Goal: Task Accomplishment & Management: Manage account settings

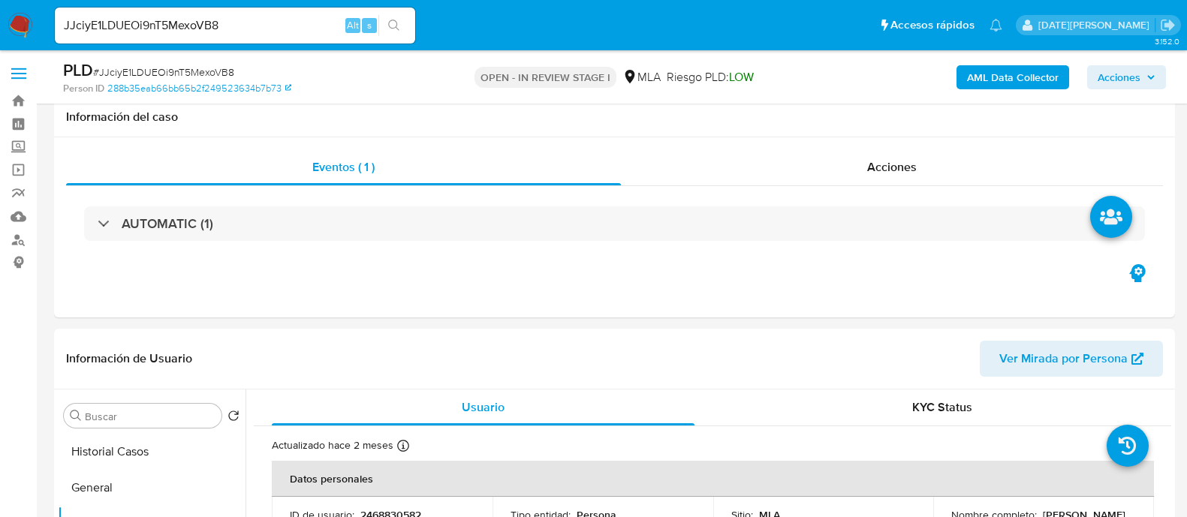
select select "10"
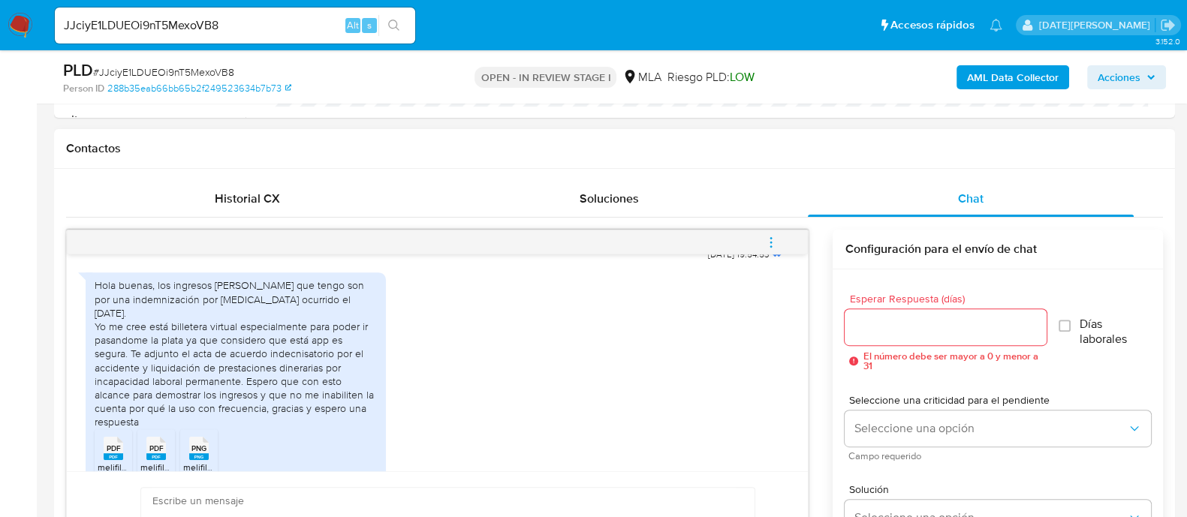
scroll to position [841, 0]
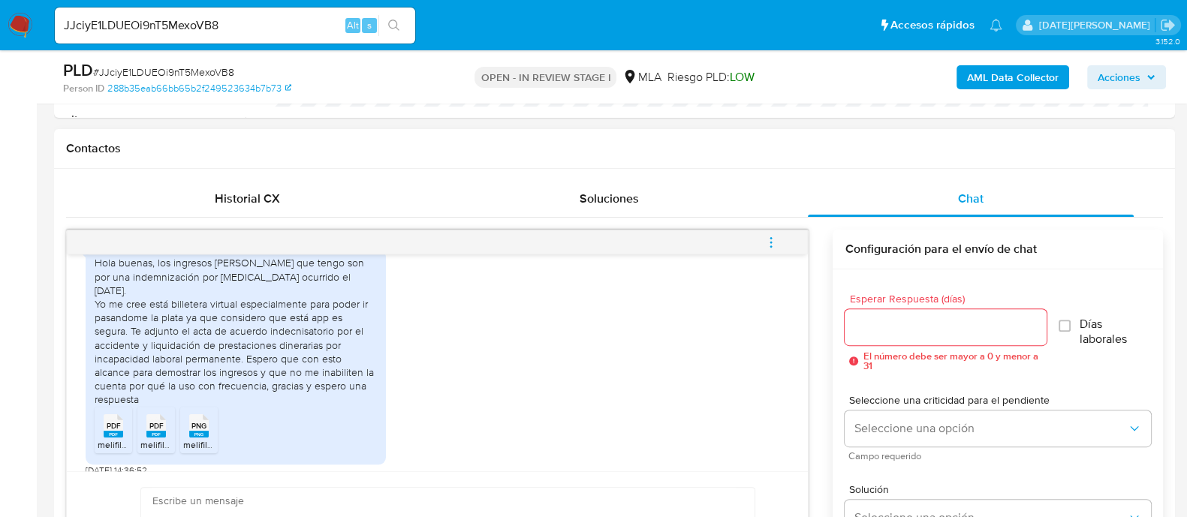
drag, startPoint x: 158, startPoint y: 291, endPoint x: 233, endPoint y: 413, distance: 143.6
click at [233, 406] on div "Hola buenas, los ingresos de plata que tengo son por una indemnización por acci…" at bounding box center [236, 331] width 282 height 150
copy div "os ingresos de plata que tengo son por una indemnización por accidente laboral …"
click at [113, 438] on rect at bounding box center [114, 434] width 20 height 7
click at [158, 438] on rect at bounding box center [156, 434] width 20 height 7
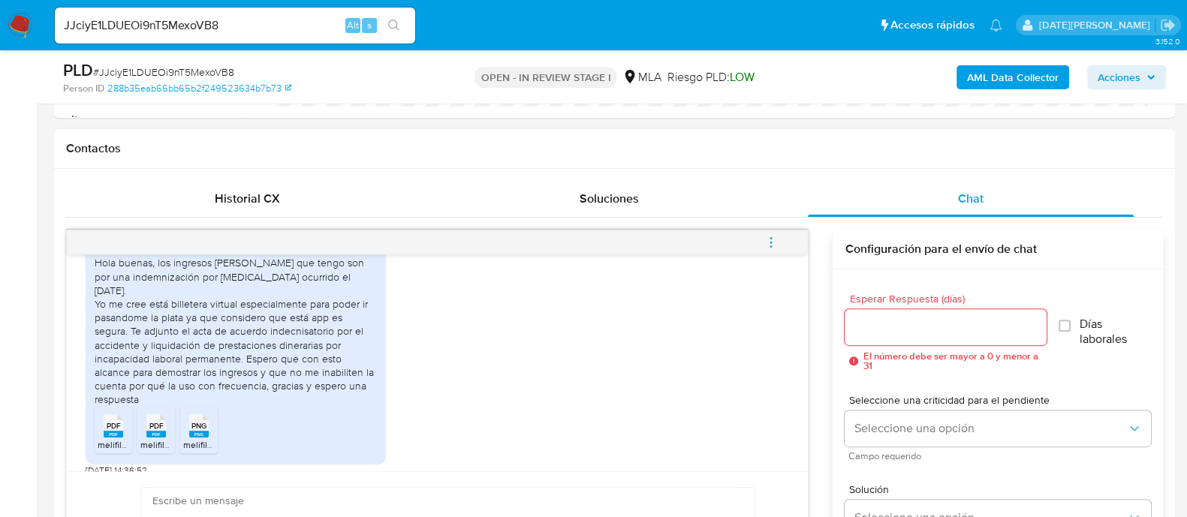
click at [197, 439] on icon "PNG" at bounding box center [199, 426] width 20 height 26
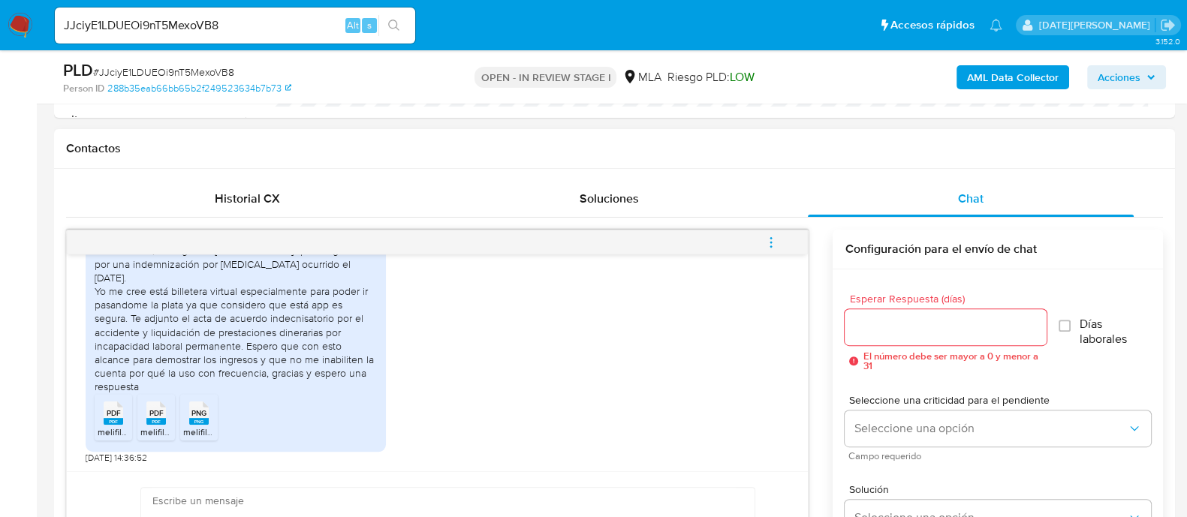
click at [119, 416] on span "PDF" at bounding box center [114, 413] width 14 height 10
click at [150, 415] on span "PDF" at bounding box center [156, 413] width 14 height 10
click at [192, 418] on rect at bounding box center [199, 421] width 20 height 7
click at [616, 362] on div "Hola buenas, los ingresos de plata que tengo son por una indemnización por acci…" at bounding box center [437, 346] width 703 height 233
click at [110, 418] on rect at bounding box center [114, 421] width 20 height 7
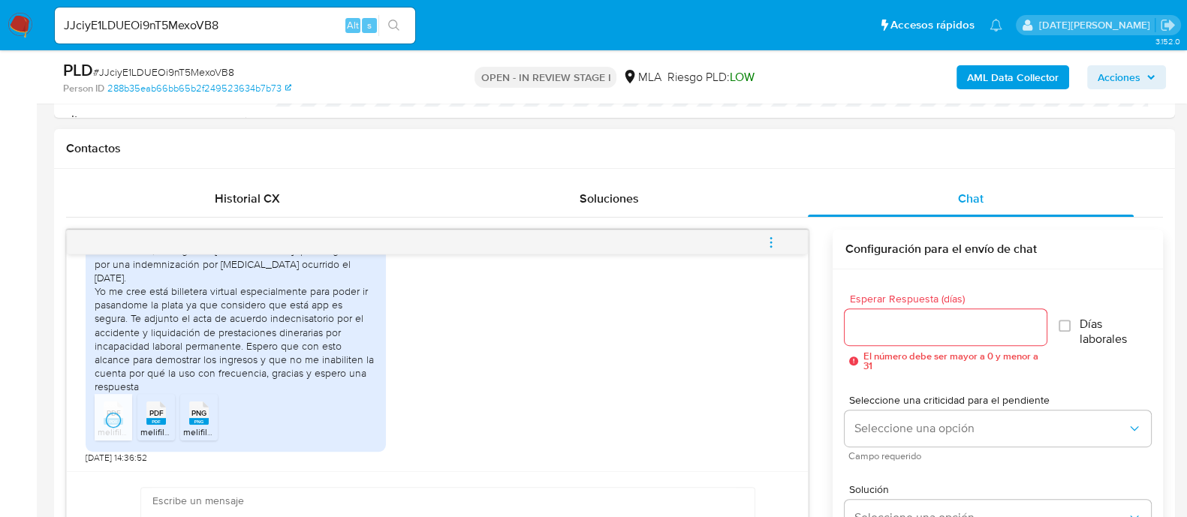
click at [149, 419] on rect at bounding box center [156, 421] width 20 height 7
click at [204, 418] on rect at bounding box center [199, 421] width 20 height 7
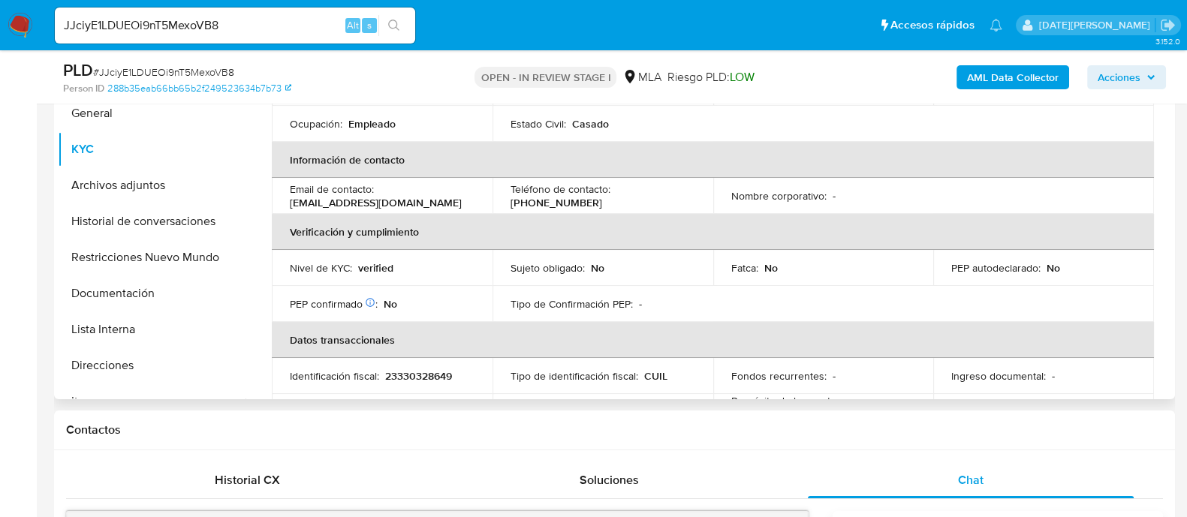
scroll to position [57, 0]
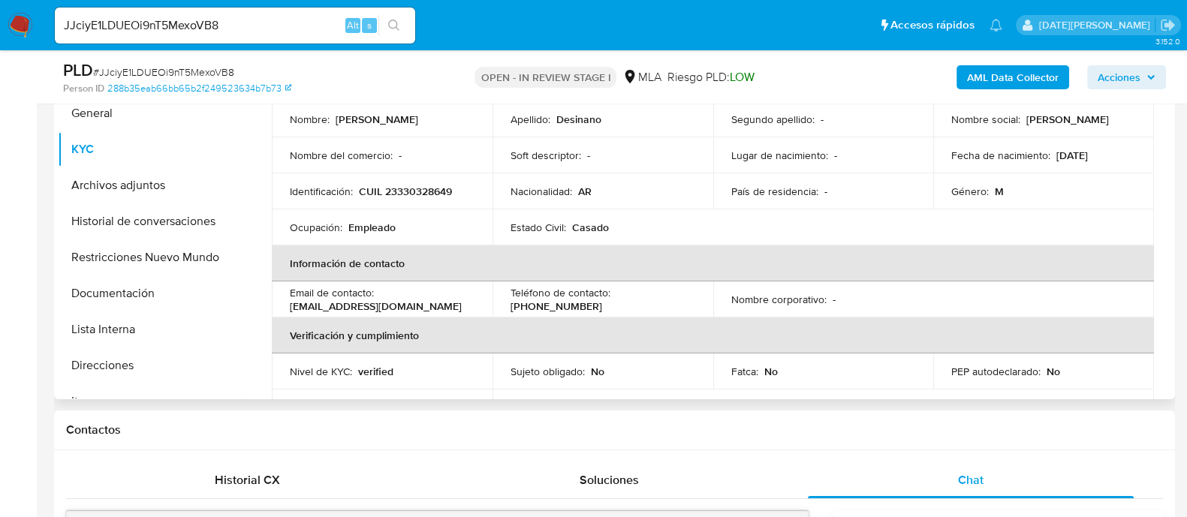
click at [432, 189] on p "CUIL 23330328649" at bounding box center [405, 192] width 93 height 14
copy p "23330328649"
click at [161, 191] on button "Archivos adjuntos" at bounding box center [146, 185] width 176 height 36
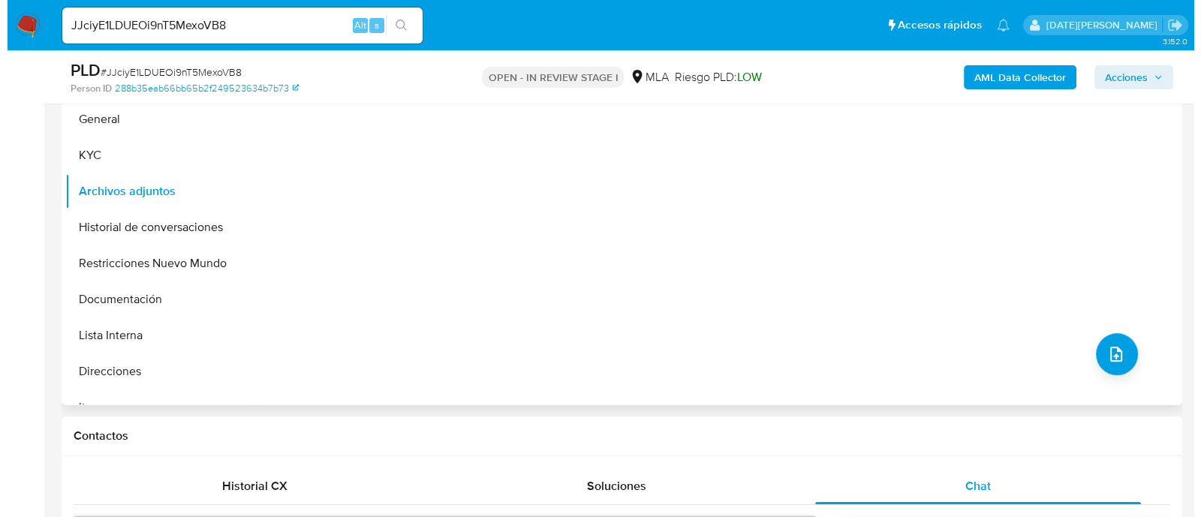
scroll to position [375, 0]
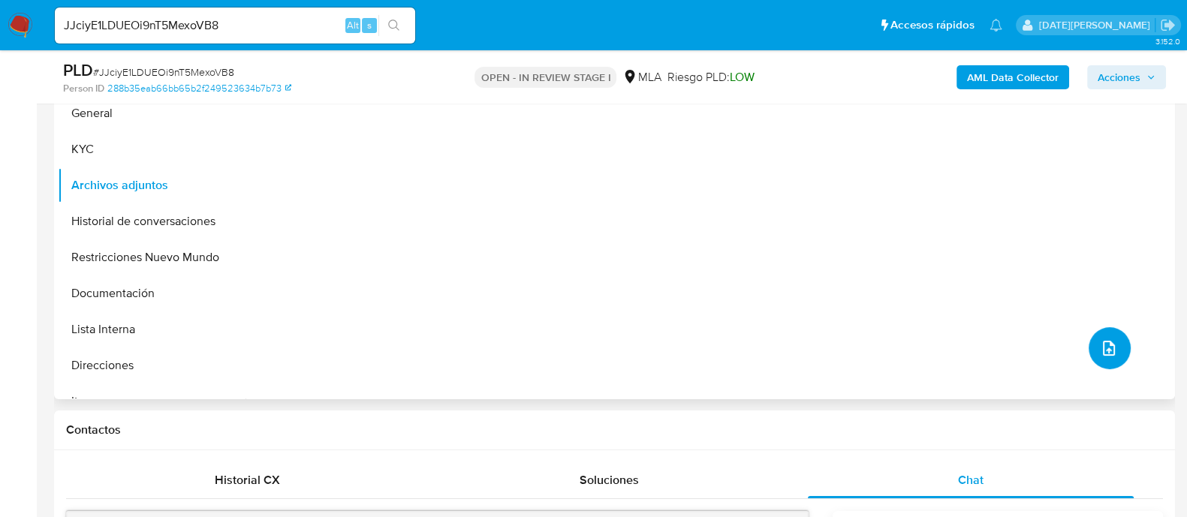
click at [1110, 350] on icon "upload-file" at bounding box center [1109, 348] width 18 height 18
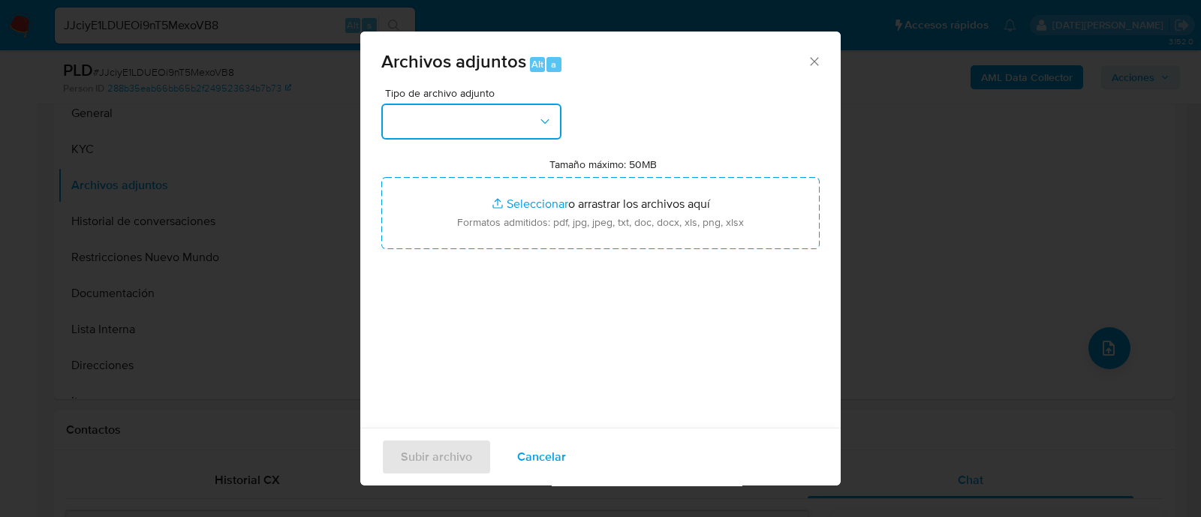
click at [488, 134] on button "button" at bounding box center [471, 122] width 180 height 36
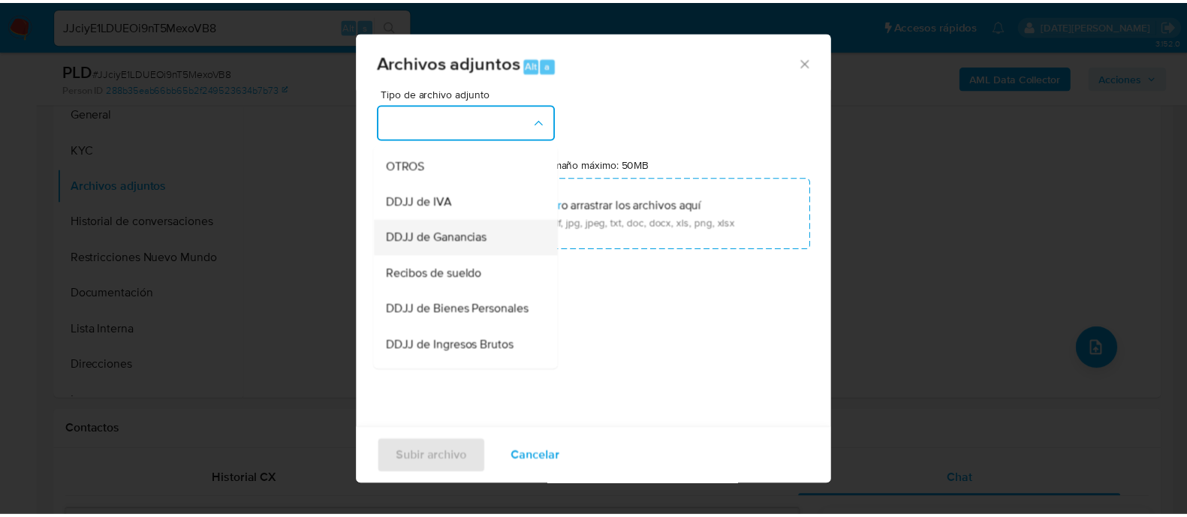
scroll to position [282, 0]
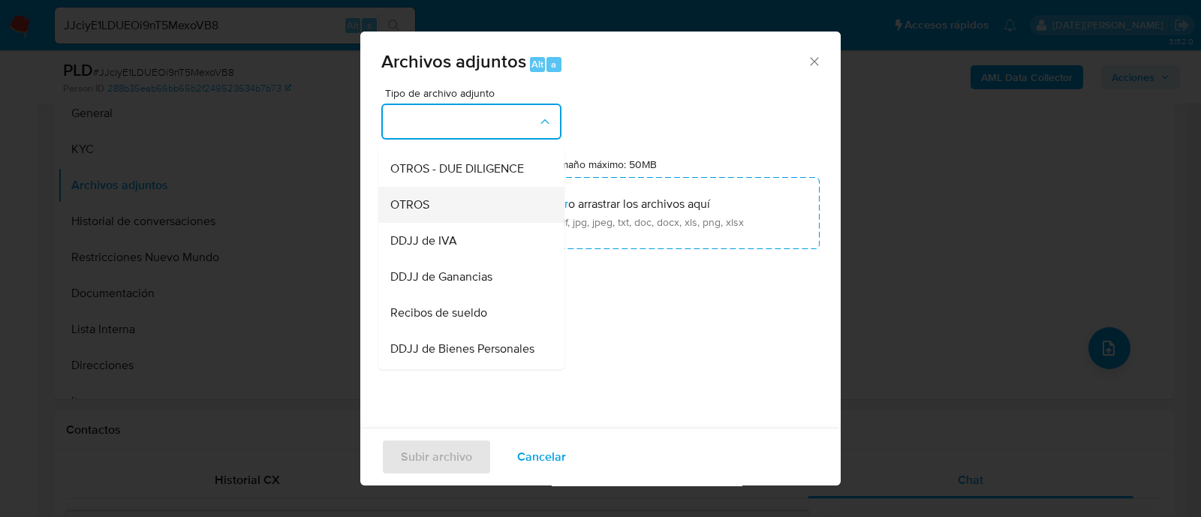
click at [450, 223] on div "OTROS" at bounding box center [466, 205] width 153 height 36
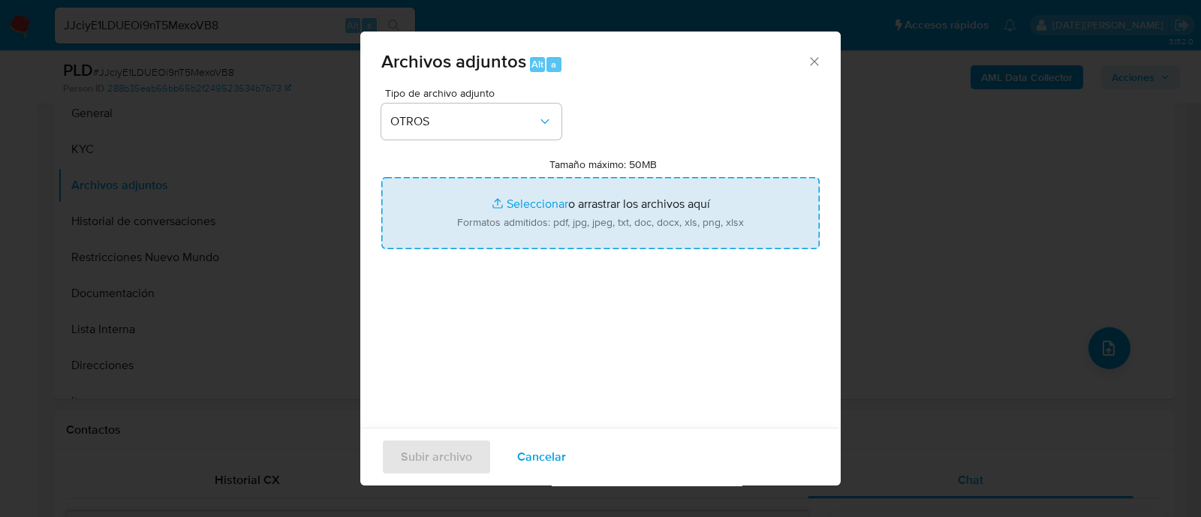
type input "C:\fakepath\Acta de audiencia.pdf"
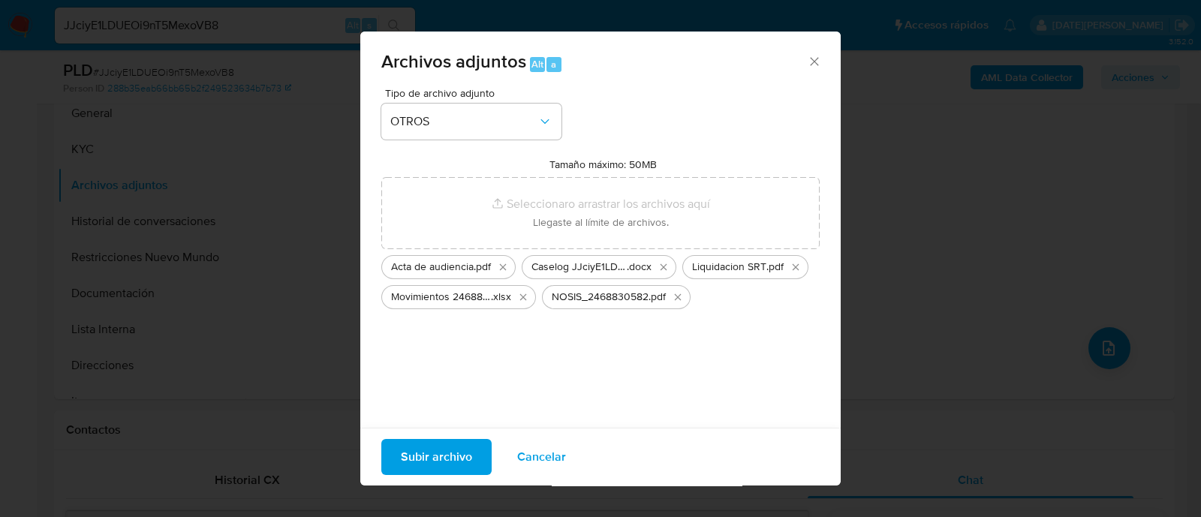
click at [447, 452] on span "Subir archivo" at bounding box center [436, 457] width 71 height 33
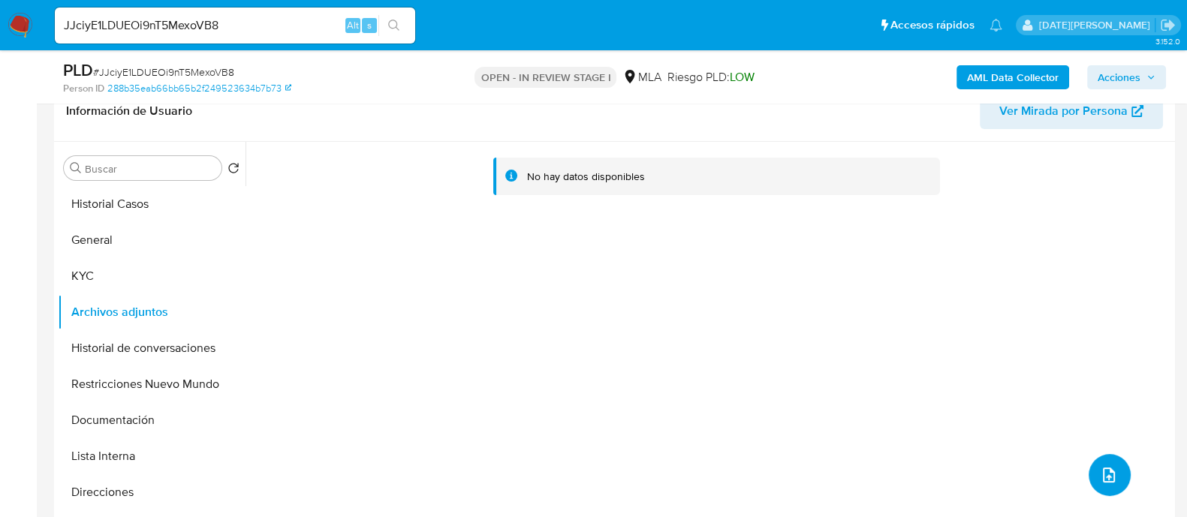
scroll to position [187, 0]
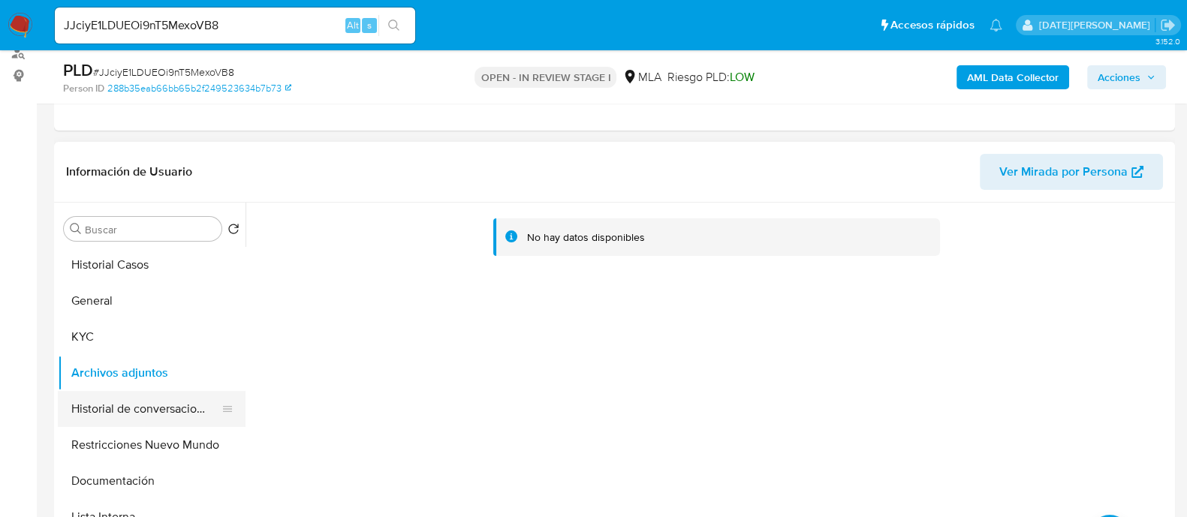
click at [140, 409] on button "Historial de conversaciones" at bounding box center [146, 409] width 176 height 36
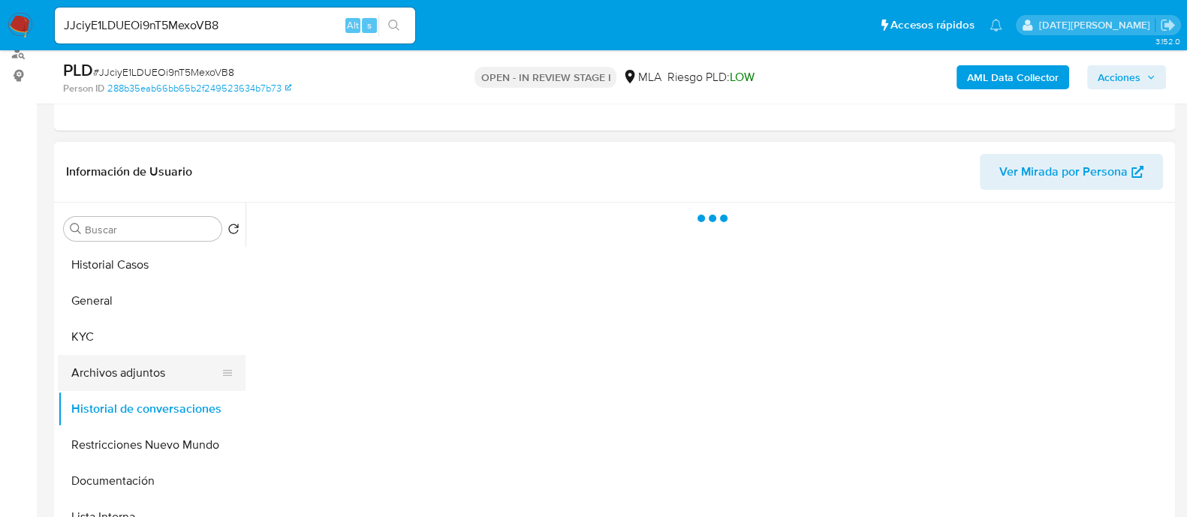
click at [139, 369] on button "Archivos adjuntos" at bounding box center [146, 373] width 176 height 36
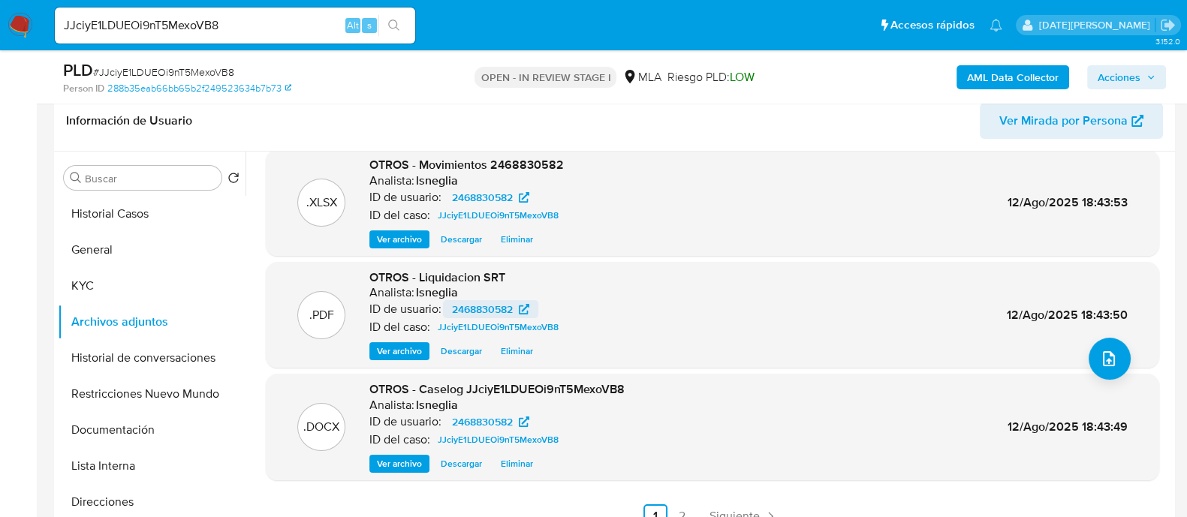
scroll to position [282, 0]
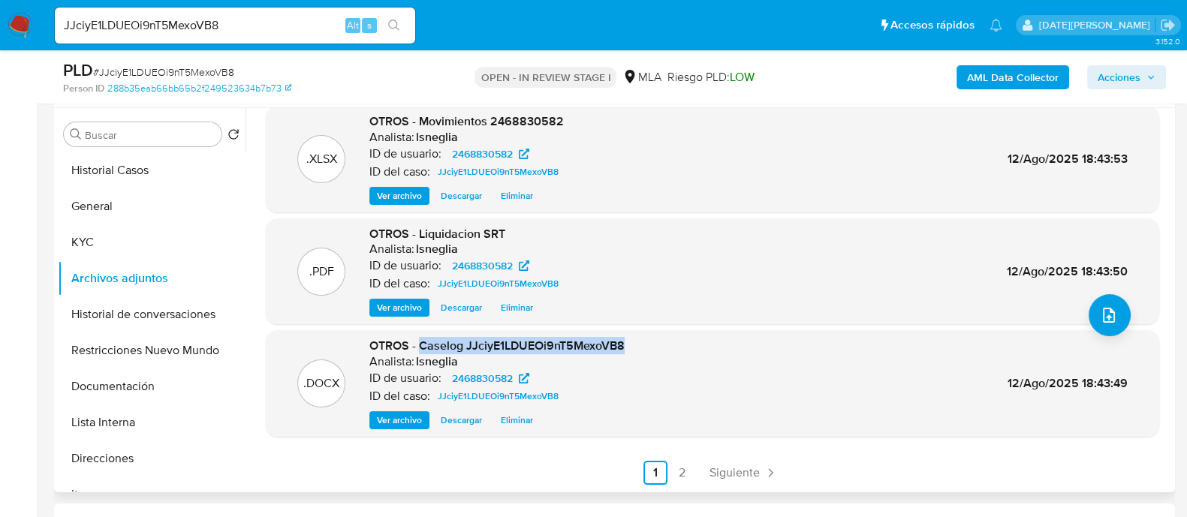
drag, startPoint x: 419, startPoint y: 343, endPoint x: 623, endPoint y: 345, distance: 204.2
click at [623, 345] on span "OTROS - Caselog JJciyE1LDUEOi9nT5MexoVB8" at bounding box center [496, 345] width 255 height 17
copy span "Caselog JJciyE1LDUEOi9nT5MexoVB8"
click at [676, 467] on link "2" at bounding box center [682, 473] width 24 height 24
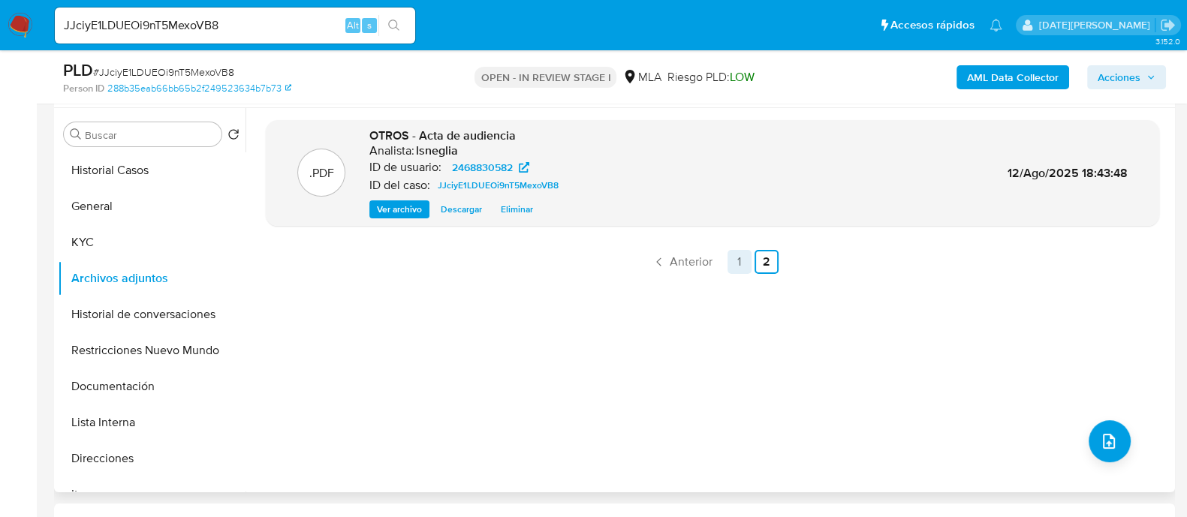
click at [734, 260] on link "1" at bounding box center [739, 262] width 24 height 24
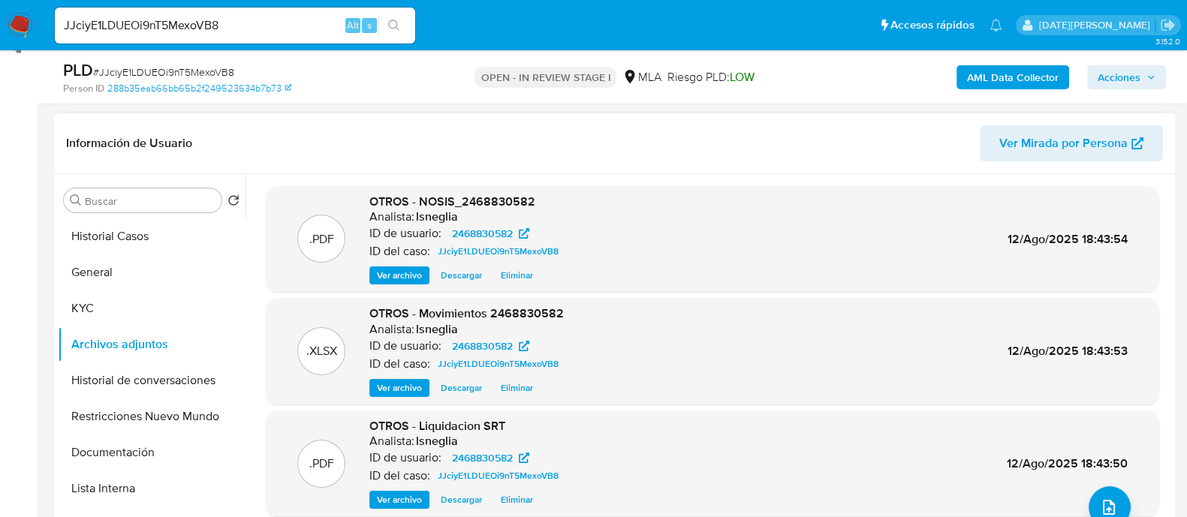
scroll to position [187, 0]
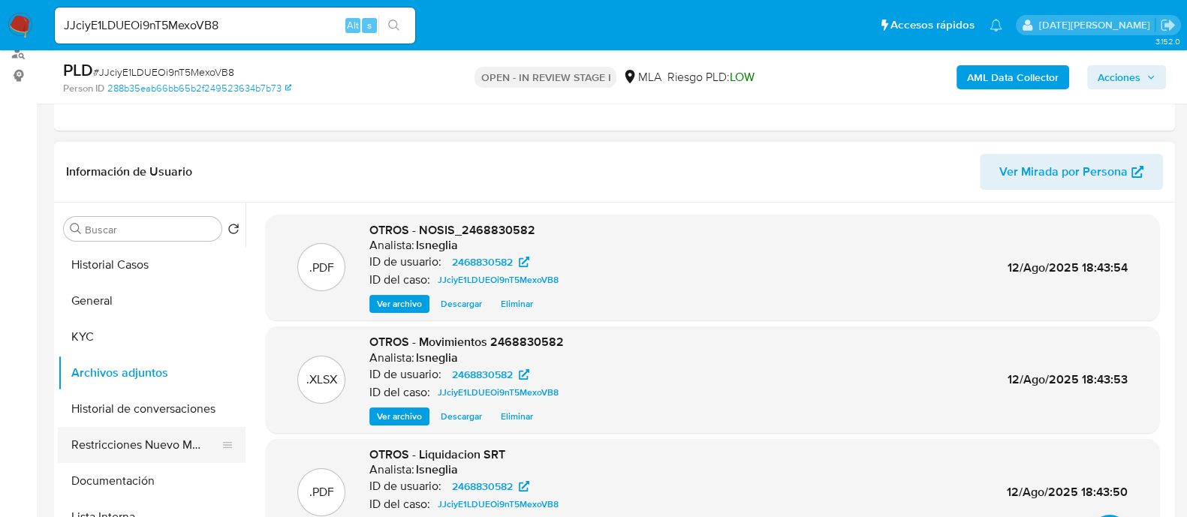
click at [135, 437] on button "Restricciones Nuevo Mundo" at bounding box center [146, 445] width 176 height 36
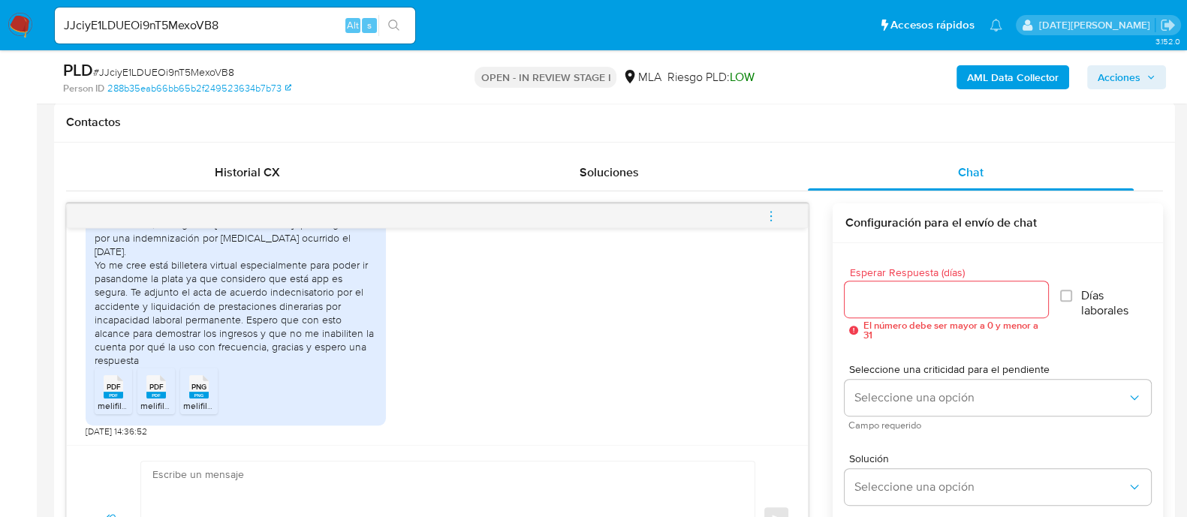
scroll to position [750, 0]
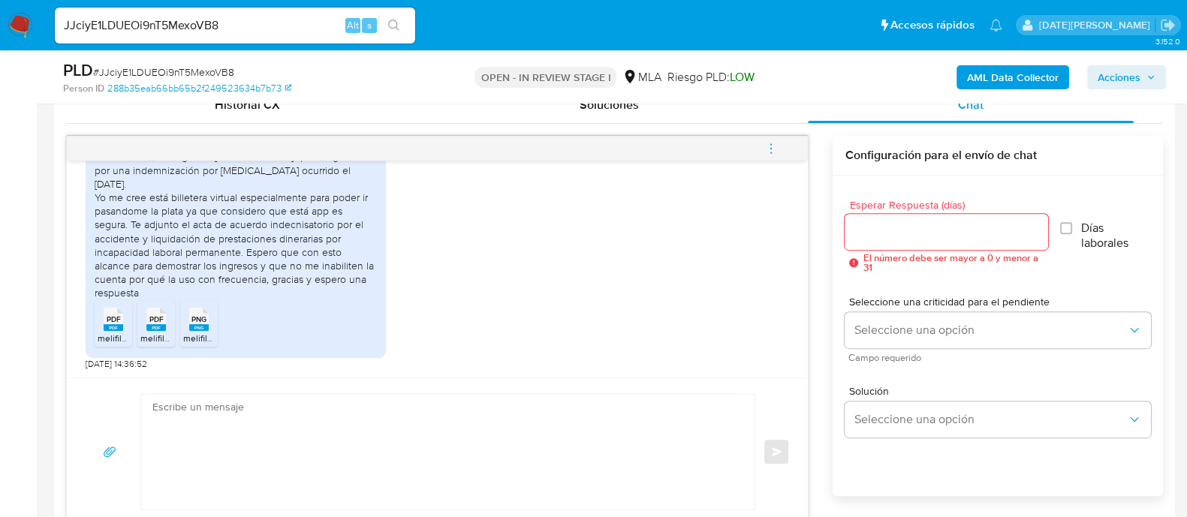
click at [768, 149] on icon "menu-action" at bounding box center [771, 149] width 14 height 14
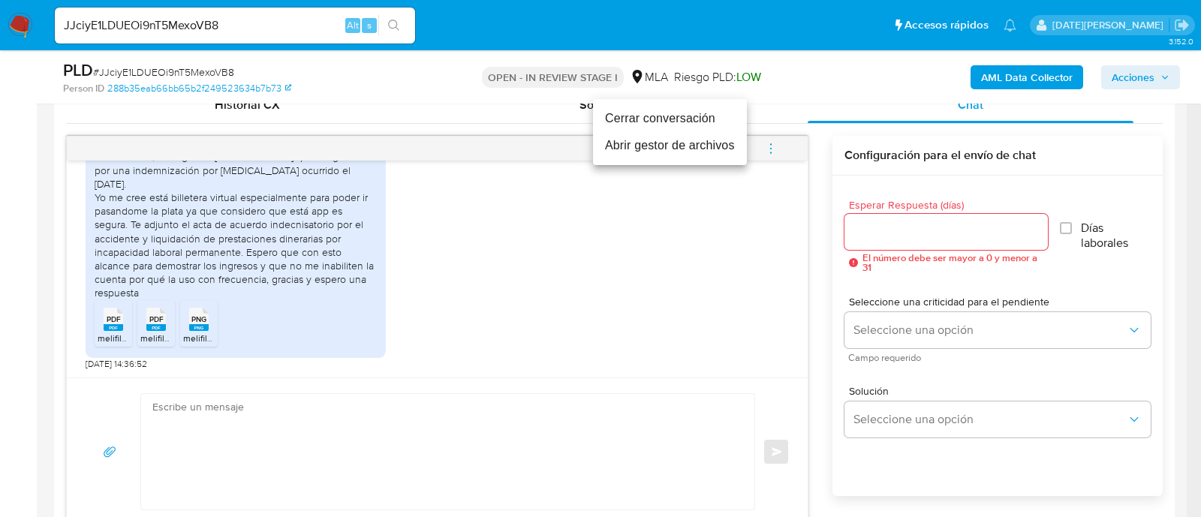
click at [669, 118] on li "Cerrar conversación" at bounding box center [670, 118] width 154 height 27
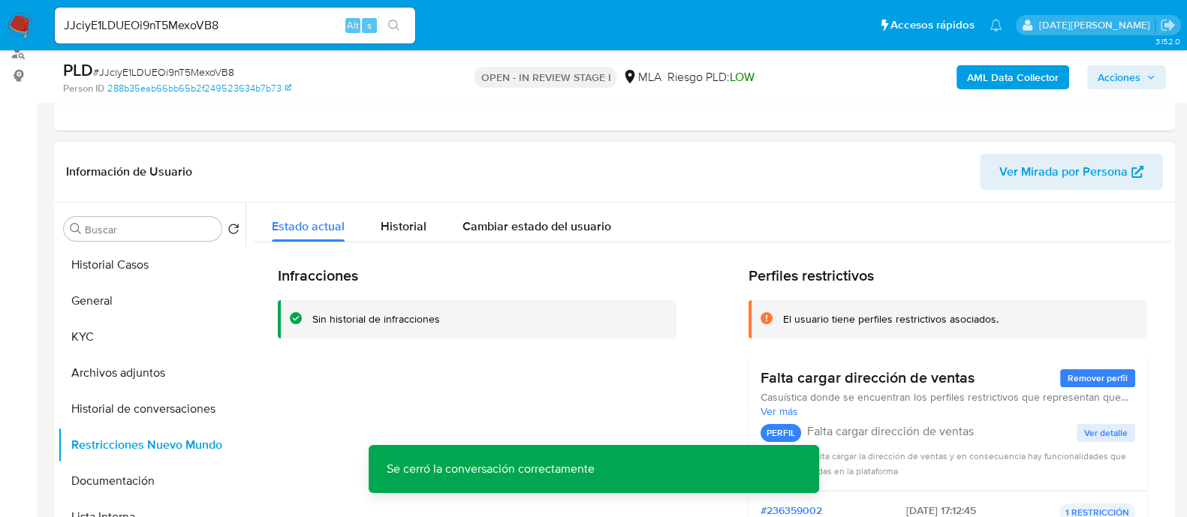
scroll to position [0, 0]
click at [1017, 71] on b "AML Data Collector" at bounding box center [1013, 77] width 92 height 24
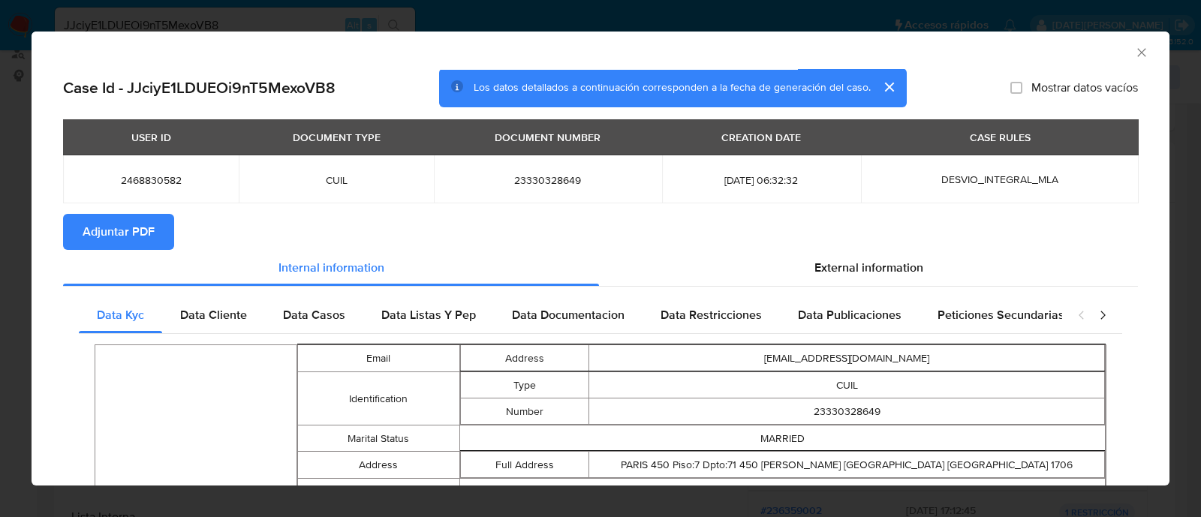
click at [94, 236] on span "Adjuntar PDF" at bounding box center [119, 231] width 72 height 33
click at [1134, 47] on icon "Cerrar ventana" at bounding box center [1141, 52] width 15 height 15
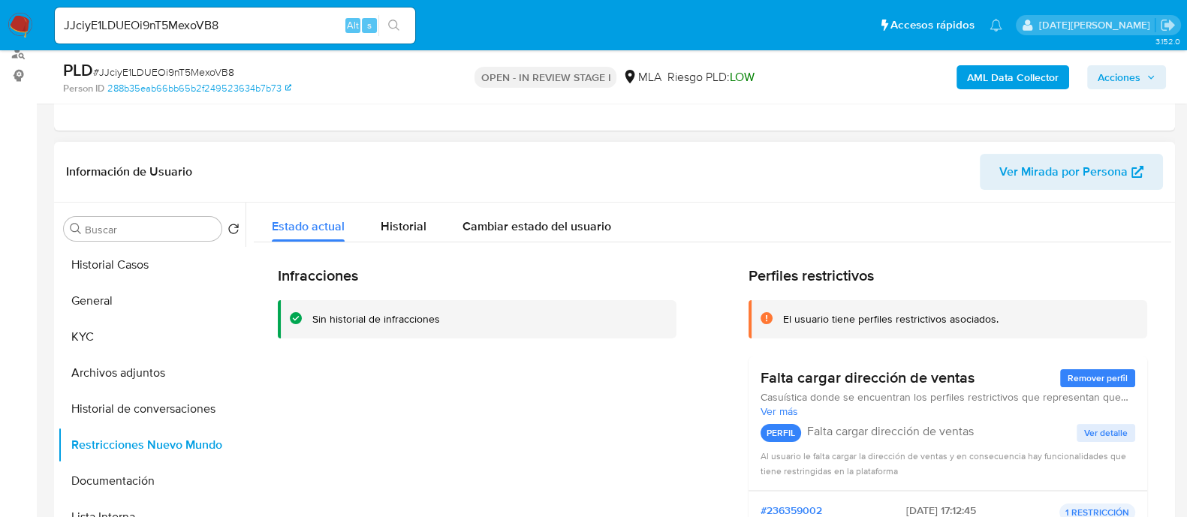
scroll to position [93, 0]
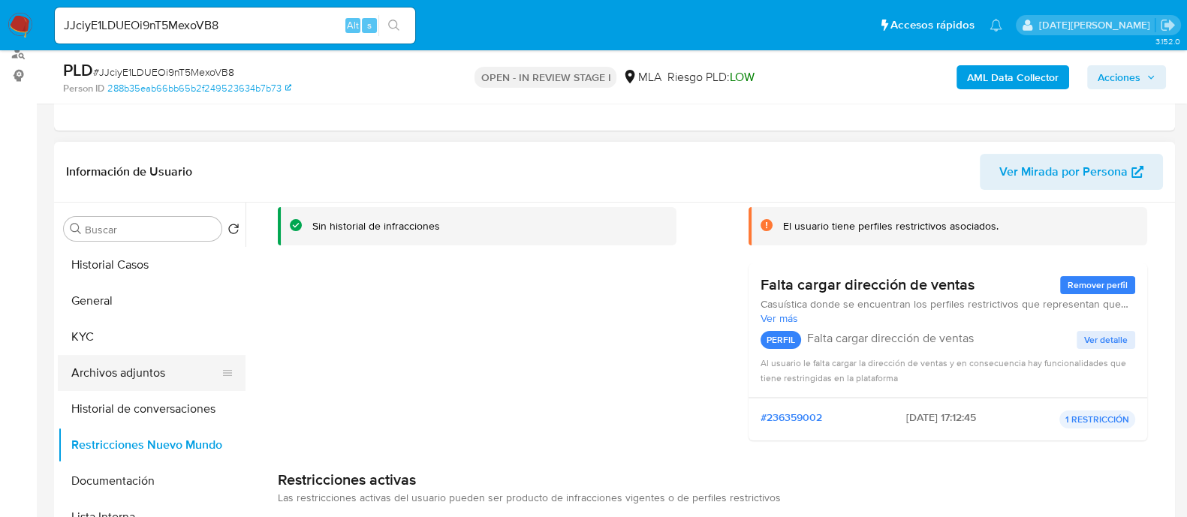
click at [155, 366] on button "Archivos adjuntos" at bounding box center [146, 373] width 176 height 36
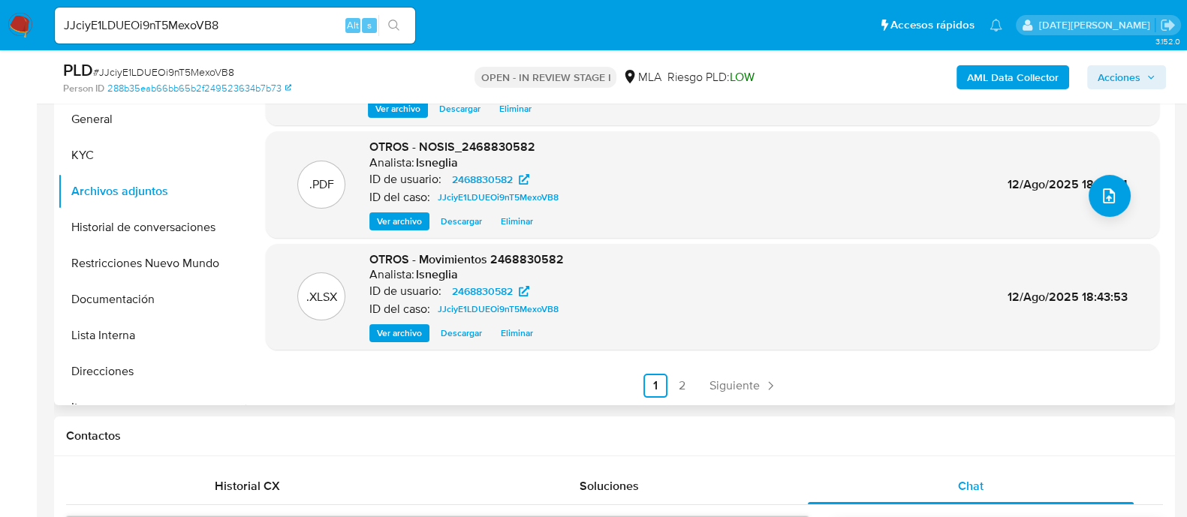
scroll to position [375, 0]
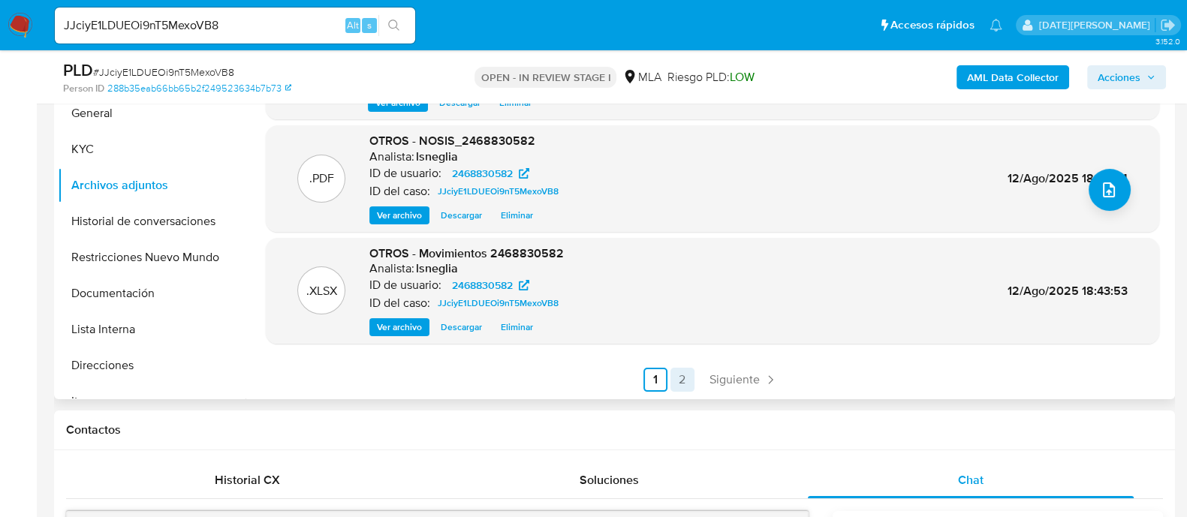
click at [670, 381] on link "2" at bounding box center [682, 380] width 24 height 24
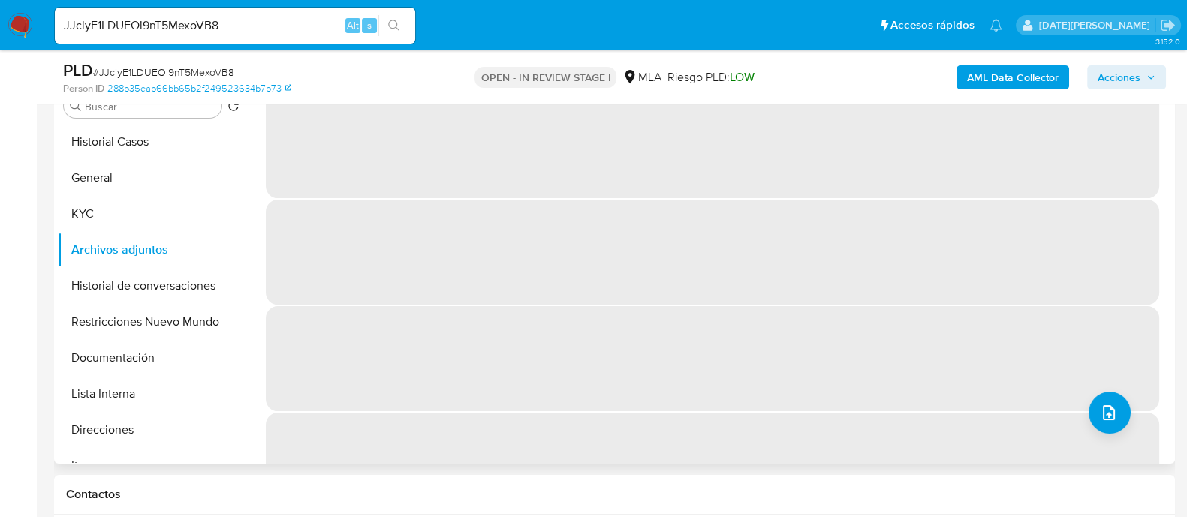
scroll to position [282, 0]
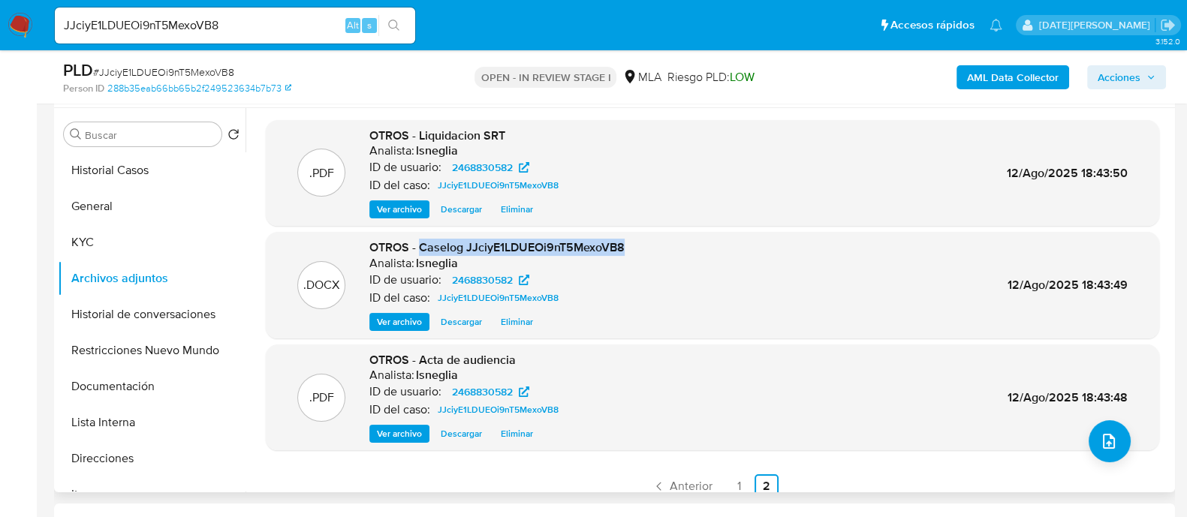
drag, startPoint x: 420, startPoint y: 245, endPoint x: 661, endPoint y: 246, distance: 241.0
click at [661, 246] on div ".DOCX OTROS - Caselog JJciyE1LDUEOi9nT5MexoVB8 Analista: lsneglia ID de usuario…" at bounding box center [712, 285] width 878 height 92
copy span "Caselog JJciyE1LDUEOi9nT5MexoVB8"
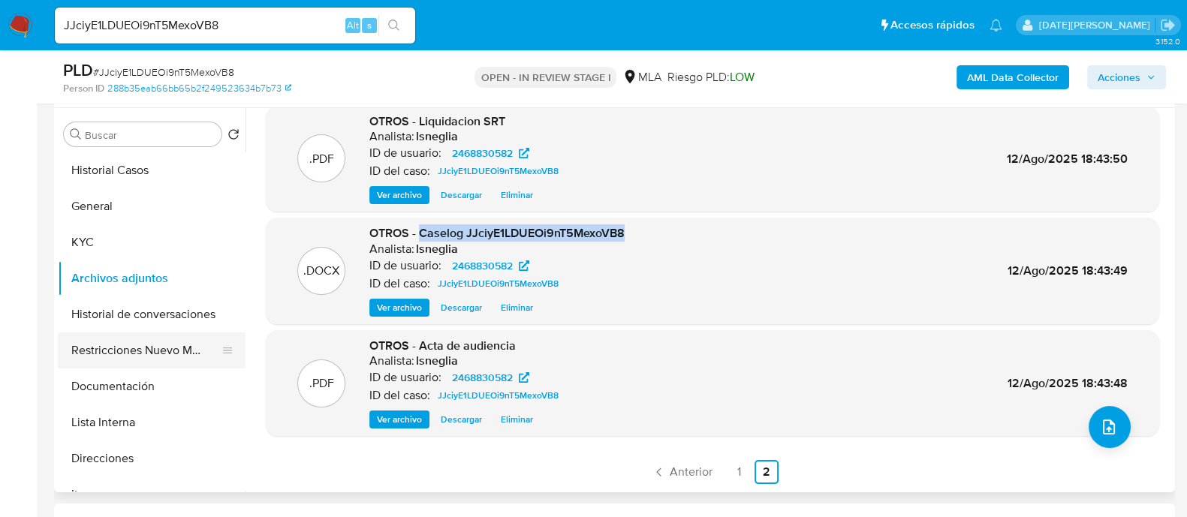
click at [104, 344] on button "Restricciones Nuevo Mundo" at bounding box center [146, 351] width 176 height 36
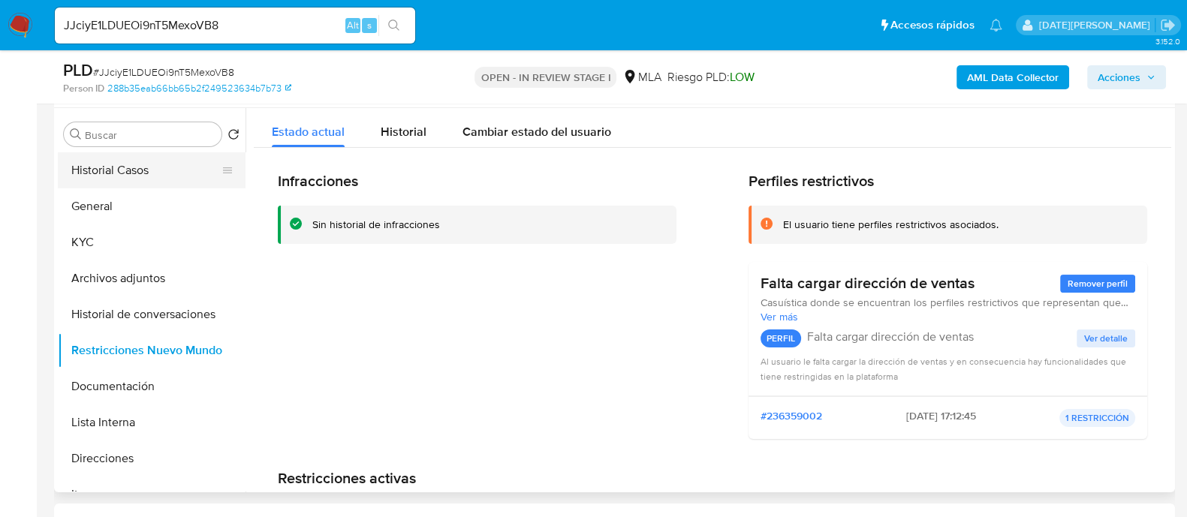
click at [133, 174] on button "Historial Casos" at bounding box center [146, 170] width 176 height 36
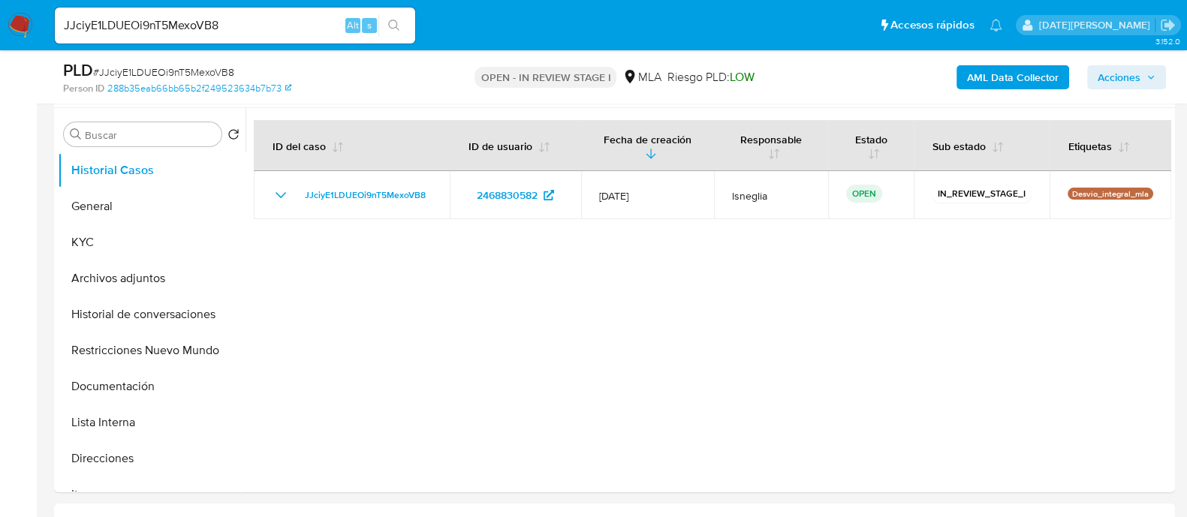
drag, startPoint x: 1126, startPoint y: 73, endPoint x: 1083, endPoint y: 80, distance: 44.1
click at [1127, 73] on span "Acciones" at bounding box center [1119, 77] width 43 height 24
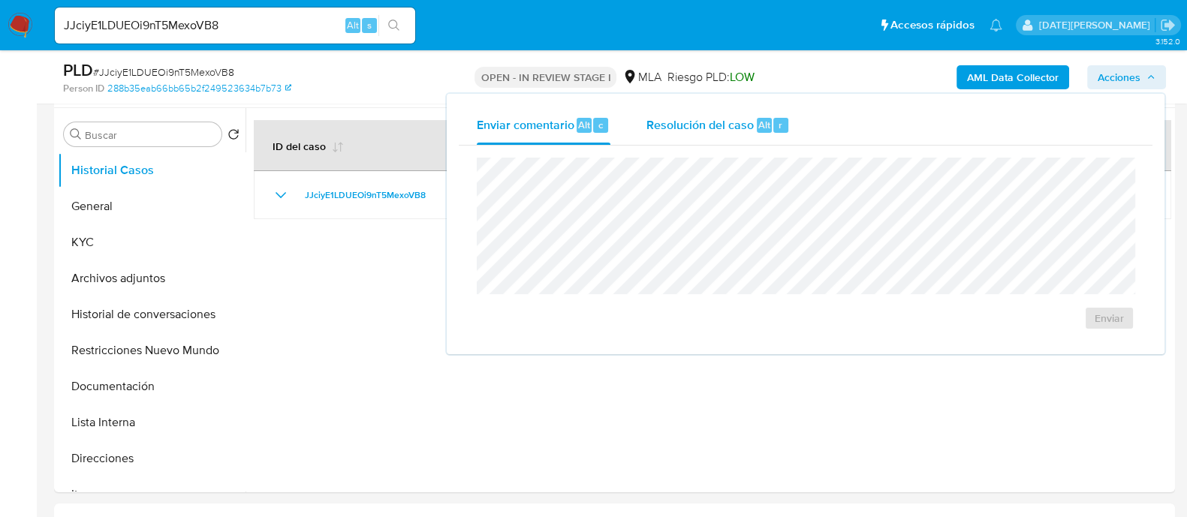
click at [727, 123] on span "Resolución del caso" at bounding box center [699, 124] width 107 height 17
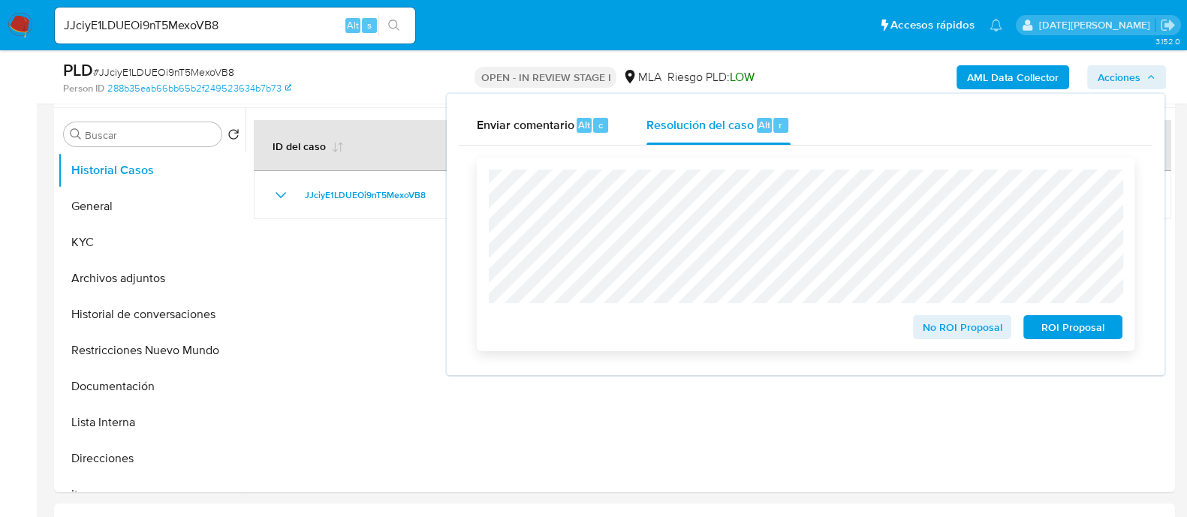
click at [966, 336] on span "No ROI Proposal" at bounding box center [962, 327] width 78 height 21
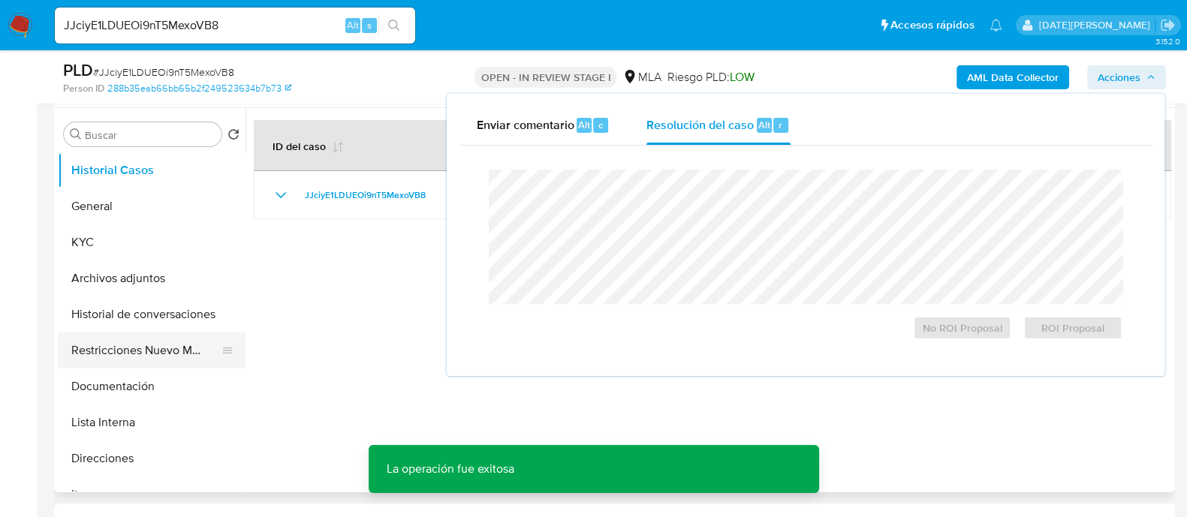
click at [137, 354] on button "Restricciones Nuevo Mundo" at bounding box center [146, 351] width 176 height 36
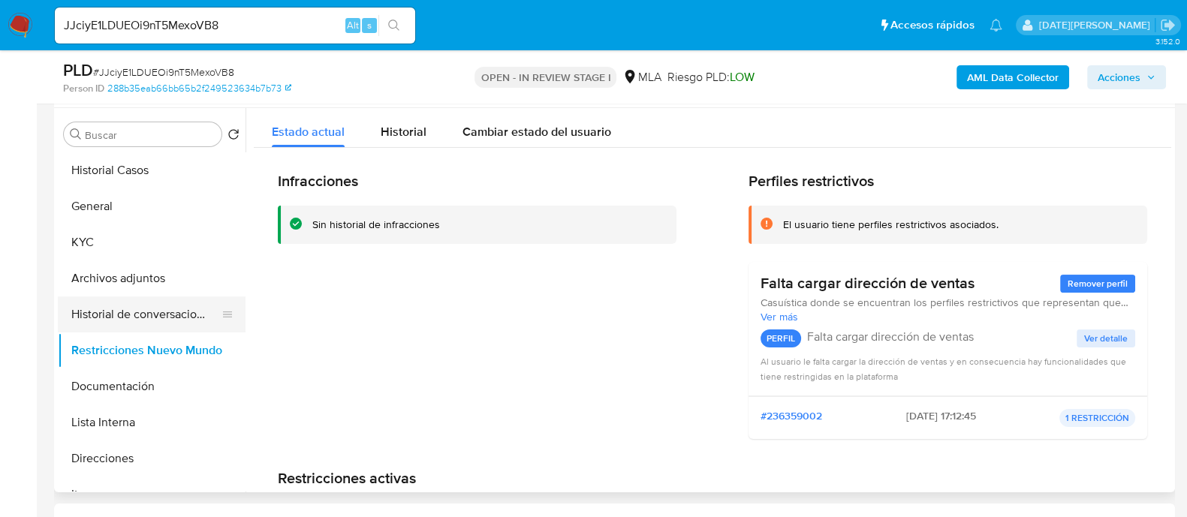
click at [152, 306] on button "Historial de conversaciones" at bounding box center [146, 315] width 176 height 36
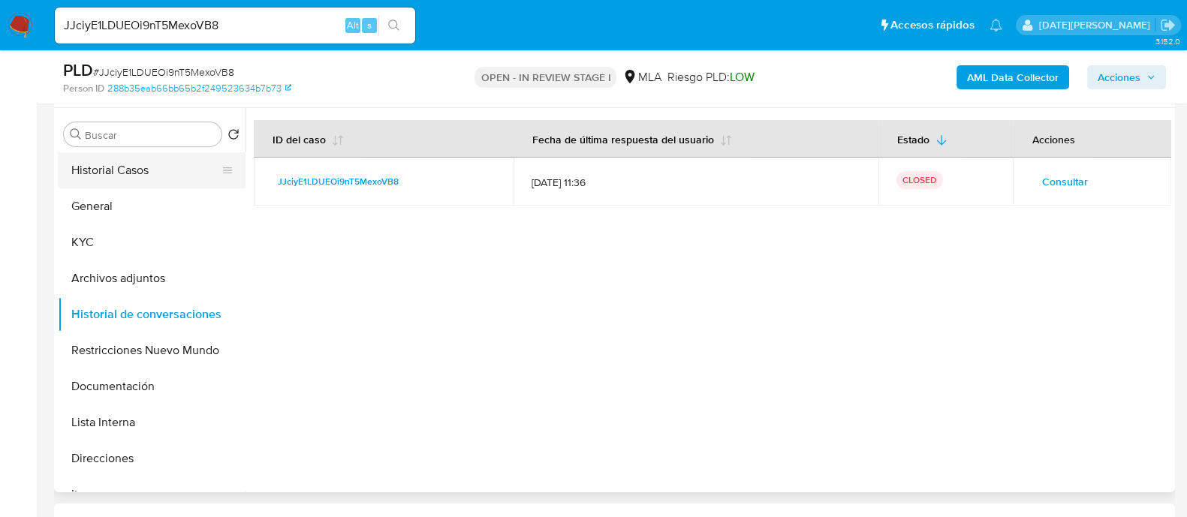
click at [140, 158] on button "Historial Casos" at bounding box center [146, 170] width 176 height 36
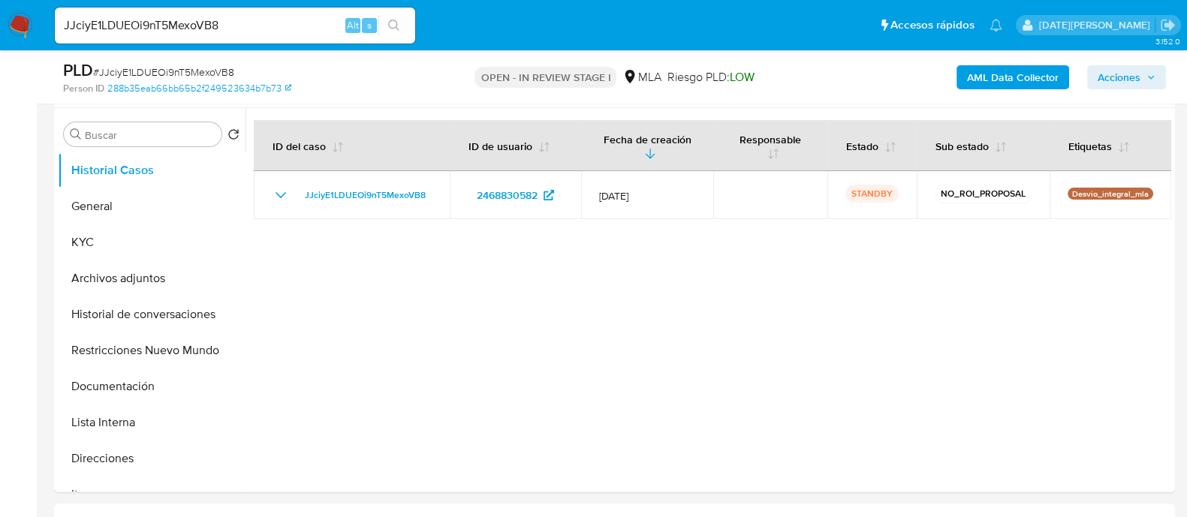
click at [155, 32] on input "JJciyE1LDUEOi9nT5MexoVB8" at bounding box center [235, 26] width 360 height 20
paste input "R2jQru7nGLqjUt3BeqRqEsBD"
type input "R2jQru7nGLqjUt3BeqRqEsBD"
click at [396, 26] on icon "search-icon" at bounding box center [393, 25] width 11 height 11
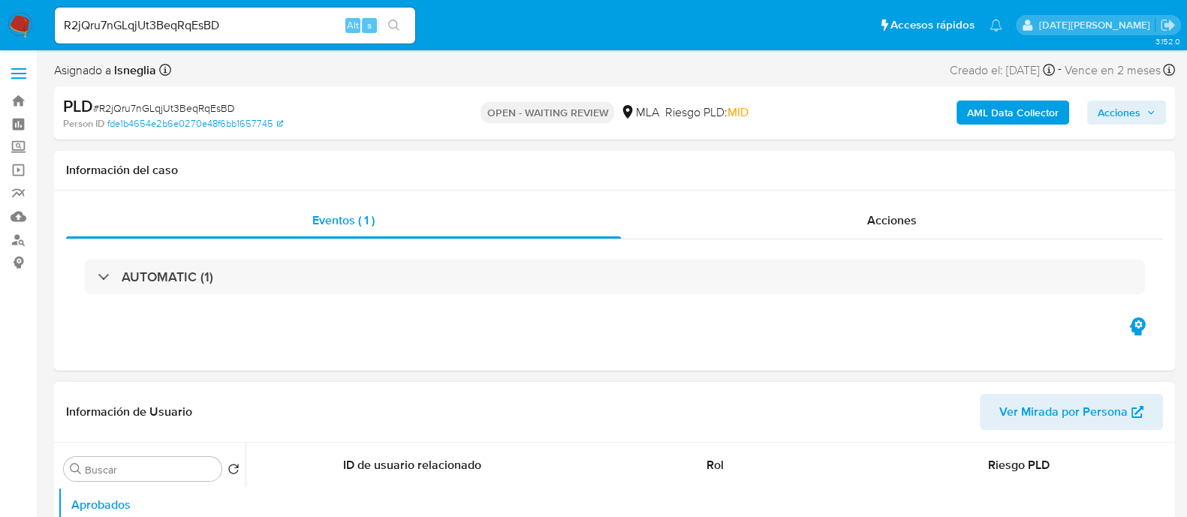
select select "10"
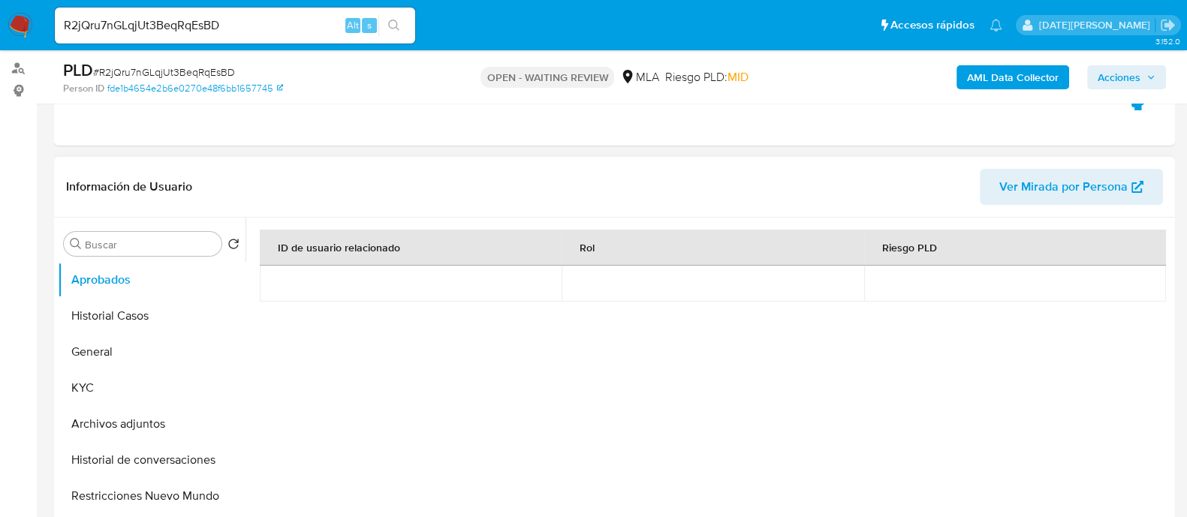
scroll to position [282, 0]
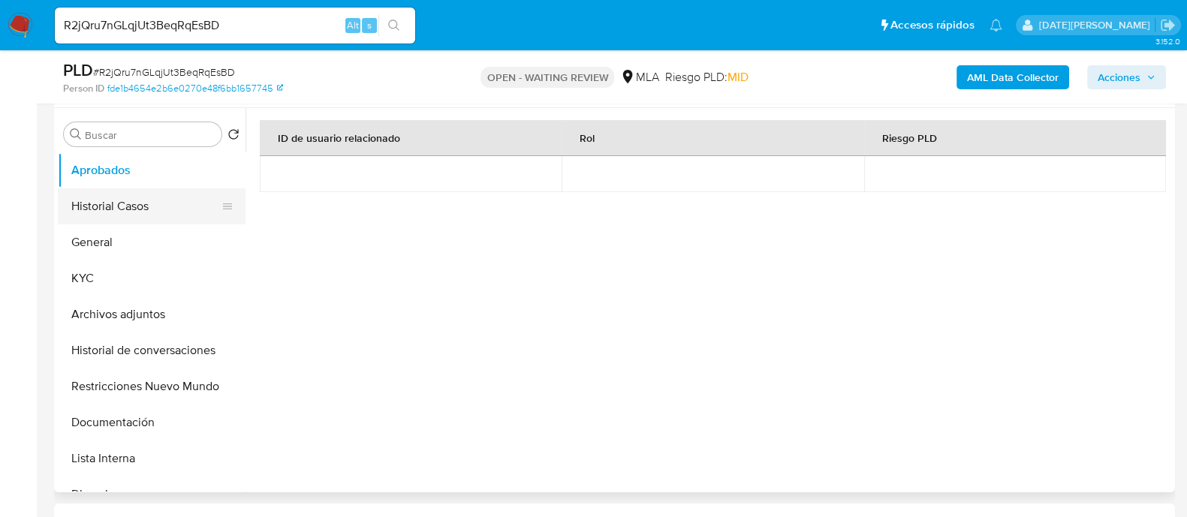
click at [166, 210] on button "Historial Casos" at bounding box center [146, 206] width 176 height 36
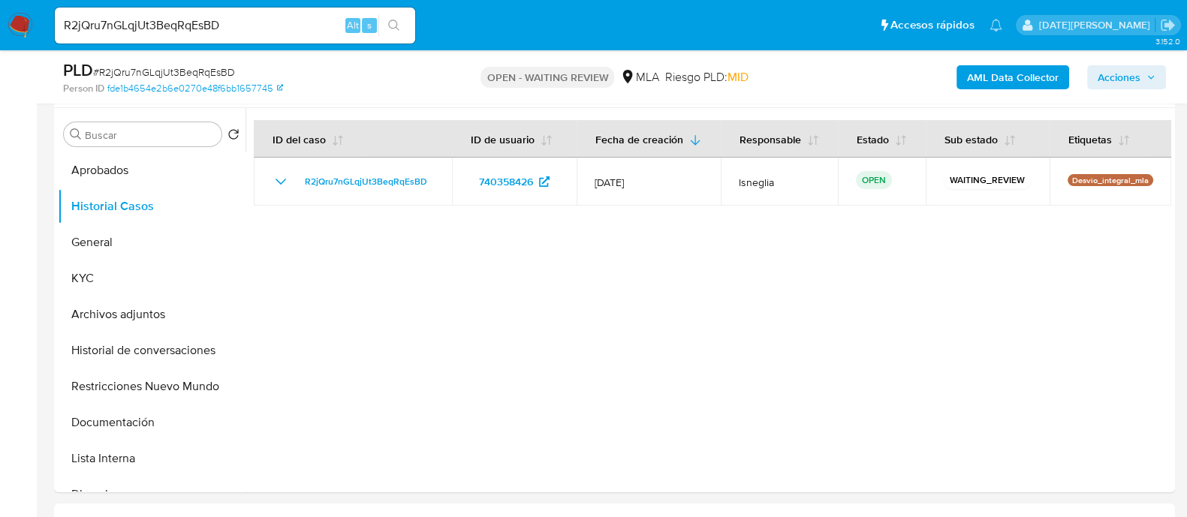
click at [221, 70] on span "# R2jQru7nGLqjUt3BeqRqEsBD" at bounding box center [164, 72] width 142 height 15
copy span "R2jQru7nGLqjUt3BeqRqEsBD"
click at [19, 22] on img at bounding box center [21, 26] width 26 height 26
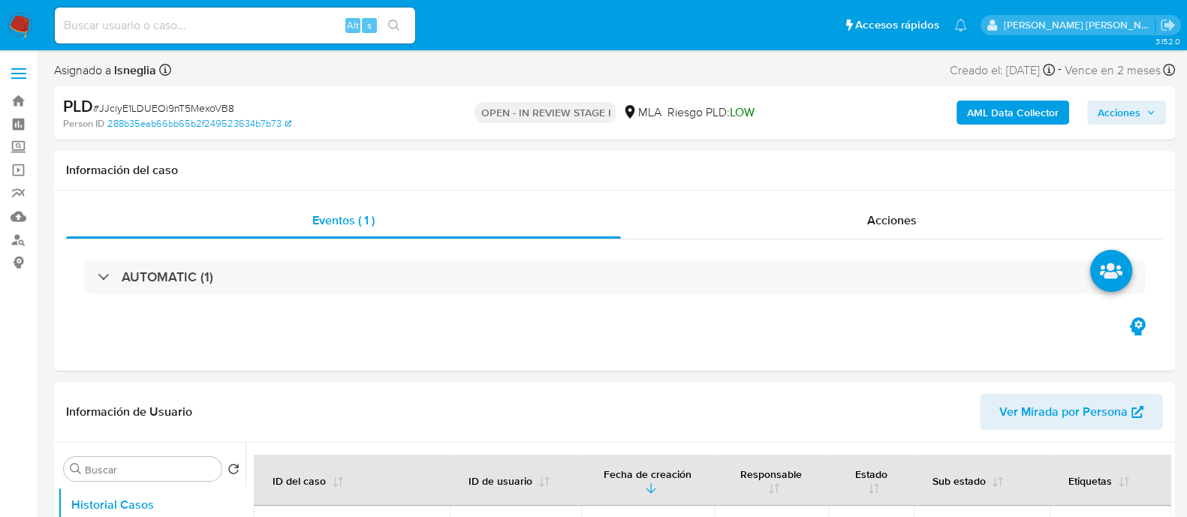
select select "10"
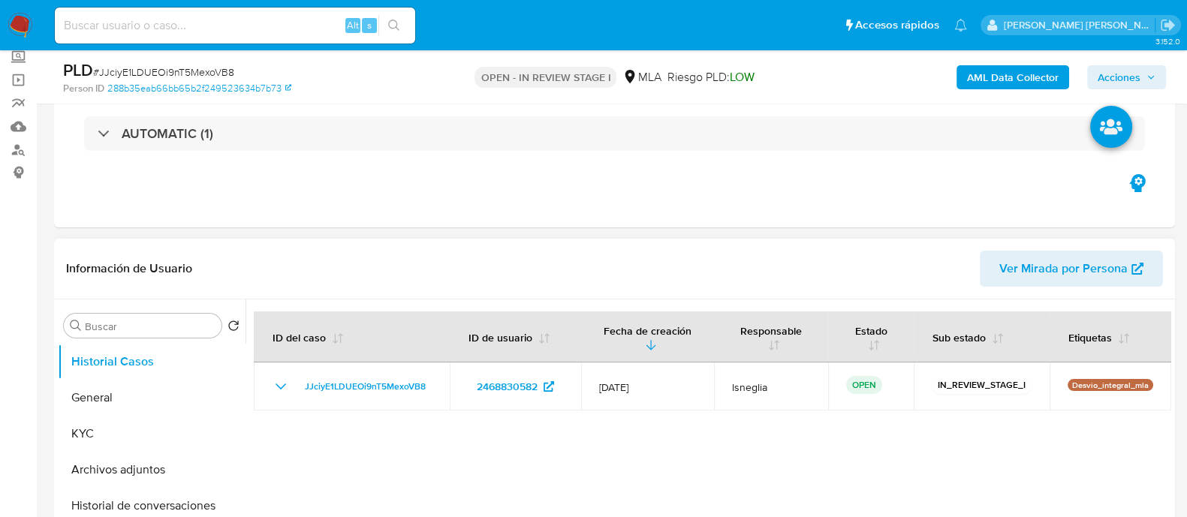
scroll to position [187, 0]
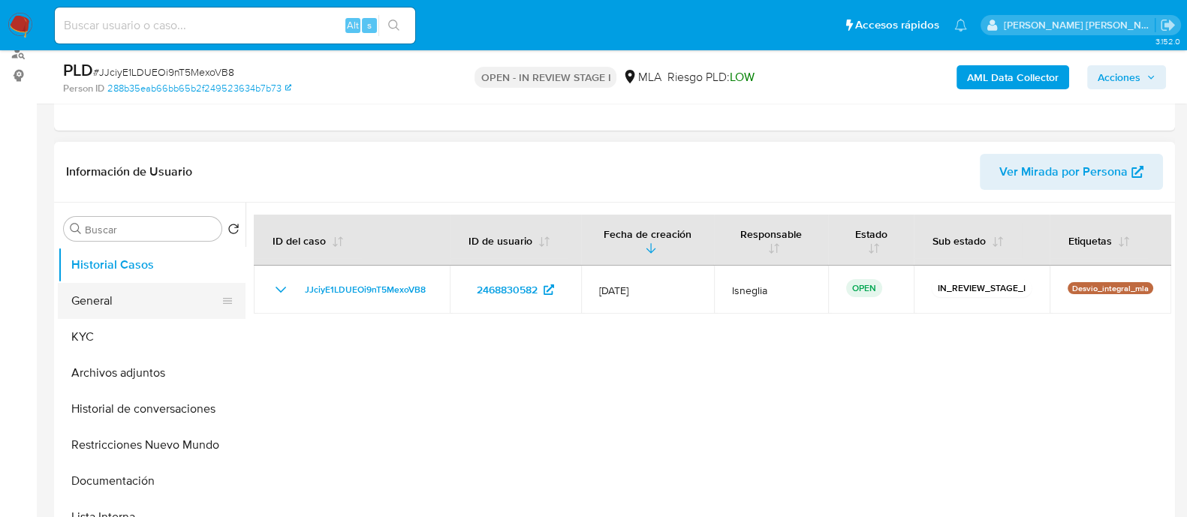
click at [90, 314] on button "General" at bounding box center [146, 301] width 176 height 36
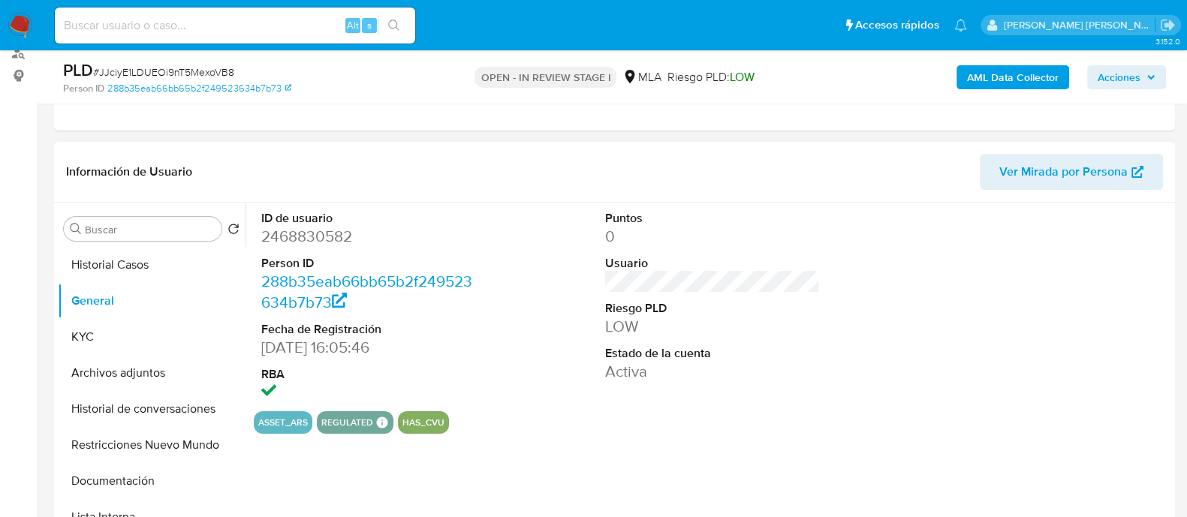
click at [317, 233] on dd "2468830582" at bounding box center [368, 236] width 215 height 21
click at [316, 233] on dd "2468830582" at bounding box center [368, 236] width 215 height 21
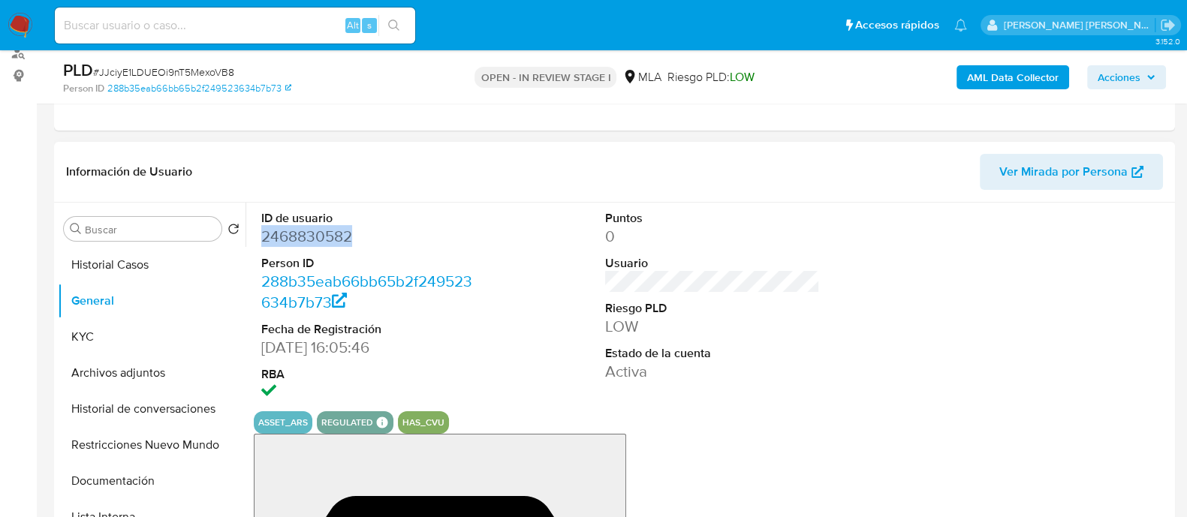
copy dd "2468830582"
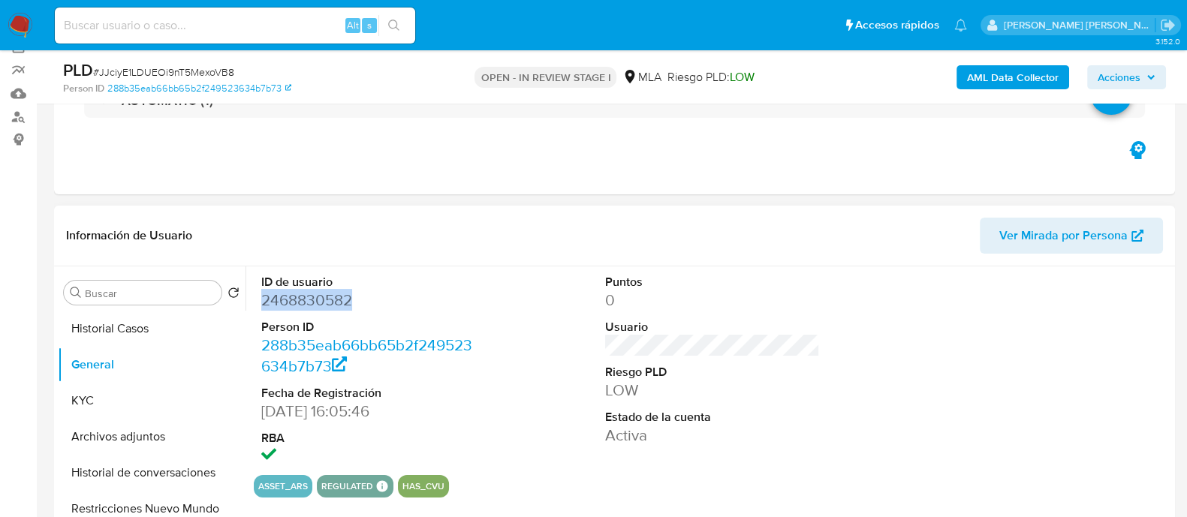
scroll to position [93, 0]
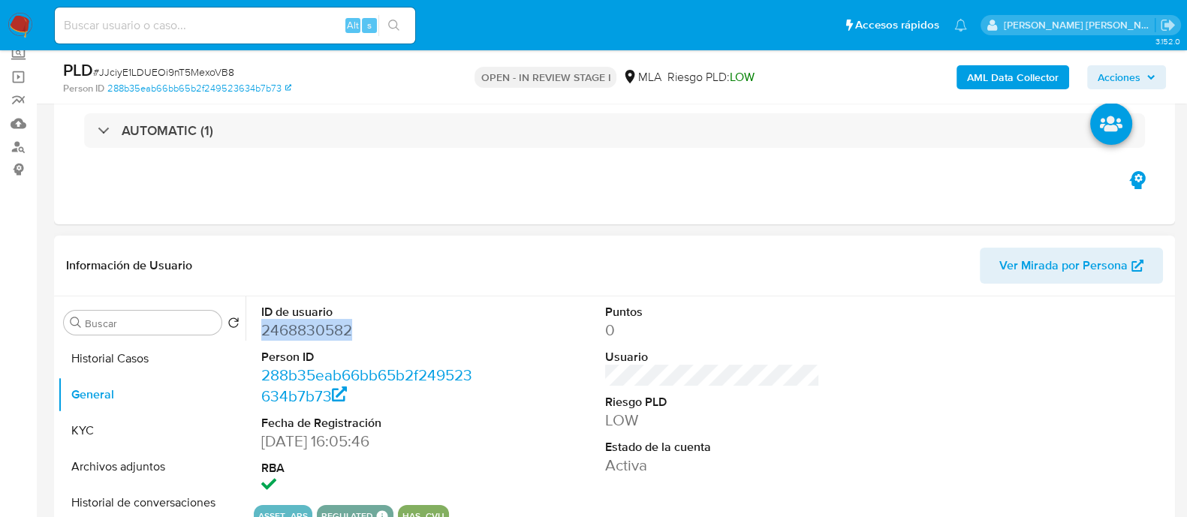
click at [310, 328] on dd "2468830582" at bounding box center [368, 330] width 215 height 21
copy dd "2468830582"
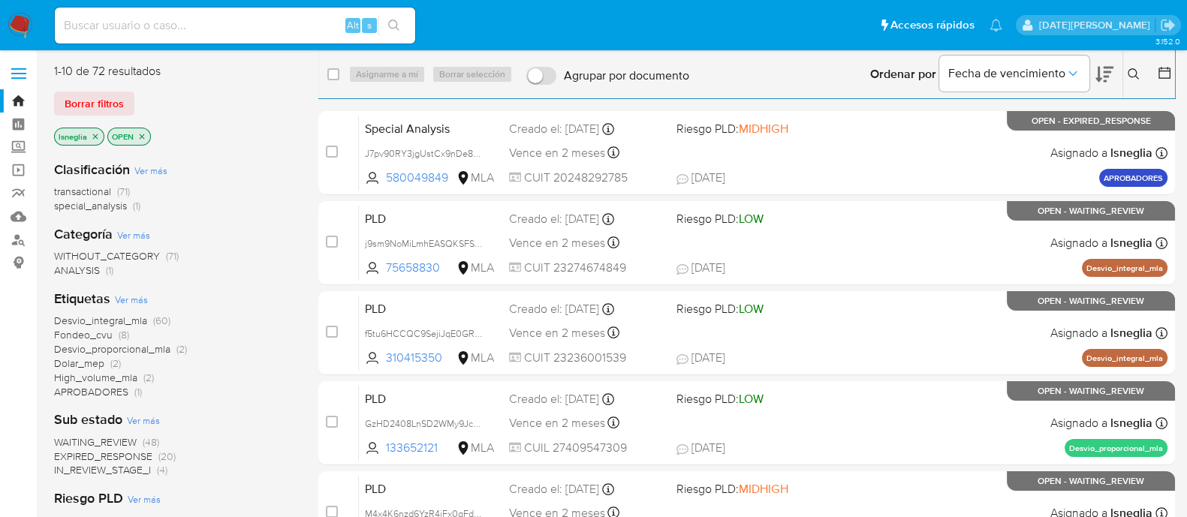
click at [1134, 73] on icon at bounding box center [1134, 74] width 12 height 12
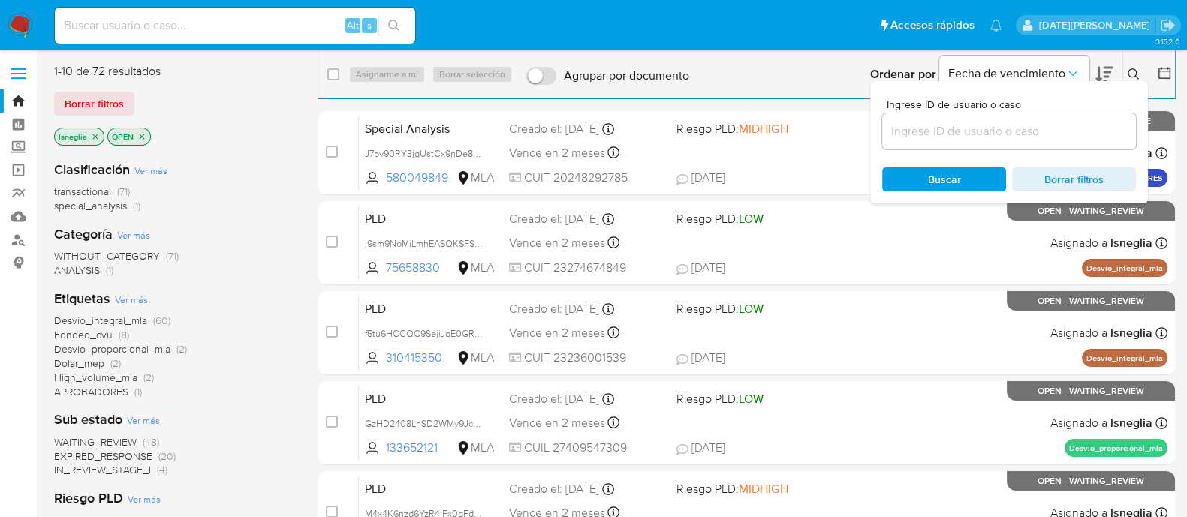
click at [988, 110] on div "Ingrese ID de usuario o caso" at bounding box center [1009, 124] width 254 height 50
click at [972, 134] on input at bounding box center [1009, 132] width 254 height 20
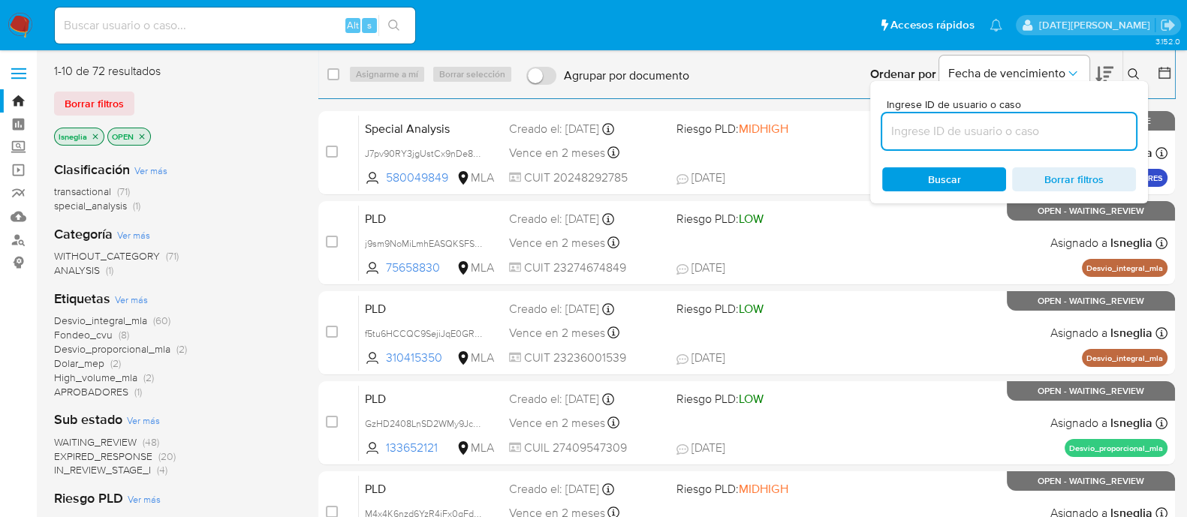
paste input "R2jQru7nGLqjUt3BeqRqEsBD"
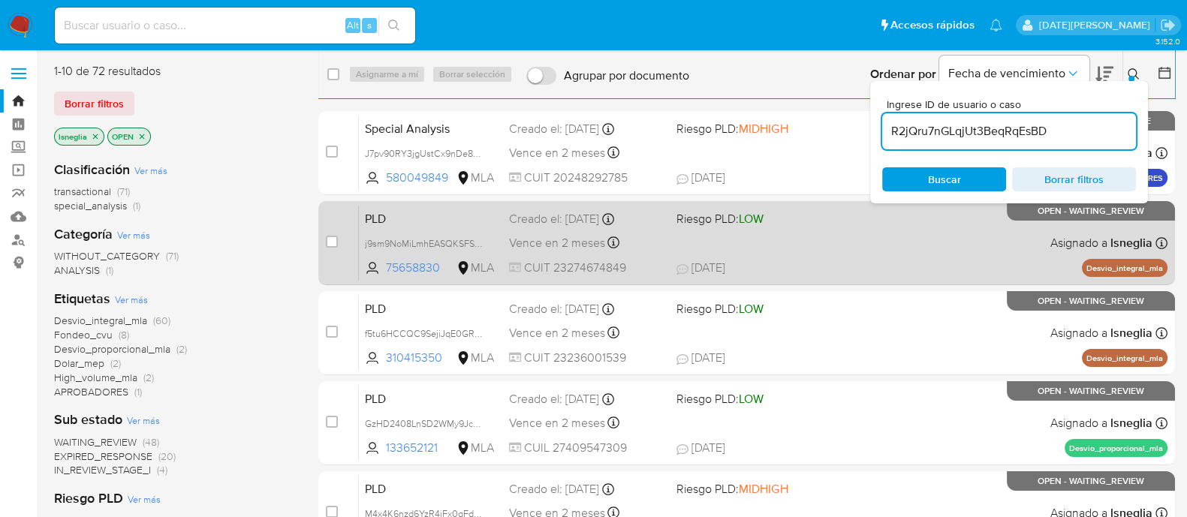
type input "R2jQru7nGLqjUt3BeqRqEsBD"
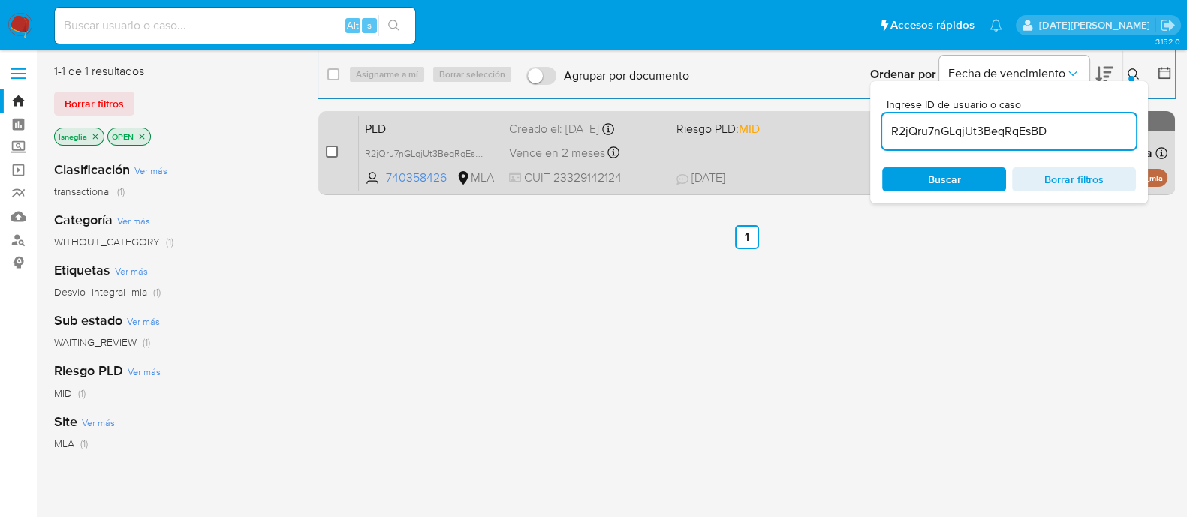
click at [334, 148] on input "checkbox" at bounding box center [332, 152] width 12 height 12
checkbox input "true"
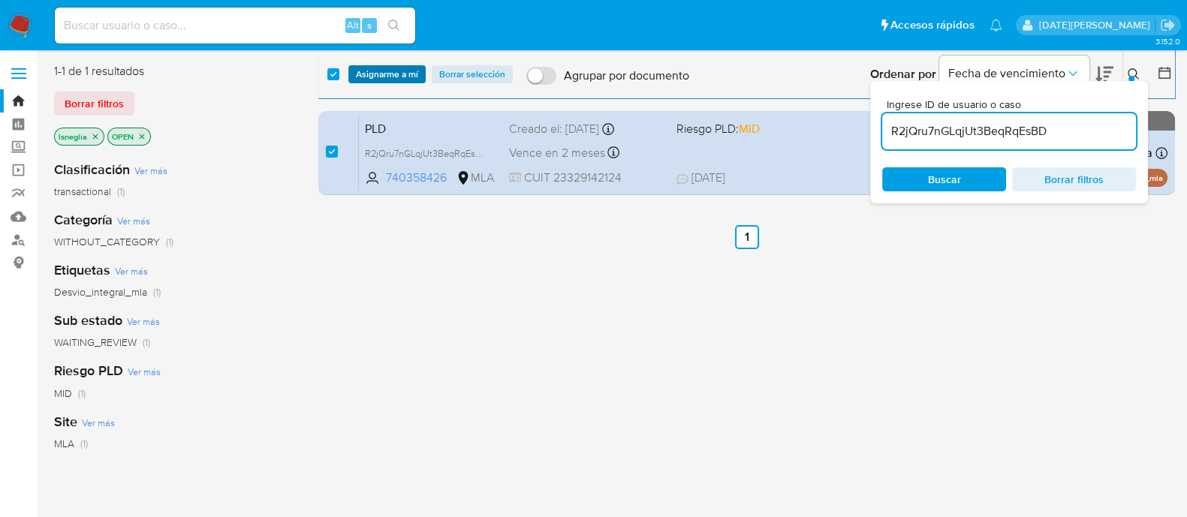
click at [389, 68] on span "Asignarme a mí" at bounding box center [387, 74] width 62 height 15
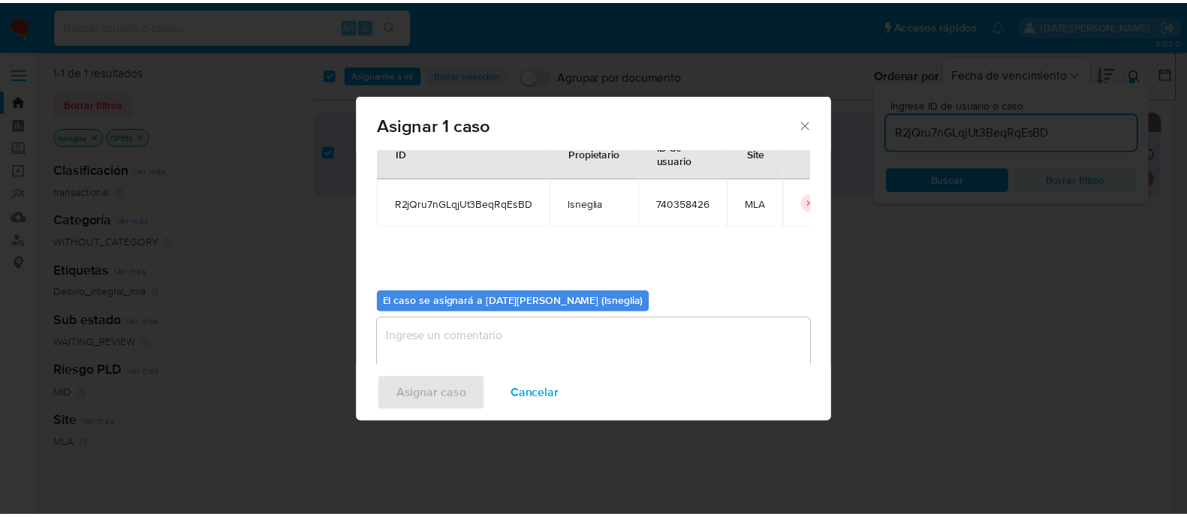
scroll to position [77, 0]
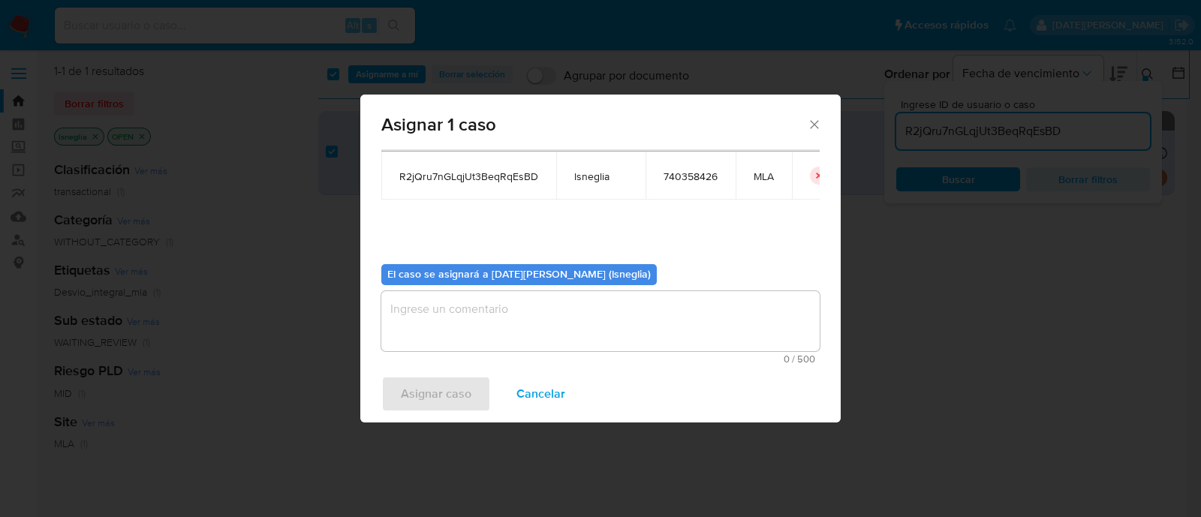
click at [501, 328] on textarea "assign-modal" at bounding box center [600, 321] width 438 height 60
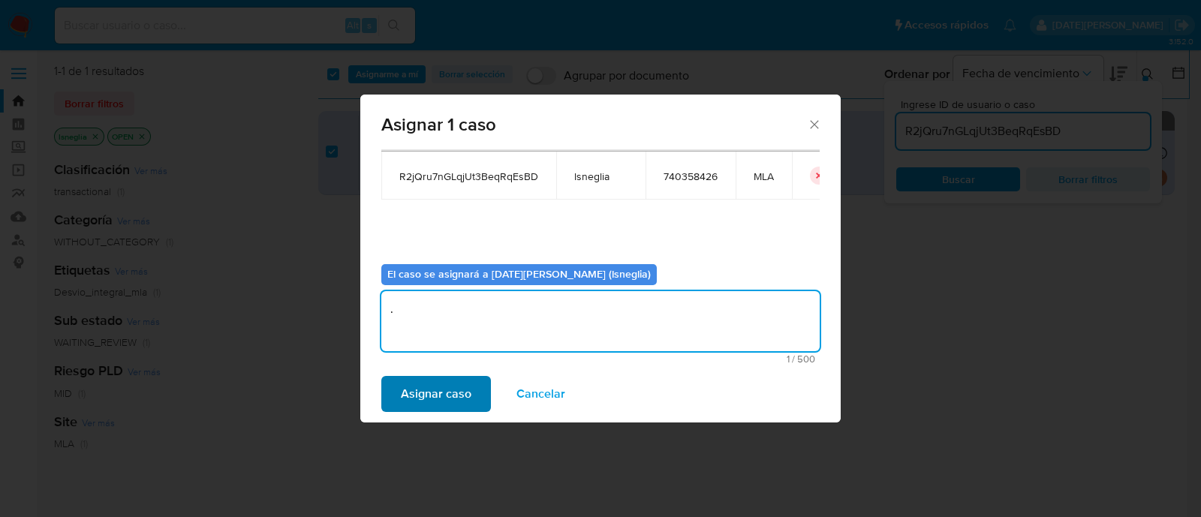
type textarea "."
click at [444, 390] on span "Asignar caso" at bounding box center [436, 394] width 71 height 33
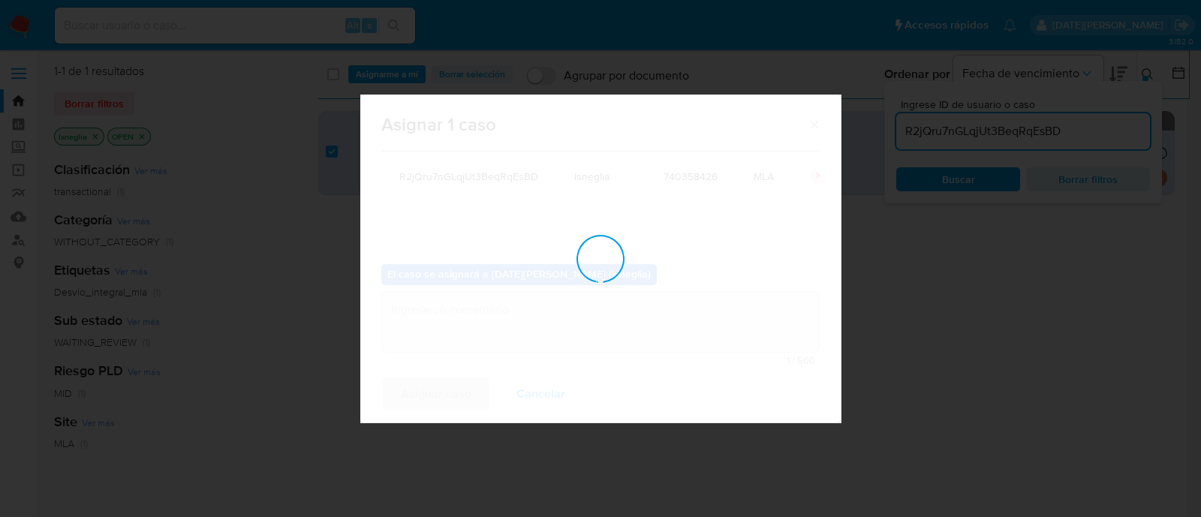
checkbox input "false"
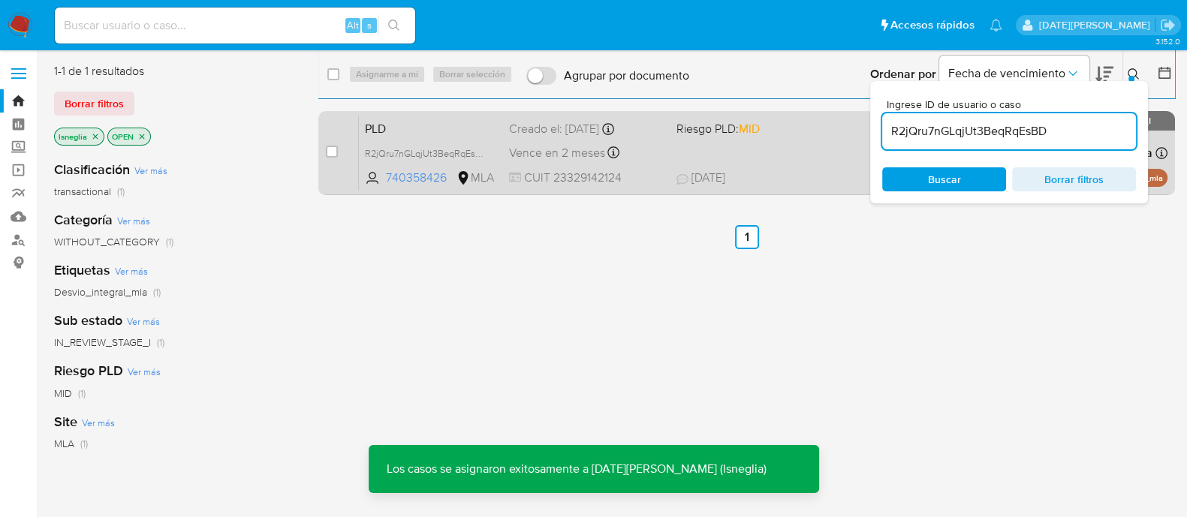
click at [434, 127] on span "PLD" at bounding box center [431, 128] width 132 height 20
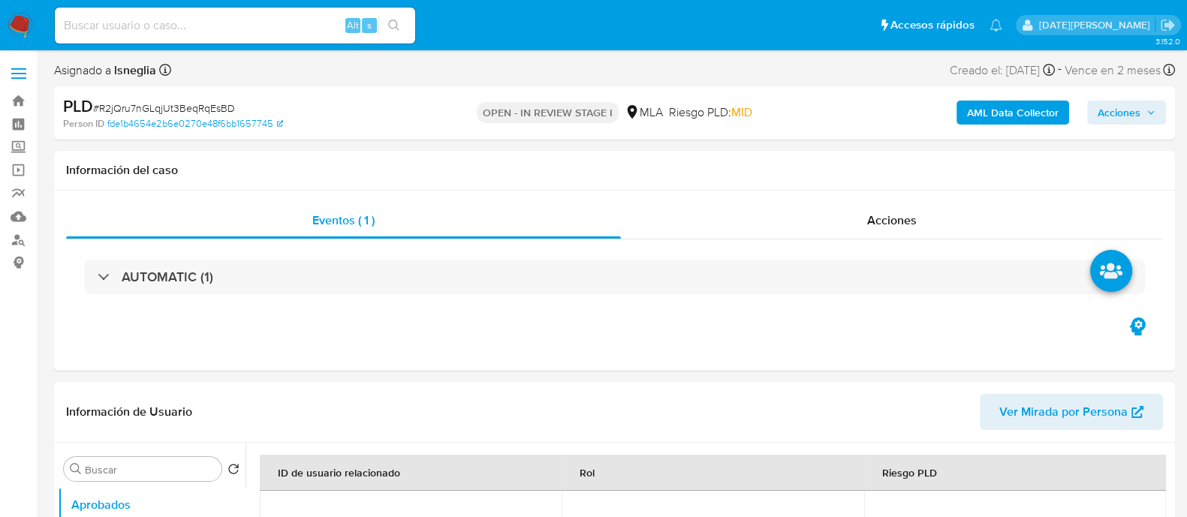
select select "10"
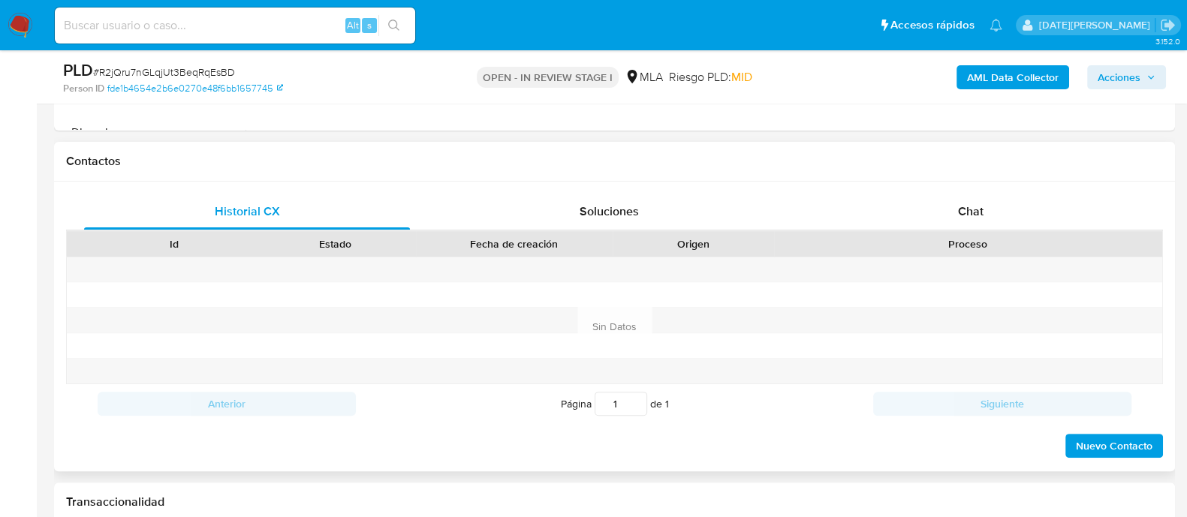
scroll to position [656, 0]
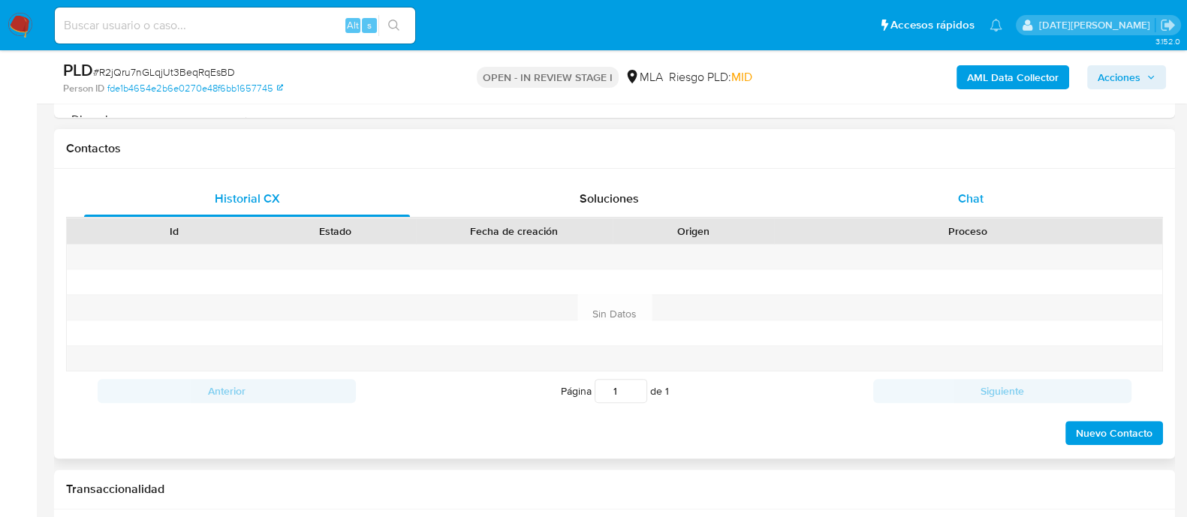
click at [968, 204] on span "Chat" at bounding box center [971, 198] width 26 height 17
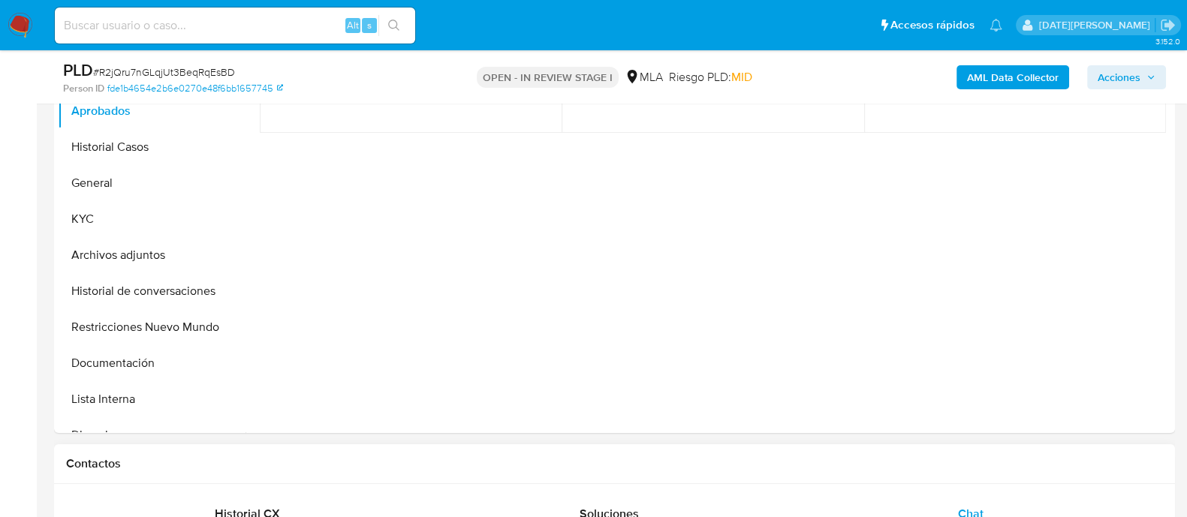
scroll to position [93, 0]
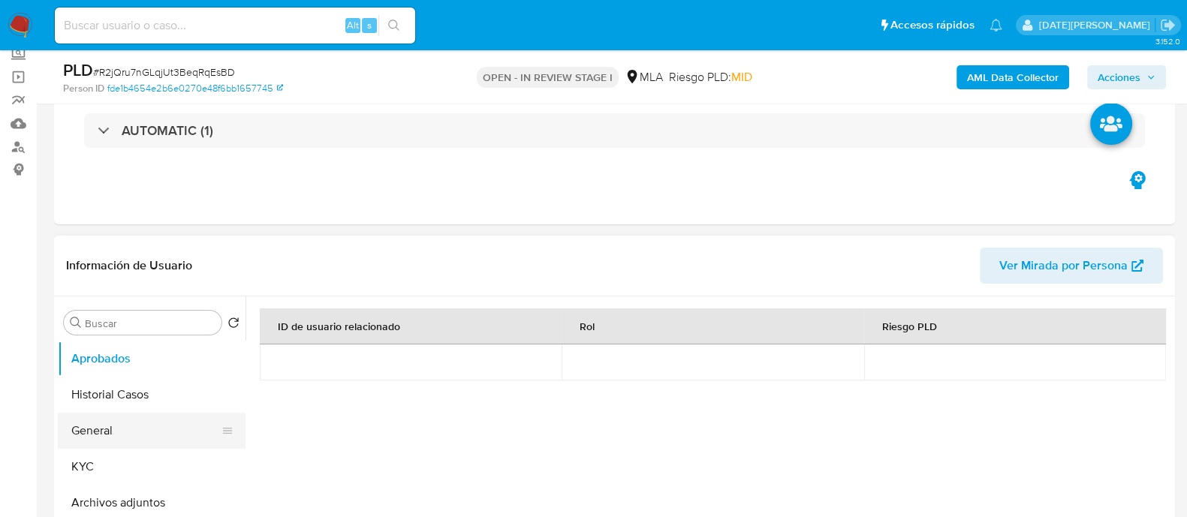
click at [123, 435] on button "General" at bounding box center [146, 431] width 176 height 36
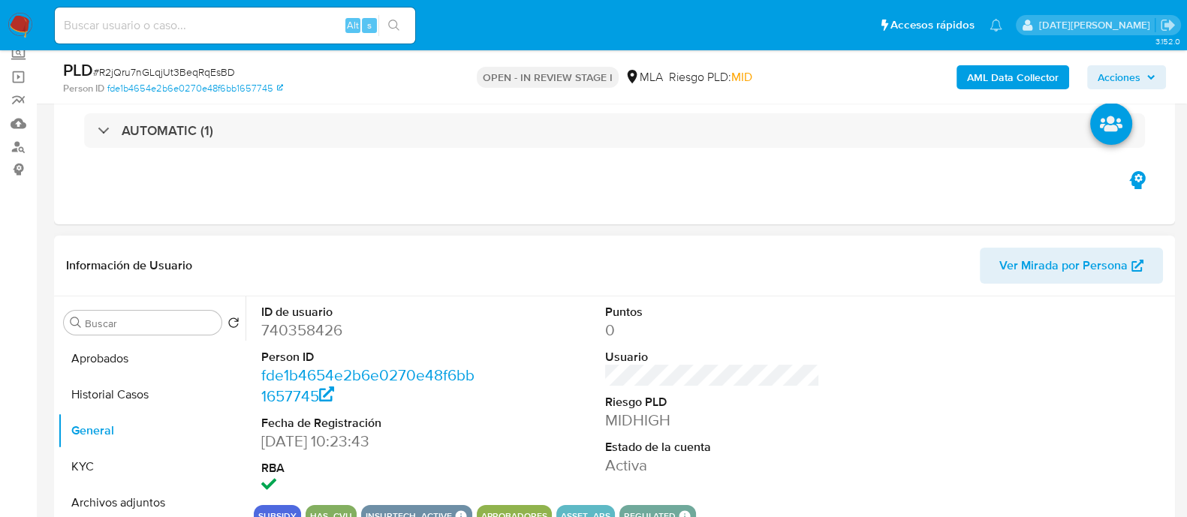
click at [305, 329] on dd "740358426" at bounding box center [368, 330] width 215 height 21
copy dd "740358426"
click at [310, 332] on dd "740358426" at bounding box center [368, 330] width 215 height 21
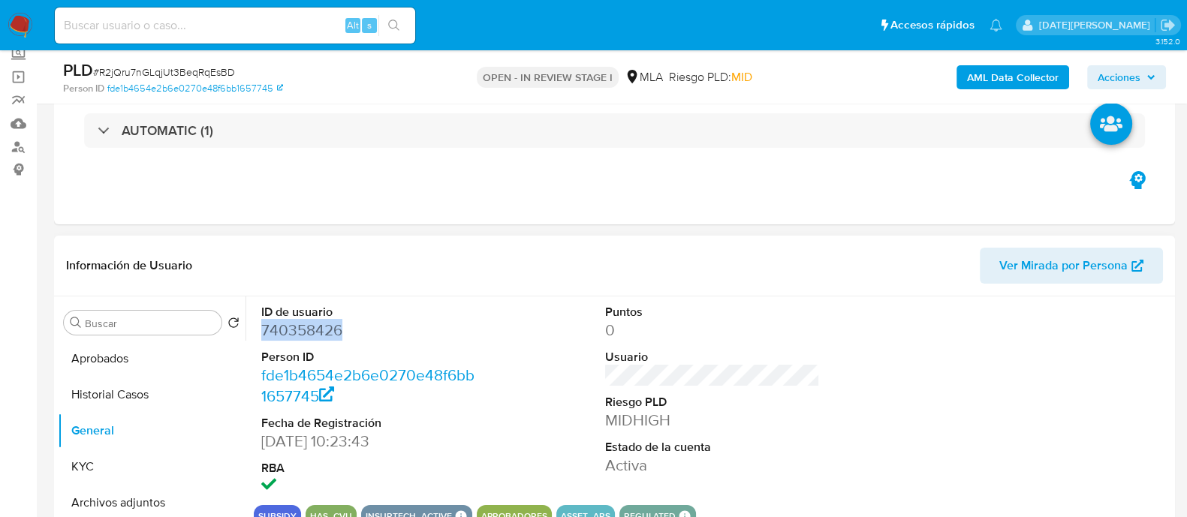
click at [287, 332] on dd "740358426" at bounding box center [368, 330] width 215 height 21
click at [124, 471] on button "KYC" at bounding box center [146, 467] width 176 height 36
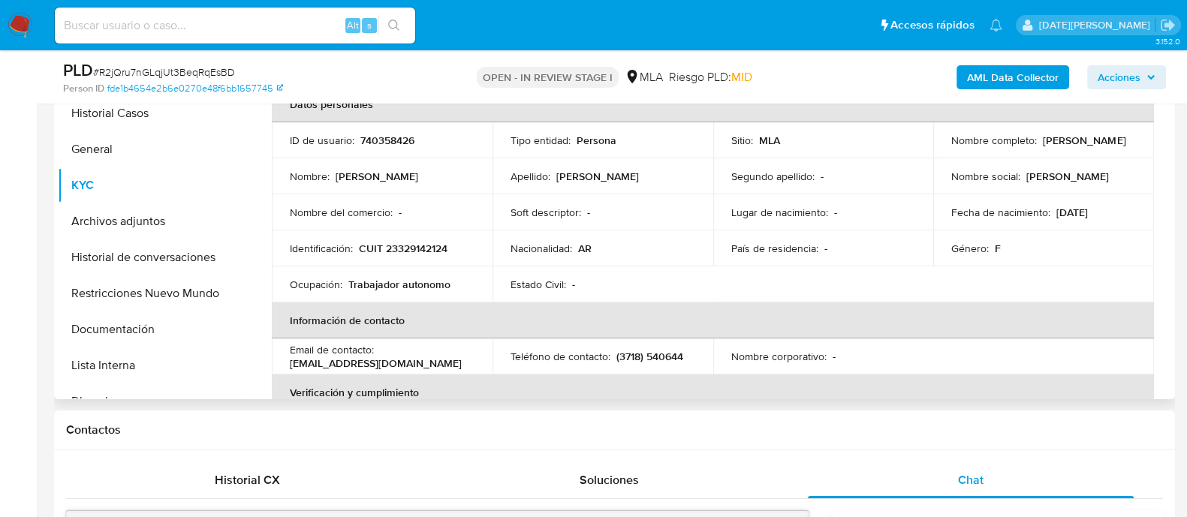
scroll to position [282, 0]
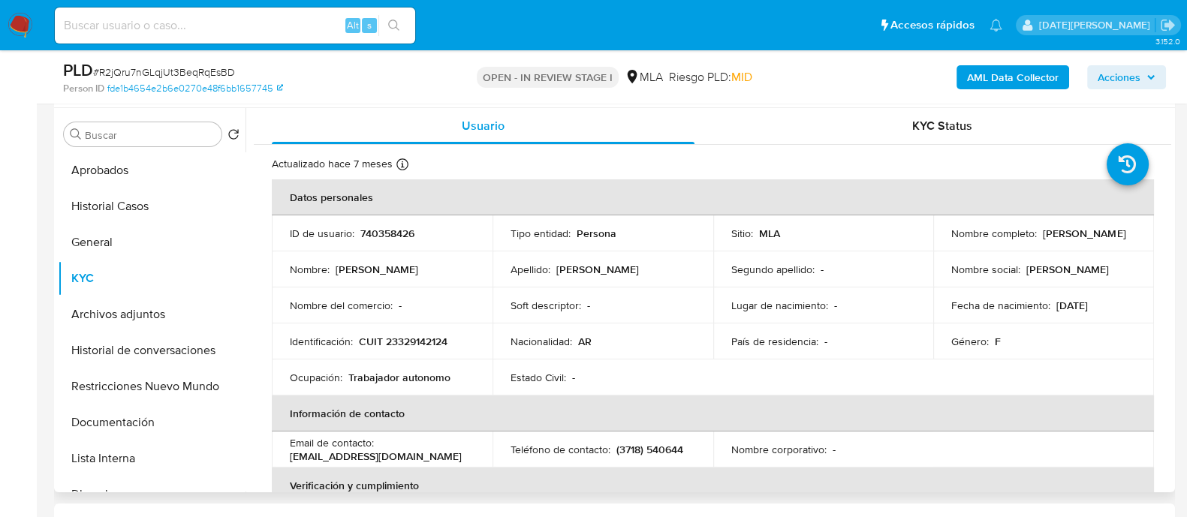
drag, startPoint x: 944, startPoint y: 239, endPoint x: 1049, endPoint y: 241, distance: 105.1
click at [1049, 241] on td "Nombre completo : Cintia Yolanda Franco" at bounding box center [1043, 233] width 221 height 36
copy p "Cintia Yolanda Franco"
drag, startPoint x: 359, startPoint y: 339, endPoint x: 484, endPoint y: 342, distance: 125.4
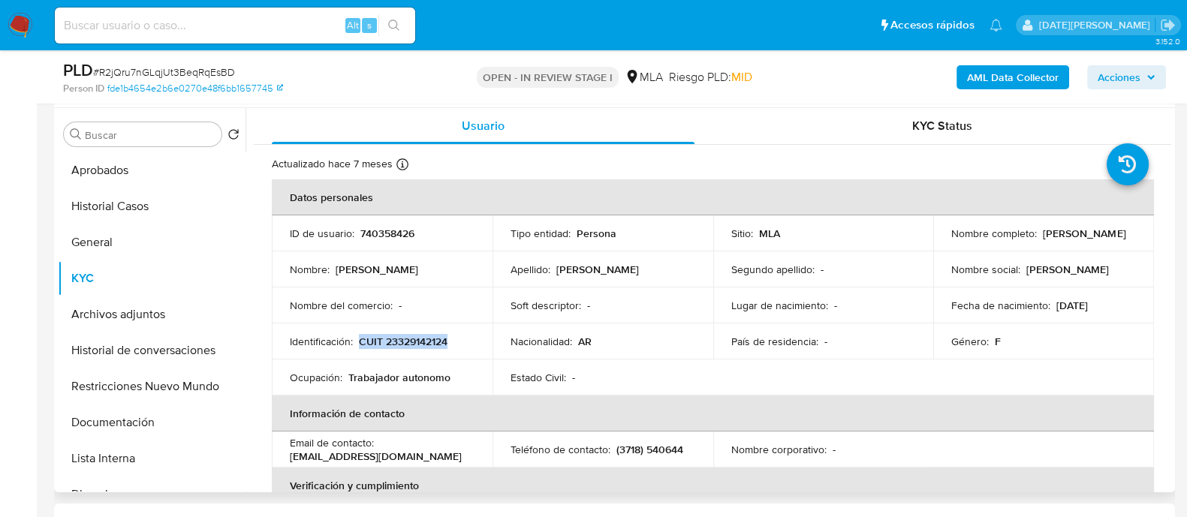
click at [484, 342] on td "Identificación : CUIT 23329142124" at bounding box center [382, 342] width 221 height 36
copy p "CUIT 23329142124"
click at [405, 343] on p "CUIT 23329142124" at bounding box center [403, 342] width 89 height 14
drag, startPoint x: 947, startPoint y: 241, endPoint x: 1096, endPoint y: 239, distance: 148.7
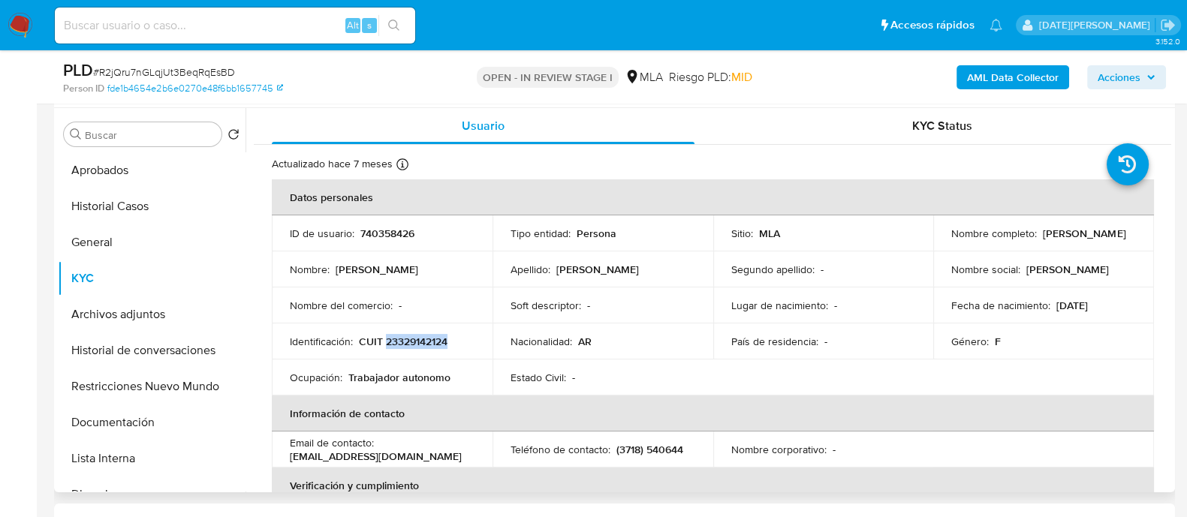
click at [1096, 239] on div "Nombre completo : Cintia Yolanda Franco" at bounding box center [1043, 234] width 185 height 14
copy p "Cintia Yolanda Franco"
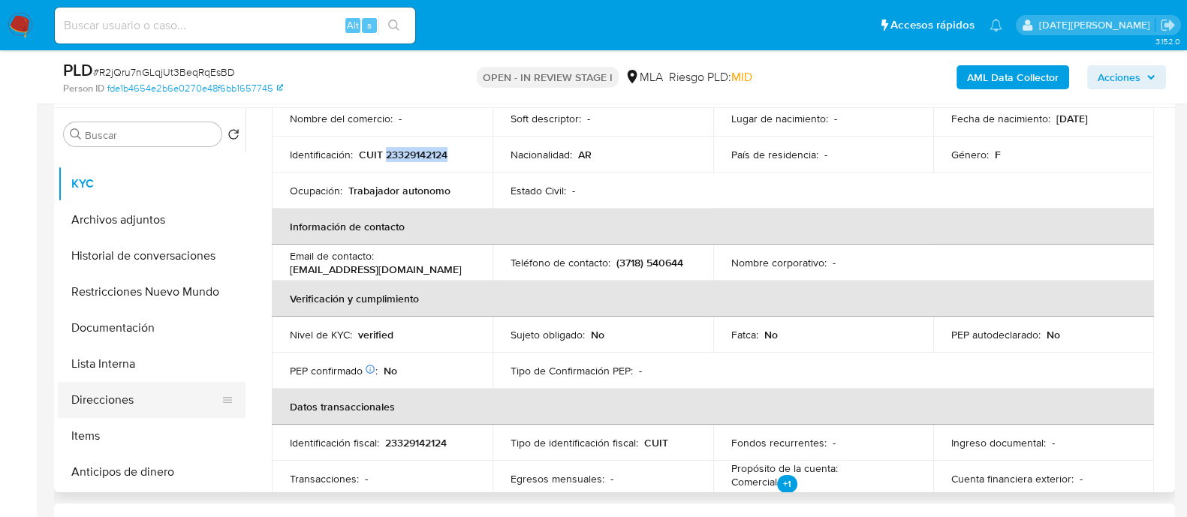
scroll to position [187, 0]
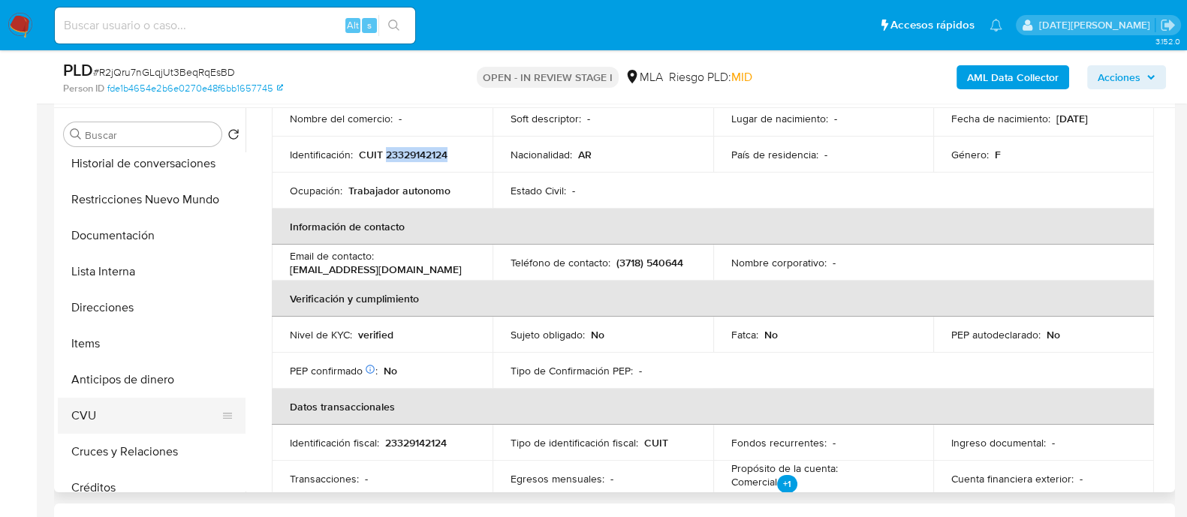
click at [144, 421] on button "CVU" at bounding box center [146, 416] width 176 height 36
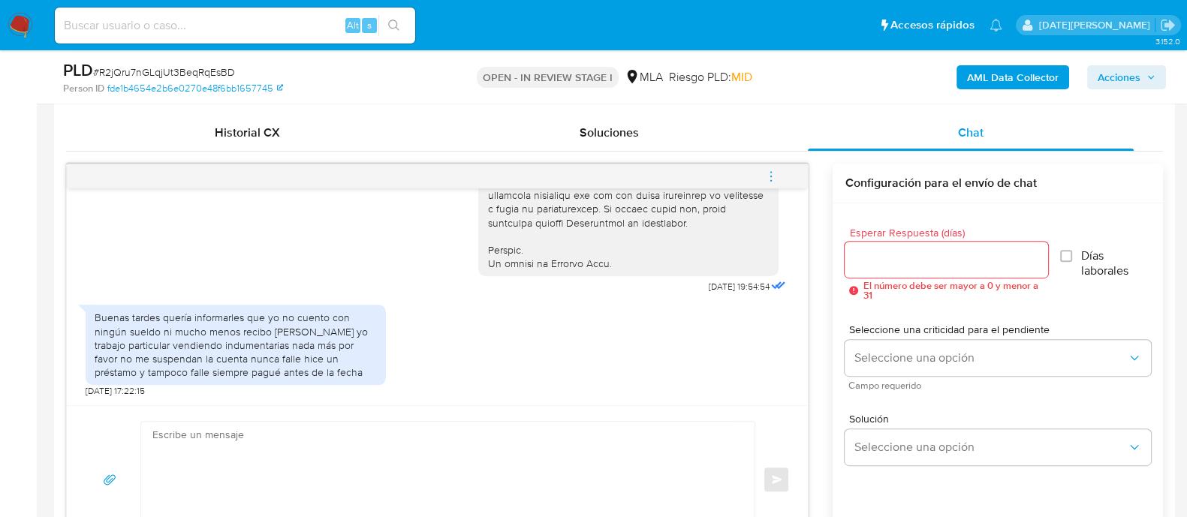
scroll to position [750, 0]
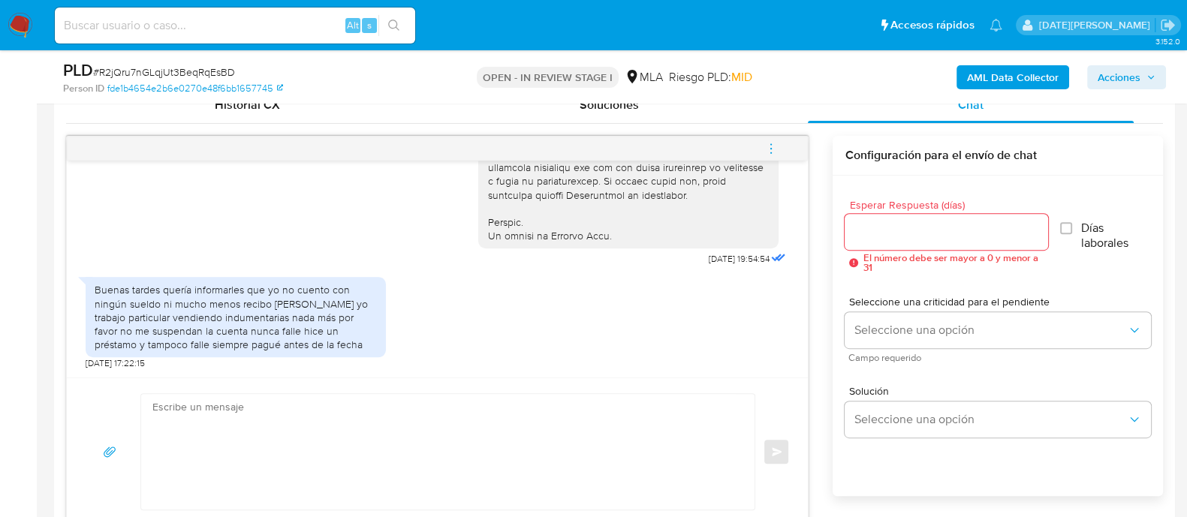
click at [515, 407] on textarea at bounding box center [443, 452] width 583 height 116
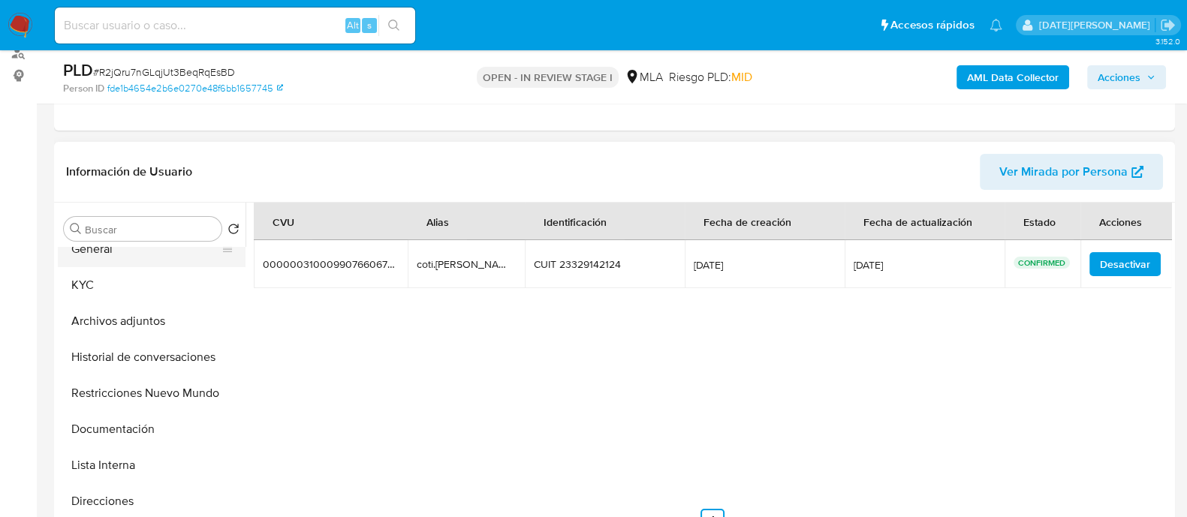
scroll to position [0, 0]
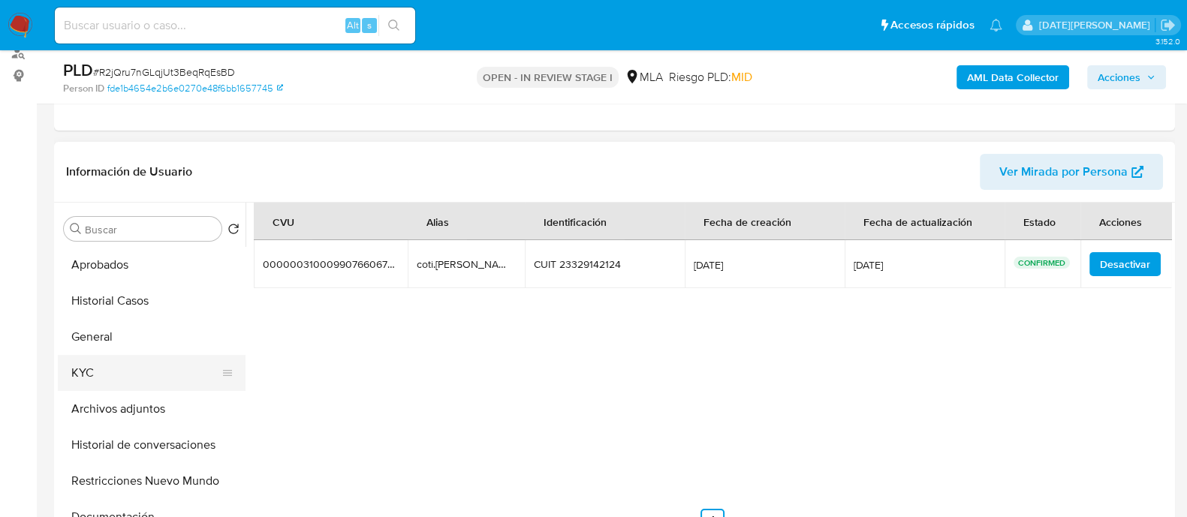
click at [125, 363] on button "KYC" at bounding box center [146, 373] width 176 height 36
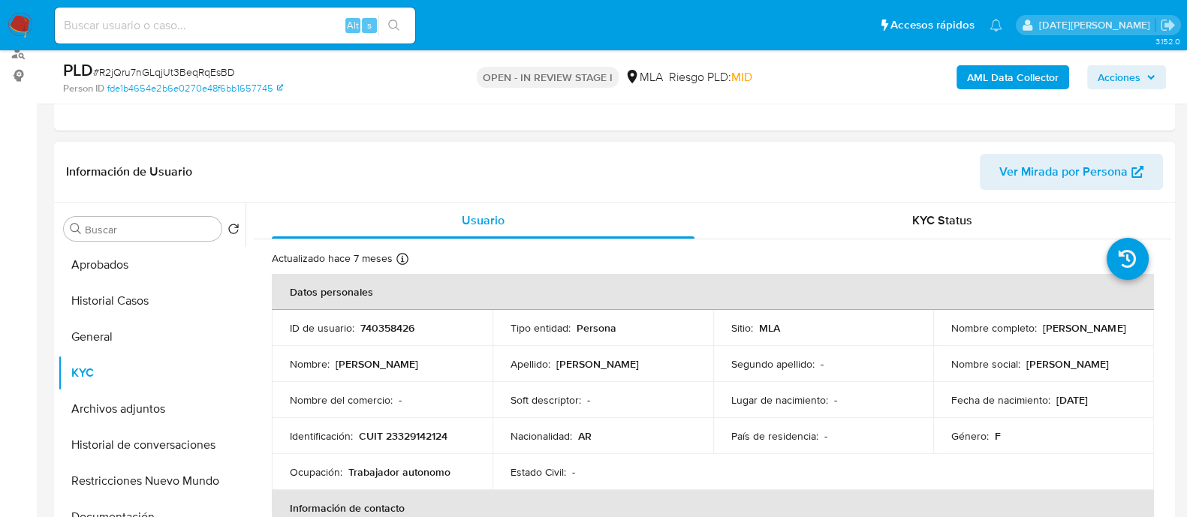
drag, startPoint x: 950, startPoint y: 332, endPoint x: 1088, endPoint y: 332, distance: 138.1
click at [1088, 332] on div "Nombre completo : Cintia Yolanda Franco" at bounding box center [1043, 328] width 185 height 14
copy p "[PERSON_NAME]"
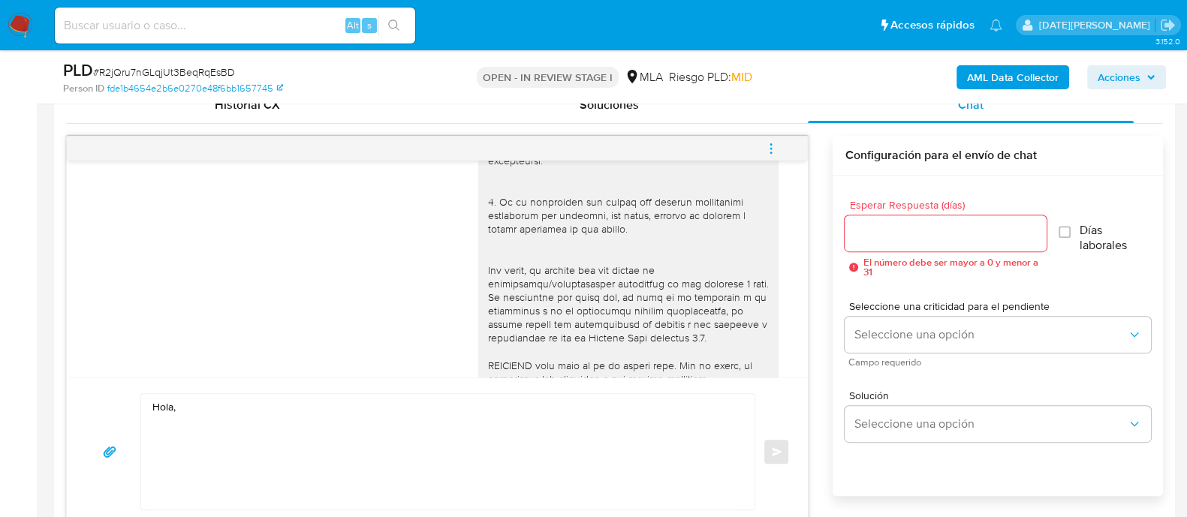
scroll to position [465, 0]
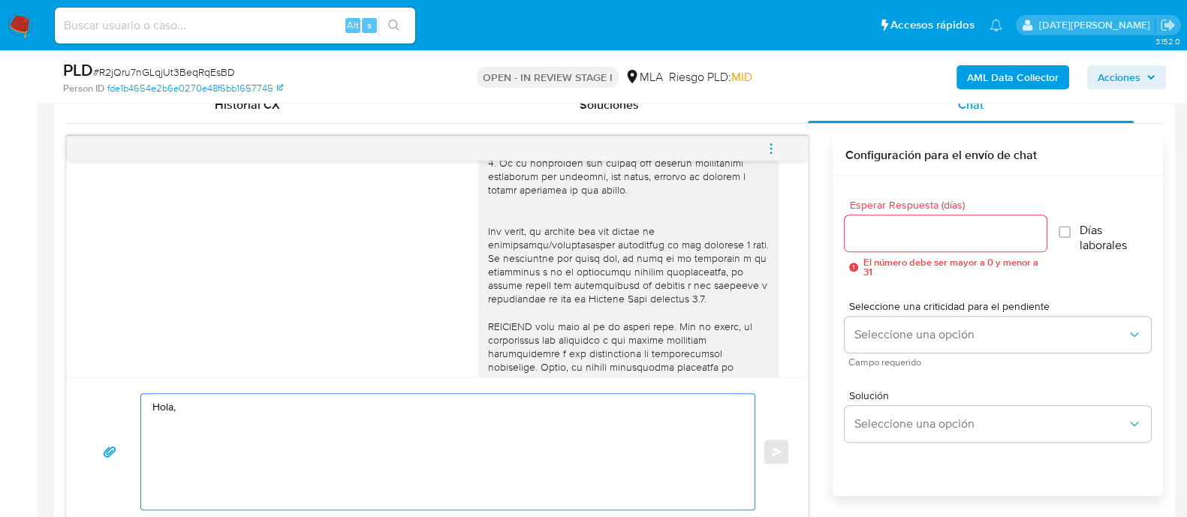
click at [270, 394] on textarea "Hola," at bounding box center [443, 452] width 583 height 116
paste textarea "Cintia Yolanda Franco"
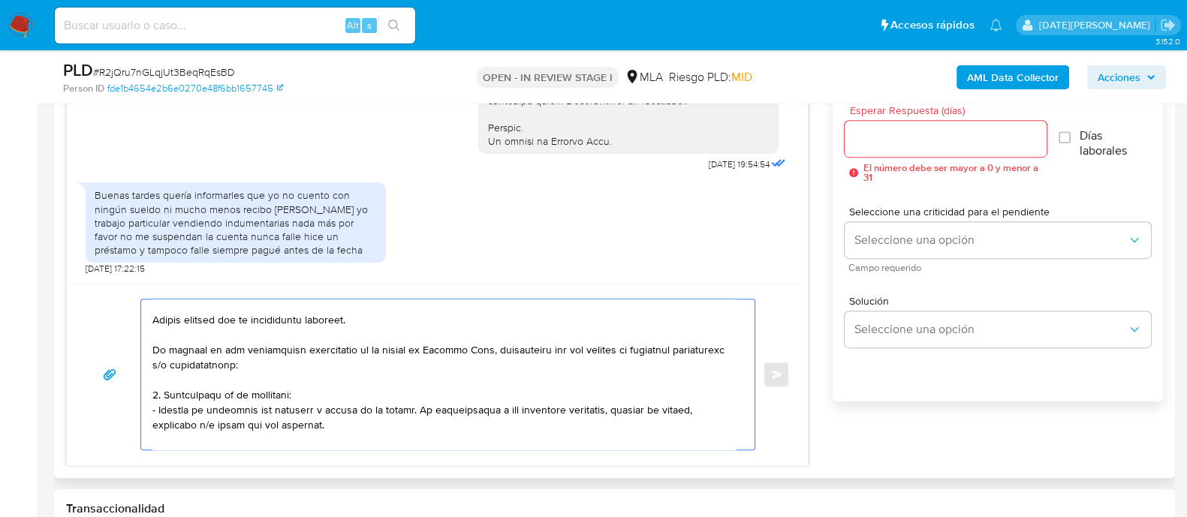
scroll to position [26, 0]
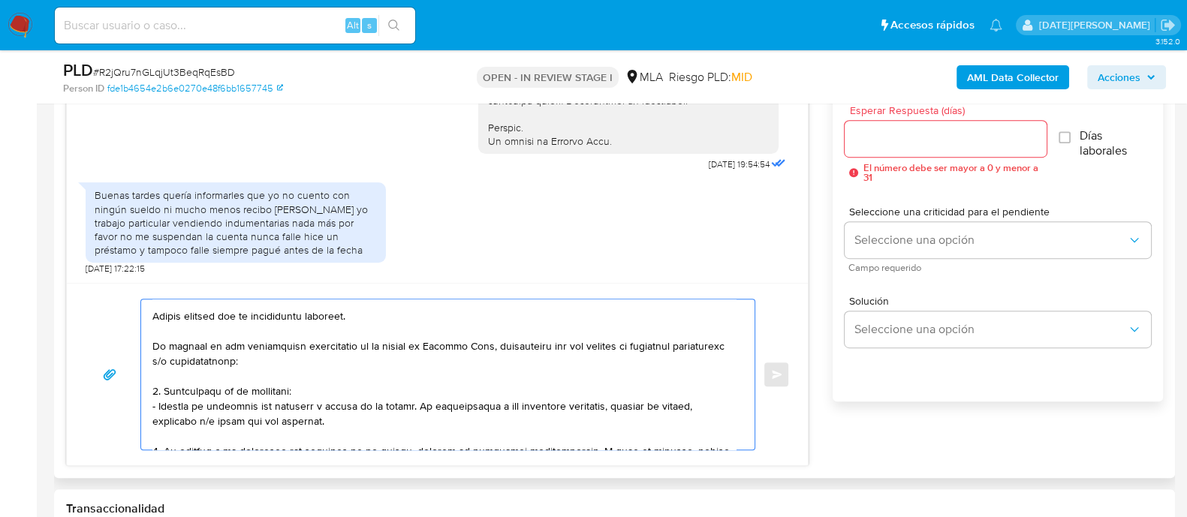
drag, startPoint x: 151, startPoint y: 345, endPoint x: 187, endPoint y: 402, distance: 67.5
click at [187, 402] on div at bounding box center [444, 375] width 606 height 150
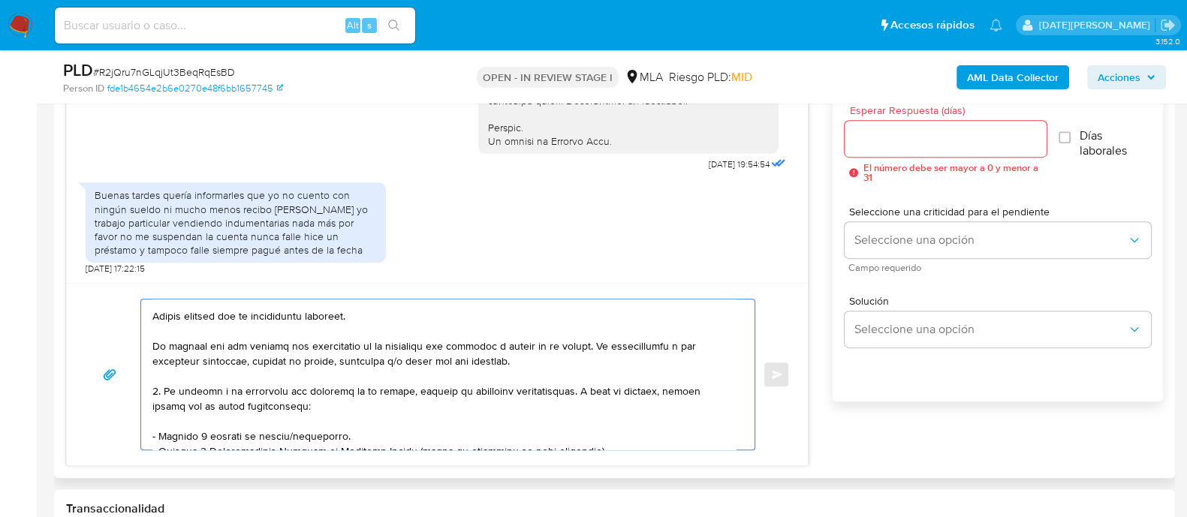
click at [579, 352] on textarea at bounding box center [443, 375] width 583 height 150
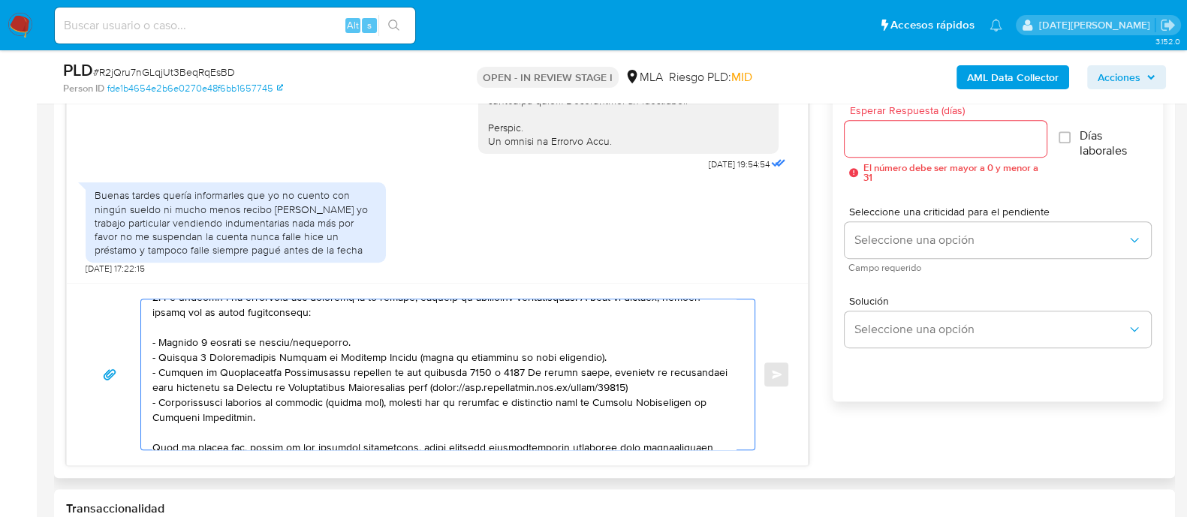
scroll to position [214, 0]
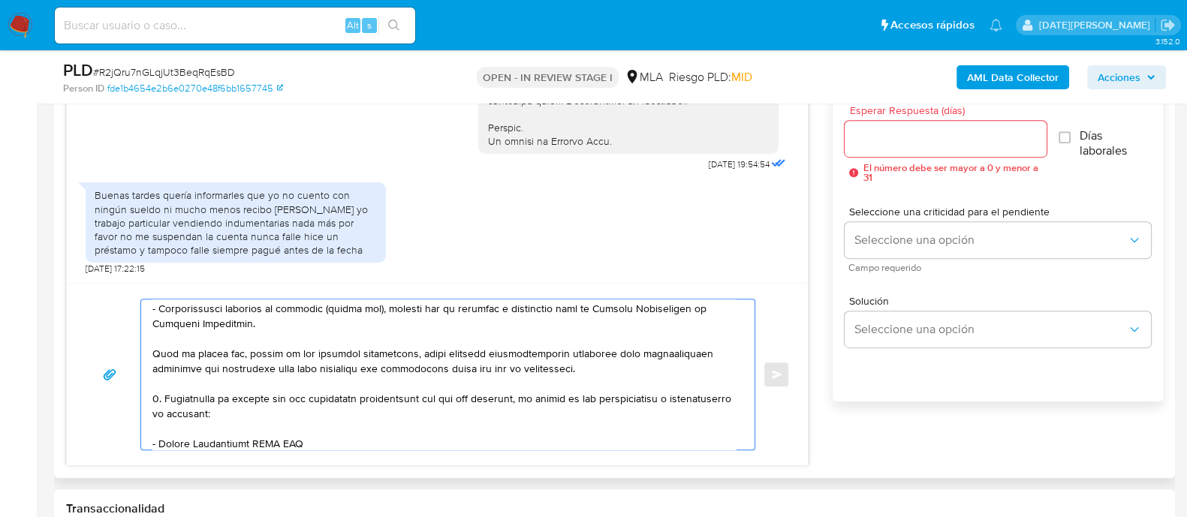
drag, startPoint x: 181, startPoint y: 391, endPoint x: 217, endPoint y: 397, distance: 36.5
click at [217, 397] on textarea at bounding box center [443, 375] width 583 height 150
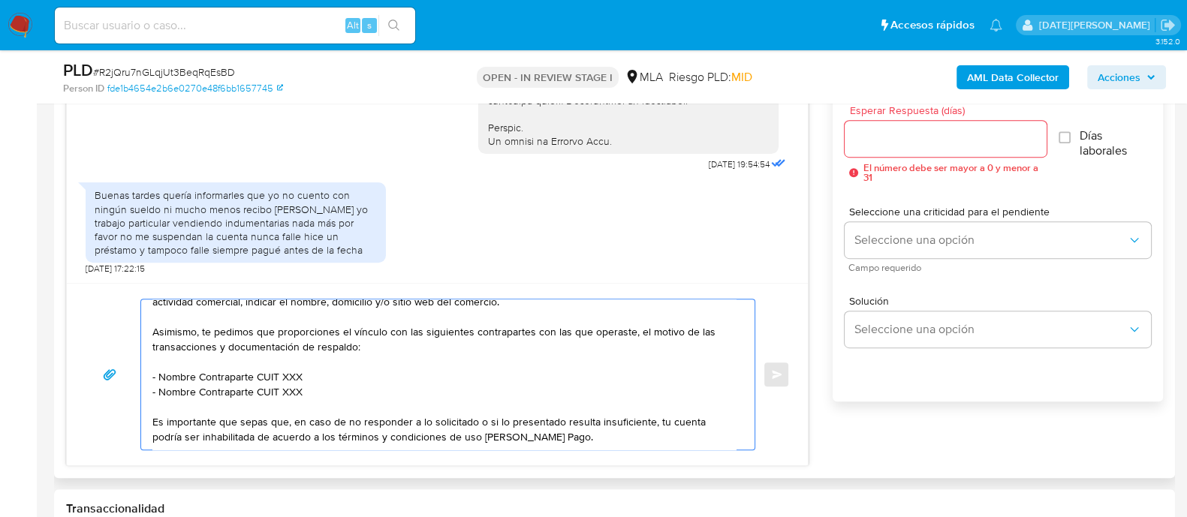
scroll to position [113, 0]
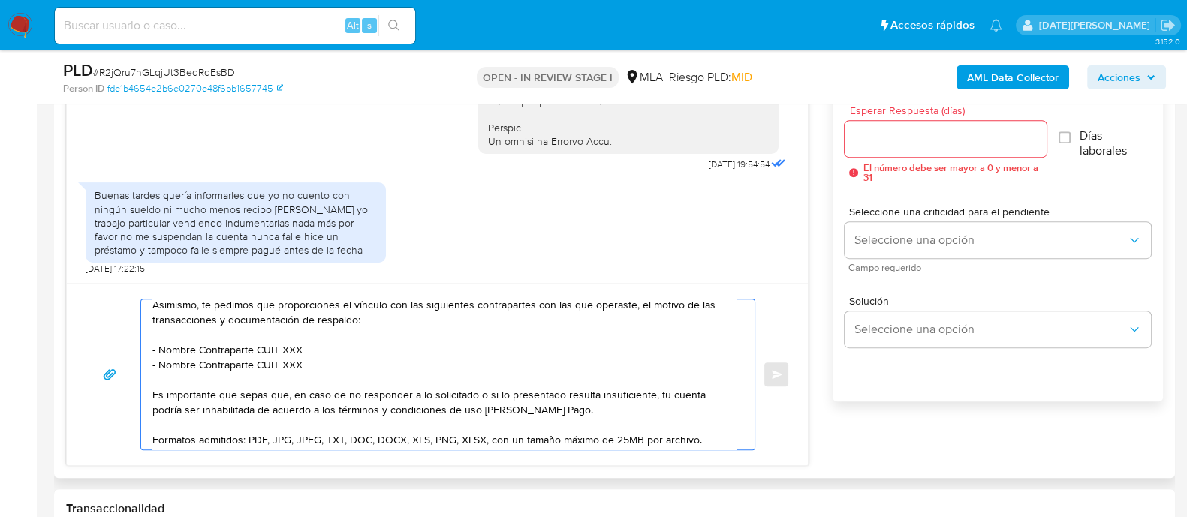
drag, startPoint x: 161, startPoint y: 348, endPoint x: 312, endPoint y: 348, distance: 150.9
click at [312, 348] on textarea "Hola, Cintia Yolanda Franco. Muchas gracias por la información brindada. Te ped…" at bounding box center [443, 375] width 583 height 150
paste textarea "Ying Li"
drag, startPoint x: 158, startPoint y: 366, endPoint x: 329, endPoint y: 364, distance: 171.2
click at [329, 364] on textarea "Hola, Cintia Yolanda Franco. Muchas gracias por la información brindada. Te ped…" at bounding box center [443, 375] width 583 height 150
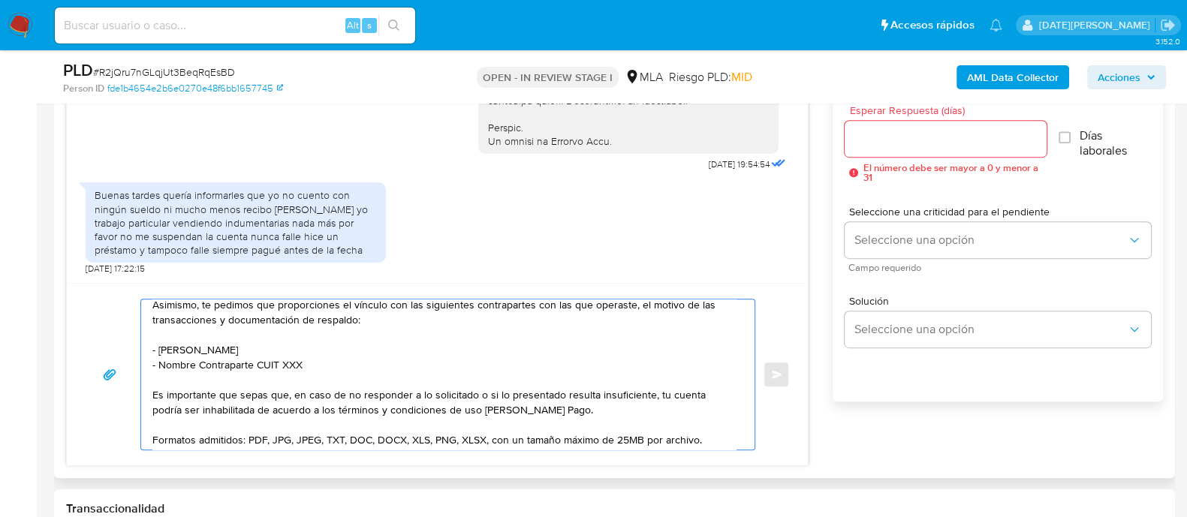
paste textarea "Sonia Estela Olmedo Ferreira"
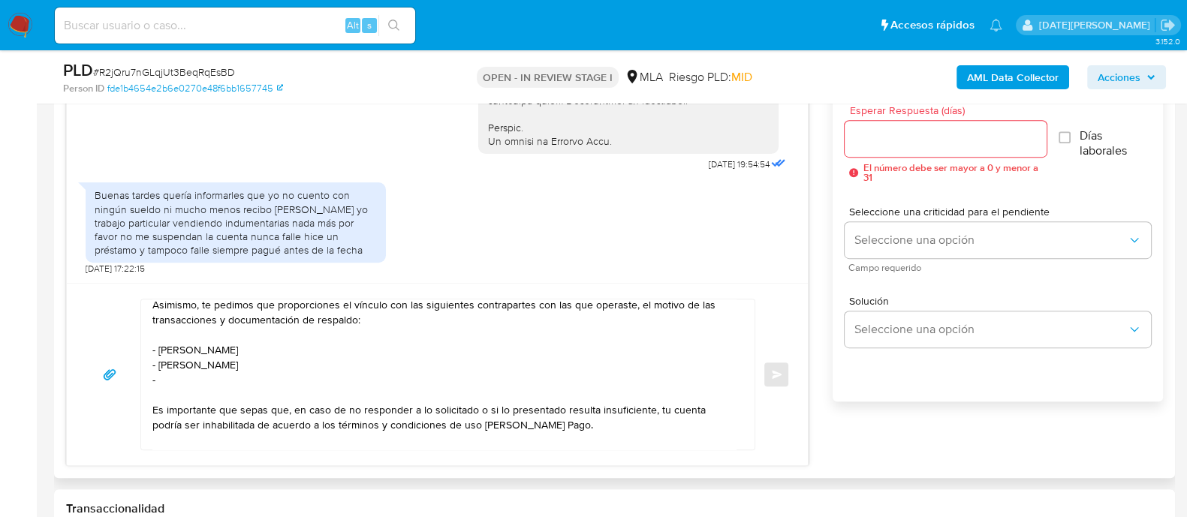
click at [242, 378] on textarea "Hola, Cintia Yolanda Franco. Muchas gracias por la información brindada. Te ped…" at bounding box center [443, 375] width 583 height 150
paste textarea "Alfonso Peralta"
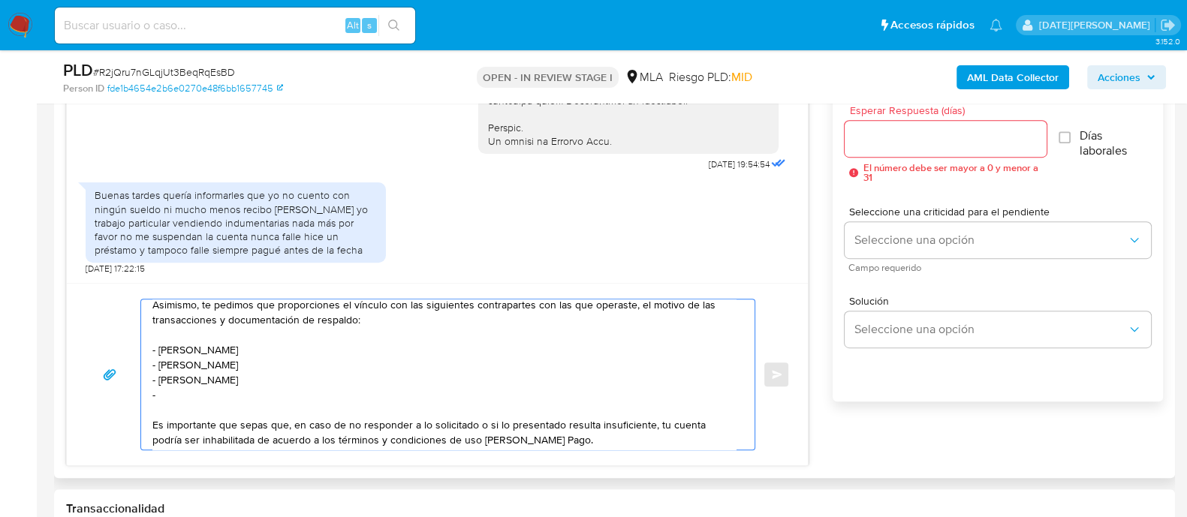
click at [181, 387] on textarea "Hola, Cintia Yolanda Franco. Muchas gracias por la información brindada. Te ped…" at bounding box center [443, 375] width 583 height 150
click at [171, 393] on textarea "Hola, Cintia Yolanda Franco. Muchas gracias por la información brindada. Te ped…" at bounding box center [443, 375] width 583 height 150
paste textarea "Nadis Srl"
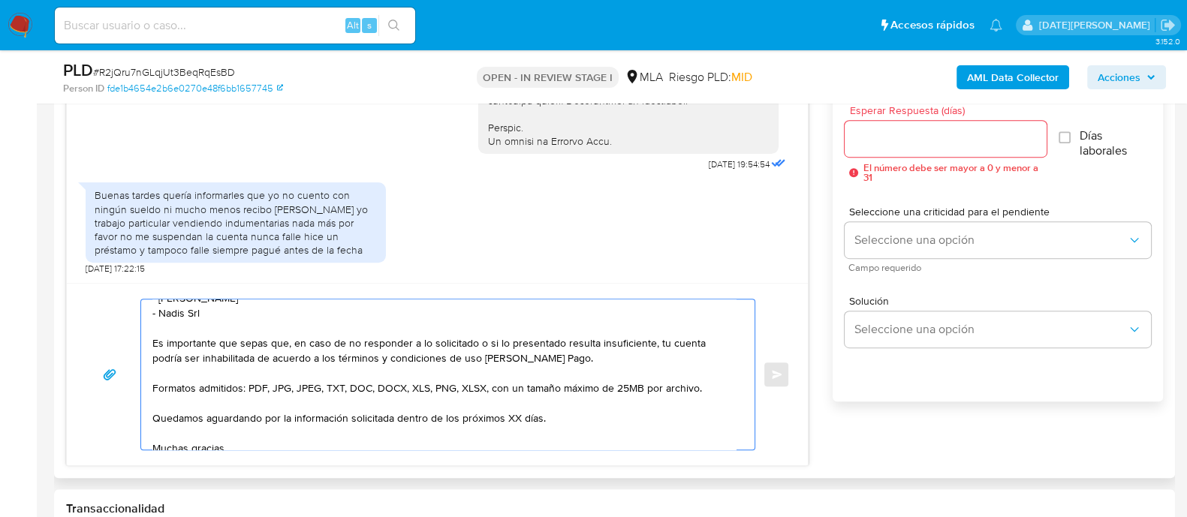
scroll to position [206, 0]
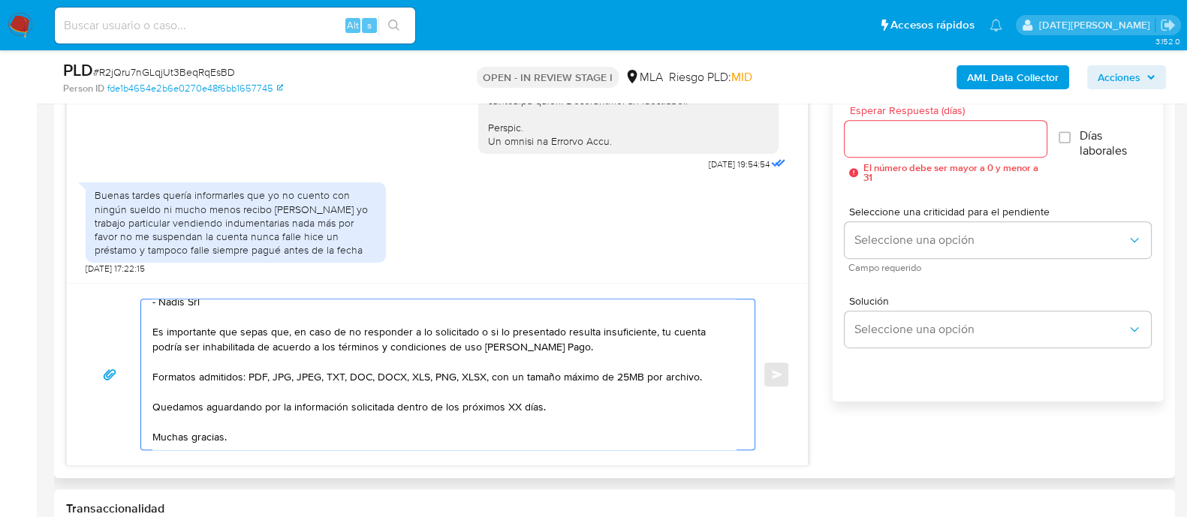
click at [507, 405] on textarea "Hola, Cintia Yolanda Franco. Muchas gracias por la información brindada. Te ped…" at bounding box center [443, 375] width 583 height 150
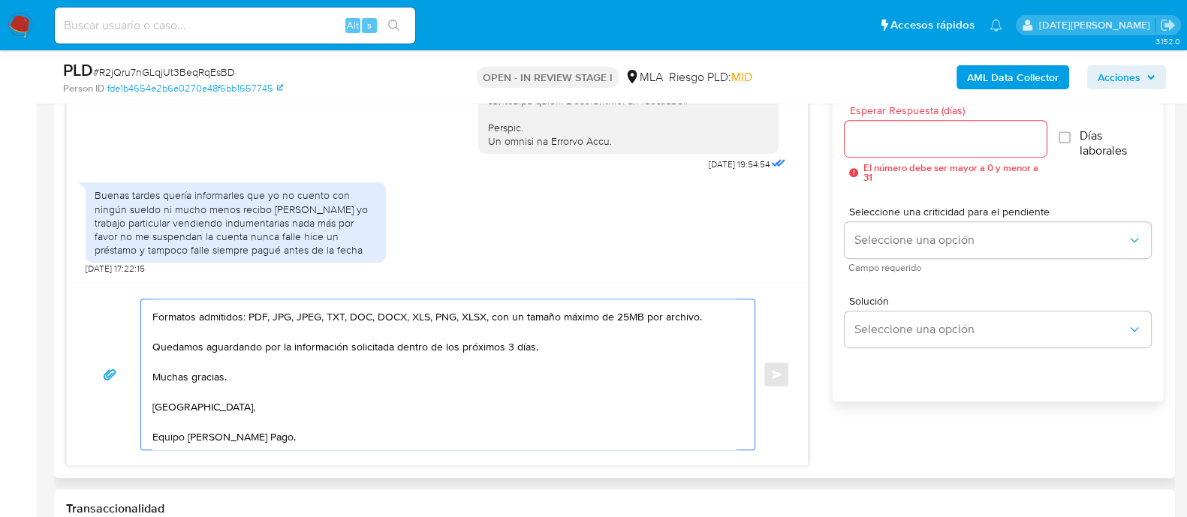
scroll to position [326, 0]
type textarea "Hola, Cintia Yolanda Franco. Muchas gracias por la información brindada. Te ped…"
click at [899, 141] on input "Esperar Respuesta (días)" at bounding box center [945, 139] width 201 height 20
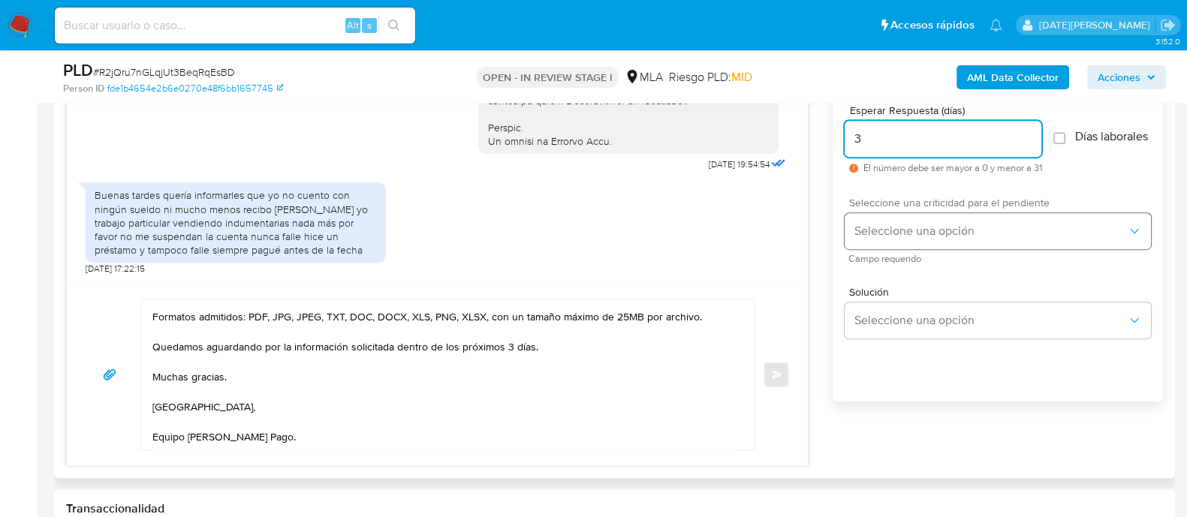
type input "3"
click at [935, 234] on span "Seleccione una opción" at bounding box center [990, 231] width 273 height 15
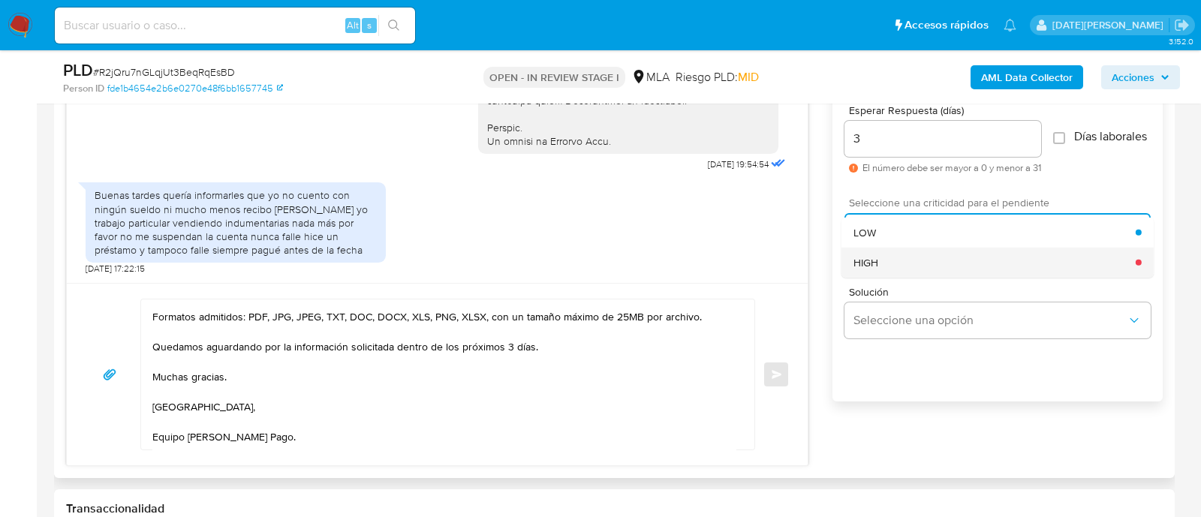
click at [912, 264] on div "HIGH" at bounding box center [995, 262] width 282 height 30
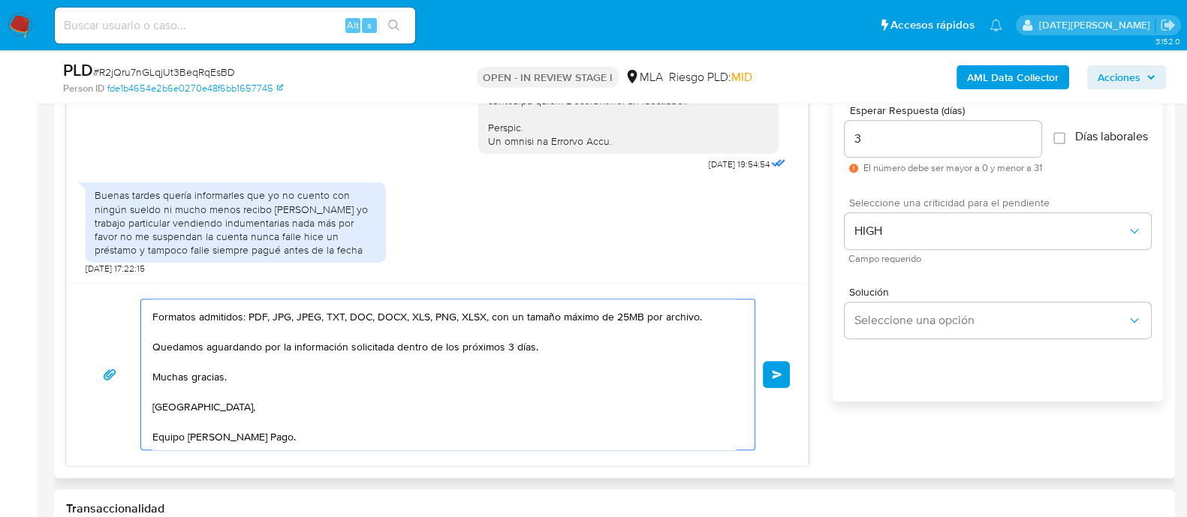
click at [780, 375] on span "Enviar" at bounding box center [777, 374] width 11 height 9
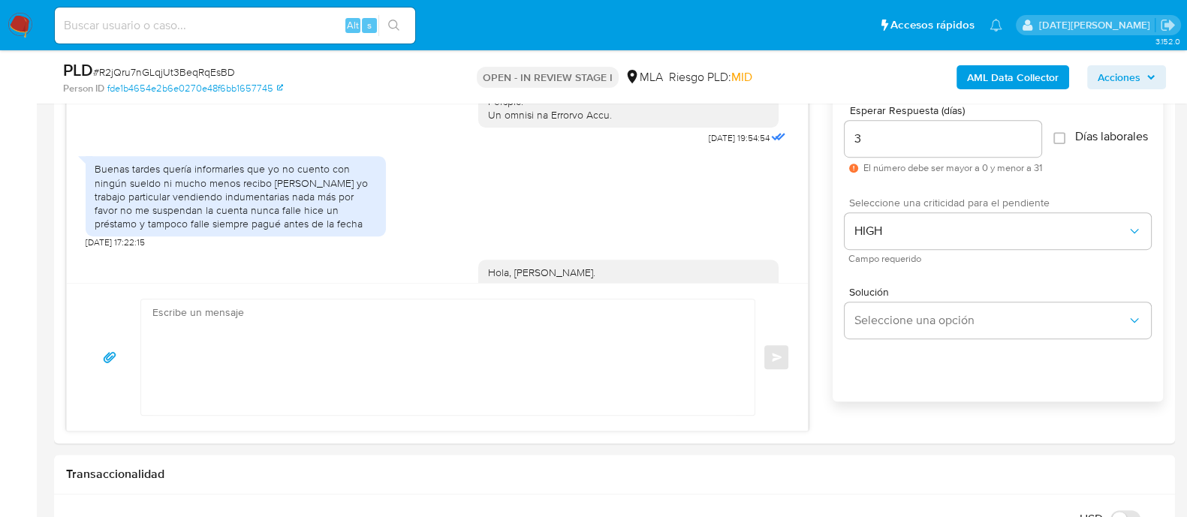
scroll to position [1295, 0]
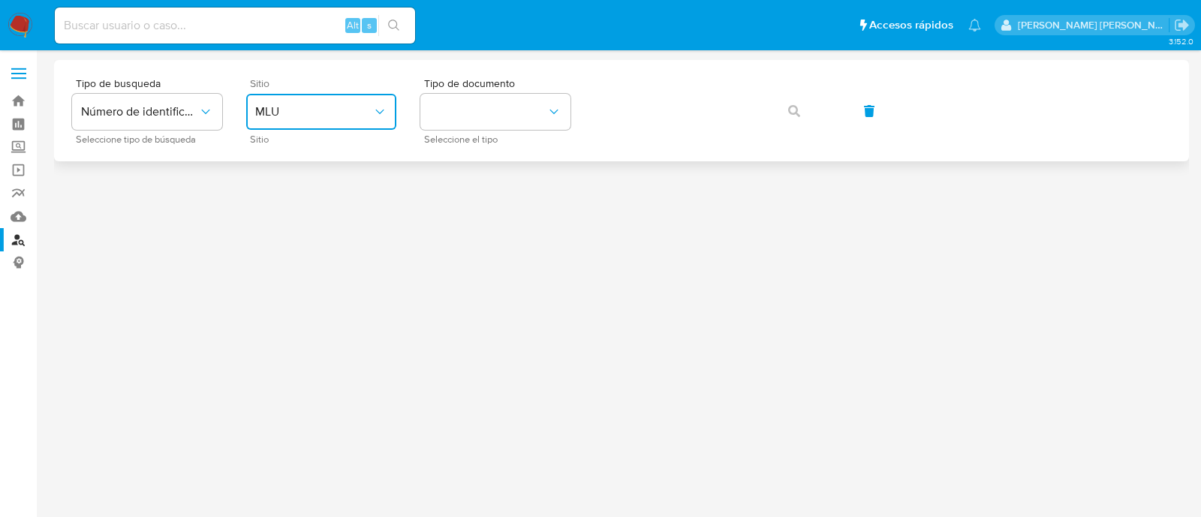
click at [326, 107] on span "MLU" at bounding box center [313, 111] width 117 height 15
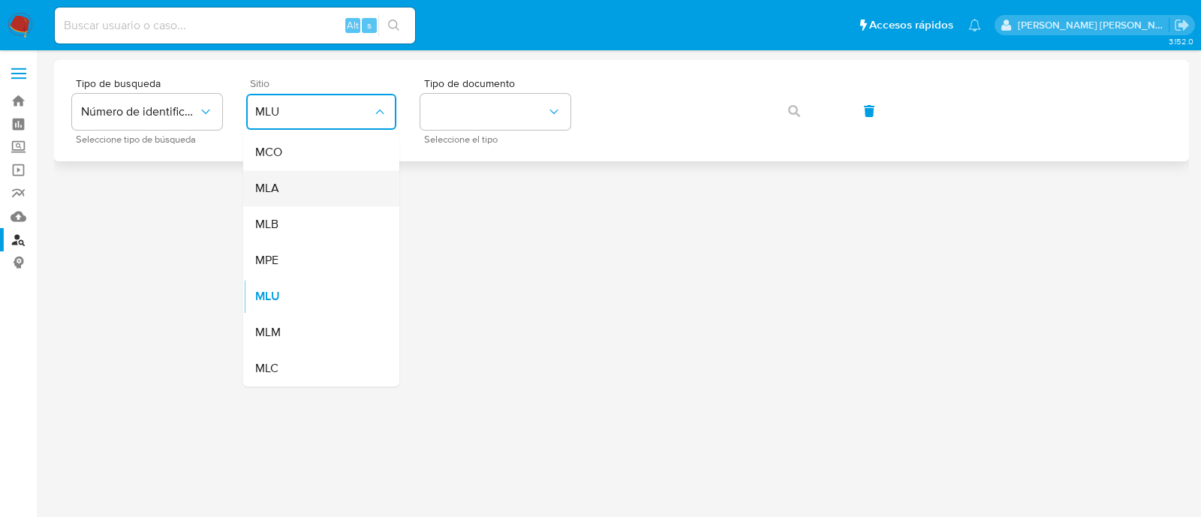
click at [329, 180] on div "MLA" at bounding box center [316, 188] width 123 height 36
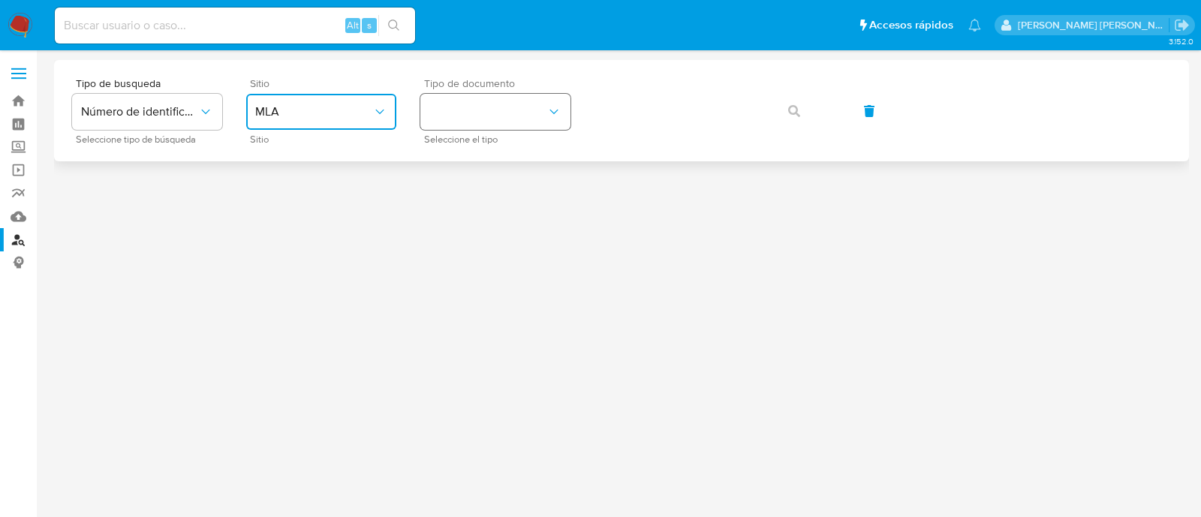
click at [473, 101] on button "identificationType" at bounding box center [495, 112] width 150 height 36
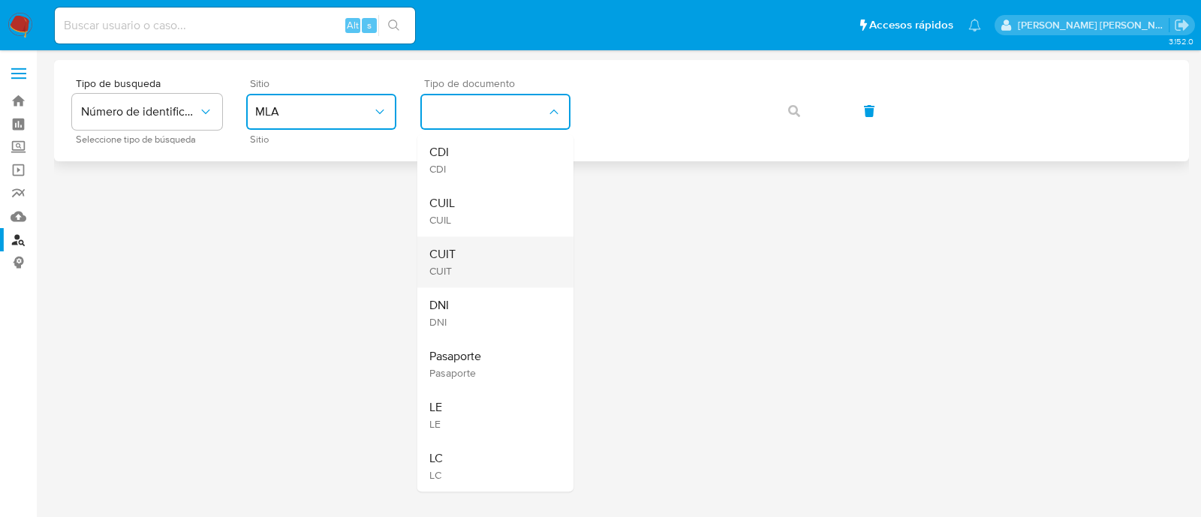
click at [471, 249] on div "CUIT CUIT" at bounding box center [490, 261] width 123 height 51
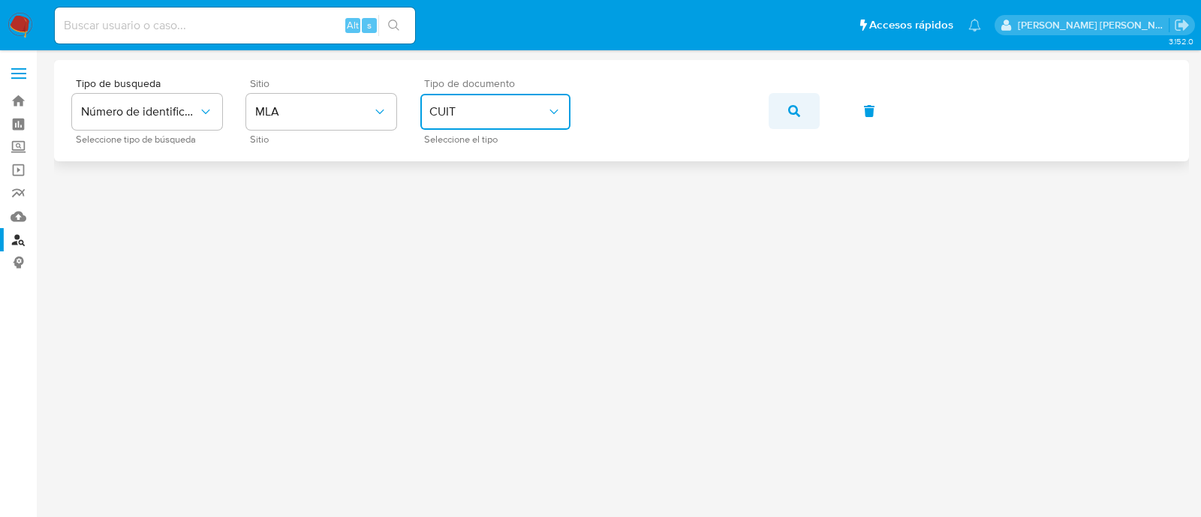
click at [786, 110] on button "button" at bounding box center [794, 111] width 51 height 36
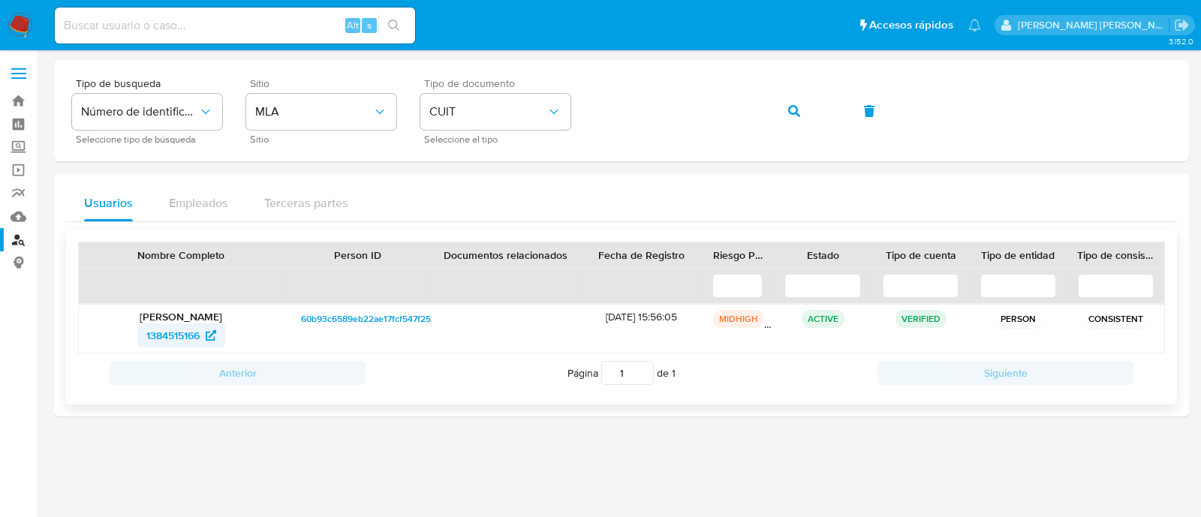
click at [173, 332] on span "1384515166" at bounding box center [172, 336] width 53 height 24
click at [800, 108] on button "button" at bounding box center [794, 111] width 51 height 36
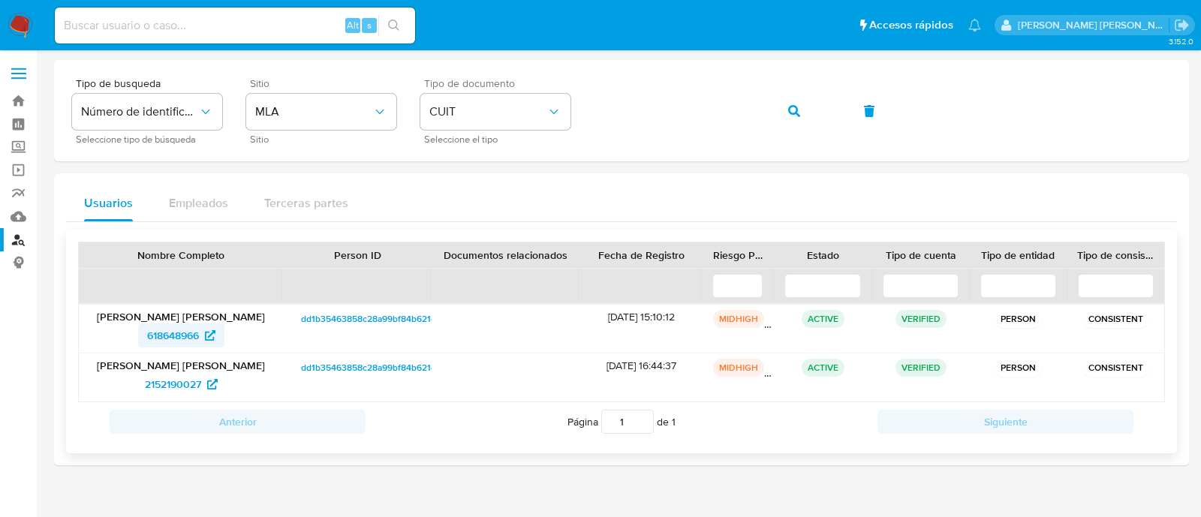
click at [181, 334] on span "618648966" at bounding box center [173, 336] width 52 height 24
click at [790, 108] on icon "button" at bounding box center [794, 111] width 12 height 12
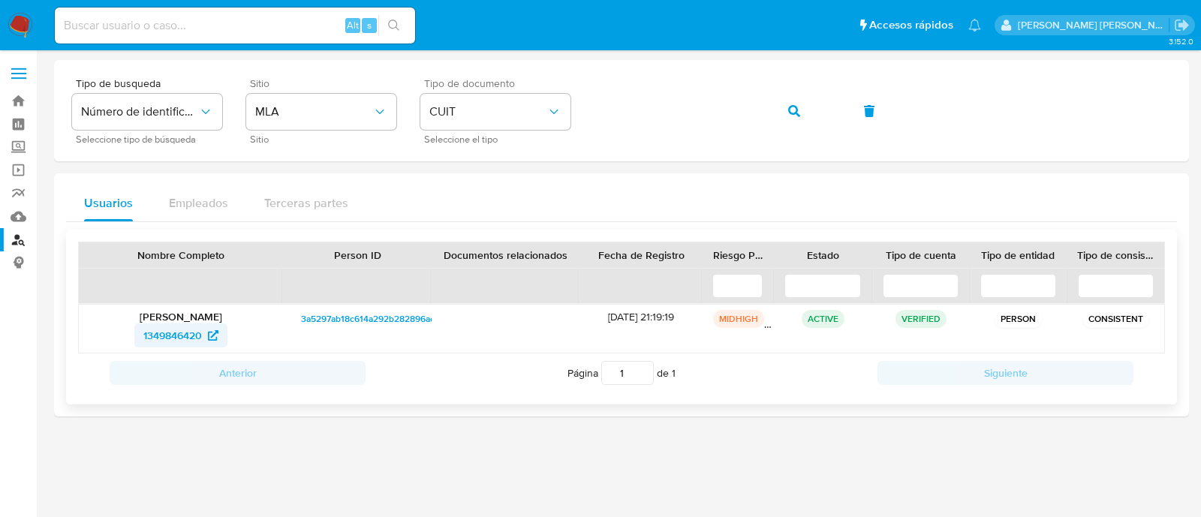
click at [186, 332] on span "1349846420" at bounding box center [172, 336] width 59 height 24
click at [790, 110] on icon "button" at bounding box center [794, 111] width 12 height 12
click at [155, 335] on span "1552185454" at bounding box center [173, 336] width 56 height 24
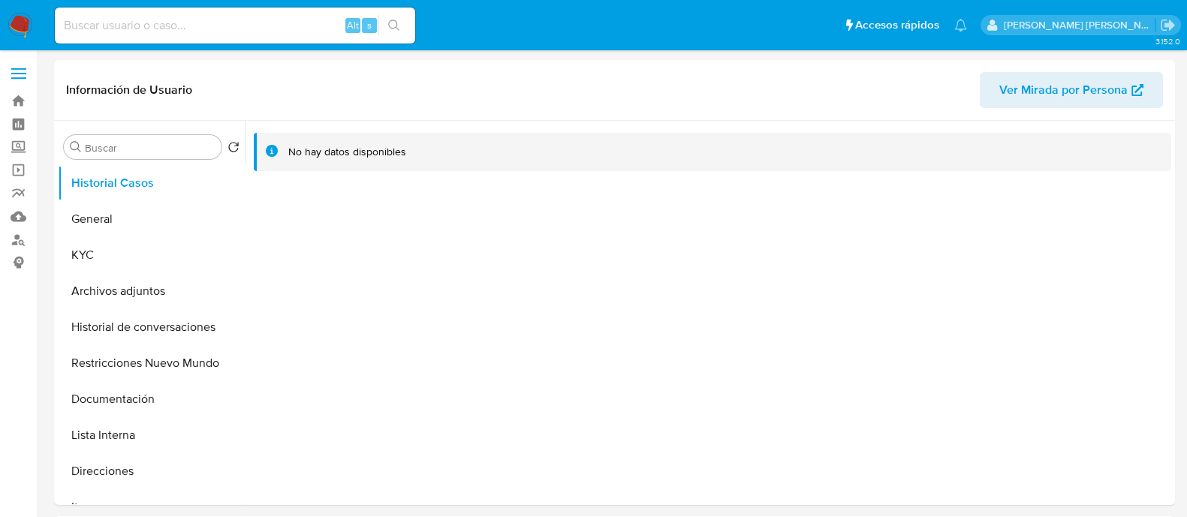
select select "10"
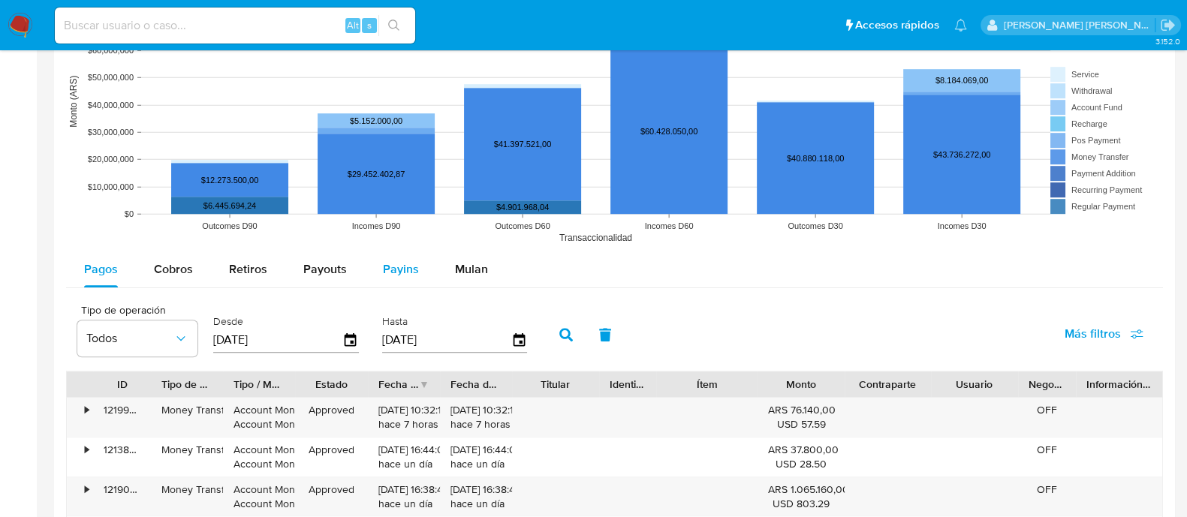
scroll to position [1810, 0]
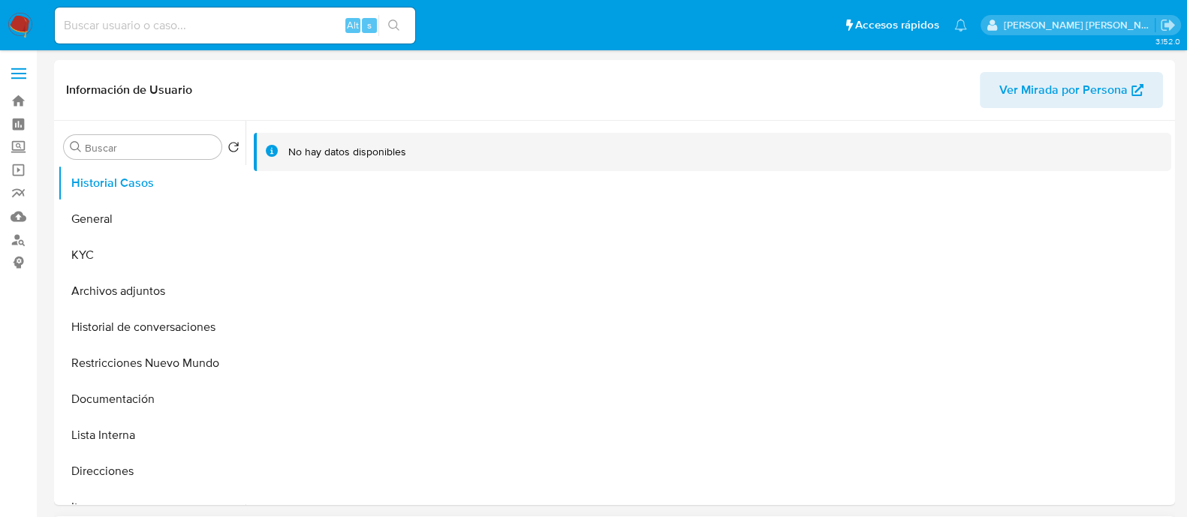
select select "10"
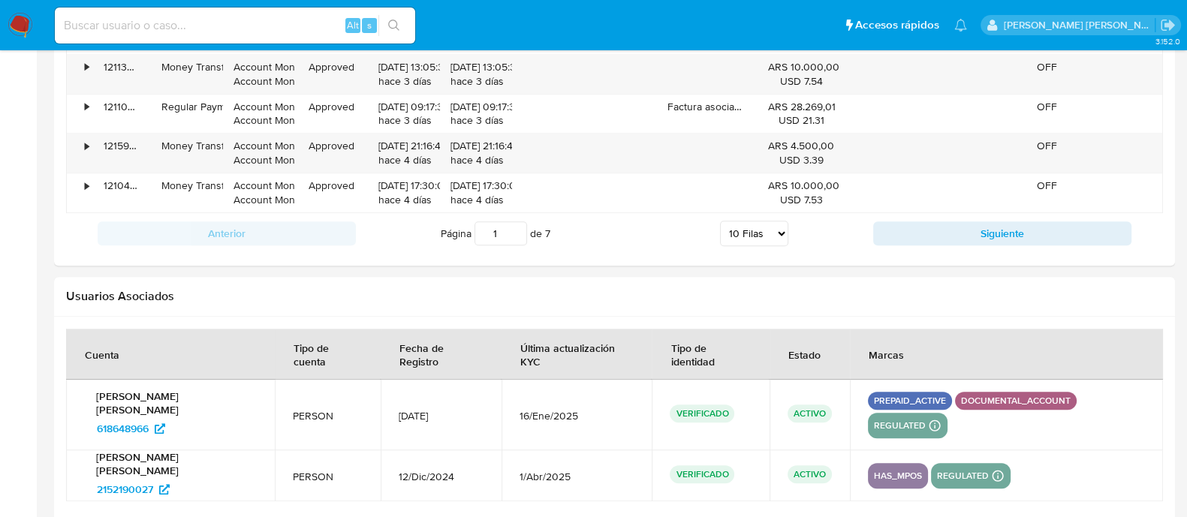
scroll to position [1825, 0]
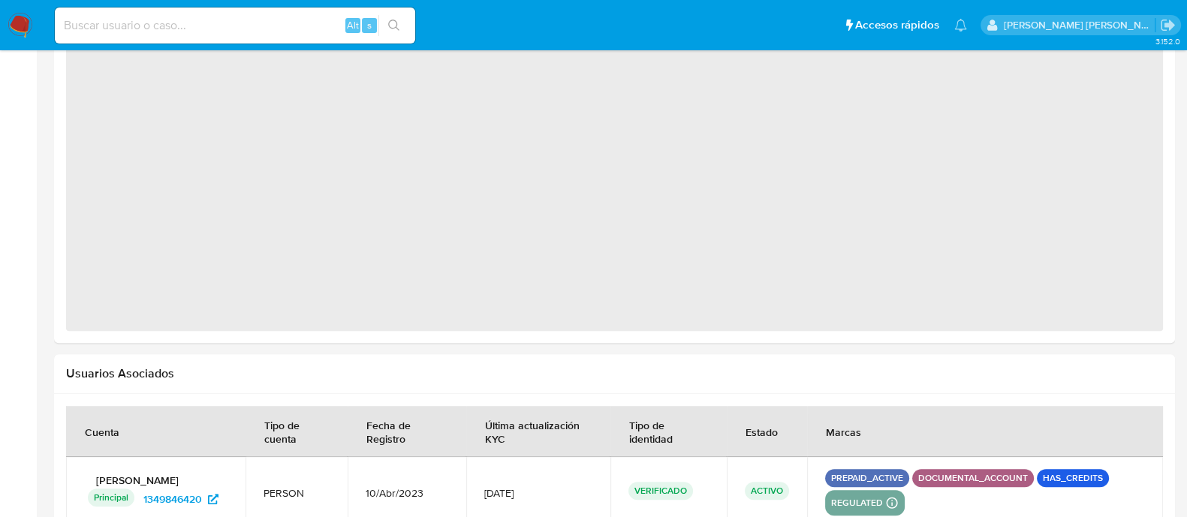
scroll to position [1332, 0]
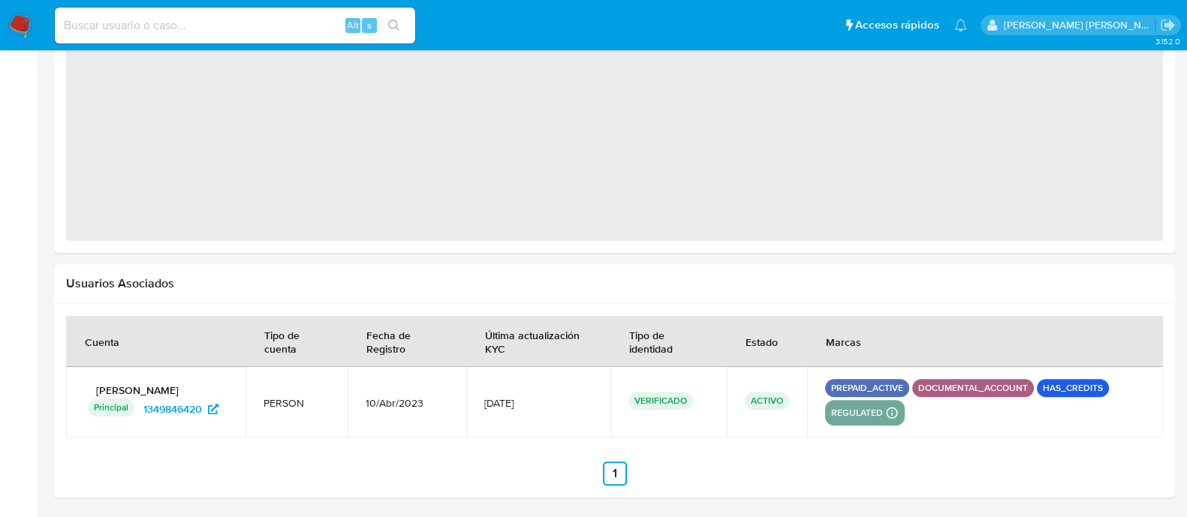
select select "10"
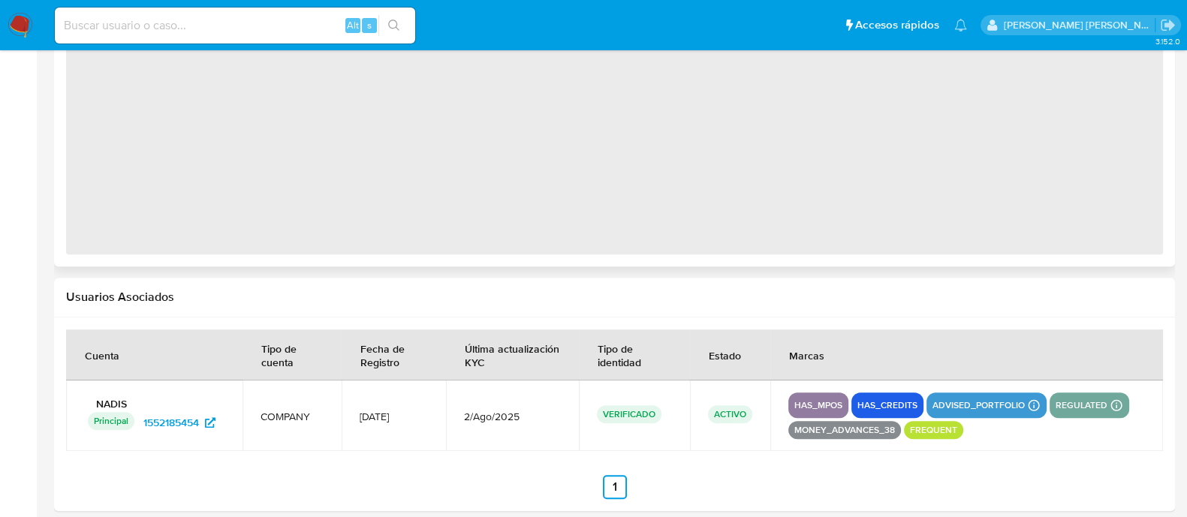
select select "10"
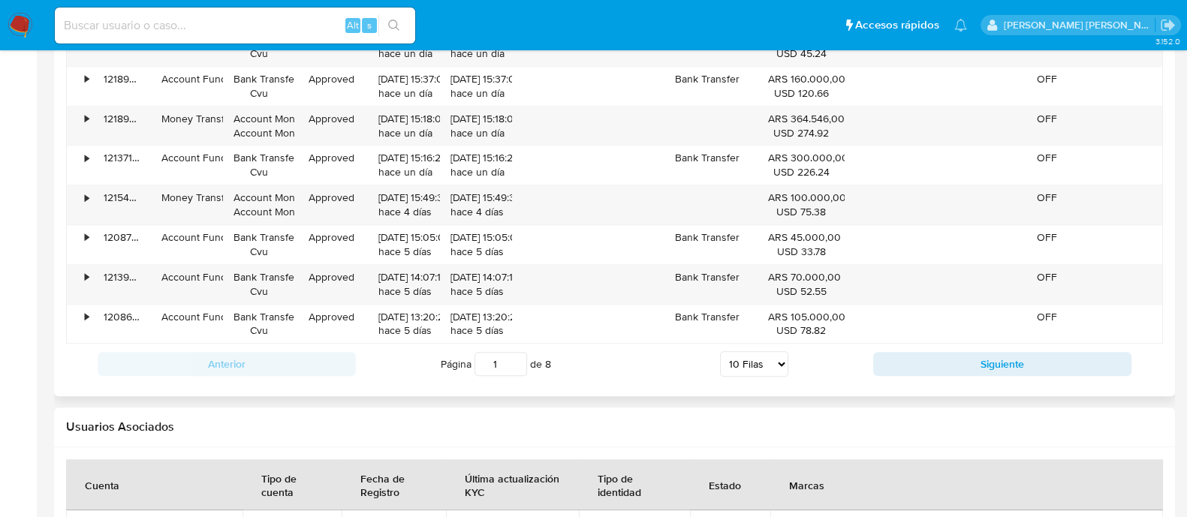
scroll to position [1709, 0]
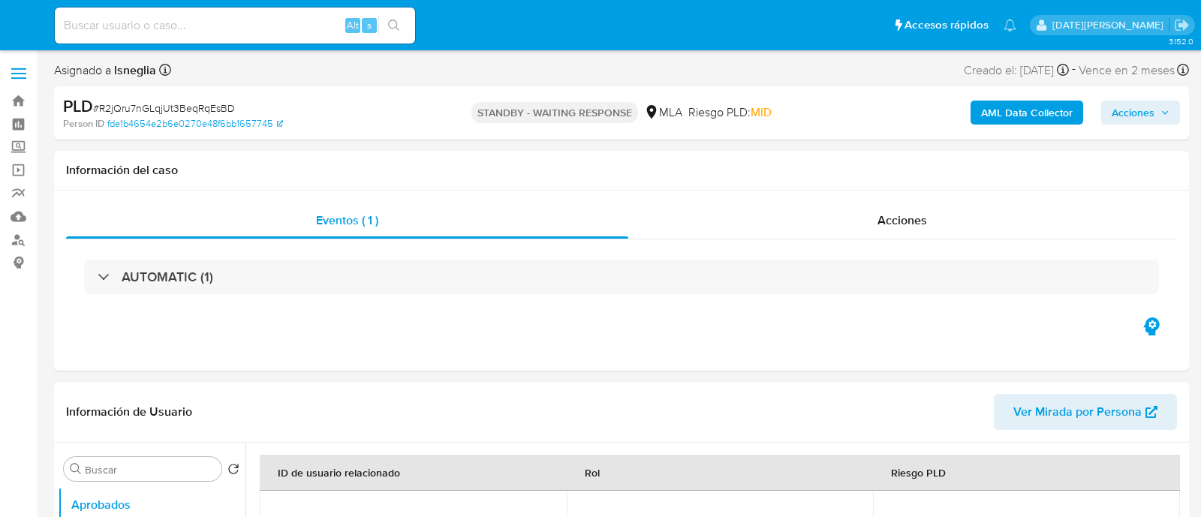
select select "10"
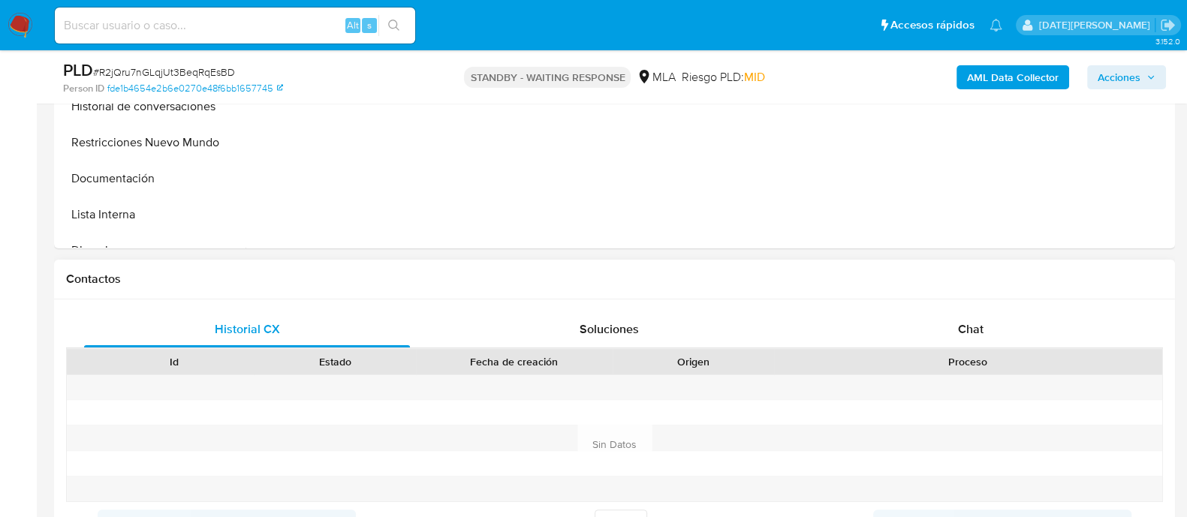
scroll to position [656, 0]
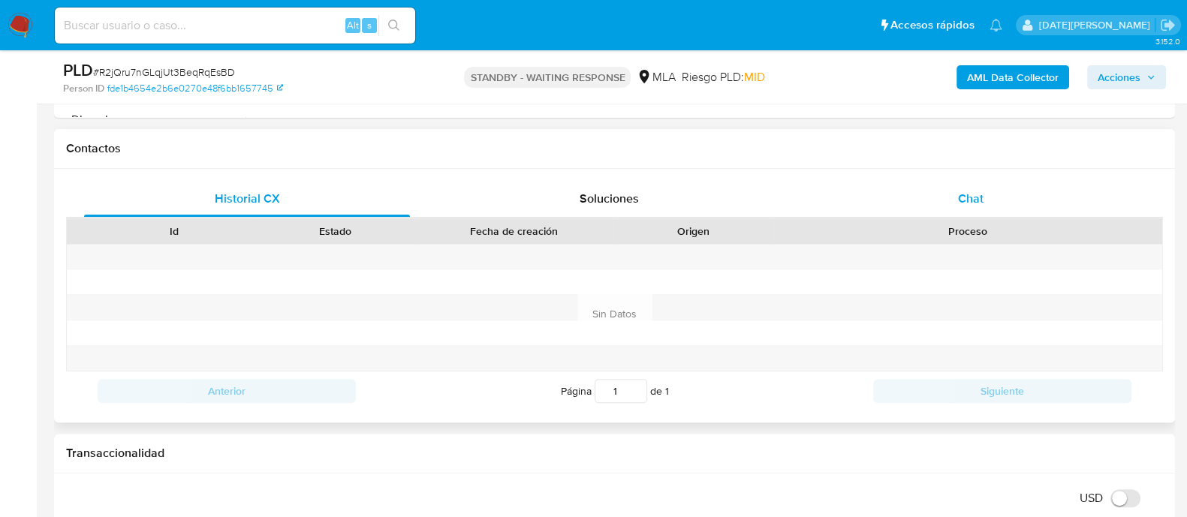
click at [958, 200] on span "Chat" at bounding box center [971, 198] width 26 height 17
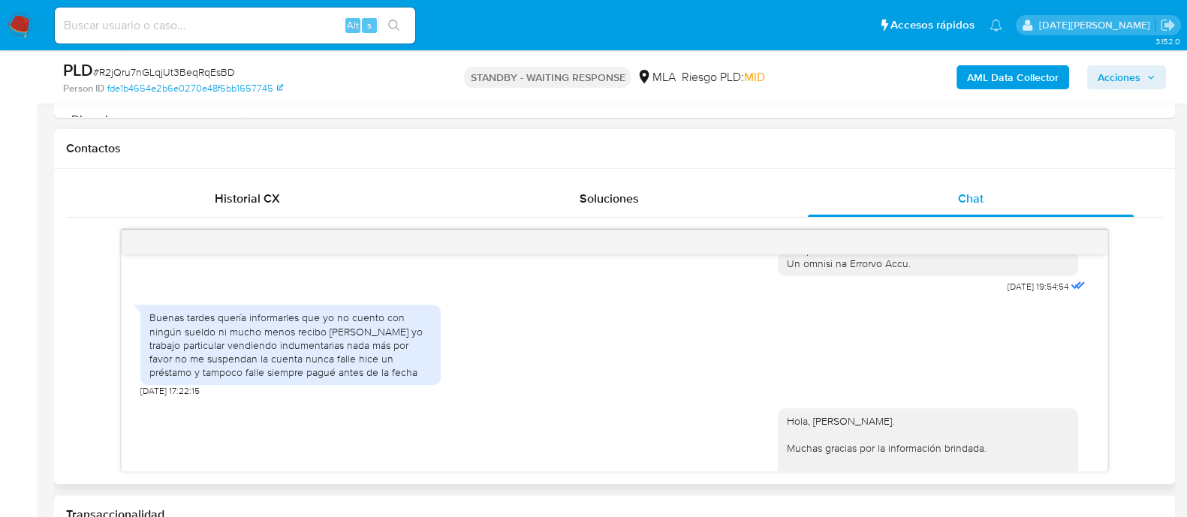
scroll to position [732, 0]
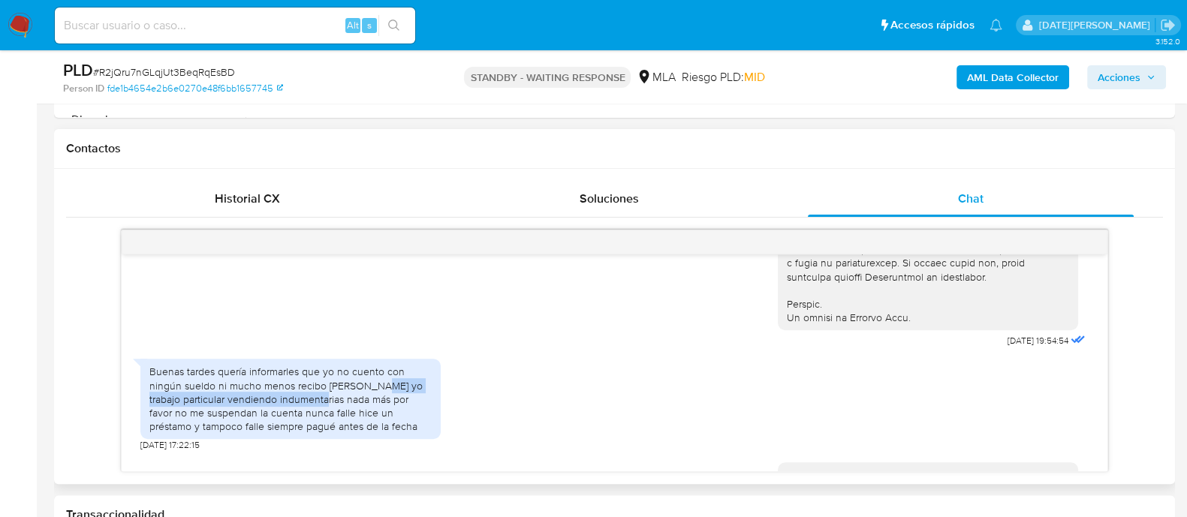
drag, startPoint x: 374, startPoint y: 411, endPoint x: 309, endPoint y: 423, distance: 66.4
click at [309, 423] on div "Buenas tardes quería informarles que yo no cuento con ningún sueldo ni mucho me…" at bounding box center [290, 399] width 282 height 68
copy div "yo trabajo particular vendiendo indumentarias"
click at [32, 24] on img at bounding box center [21, 26] width 26 height 26
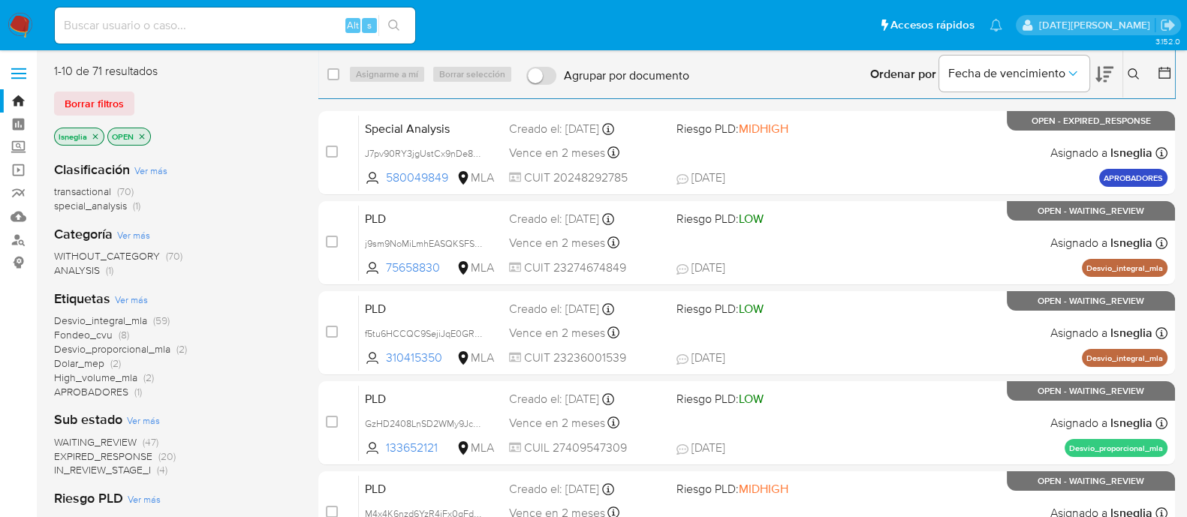
click at [1134, 71] on icon at bounding box center [1134, 74] width 12 height 12
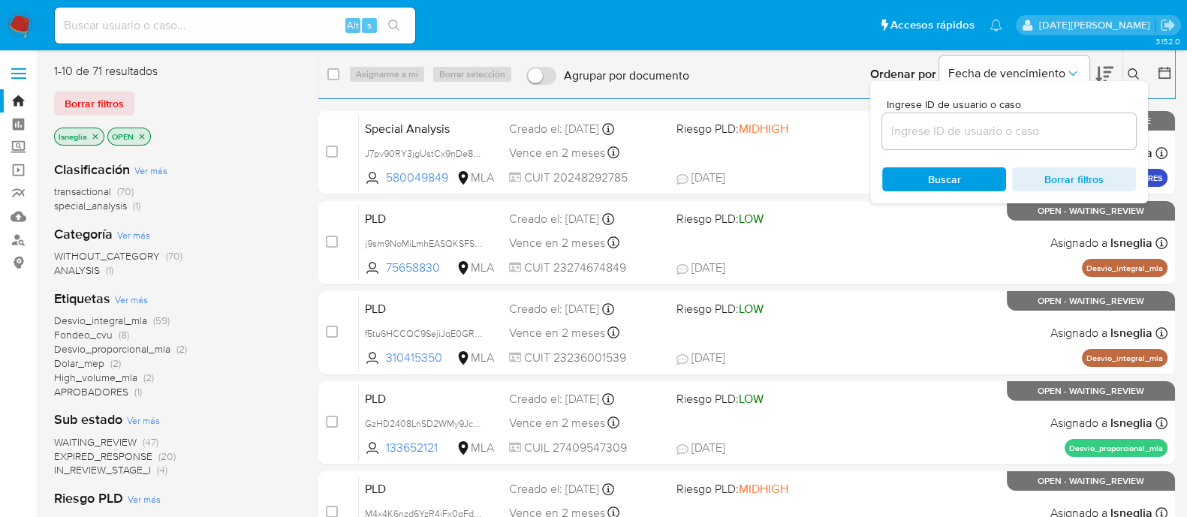
click at [987, 136] on input at bounding box center [1009, 132] width 254 height 20
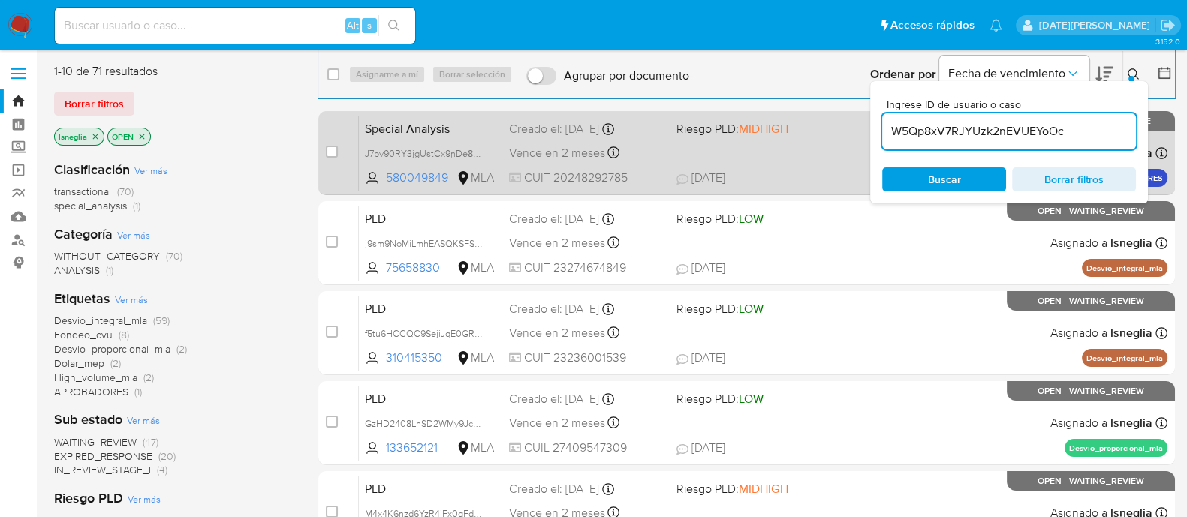
type input "W5Qp8xV7RJYUzk2nEVUEYoOc"
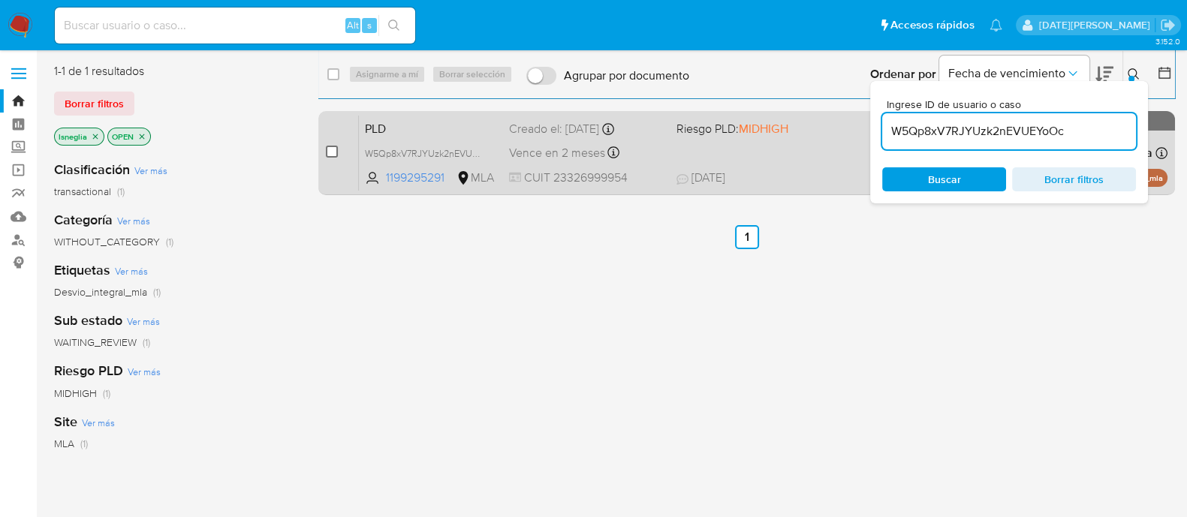
click at [330, 152] on input "checkbox" at bounding box center [332, 152] width 12 height 12
checkbox input "true"
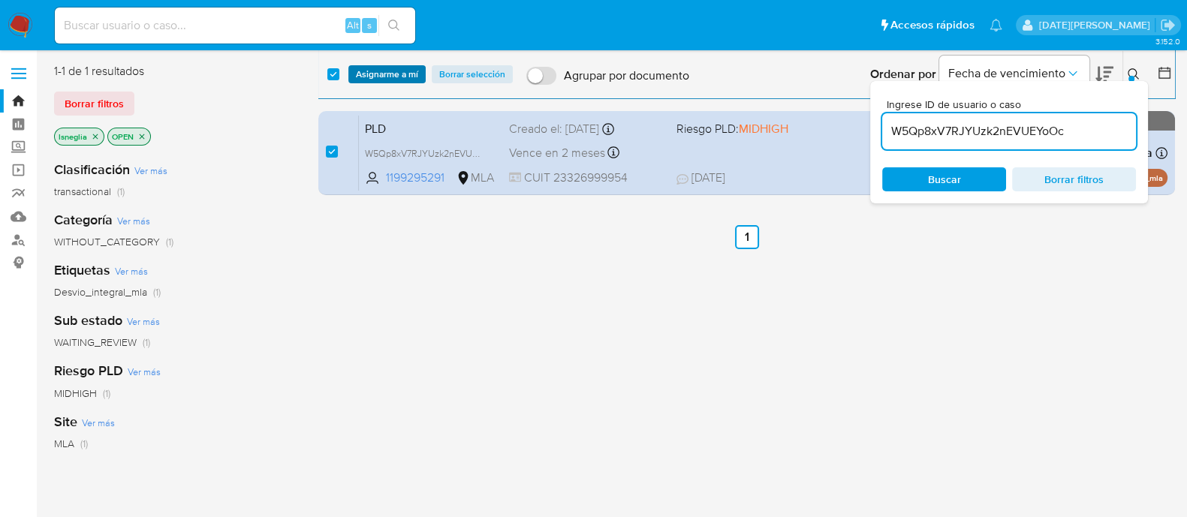
click at [405, 74] on span "Asignarme a mí" at bounding box center [387, 74] width 62 height 15
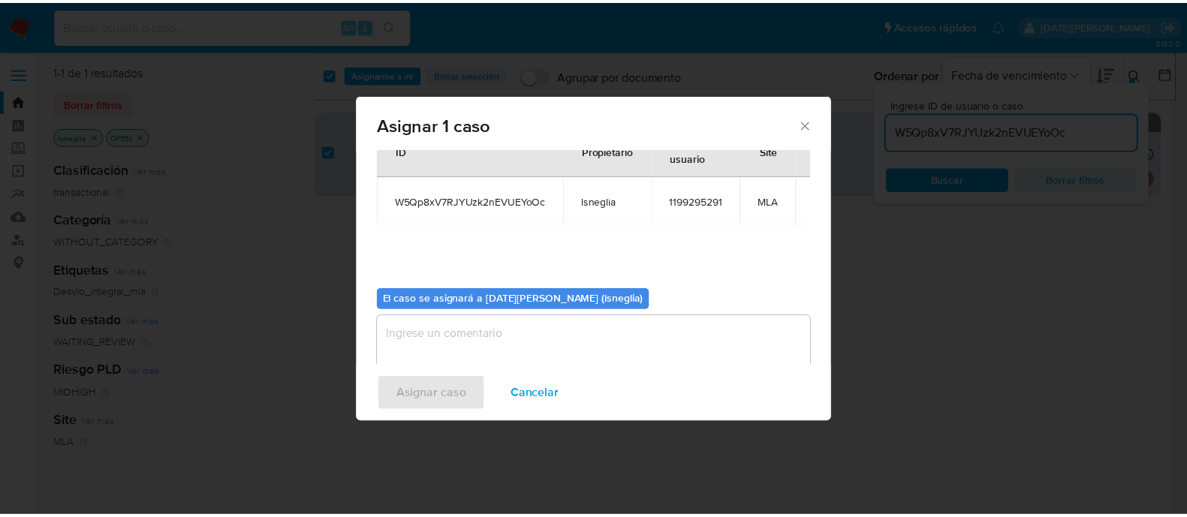
scroll to position [77, 0]
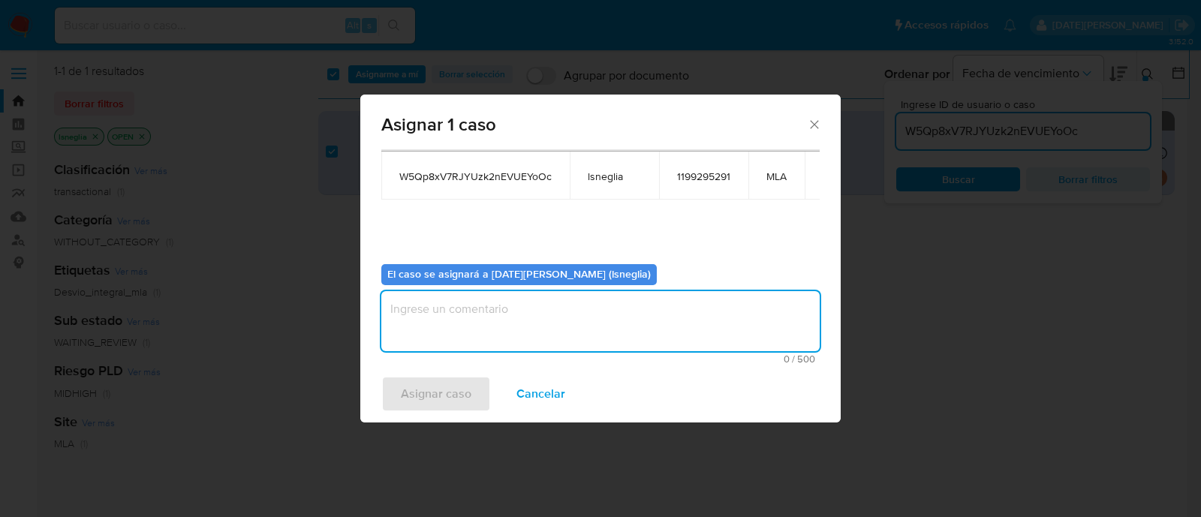
click at [485, 320] on textarea "assign-modal" at bounding box center [600, 321] width 438 height 60
type textarea "."
click at [451, 402] on span "Asignar caso" at bounding box center [436, 394] width 71 height 33
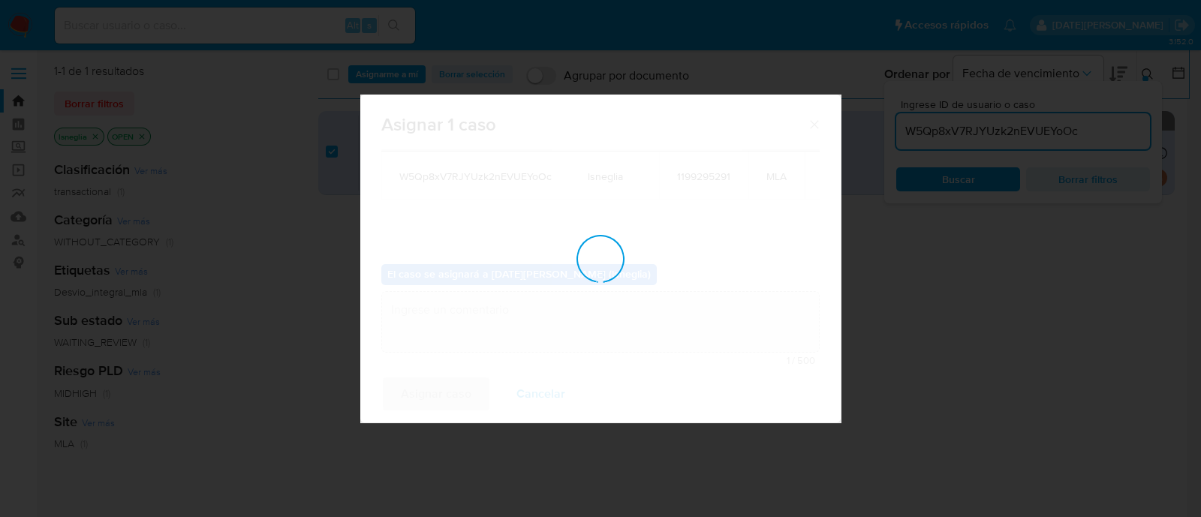
checkbox input "false"
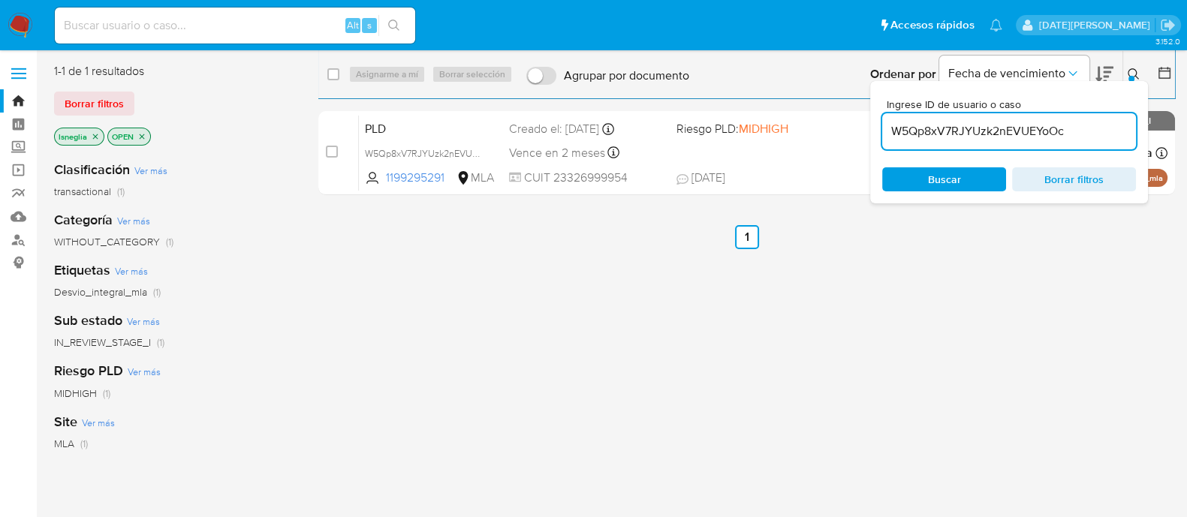
click at [1136, 69] on icon at bounding box center [1134, 74] width 12 height 12
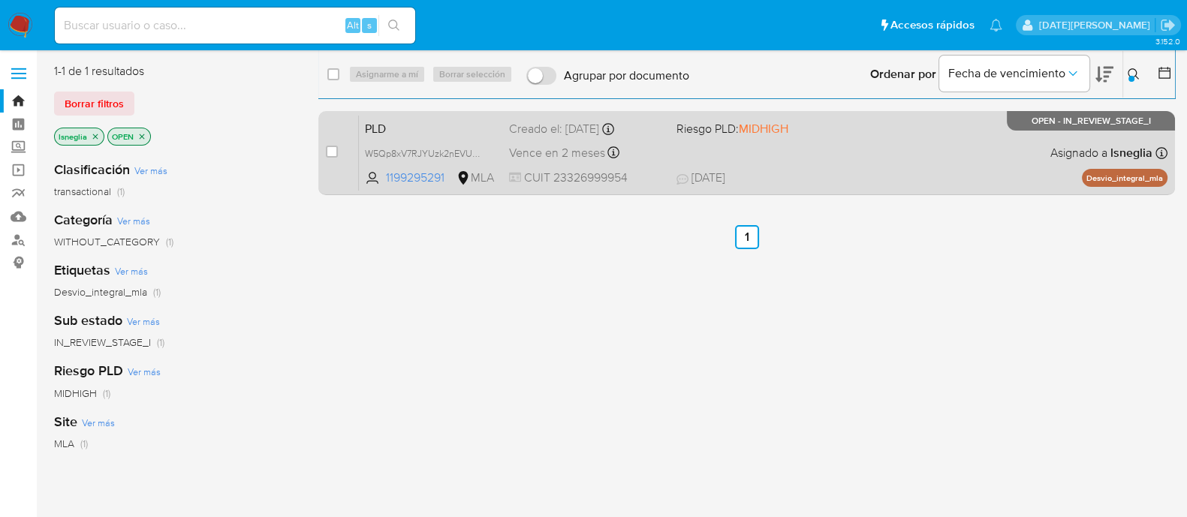
click at [438, 120] on span "PLD" at bounding box center [431, 128] width 132 height 20
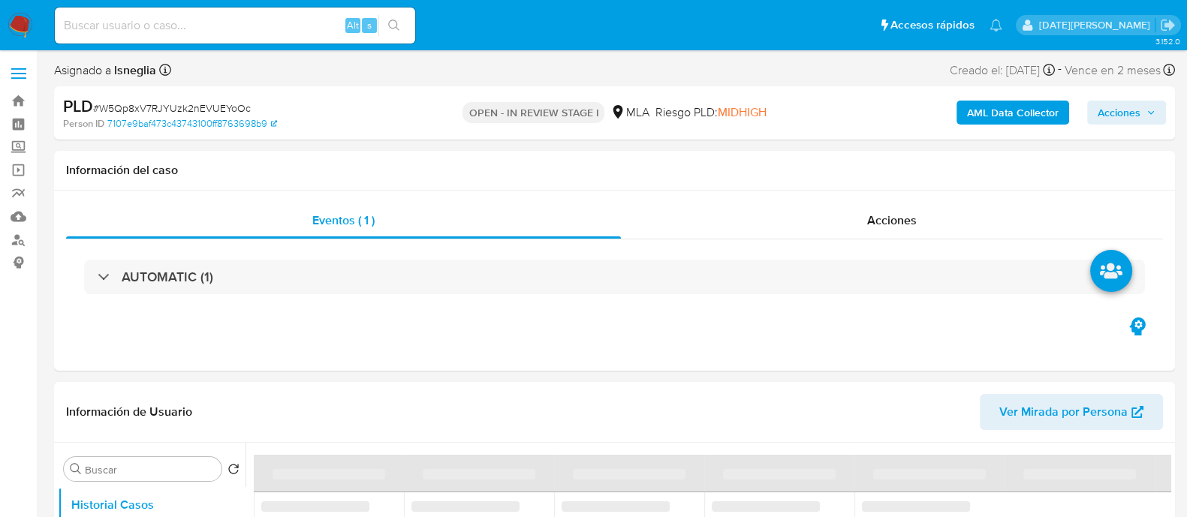
select select "10"
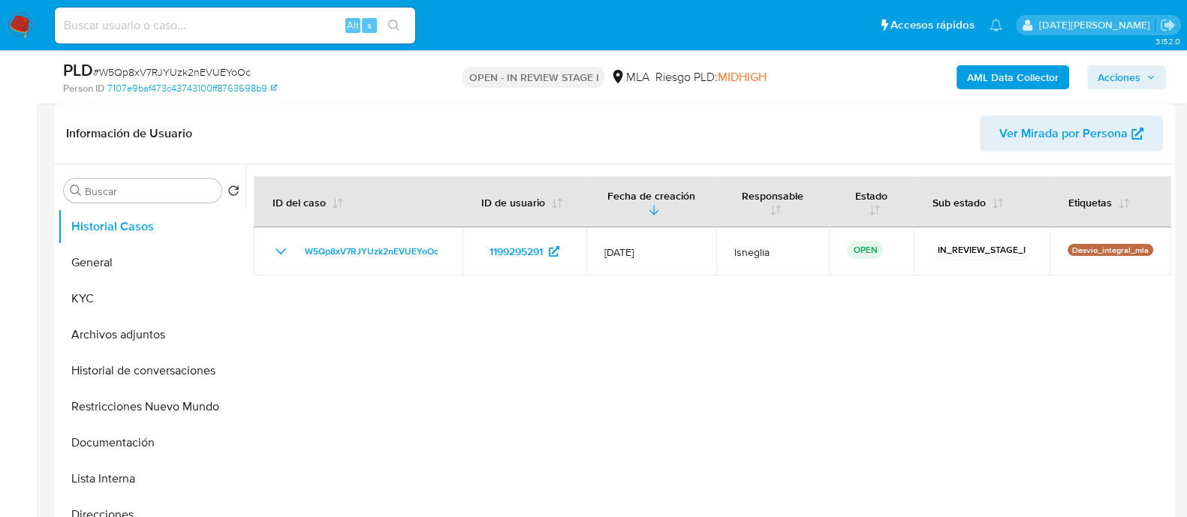
scroll to position [282, 0]
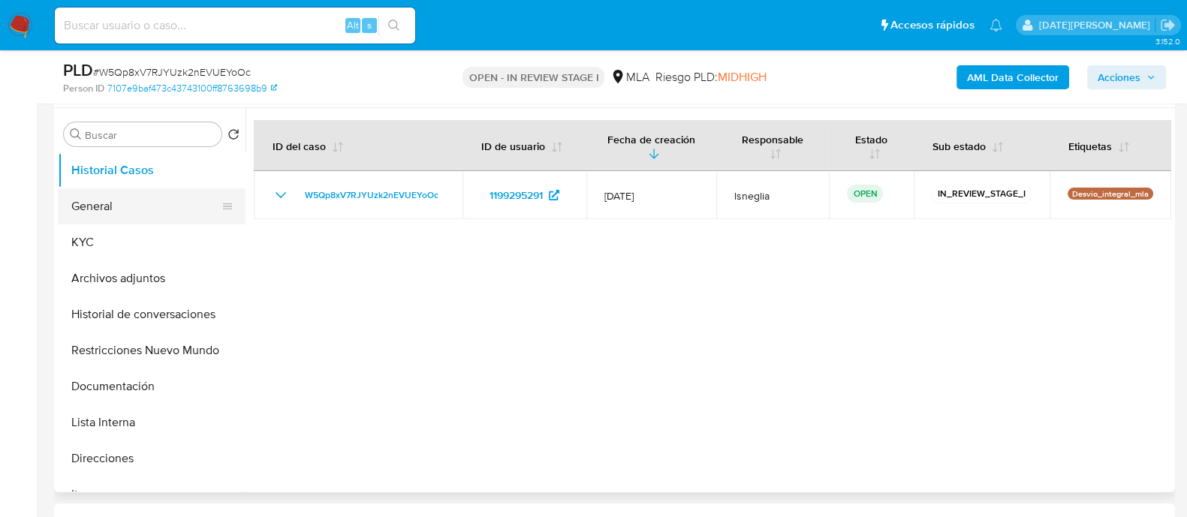
click at [117, 204] on button "General" at bounding box center [146, 206] width 176 height 36
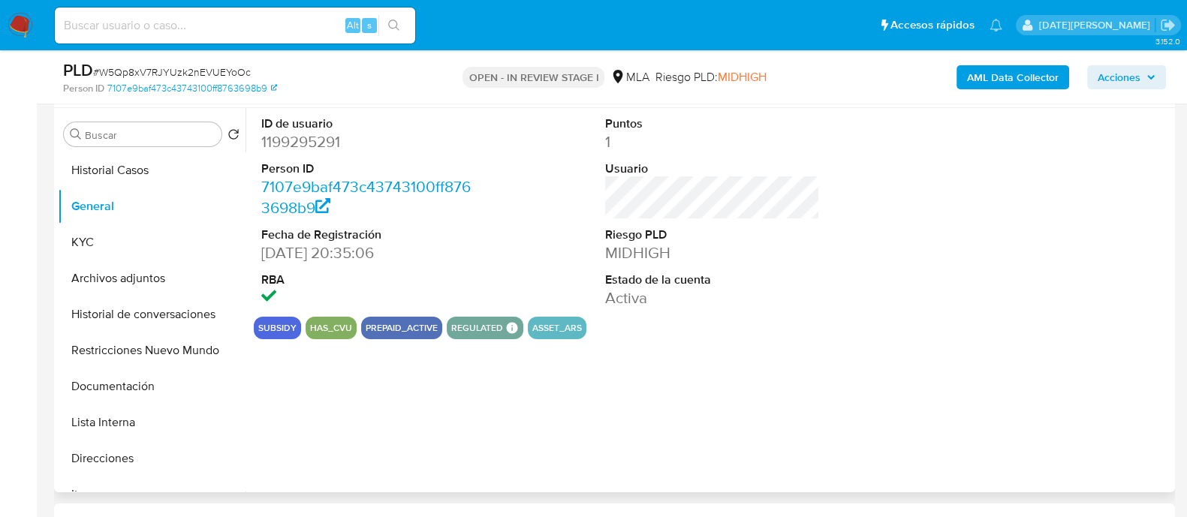
click at [306, 148] on dd "1199295291" at bounding box center [368, 141] width 215 height 21
copy dd "1199295291"
click at [322, 143] on dd "1199295291" at bounding box center [368, 141] width 215 height 21
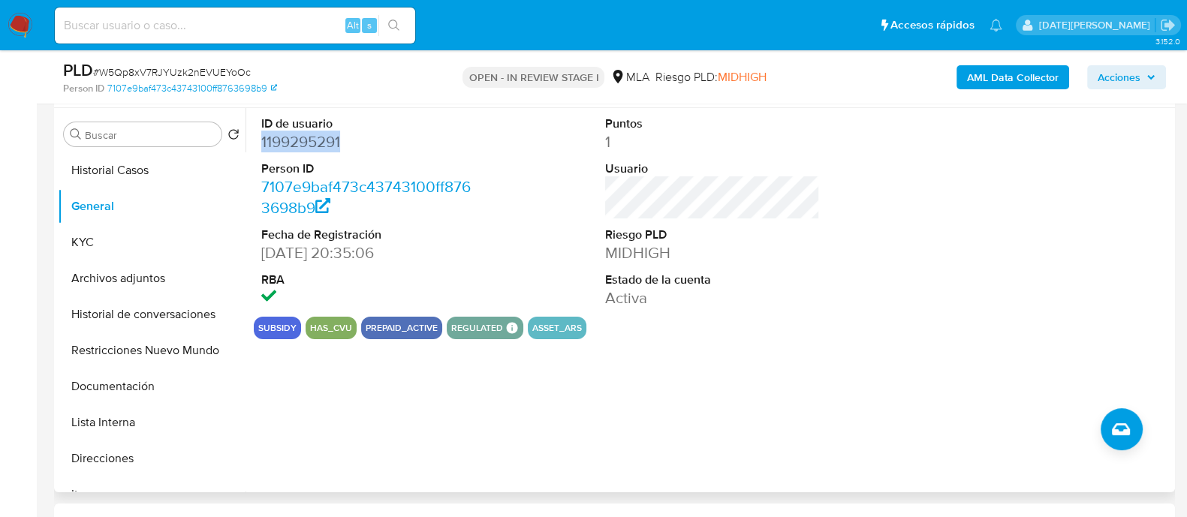
click at [324, 146] on dd "1199295291" at bounding box center [368, 141] width 215 height 21
click at [104, 239] on button "KYC" at bounding box center [146, 242] width 176 height 36
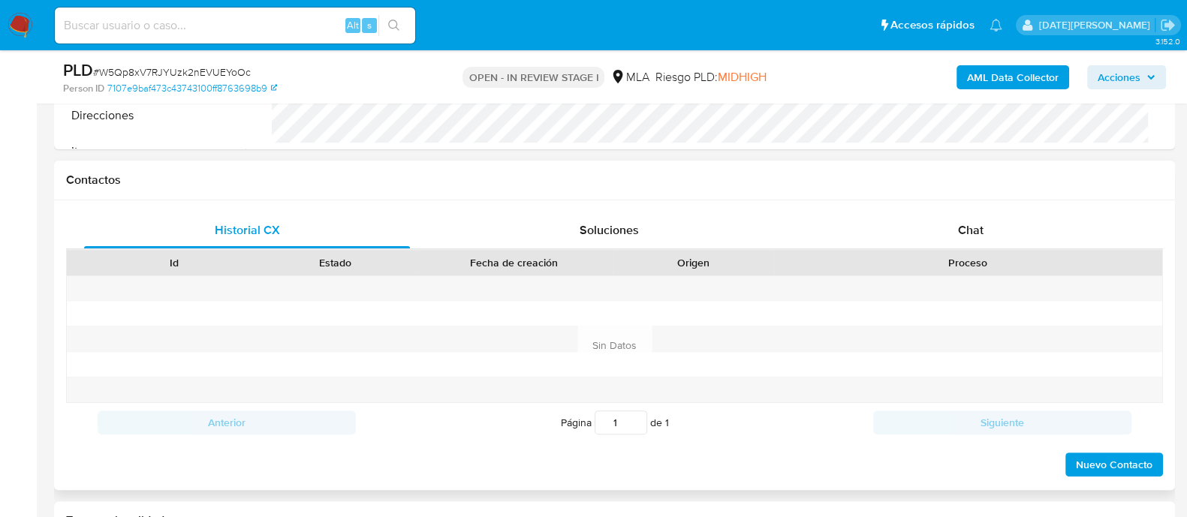
scroll to position [469, 0]
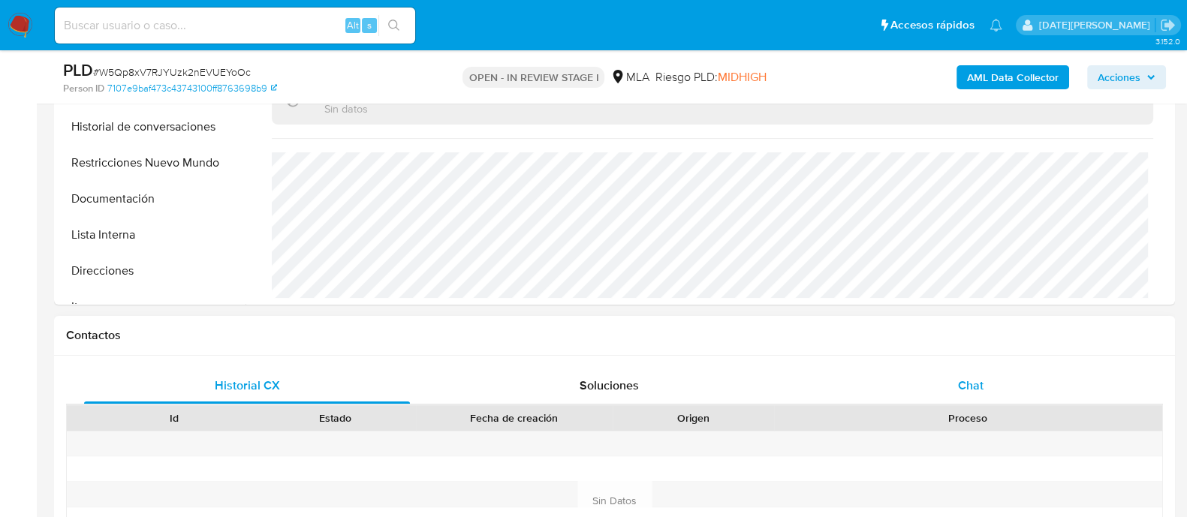
drag, startPoint x: 961, startPoint y: 384, endPoint x: 956, endPoint y: 377, distance: 8.8
click at [961, 384] on span "Chat" at bounding box center [971, 385] width 26 height 17
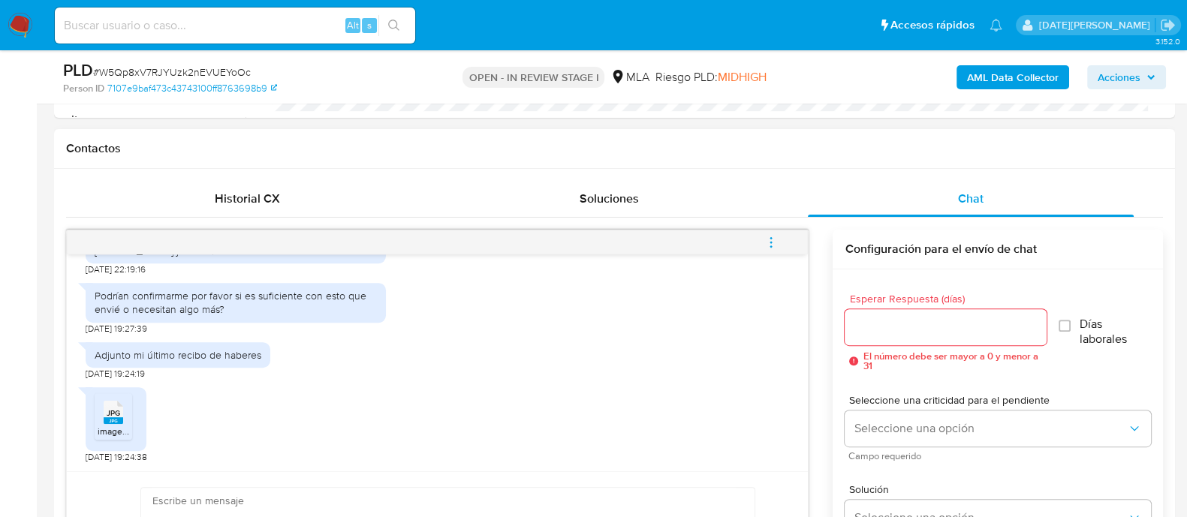
scroll to position [1547, 0]
click at [116, 416] on span "JPG" at bounding box center [114, 413] width 14 height 10
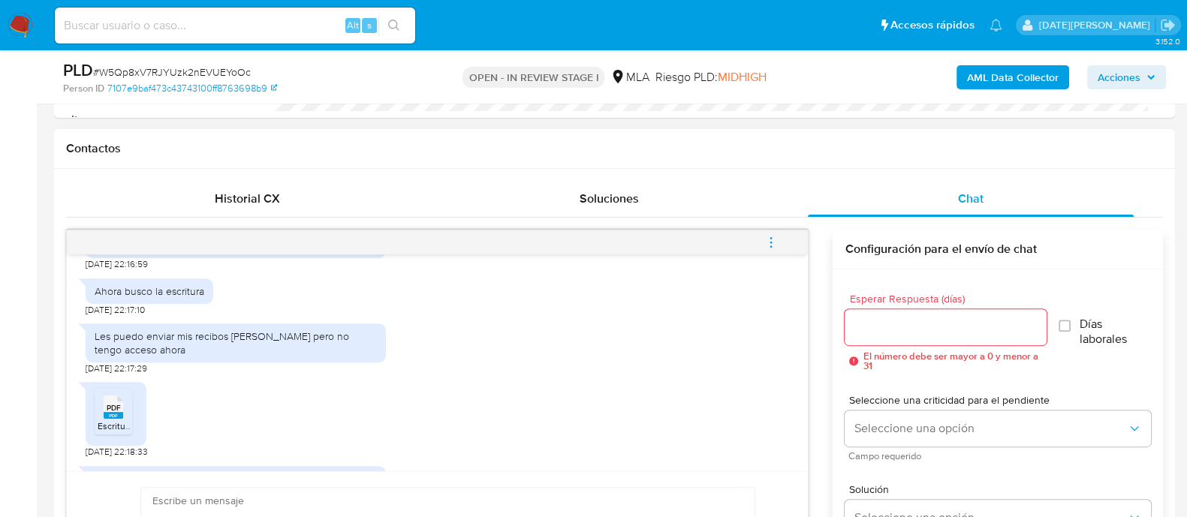
scroll to position [1172, 0]
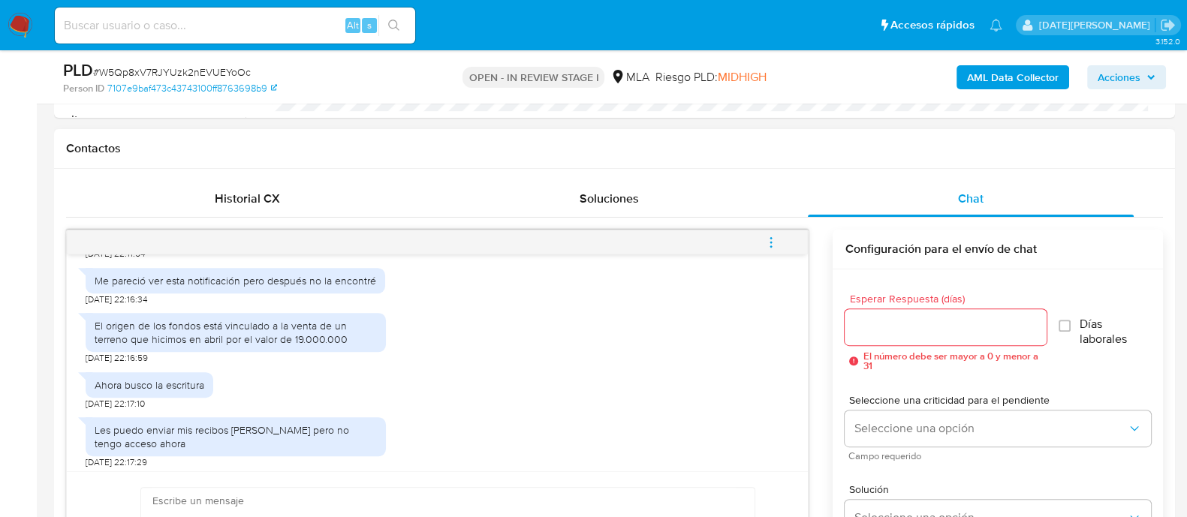
click at [257, 346] on div "El origen de los fondos está vinculado a la venta de un terreno que hicimos en …" at bounding box center [236, 332] width 282 height 27
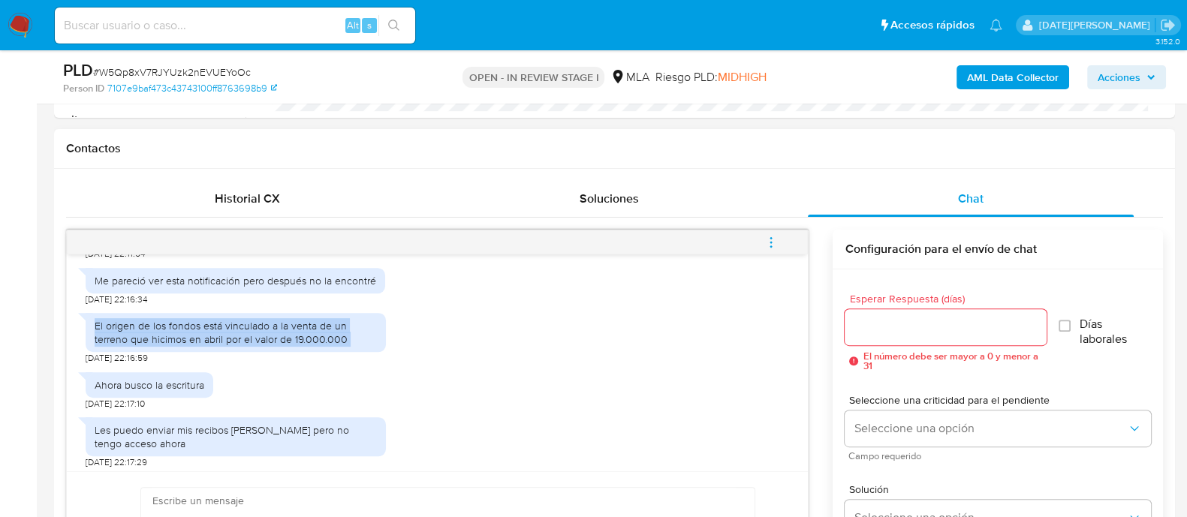
click at [257, 346] on div "El origen de los fondos está vinculado a la venta de un terreno que hicimos en …" at bounding box center [236, 332] width 282 height 27
copy div "El origen de los fondos está vinculado a la venta de un terreno que hicimos en …"
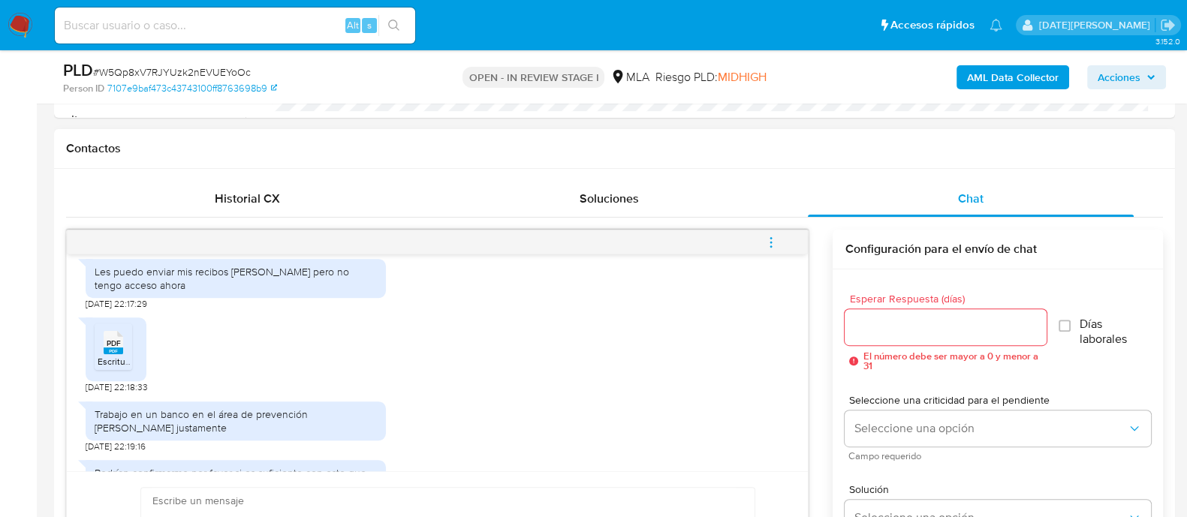
scroll to position [1360, 0]
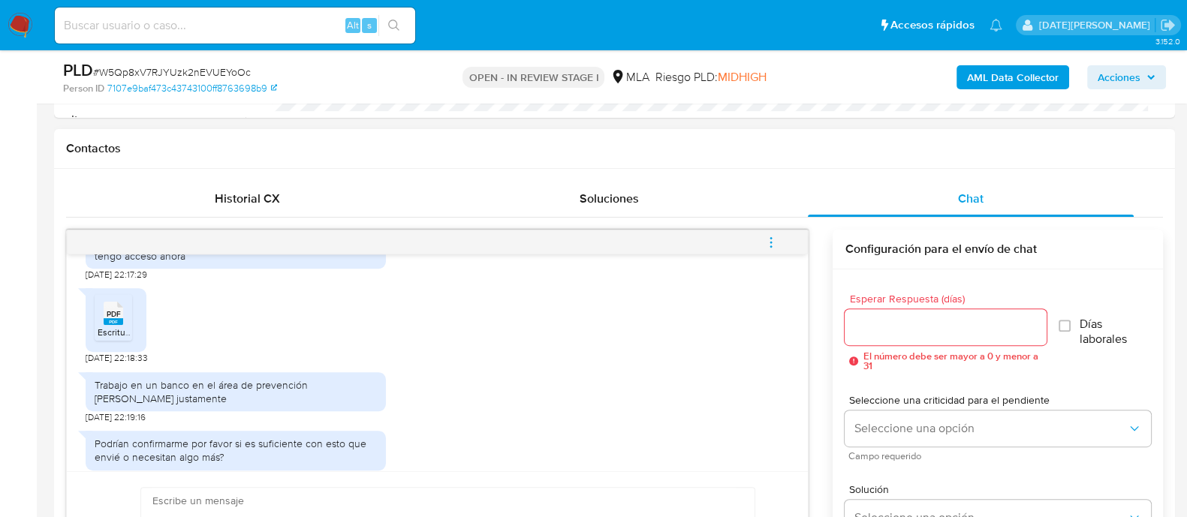
click at [109, 325] on rect at bounding box center [114, 321] width 20 height 7
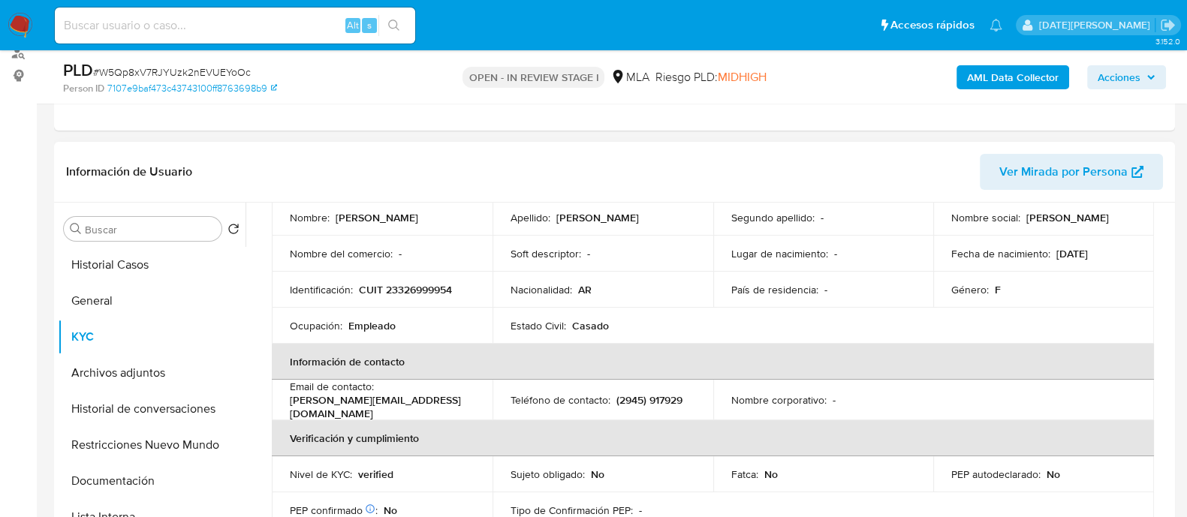
scroll to position [53, 0]
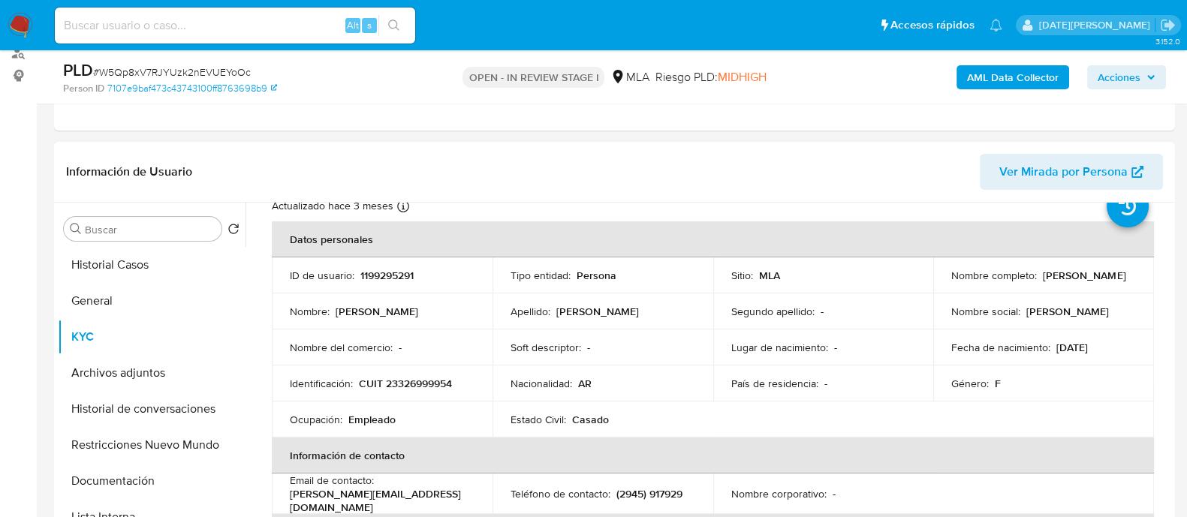
drag, startPoint x: 950, startPoint y: 317, endPoint x: 1077, endPoint y: 314, distance: 127.7
click at [1077, 314] on div "Nombre social : Mariana Julia Alejandra" at bounding box center [1043, 312] width 185 height 14
copy p "Mariana Julia Alejandra"
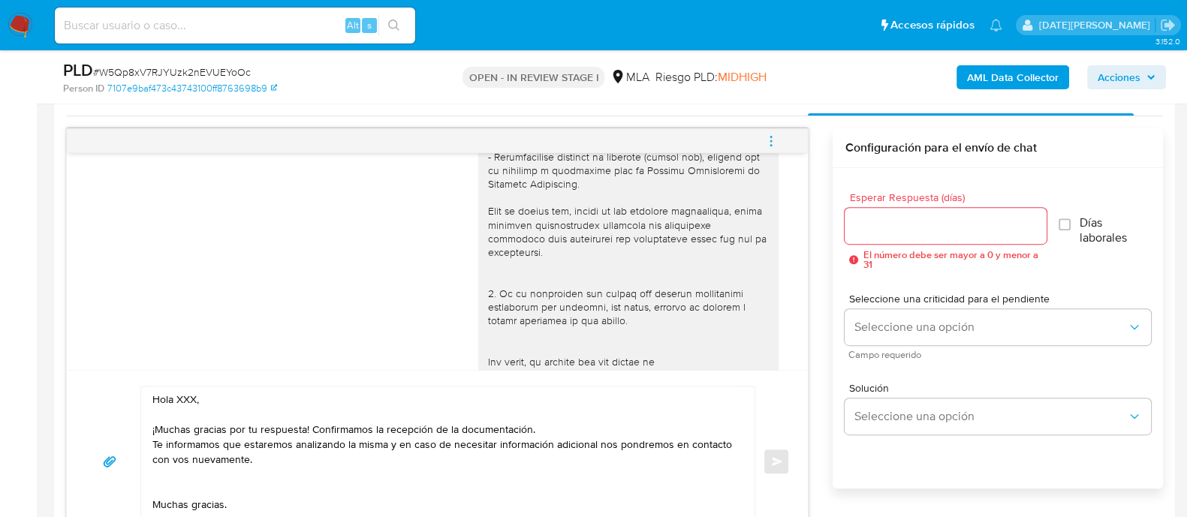
scroll to position [845, 0]
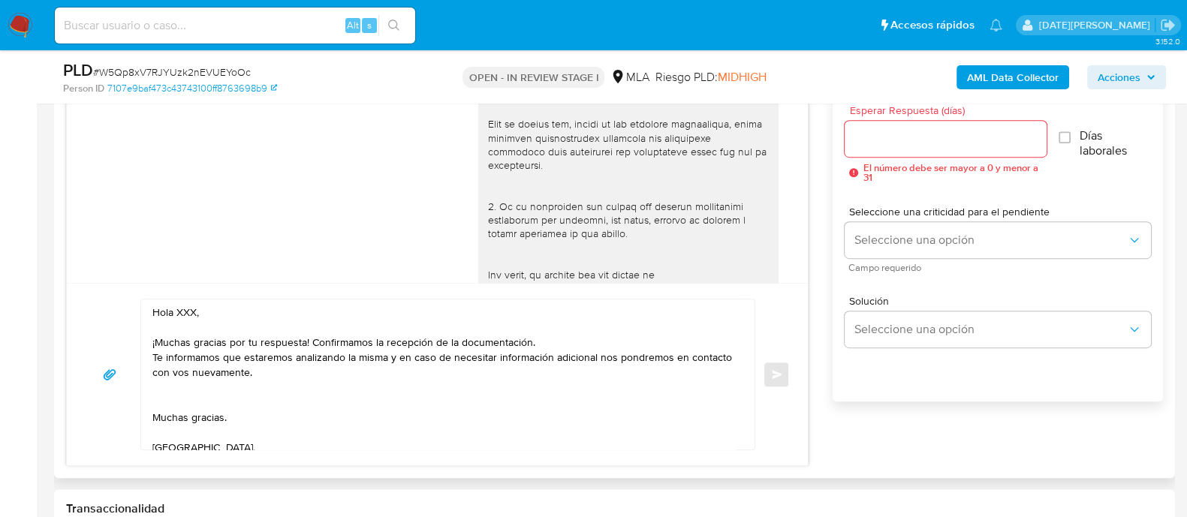
click at [194, 311] on textarea "Hola XXX, ¡Muchas gracias por tu respuesta! Confirmamos la recepción de la docu…" at bounding box center [443, 375] width 583 height 150
click at [181, 312] on textarea "Hola XXX, ¡Muchas gracias por tu respuesta! Confirmamos la recepción de la docu…" at bounding box center [443, 375] width 583 height 150
drag, startPoint x: 181, startPoint y: 312, endPoint x: 203, endPoint y: 299, distance: 25.2
click at [183, 312] on textarea "Hola XXX, ¡Muchas gracias por tu respuesta! Confirmamos la recepción de la docu…" at bounding box center [443, 375] width 583 height 150
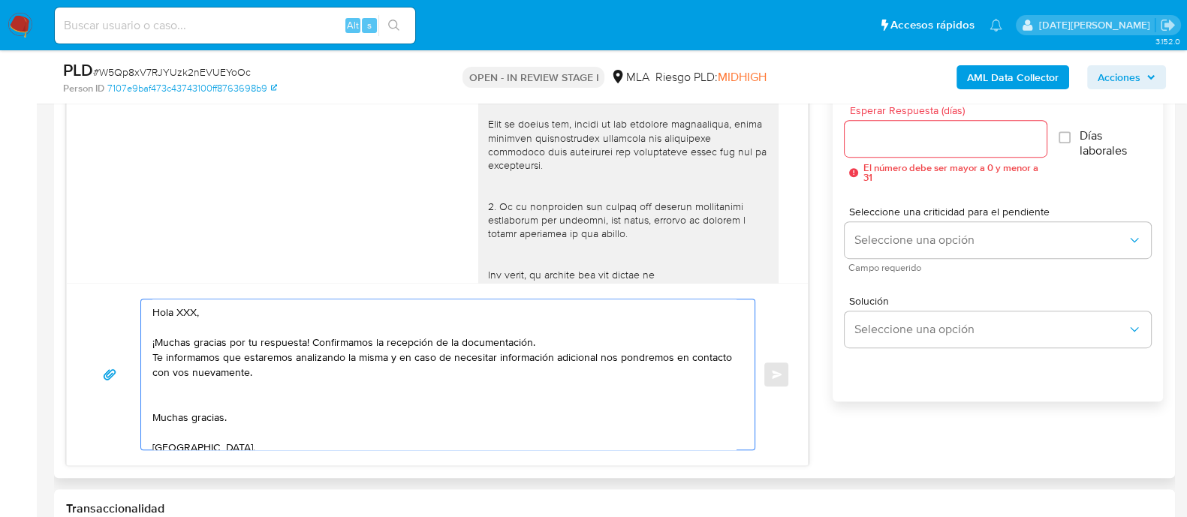
paste textarea "Mariana Julia Alejandra"
click at [308, 341] on textarea "Hola Mariana Julia Alejandra, ¡Muchas gracias por tu respuesta! Confirmamos la …" at bounding box center [443, 375] width 583 height 150
click at [158, 336] on textarea "Hola Mariana Julia Alejandra, ¡Muchas gracias por tu respuesta. Confirmamos la …" at bounding box center [443, 375] width 583 height 150
click at [580, 343] on textarea "Hola Mariana Julia Alejandra, Muchas gracias por tu respuesta. Confirmamos la r…" at bounding box center [443, 375] width 583 height 150
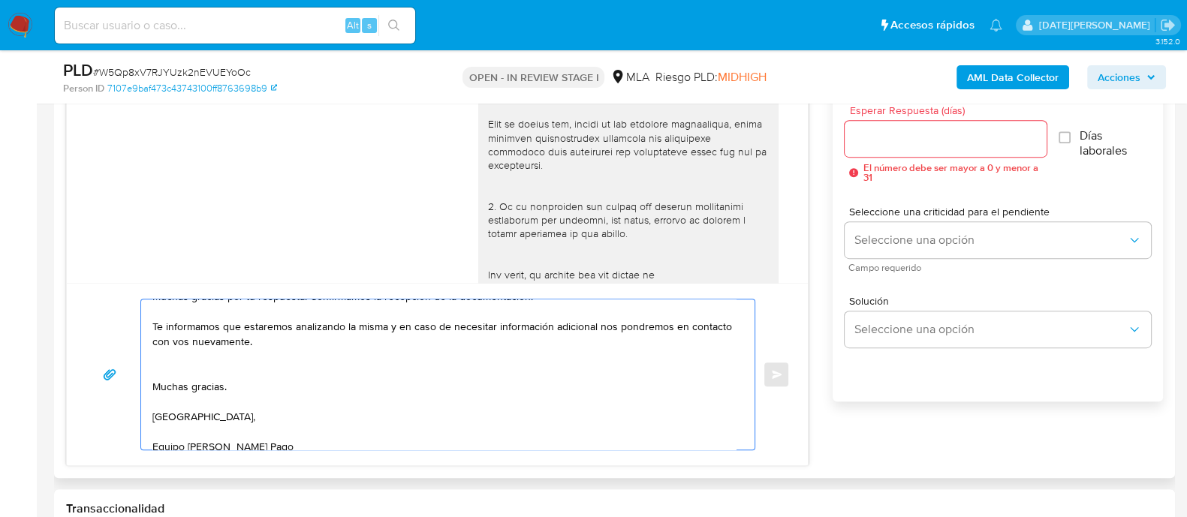
scroll to position [71, 0]
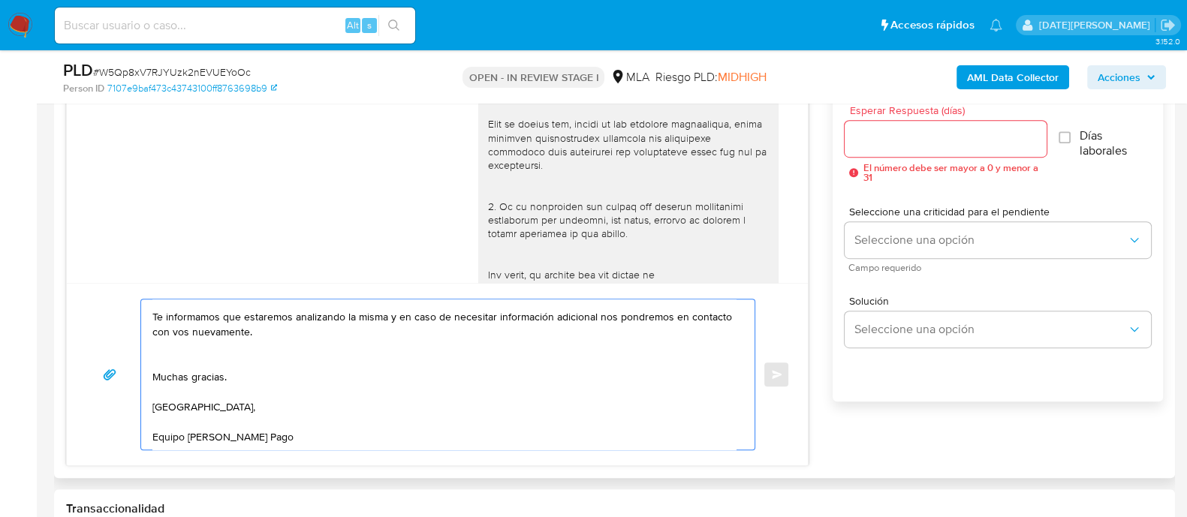
click at [181, 349] on textarea "Hola Mariana Julia Alejandra, Muchas gracias por tu respuesta. Confirmamos la r…" at bounding box center [443, 375] width 583 height 150
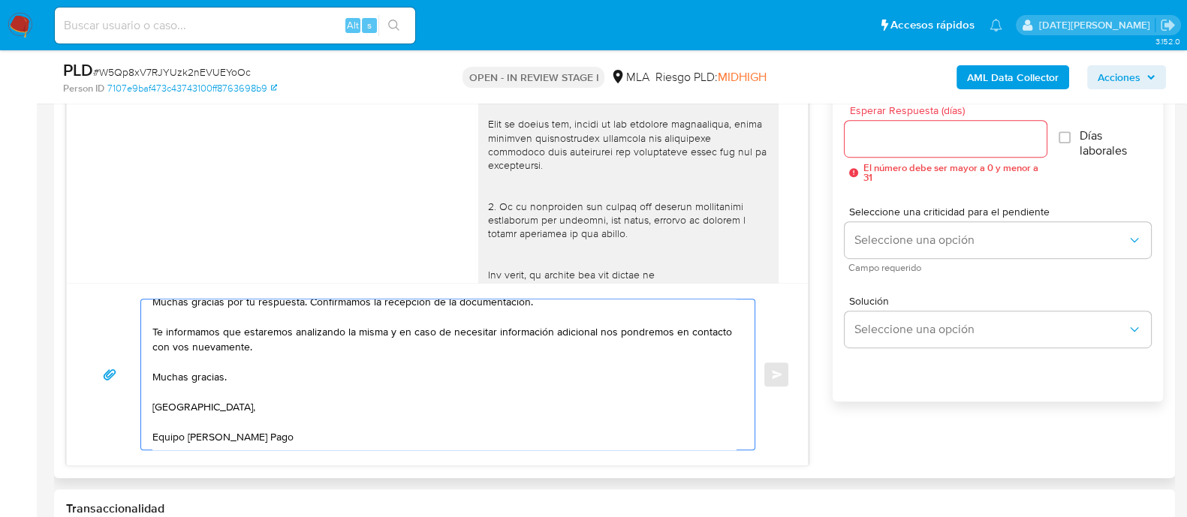
scroll to position [56, 0]
click at [152, 389] on textarea "Hola Mariana Julia Alejandra, Muchas gracias por tu respuesta. Confirmamos la r…" at bounding box center [443, 375] width 583 height 150
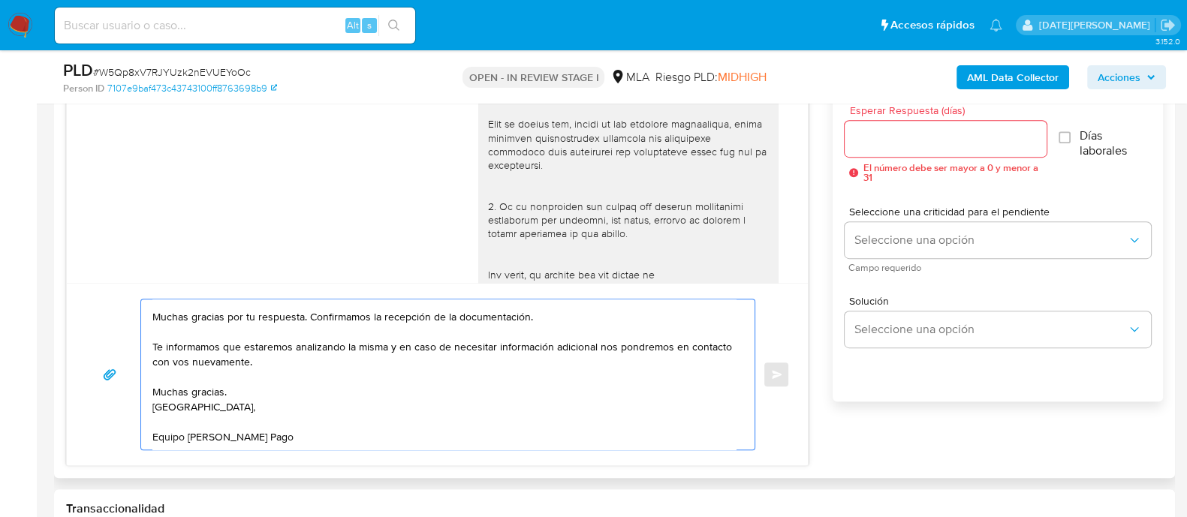
scroll to position [41, 0]
click at [149, 420] on div "Hola Mariana Julia Alejandra, Muchas gracias por tu respuesta. Confirmamos la r…" at bounding box center [444, 375] width 606 height 150
click at [153, 420] on textarea "Hola Mariana Julia Alejandra, Muchas gracias por tu respuesta. Confirmamos la r…" at bounding box center [443, 375] width 583 height 150
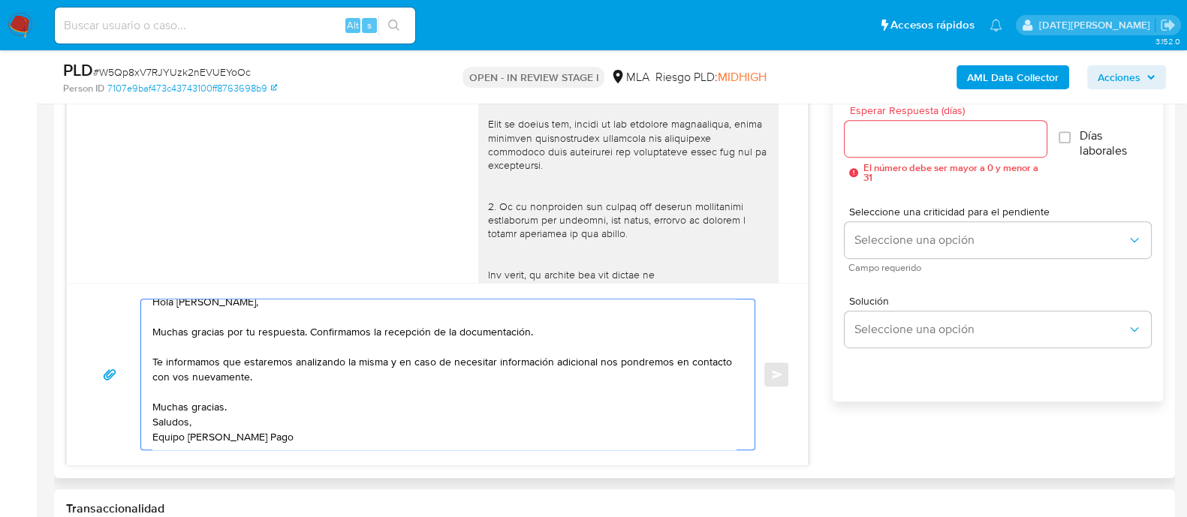
scroll to position [26, 0]
type textarea "Hola [PERSON_NAME], Muchas gracias por tu respuesta. Confirmamos la recepción d…"
click at [899, 138] on input "Esperar Respuesta (días)" at bounding box center [945, 139] width 201 height 20
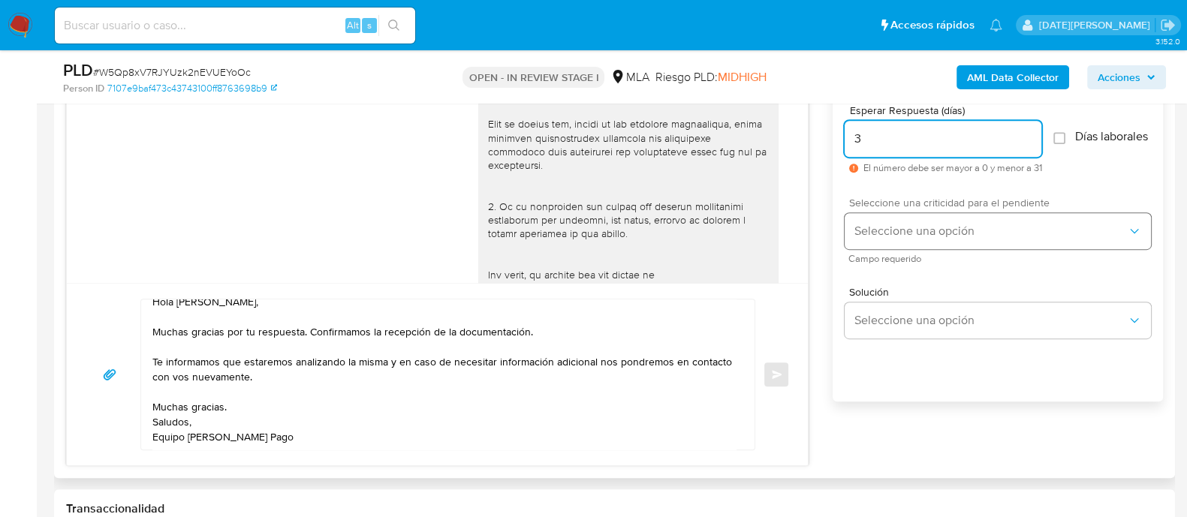
type input "3"
click at [927, 239] on span "Seleccione una opción" at bounding box center [990, 231] width 273 height 15
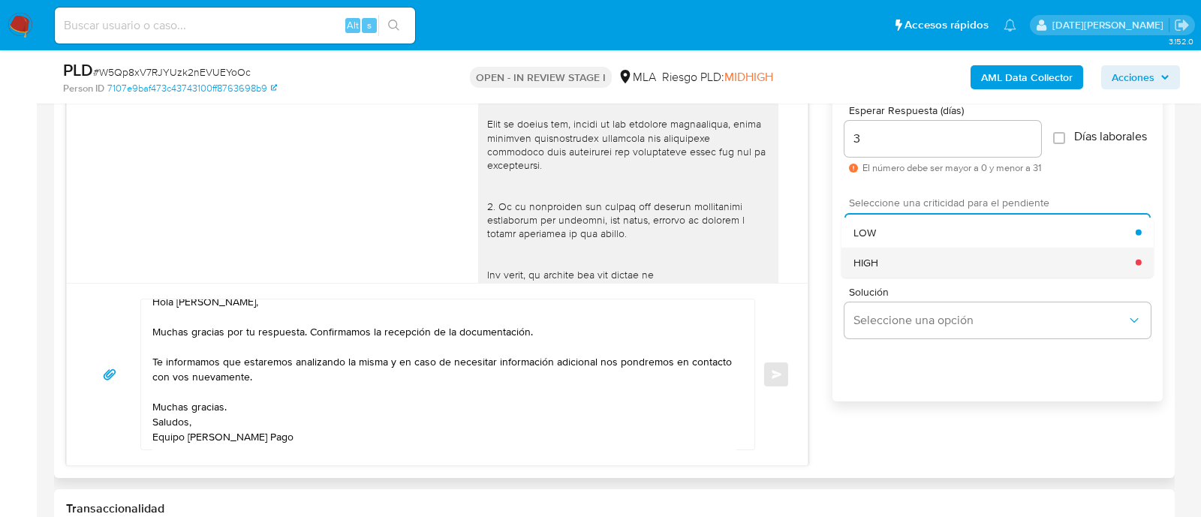
click at [928, 272] on div "HIGH" at bounding box center [995, 262] width 282 height 30
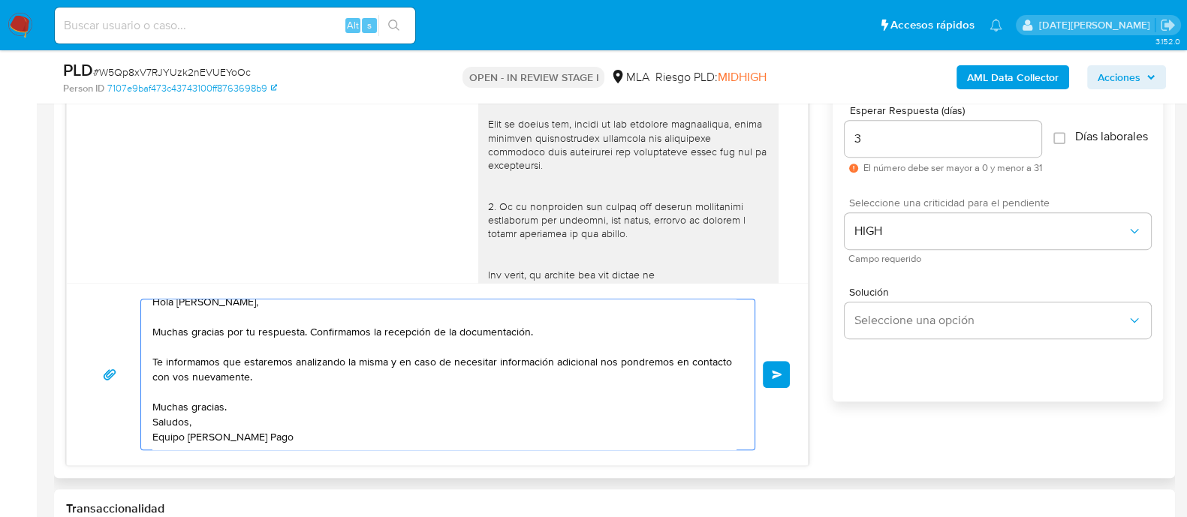
scroll to position [0, 0]
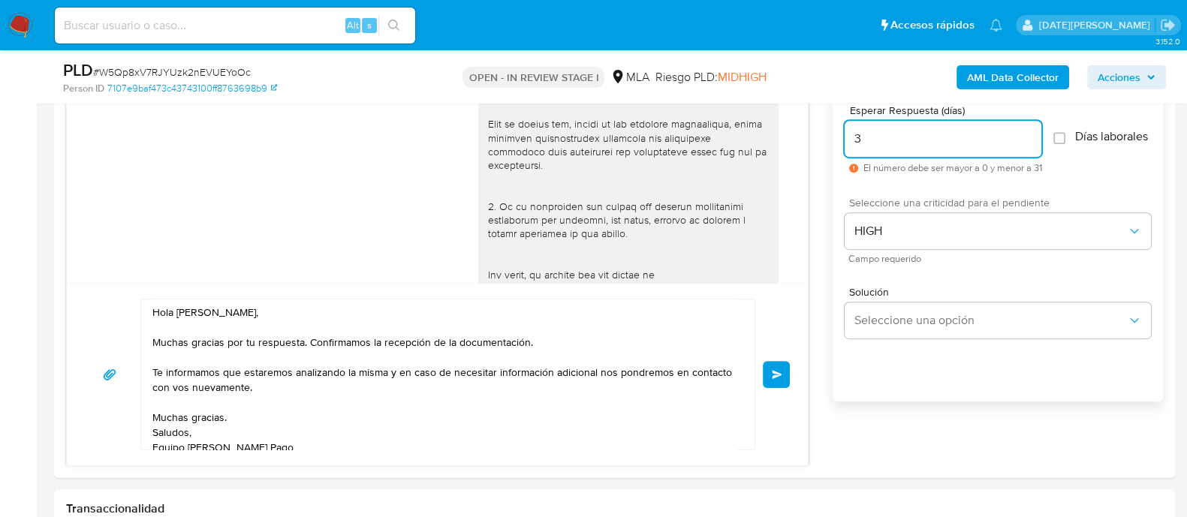
click at [865, 140] on input "3" at bounding box center [943, 139] width 197 height 20
type input "0"
click at [775, 373] on span "Enviar" at bounding box center [777, 374] width 11 height 9
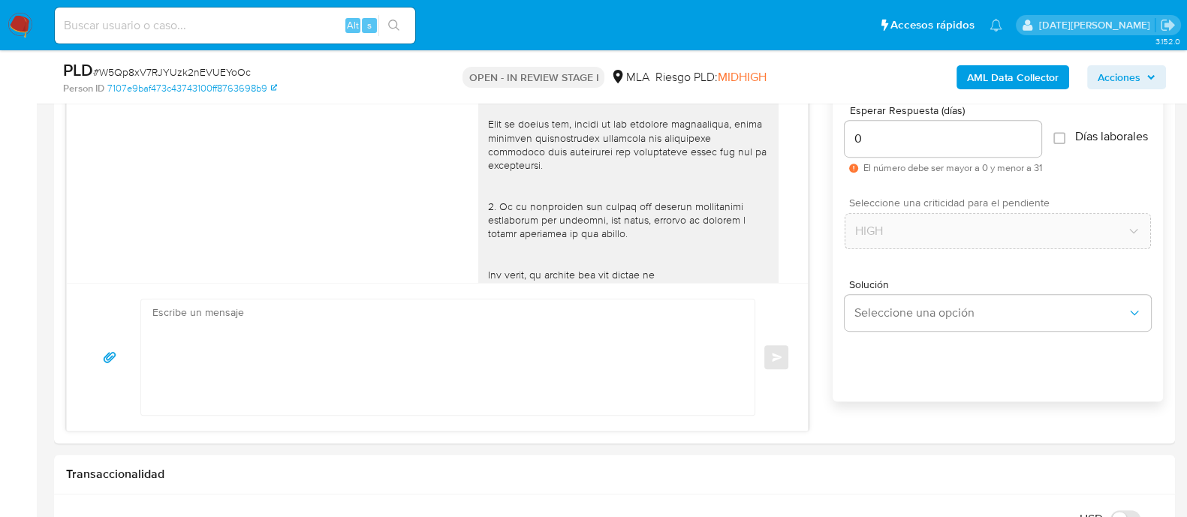
scroll to position [1754, 0]
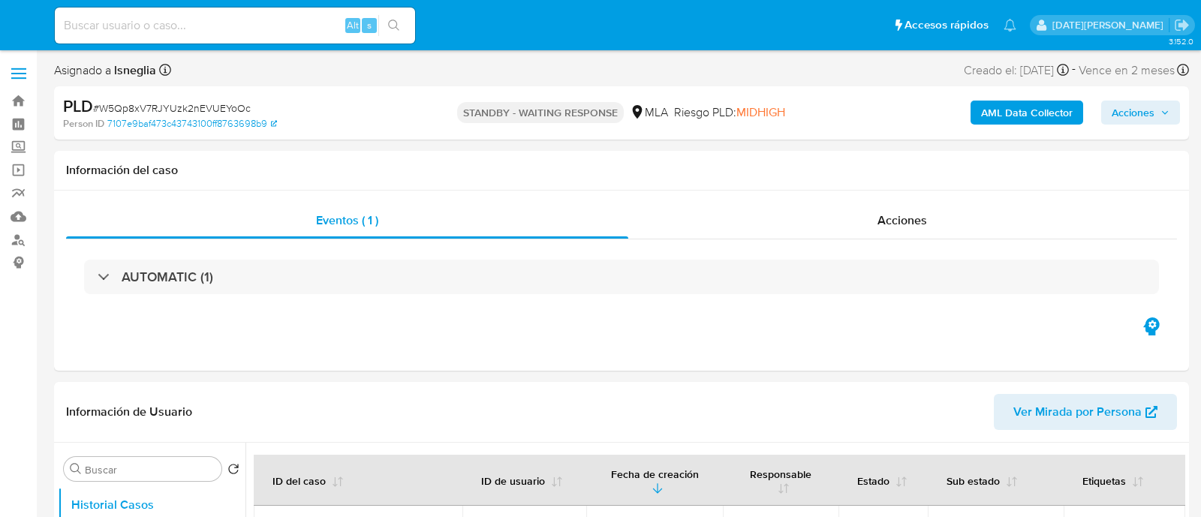
select select "10"
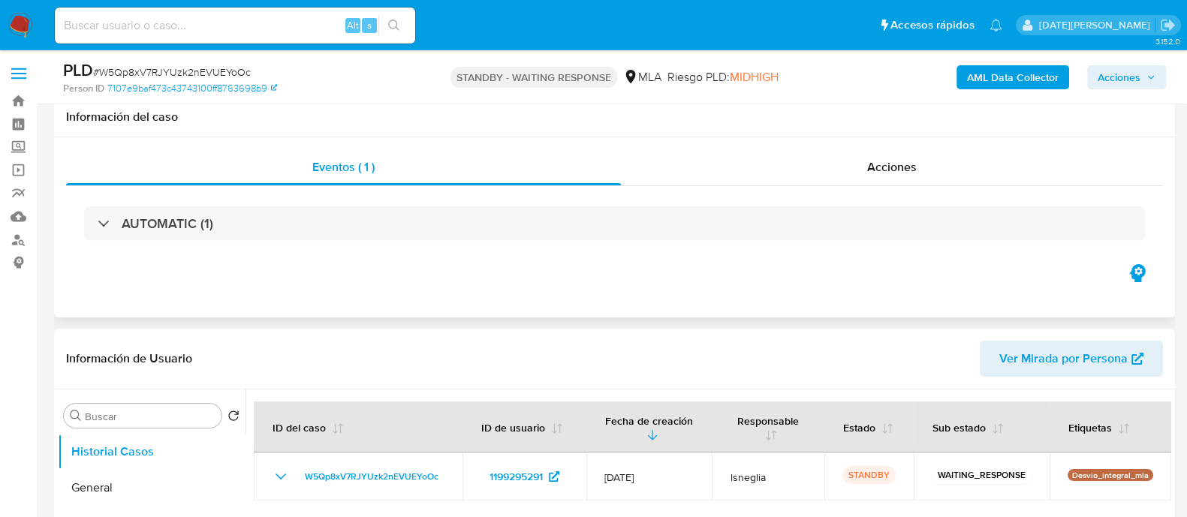
scroll to position [93, 0]
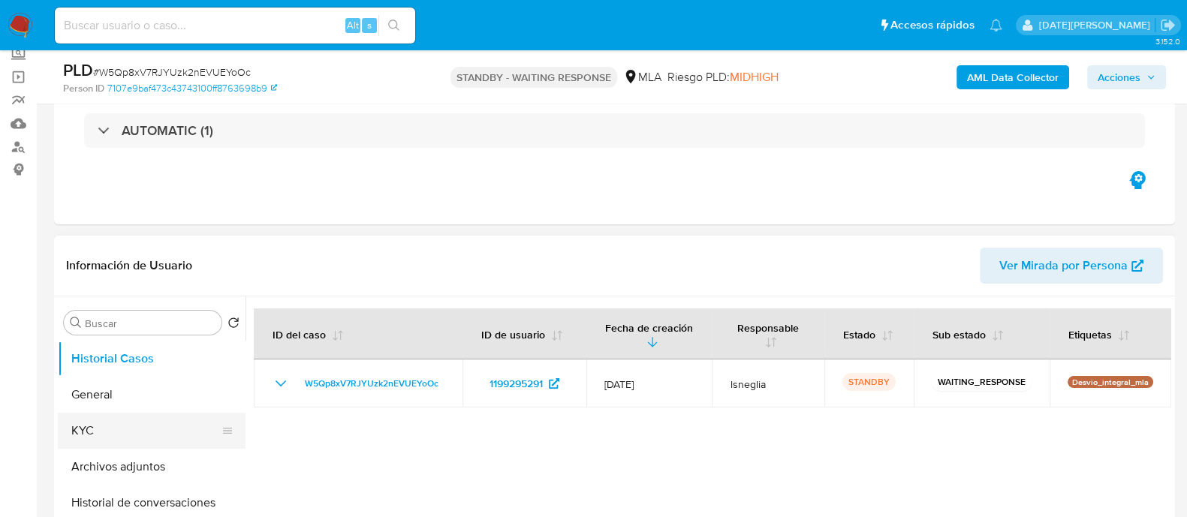
click at [159, 432] on button "KYC" at bounding box center [146, 431] width 176 height 36
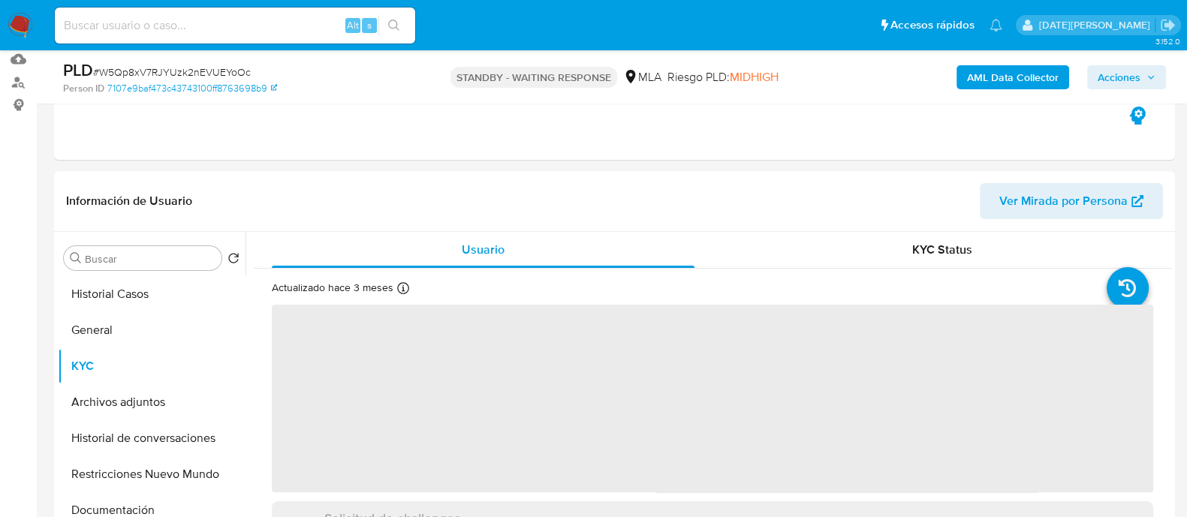
scroll to position [187, 0]
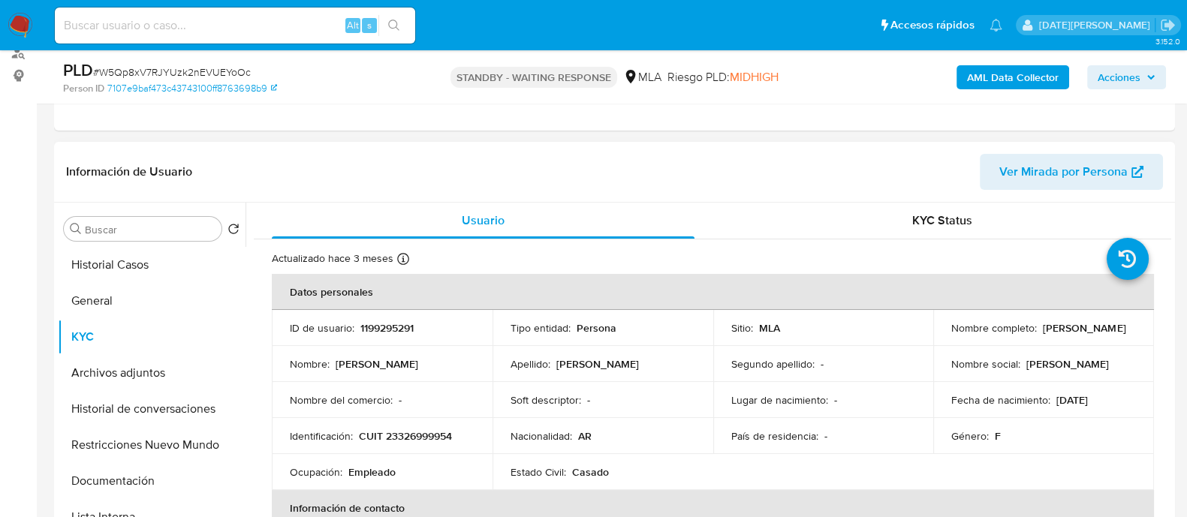
drag, startPoint x: 947, startPoint y: 331, endPoint x: 1121, endPoint y: 331, distance: 174.2
click at [1121, 331] on div "Nombre completo : [PERSON_NAME]" at bounding box center [1043, 328] width 185 height 14
copy p "[PERSON_NAME]"
drag, startPoint x: 359, startPoint y: 435, endPoint x: 465, endPoint y: 435, distance: 106.6
click at [465, 435] on div "Identificación : CUIT 23326999954" at bounding box center [382, 436] width 185 height 14
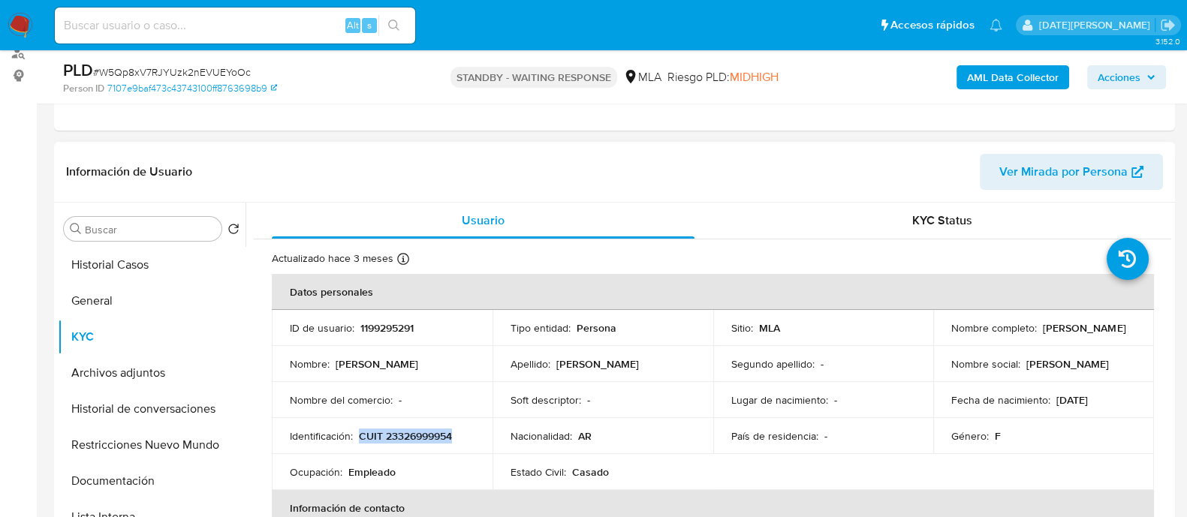
copy p "CUIT 23326999954"
click at [417, 429] on p "CUIT 23326999954" at bounding box center [405, 436] width 93 height 14
click at [434, 432] on p "CUIT 23326999954" at bounding box center [405, 436] width 93 height 14
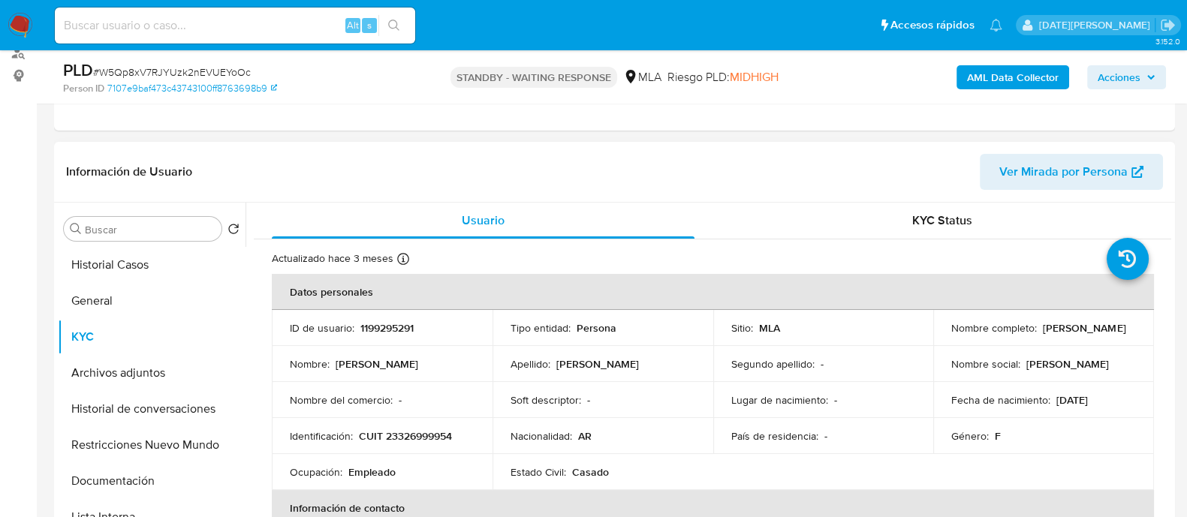
drag, startPoint x: 394, startPoint y: 0, endPoint x: 950, endPoint y: 332, distance: 647.7
click at [1043, 332] on p "[PERSON_NAME]" at bounding box center [1084, 328] width 83 height 14
drag, startPoint x: 948, startPoint y: 336, endPoint x: 1128, endPoint y: 331, distance: 179.5
click at [1128, 331] on div "Nombre completo : [PERSON_NAME]" at bounding box center [1043, 328] width 185 height 14
copy p "[PERSON_NAME]"
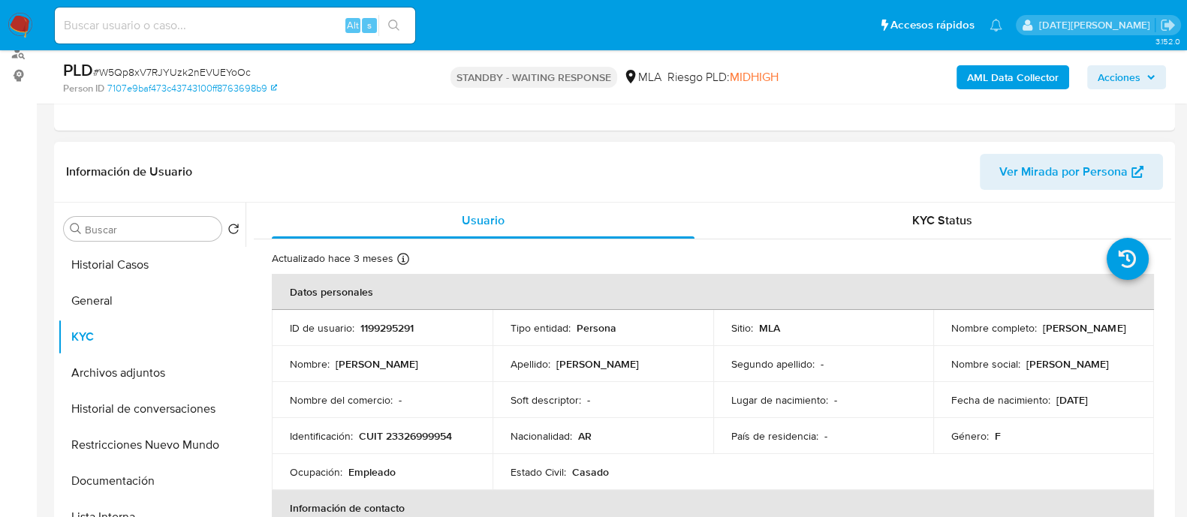
copy p "[PERSON_NAME]"
click at [439, 430] on p "CUIT 23326999954" at bounding box center [405, 436] width 93 height 14
copy p "23326999954"
click at [126, 301] on button "General" at bounding box center [146, 301] width 176 height 36
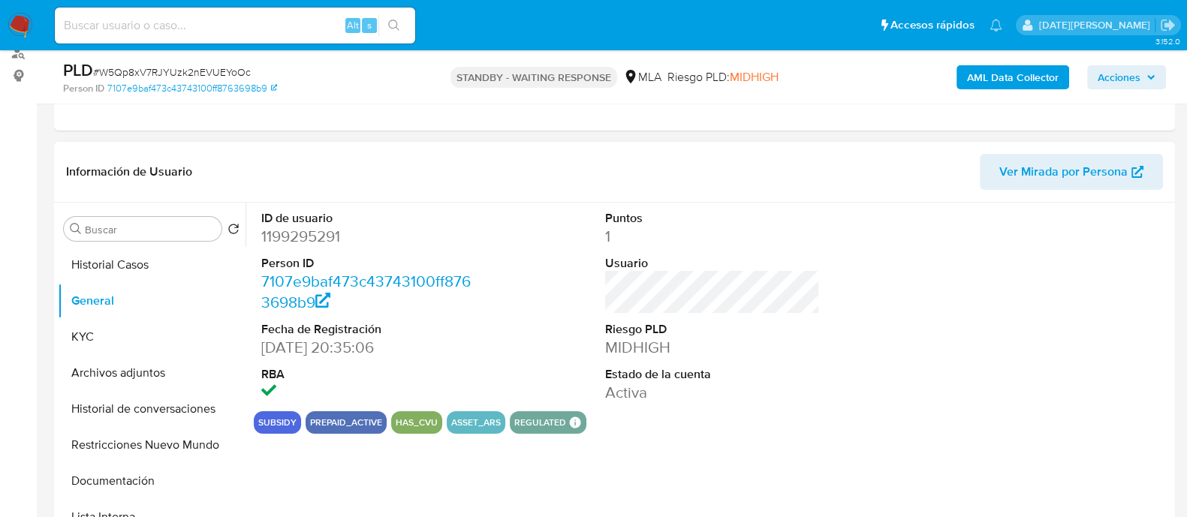
click at [293, 238] on dd "1199295291" at bounding box center [368, 236] width 215 height 21
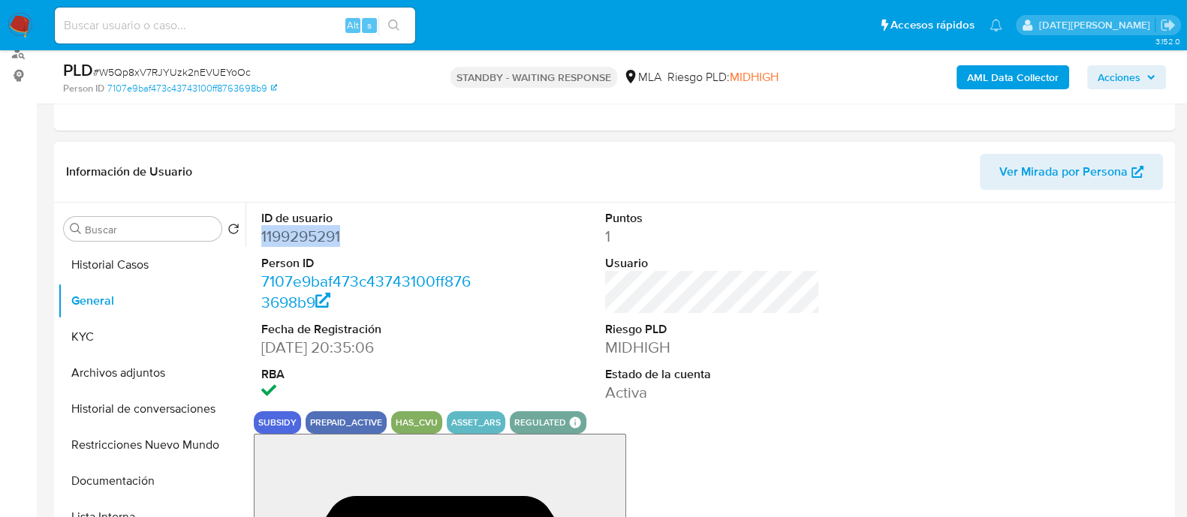
copy dd "1199295291"
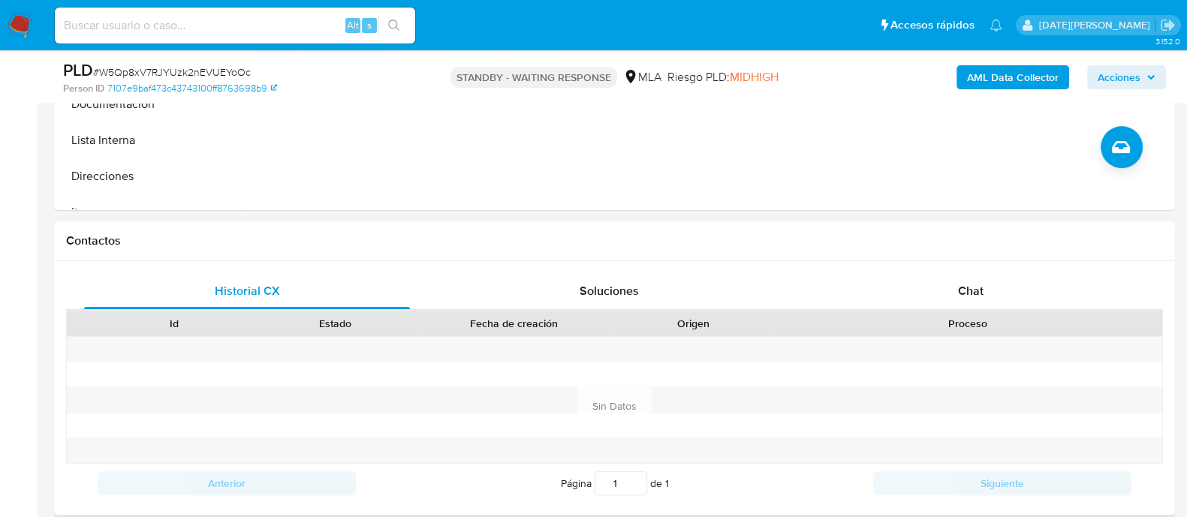
scroll to position [656, 0]
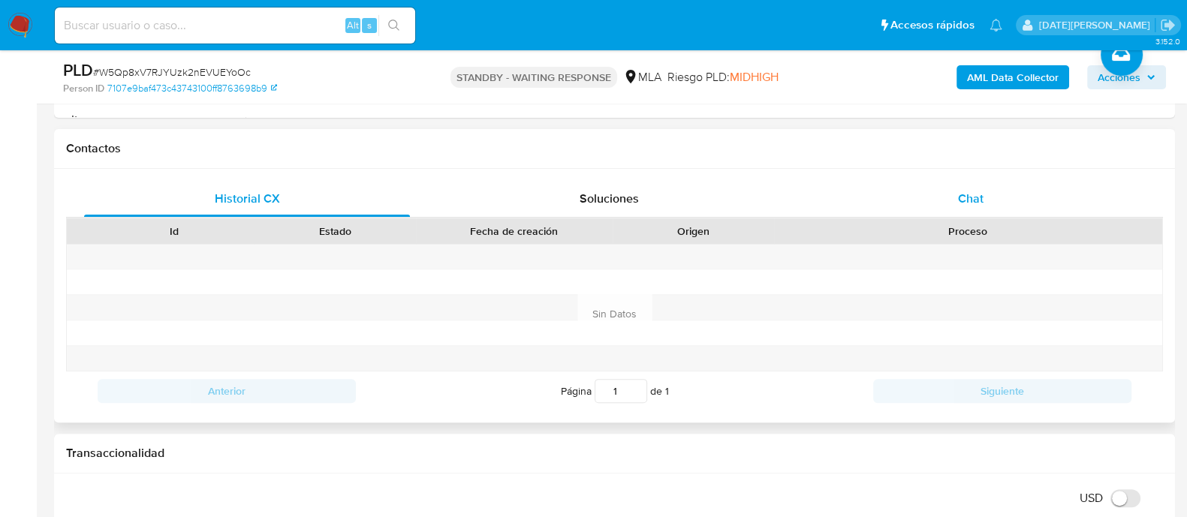
click at [944, 181] on div "Chat" at bounding box center [971, 199] width 326 height 36
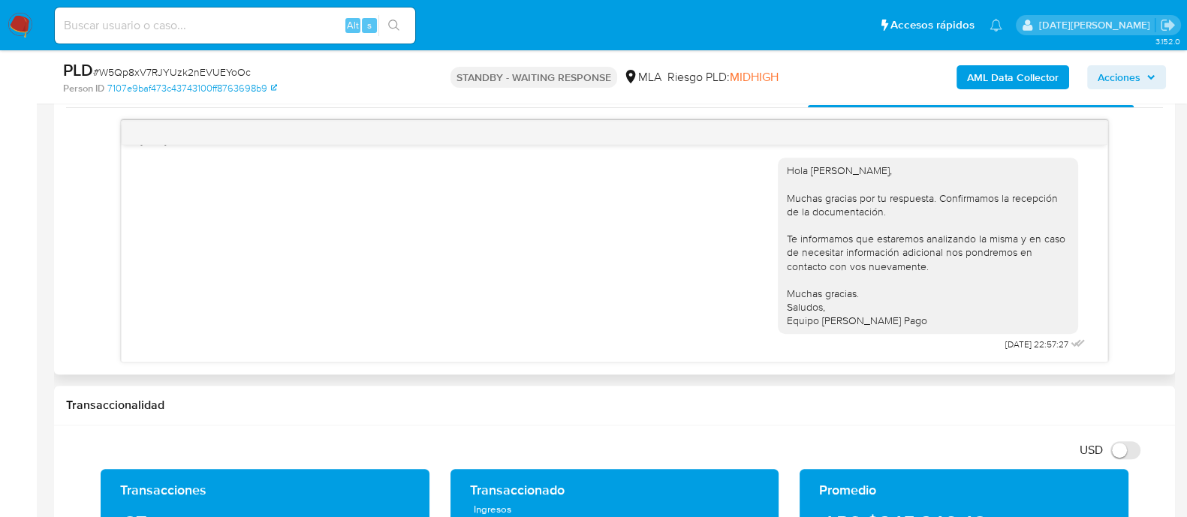
scroll to position [938, 0]
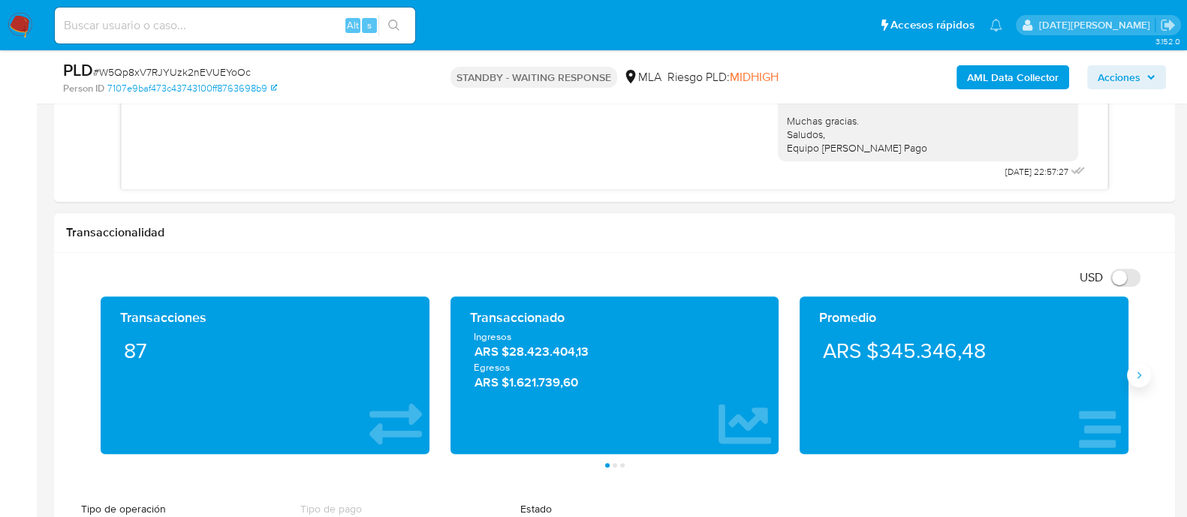
click at [1131, 382] on button "Siguiente" at bounding box center [1139, 375] width 24 height 24
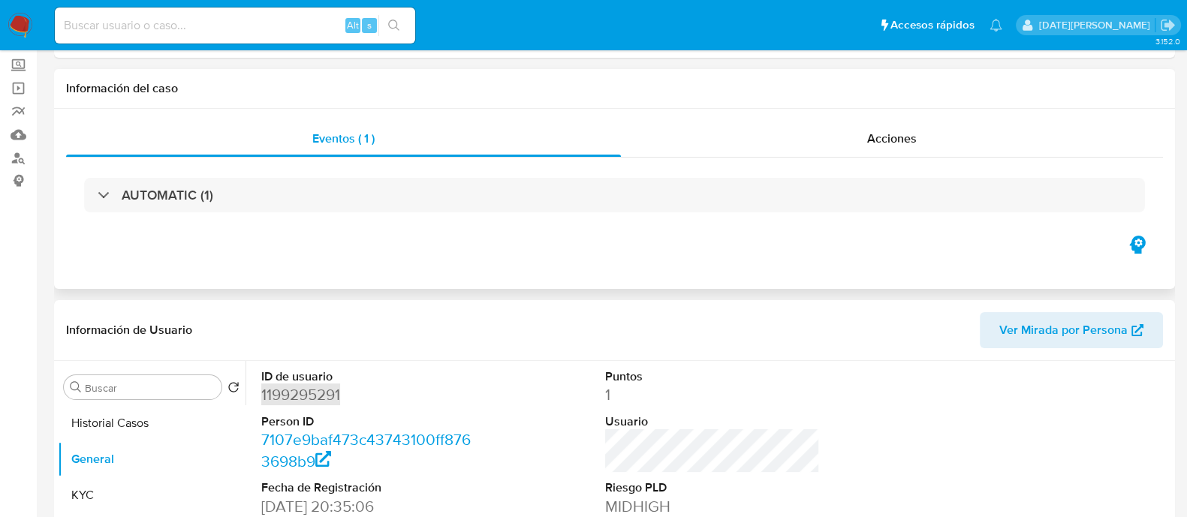
scroll to position [0, 0]
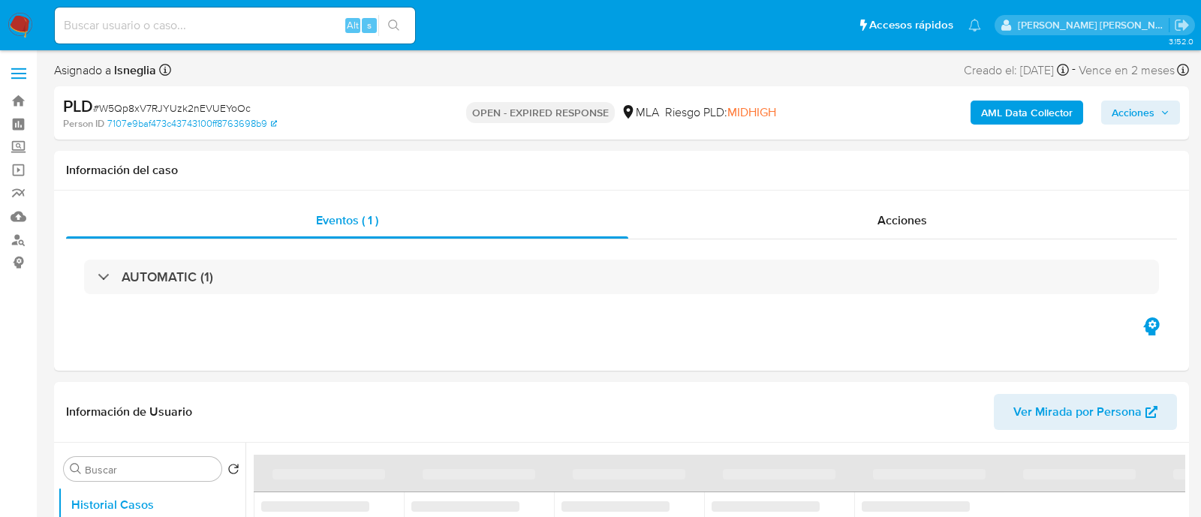
select select "10"
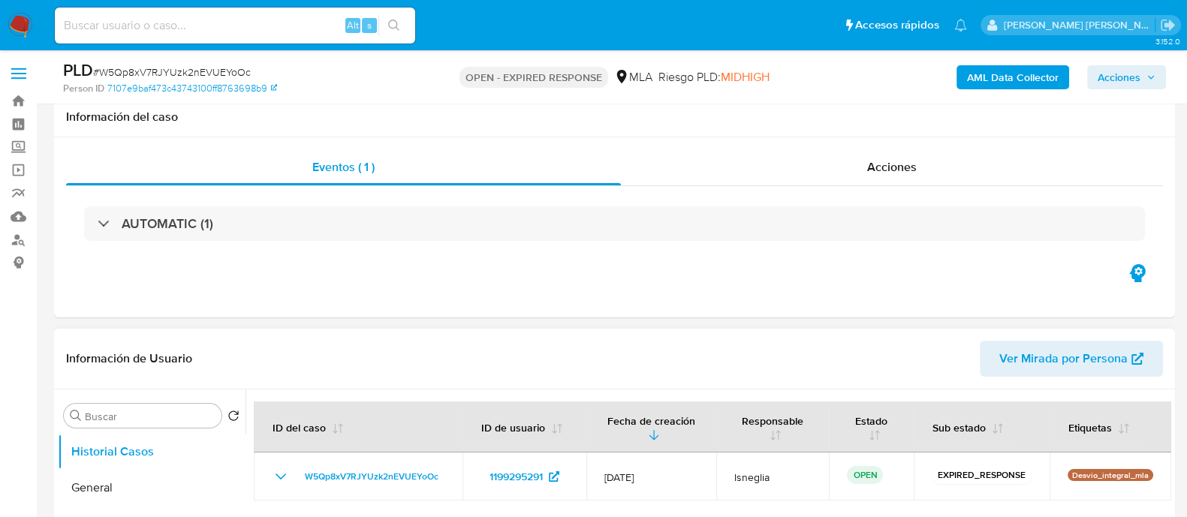
scroll to position [282, 0]
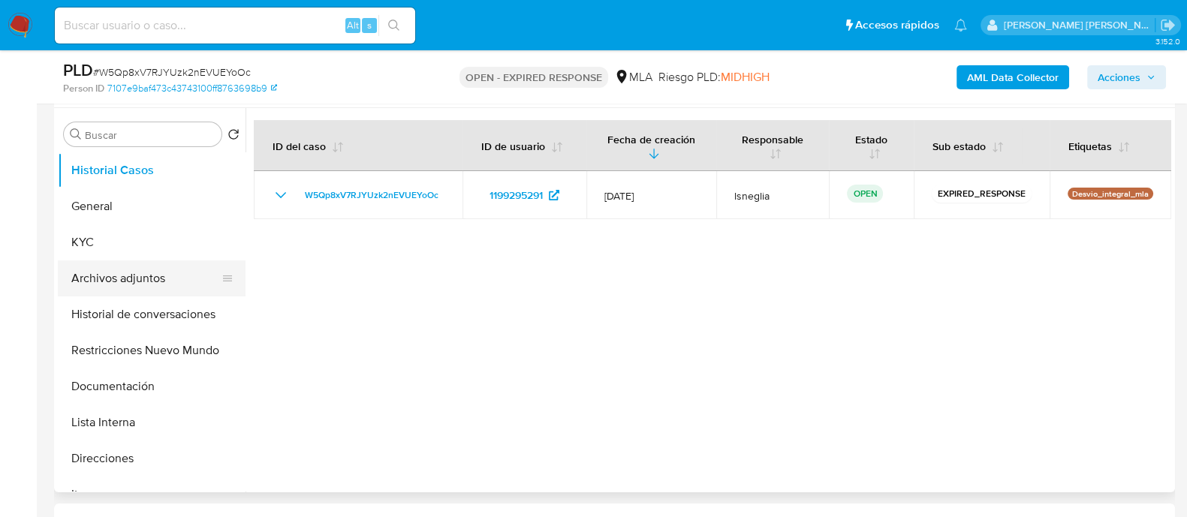
click at [152, 279] on button "Archivos adjuntos" at bounding box center [146, 278] width 176 height 36
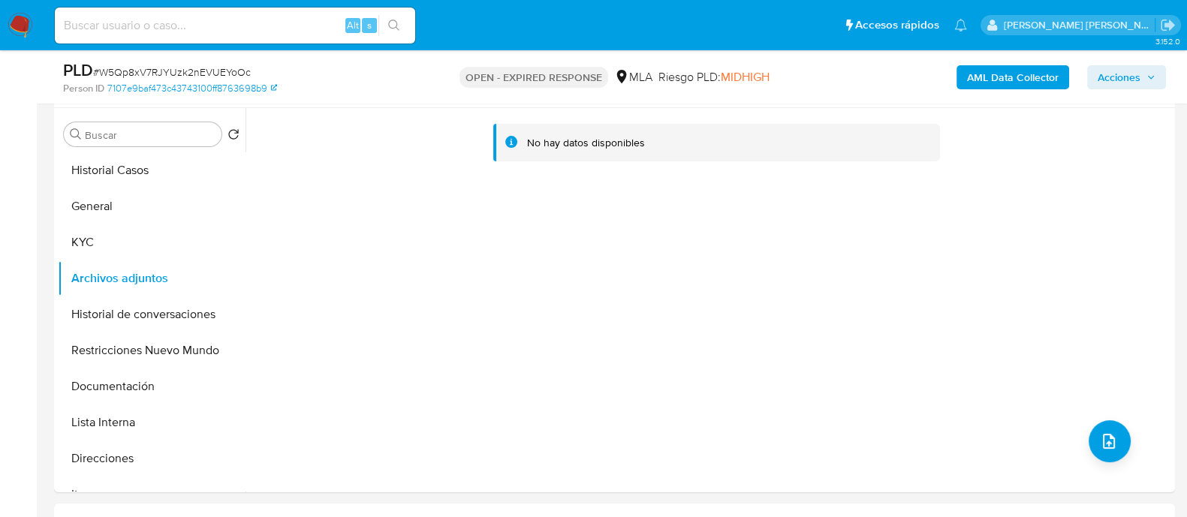
click at [213, 69] on span "# W5Qp8xV7RJYUzk2nEVUEYoOc" at bounding box center [172, 72] width 158 height 15
copy span "W5Qp8xV7RJYUzk2nEVUEYoOc"
click at [25, 17] on img at bounding box center [21, 26] width 26 height 26
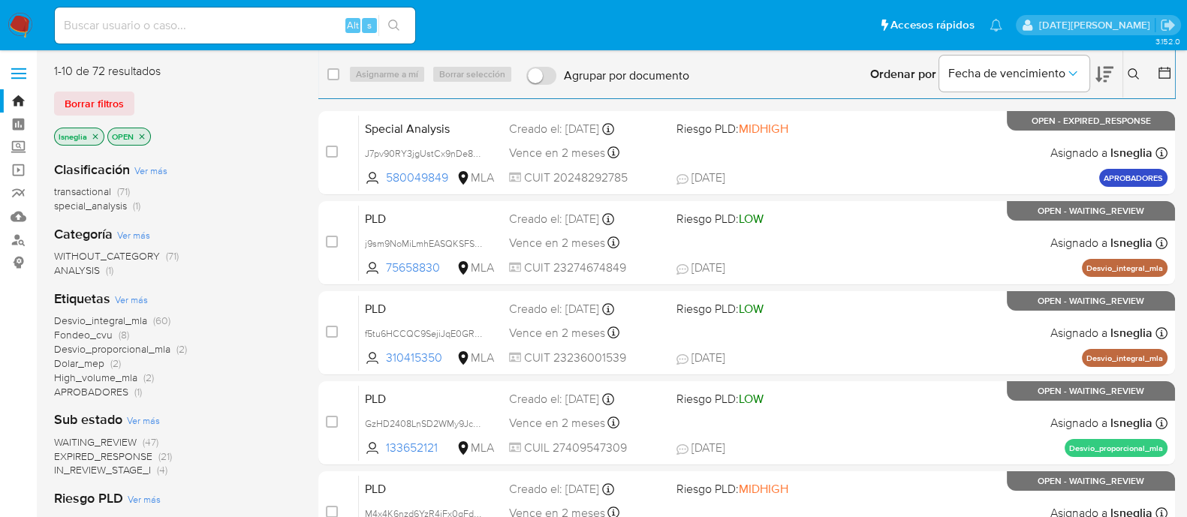
click at [1134, 75] on icon at bounding box center [1134, 74] width 12 height 12
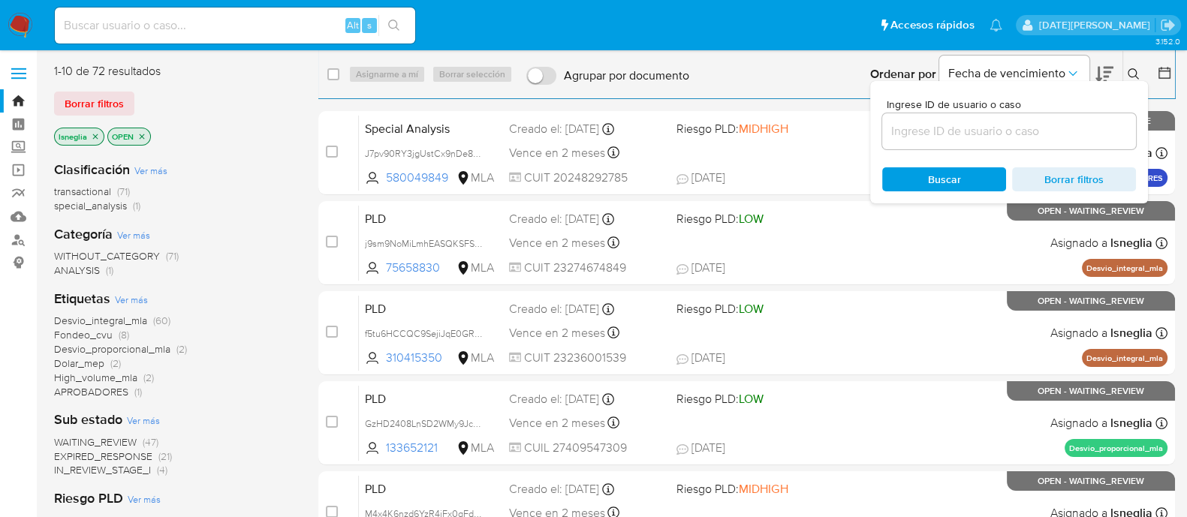
click at [956, 133] on input at bounding box center [1009, 132] width 254 height 20
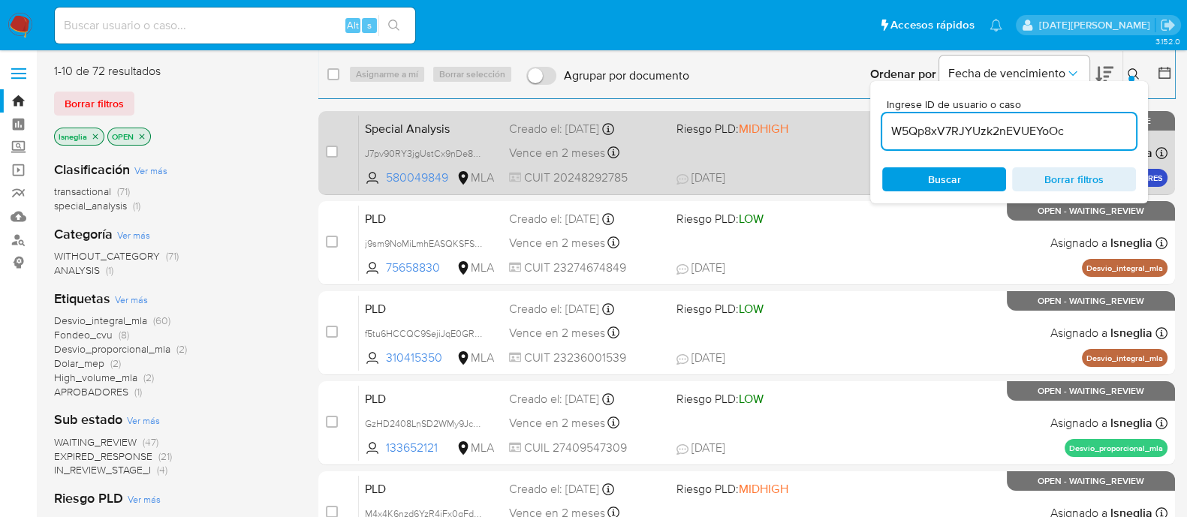
type input "W5Qp8xV7RJYUzk2nEVUEYoOc"
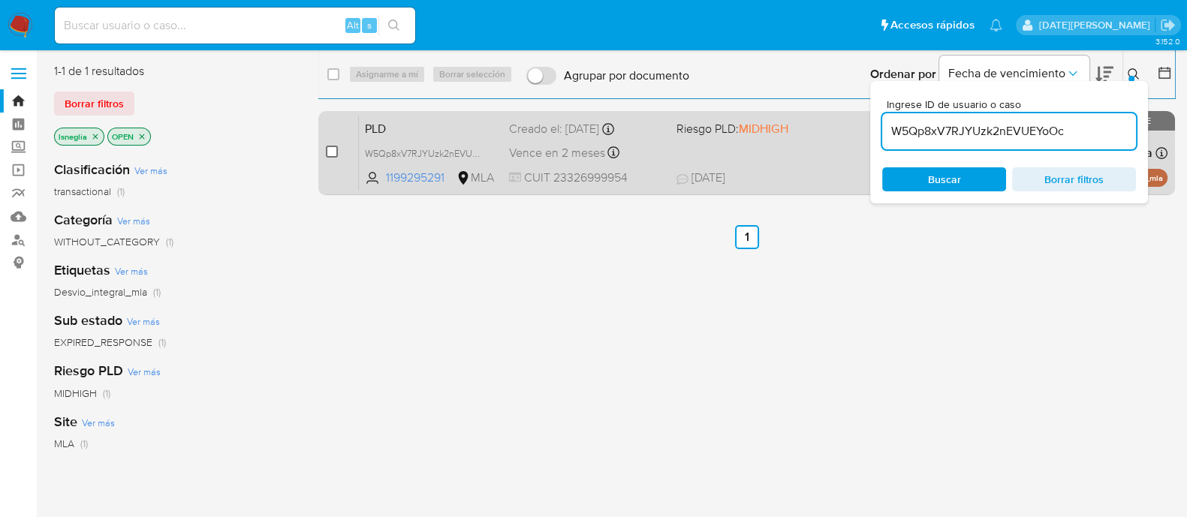
click at [333, 149] on input "checkbox" at bounding box center [332, 152] width 12 height 12
checkbox input "true"
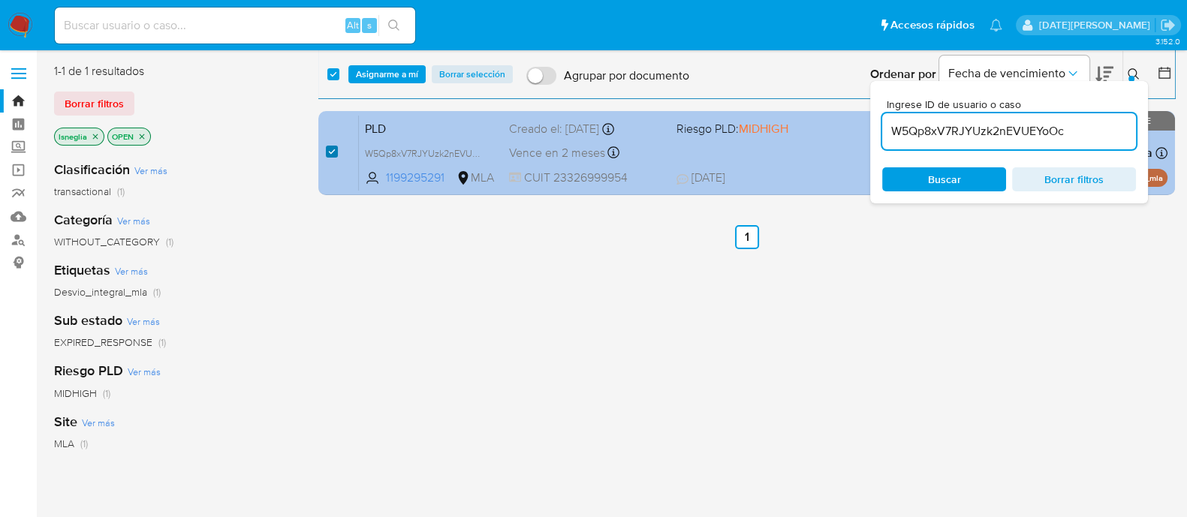
checkbox input "true"
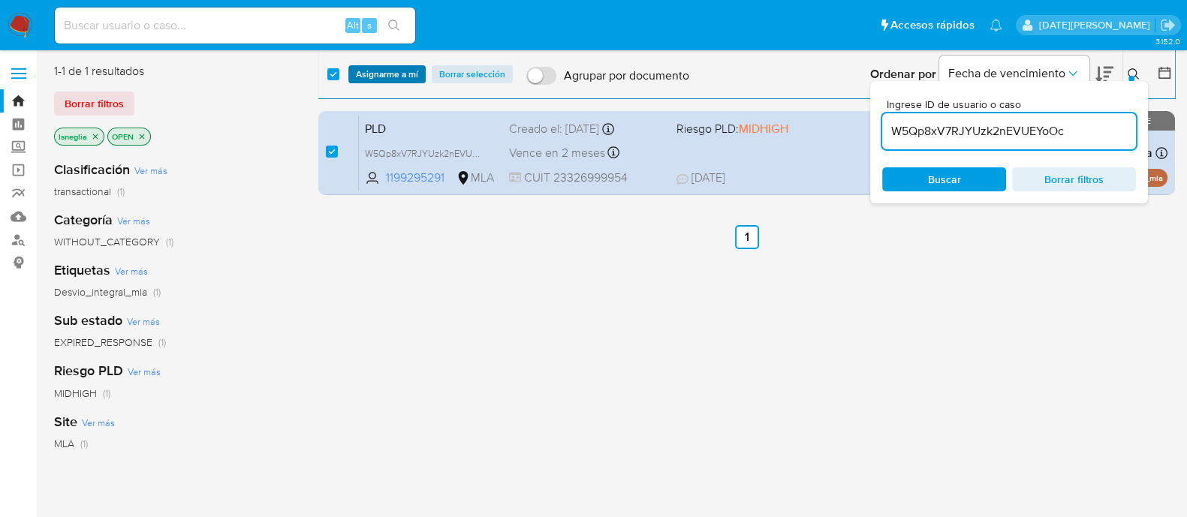
click at [387, 71] on span "Asignarme a mí" at bounding box center [387, 74] width 62 height 15
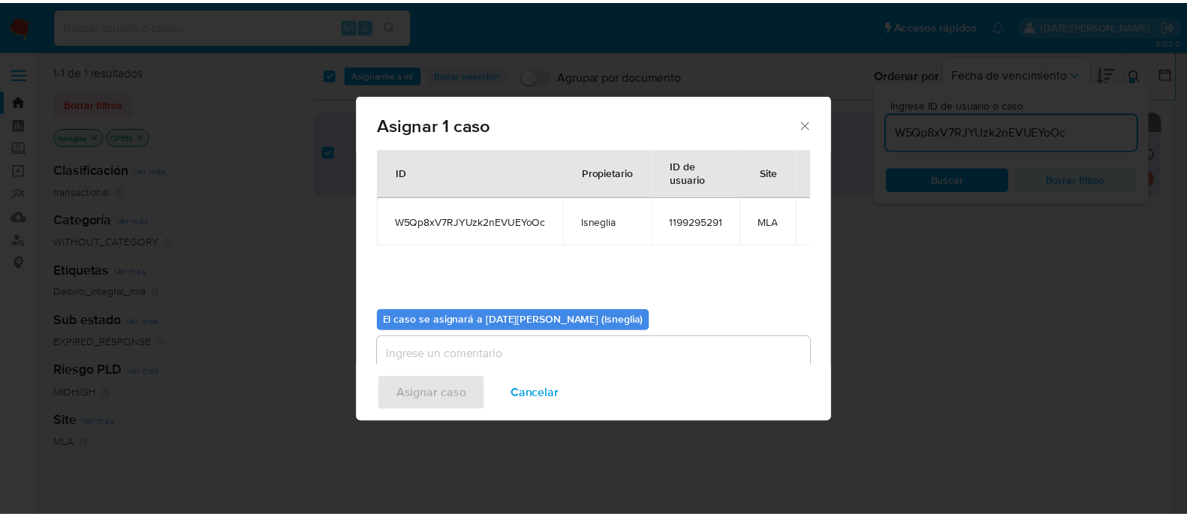
scroll to position [77, 0]
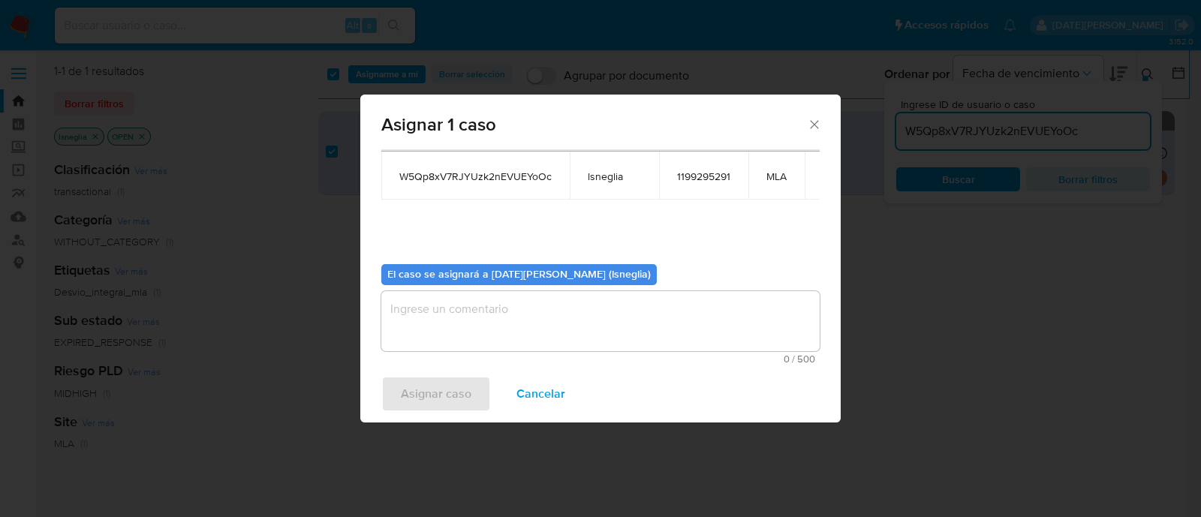
click at [490, 324] on textarea "assign-modal" at bounding box center [600, 321] width 438 height 60
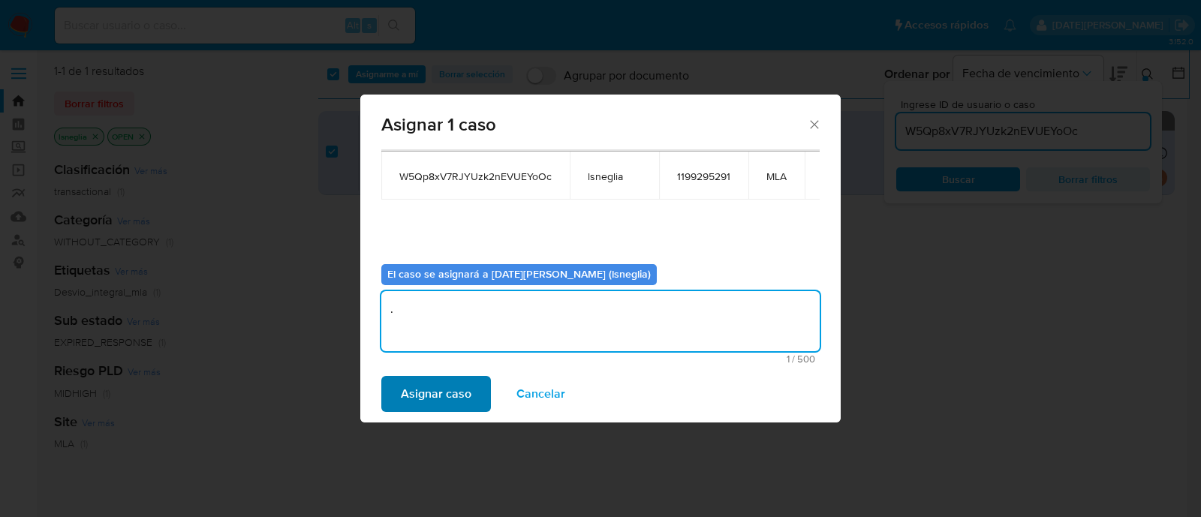
type textarea "."
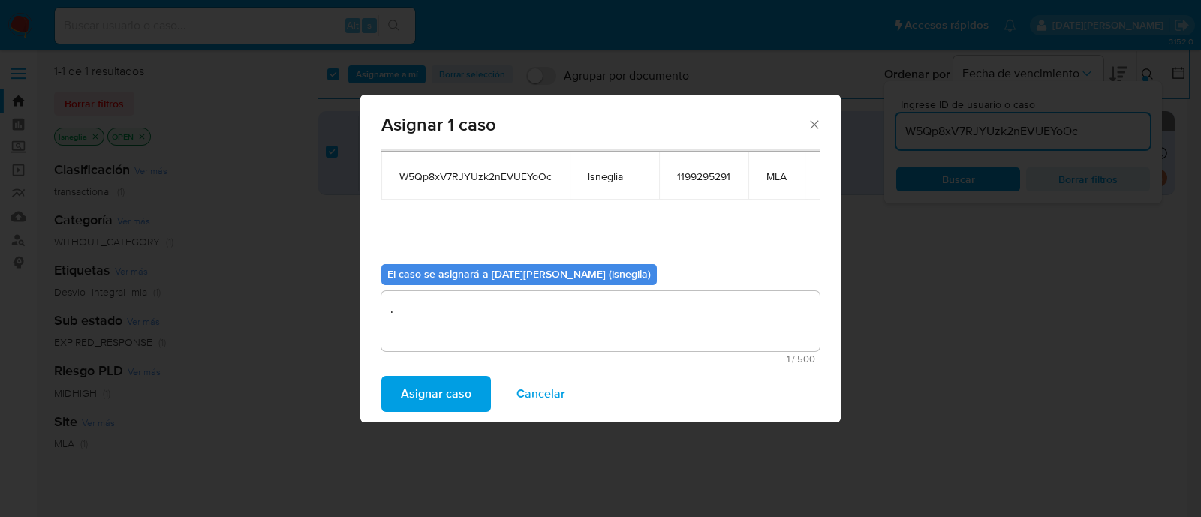
click at [441, 393] on span "Asignar caso" at bounding box center [436, 394] width 71 height 33
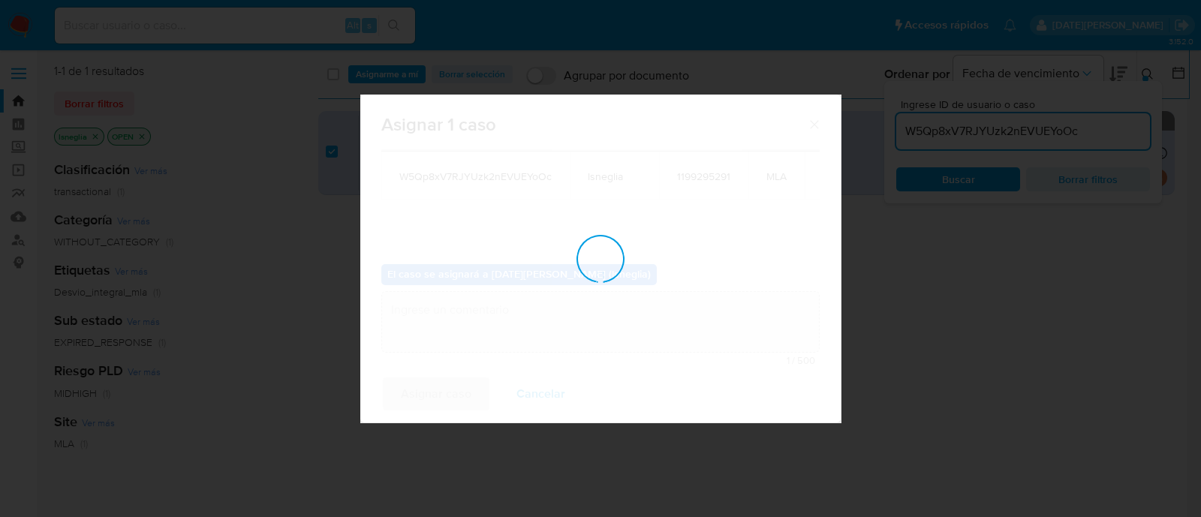
checkbox input "false"
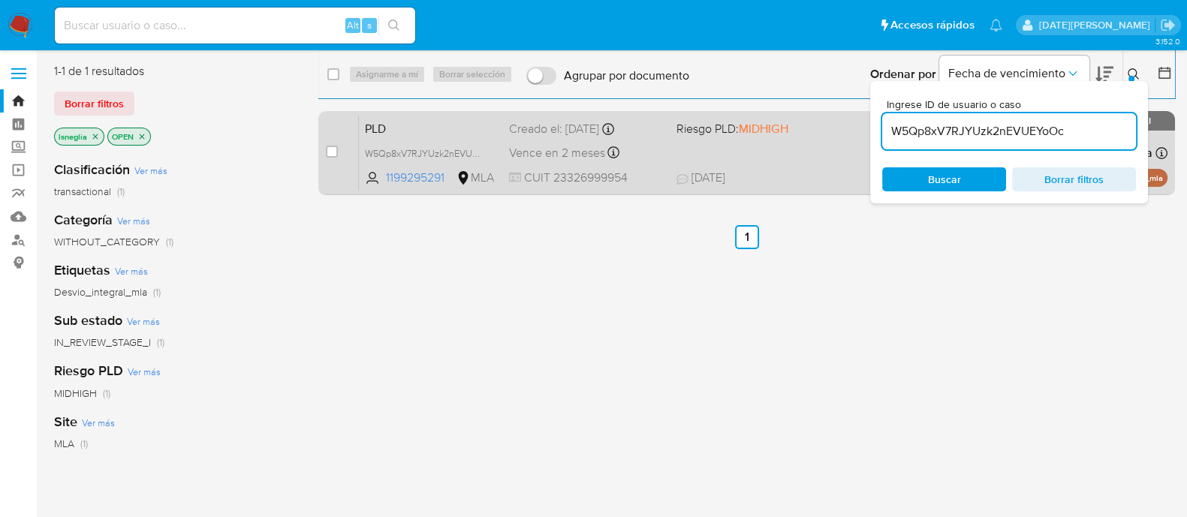
click at [412, 128] on span "PLD" at bounding box center [431, 128] width 132 height 20
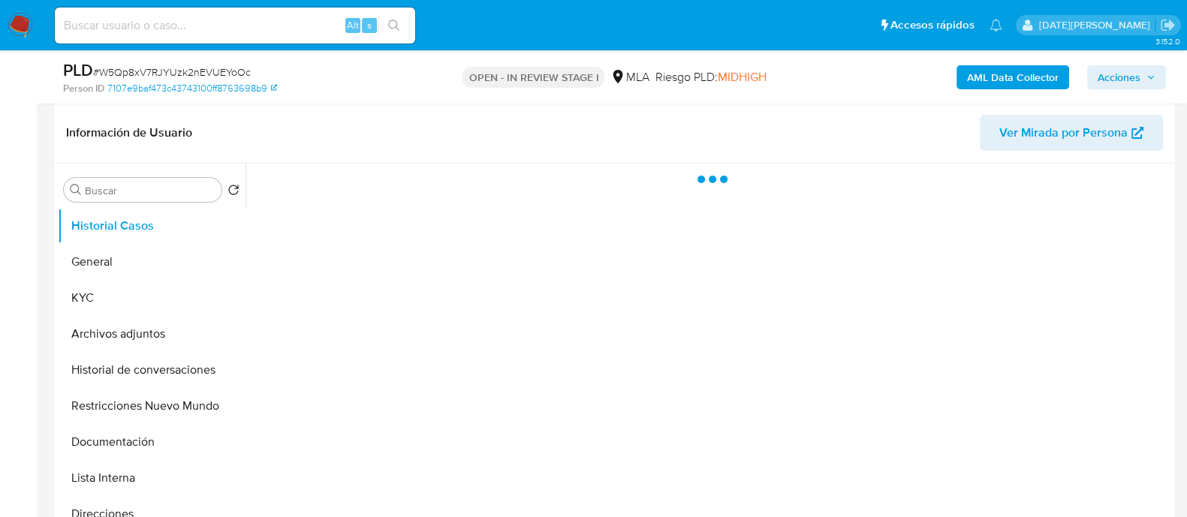
scroll to position [469, 0]
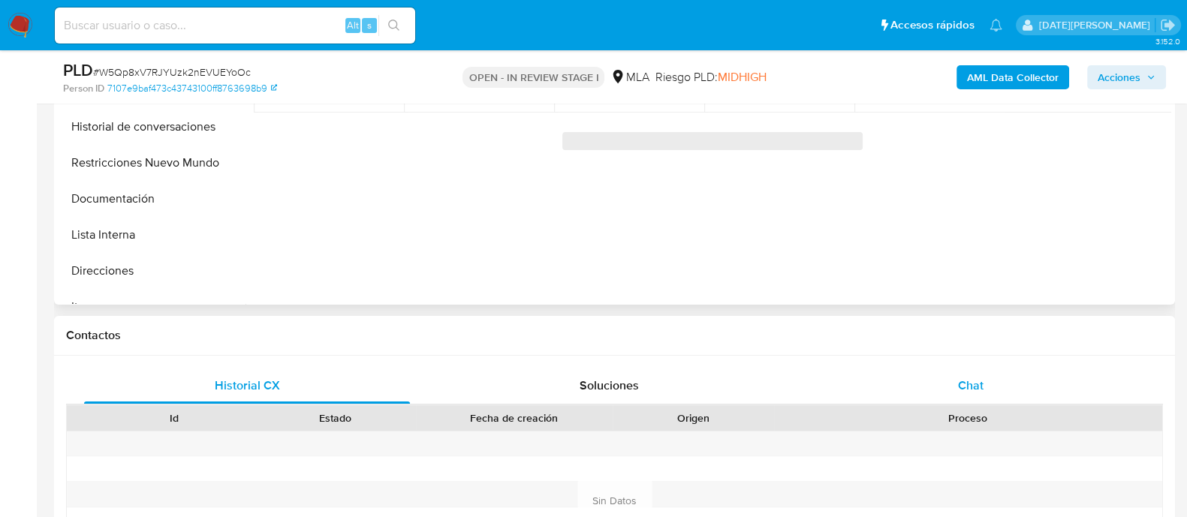
click at [983, 387] on span "Chat" at bounding box center [971, 385] width 26 height 17
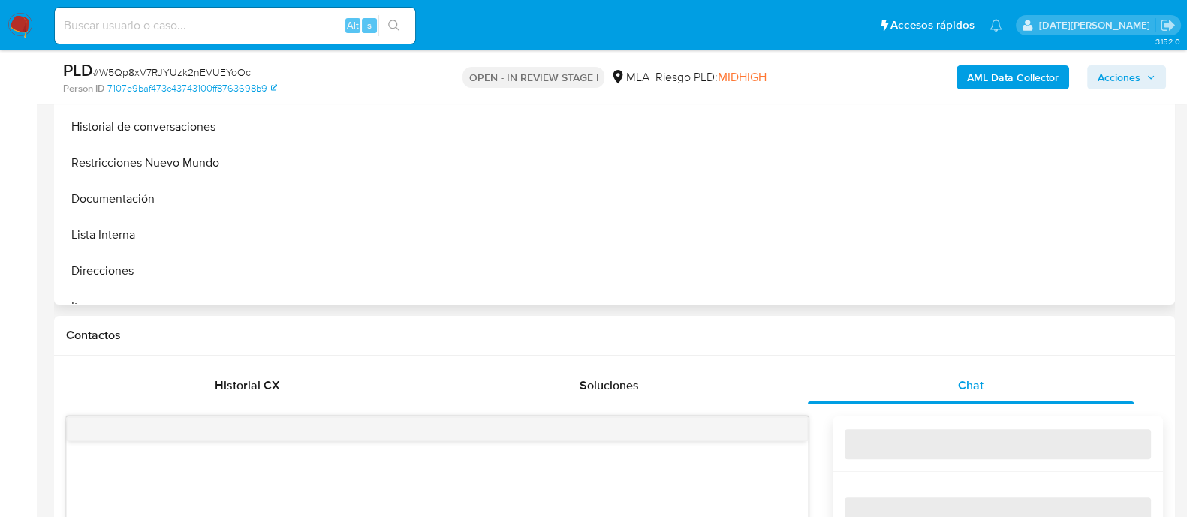
select select "10"
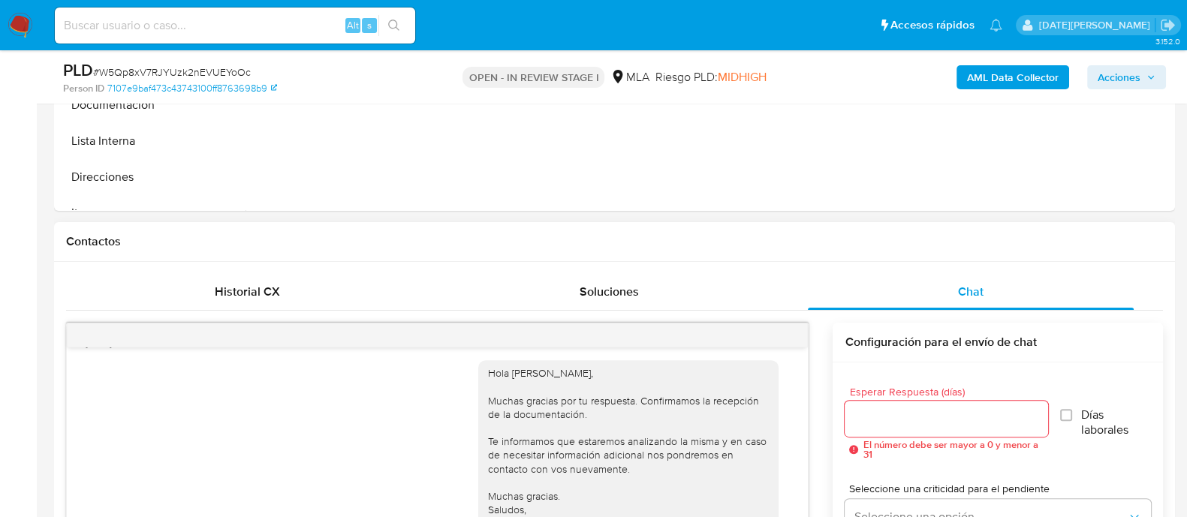
scroll to position [656, 0]
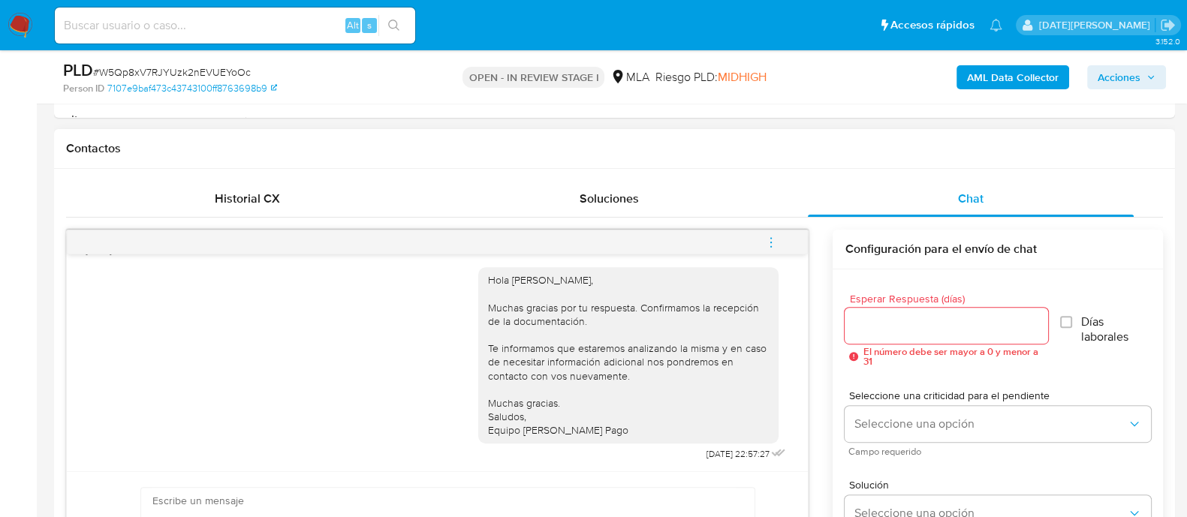
click at [769, 236] on icon "menu-action" at bounding box center [771, 243] width 14 height 14
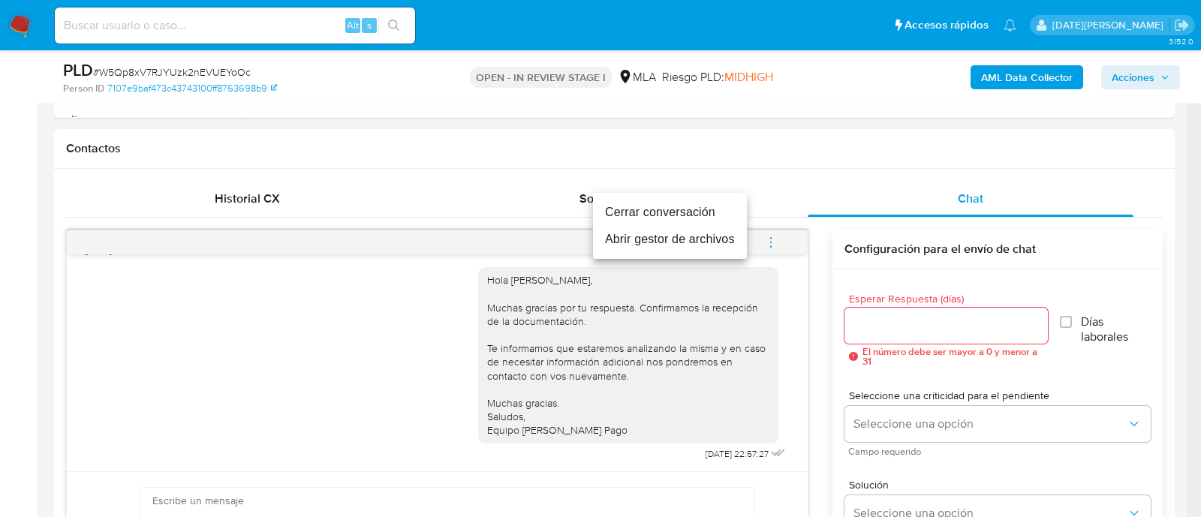
click at [709, 211] on li "Cerrar conversación" at bounding box center [670, 212] width 154 height 27
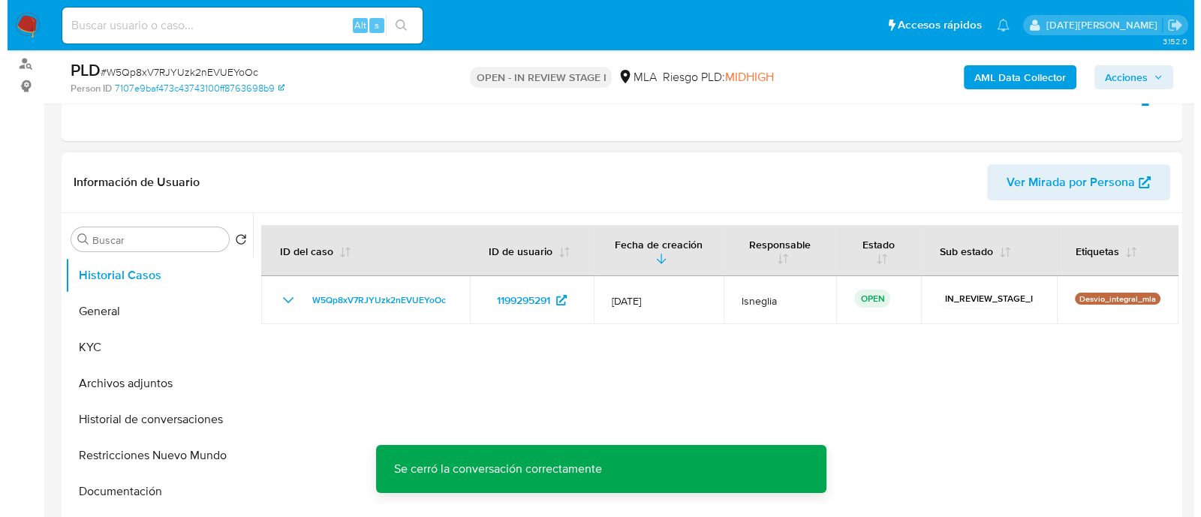
scroll to position [282, 0]
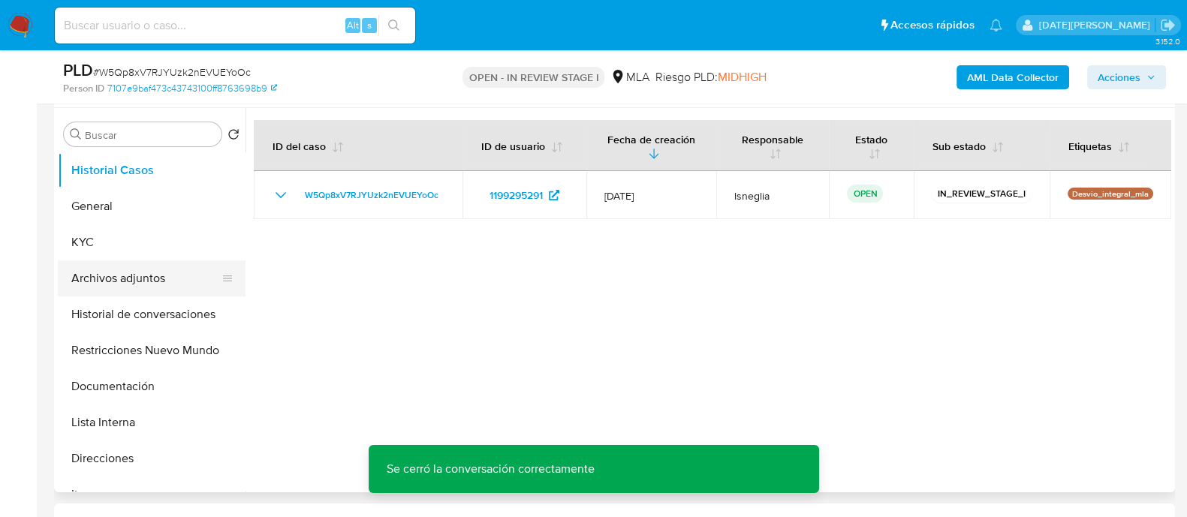
click at [127, 279] on button "Archivos adjuntos" at bounding box center [146, 278] width 176 height 36
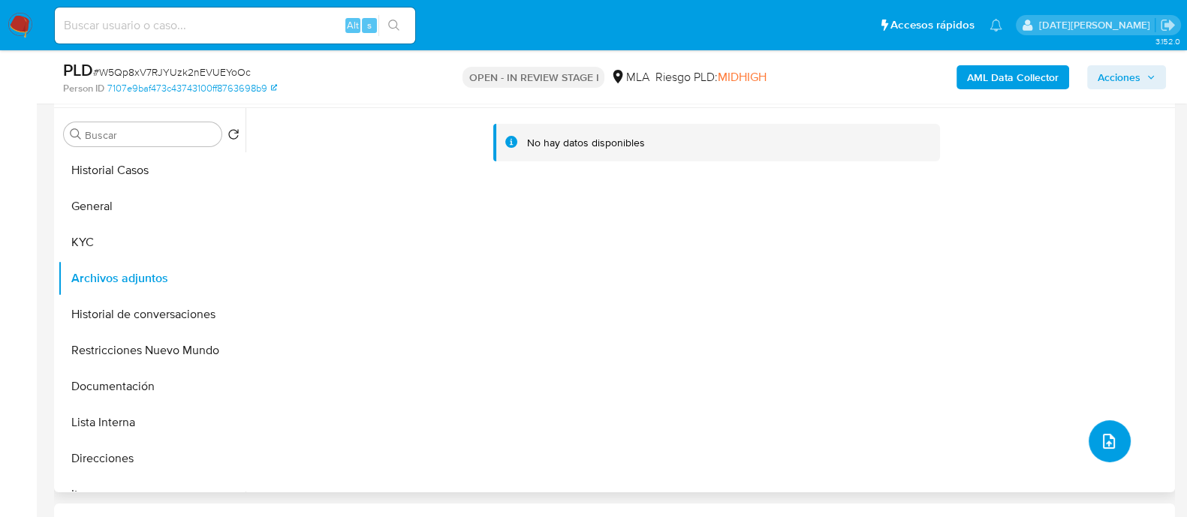
click at [1111, 443] on icon "upload-file" at bounding box center [1109, 441] width 18 height 18
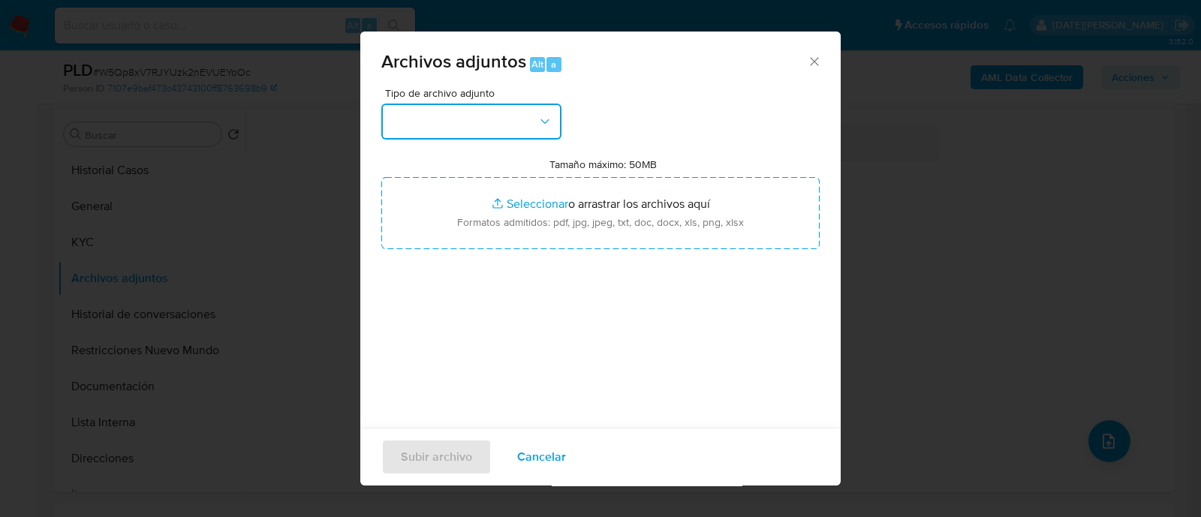
click at [511, 114] on button "button" at bounding box center [471, 122] width 180 height 36
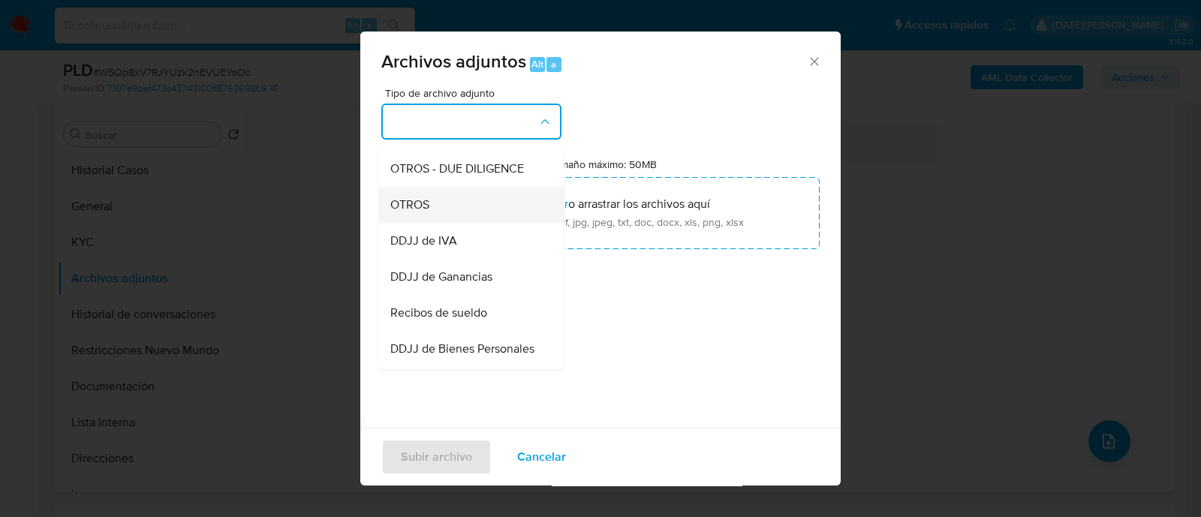
click at [429, 212] on span "OTROS" at bounding box center [409, 204] width 39 height 15
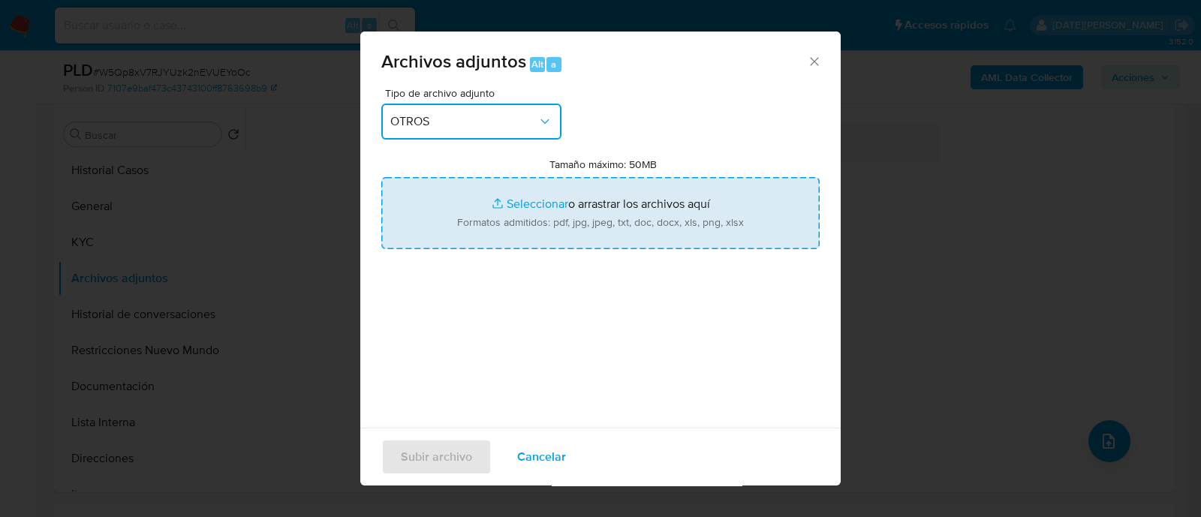
type input "C:\fakepath\Caselog W5Qp8xV7RJYUzk2nEVUEYoOc.docx"
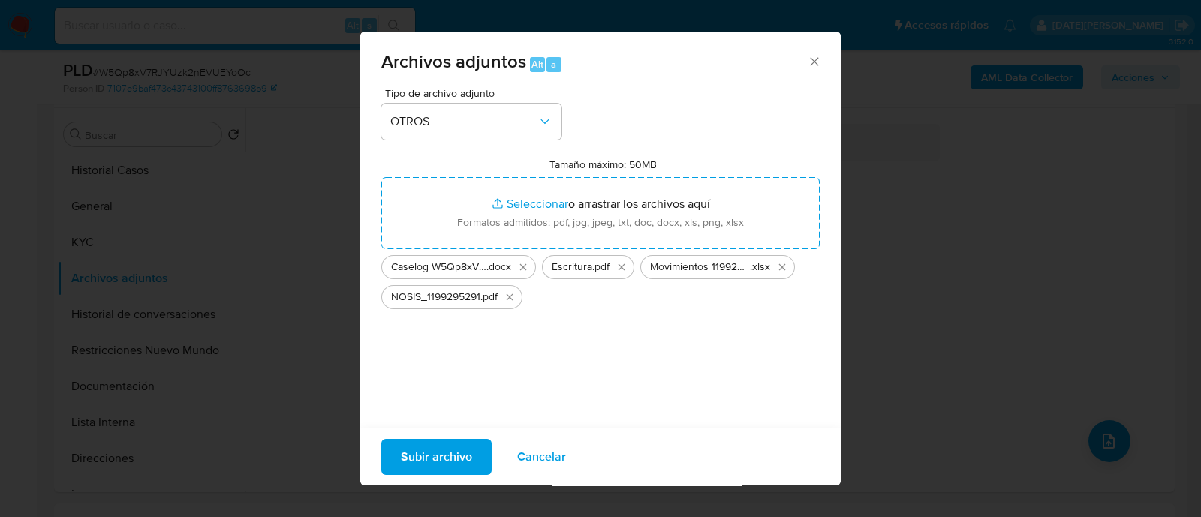
click at [470, 456] on span "Subir archivo" at bounding box center [436, 457] width 71 height 33
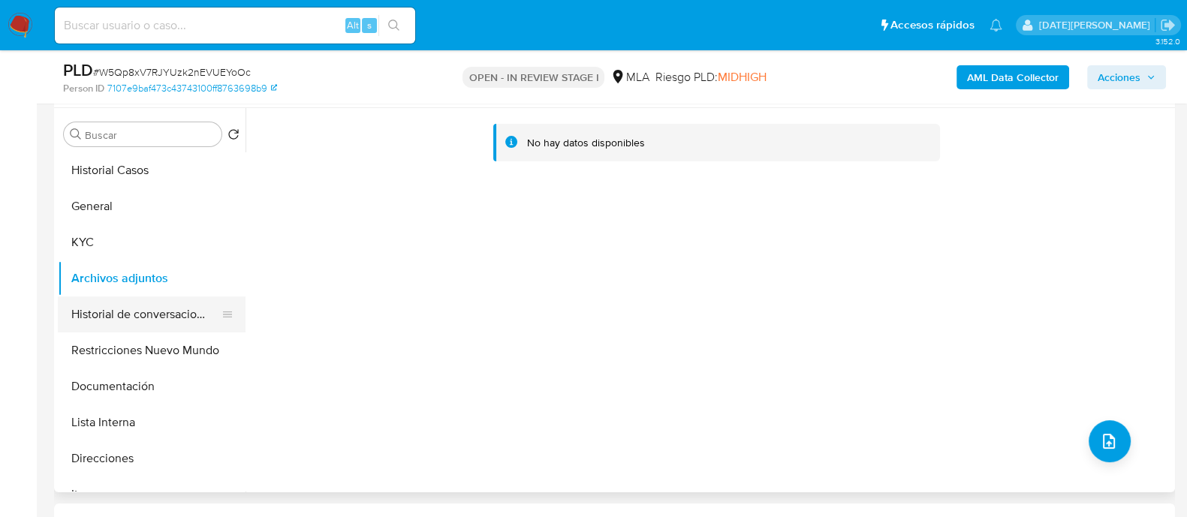
click at [156, 314] on button "Historial de conversaciones" at bounding box center [146, 315] width 176 height 36
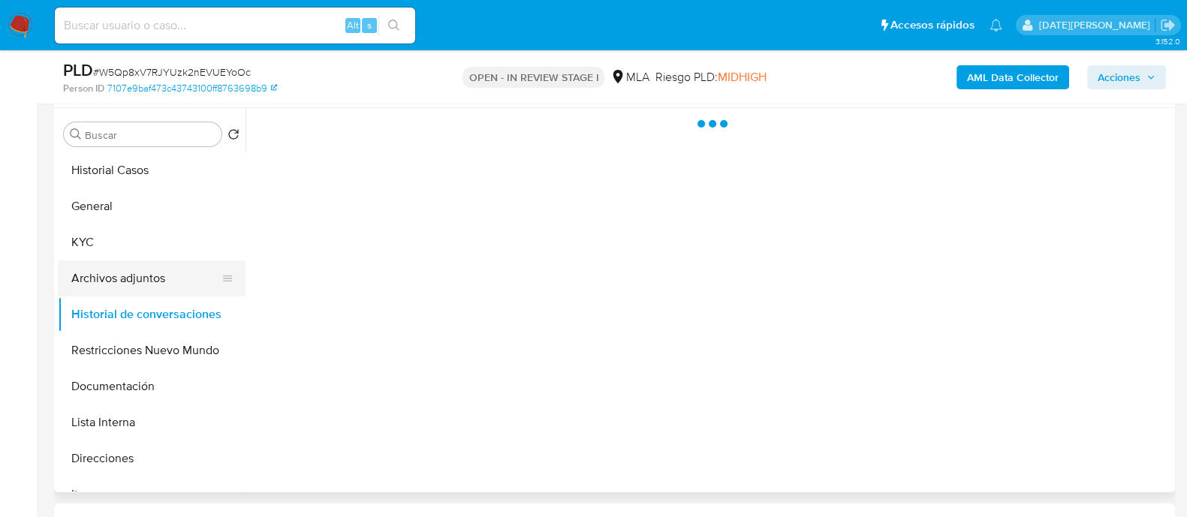
click at [164, 272] on button "Archivos adjuntos" at bounding box center [146, 278] width 176 height 36
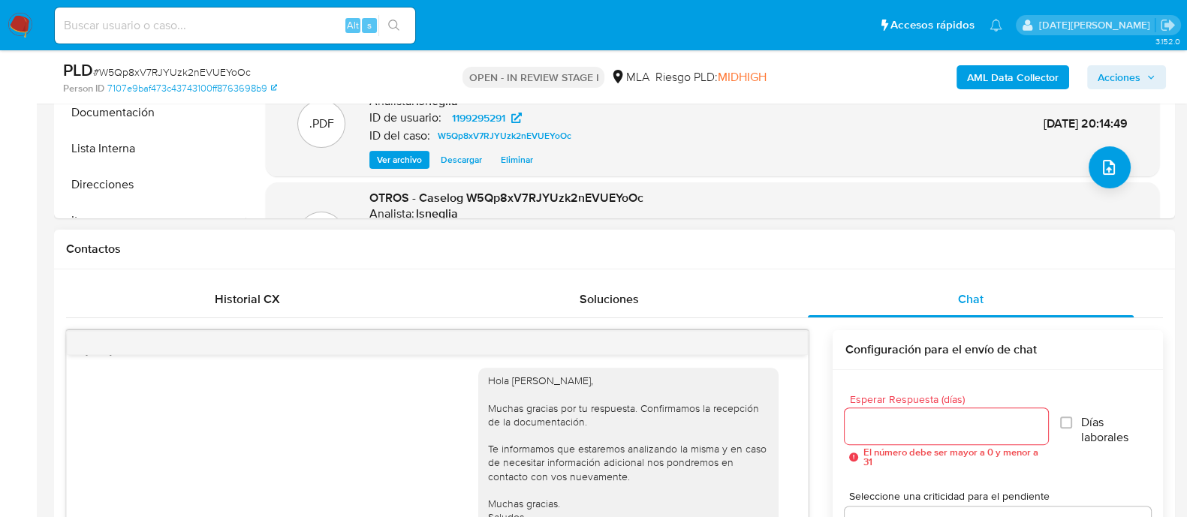
scroll to position [375, 0]
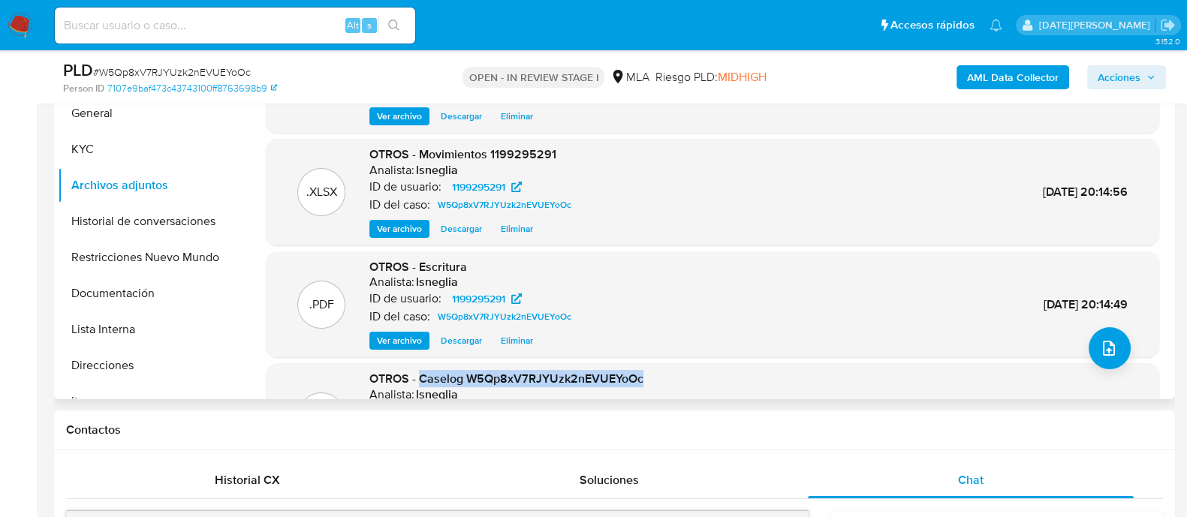
drag, startPoint x: 420, startPoint y: 376, endPoint x: 653, endPoint y: 379, distance: 233.5
click at [653, 379] on div ".DOCX OTROS - Caselog W5Qp8xV7RJYUzk2nEVUEYoOc Analista: lsneglia ID de usuario…" at bounding box center [712, 417] width 878 height 92
copy span "Caselog W5Qp8xV7RJYUzk2nEVUEYoOc"
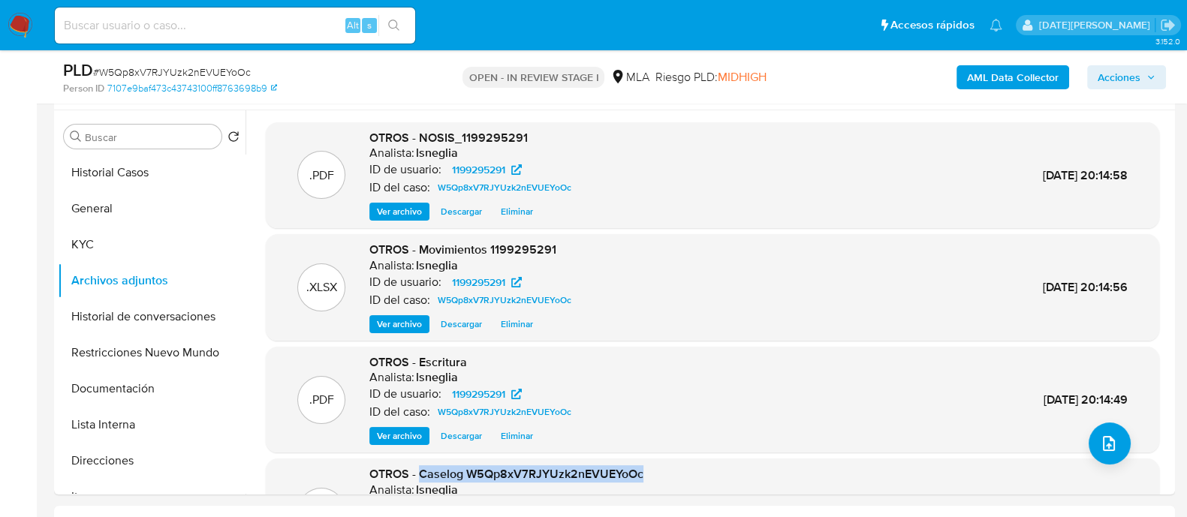
scroll to position [0, 0]
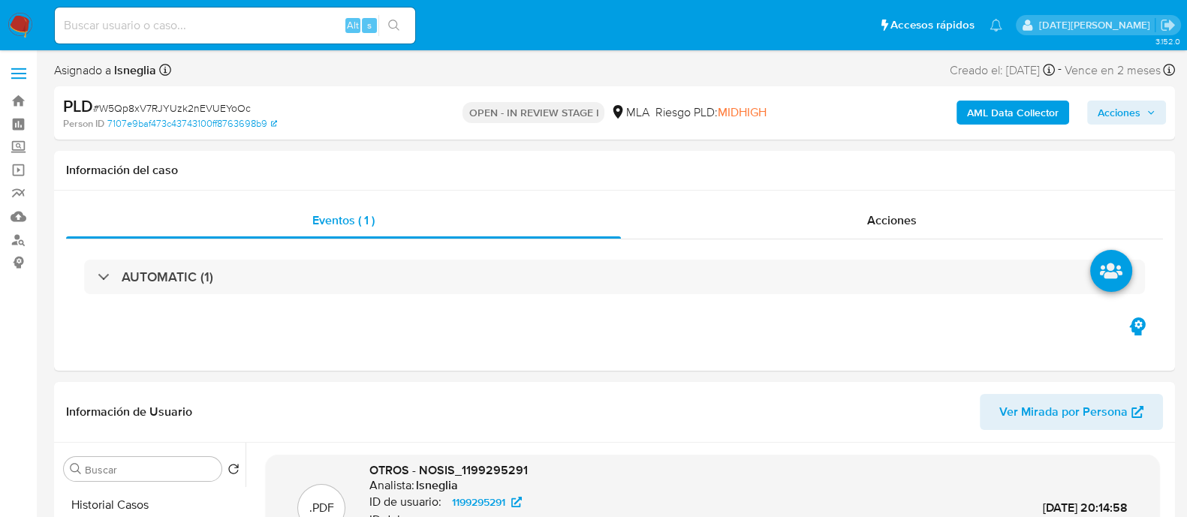
click at [1002, 108] on b "AML Data Collector" at bounding box center [1013, 113] width 92 height 24
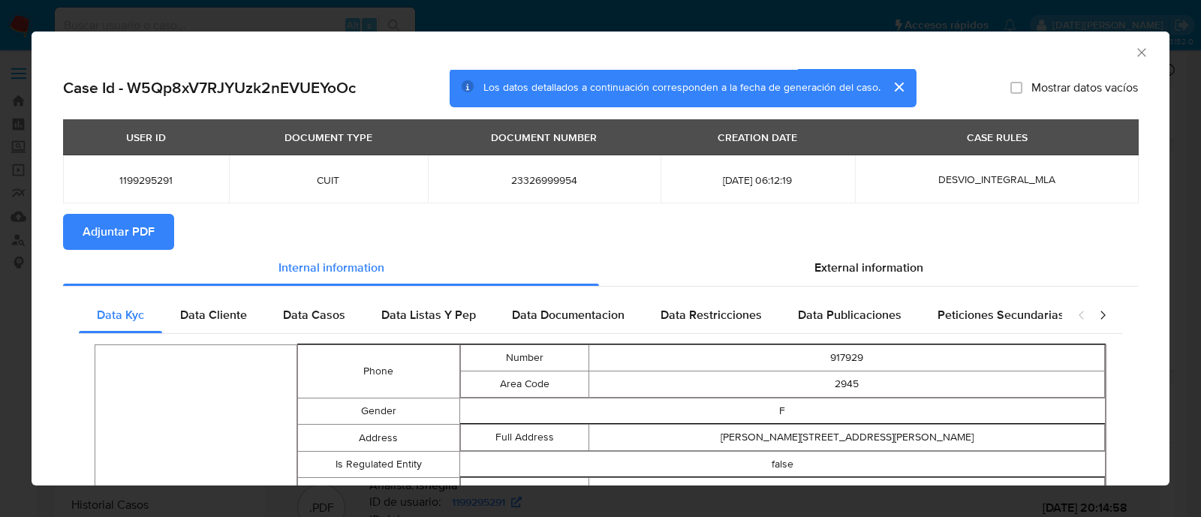
click at [128, 225] on span "Adjuntar PDF" at bounding box center [119, 231] width 72 height 33
click at [1134, 50] on icon "Cerrar ventana" at bounding box center [1141, 52] width 15 height 15
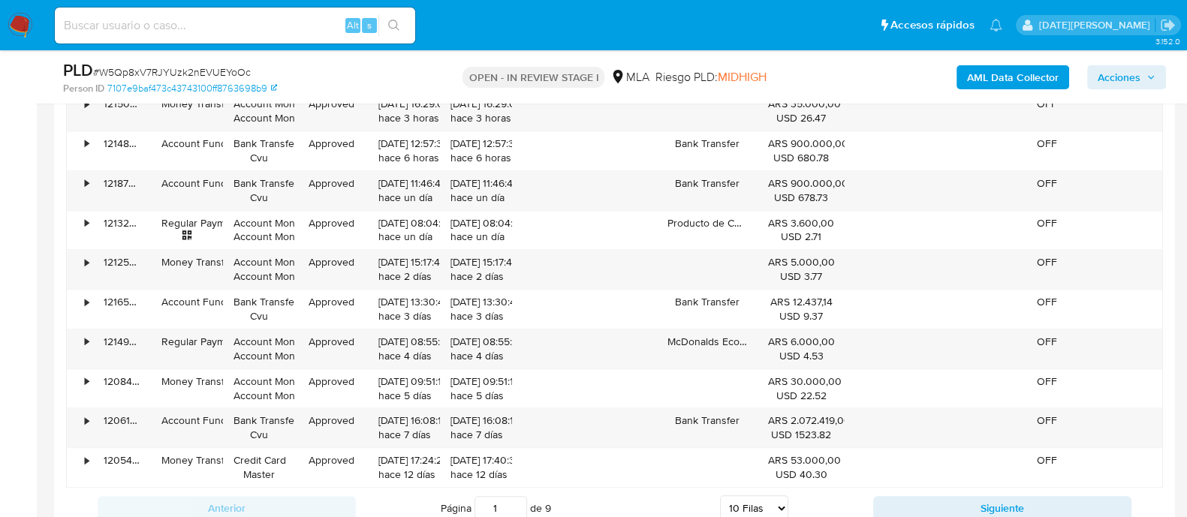
scroll to position [2686, 0]
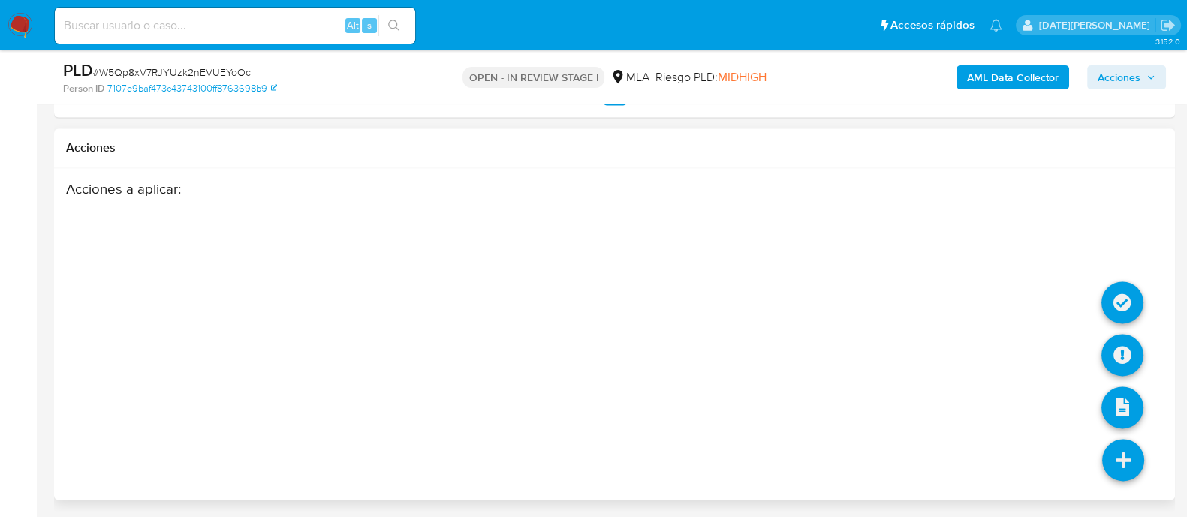
click at [1119, 459] on icon at bounding box center [1123, 460] width 42 height 42
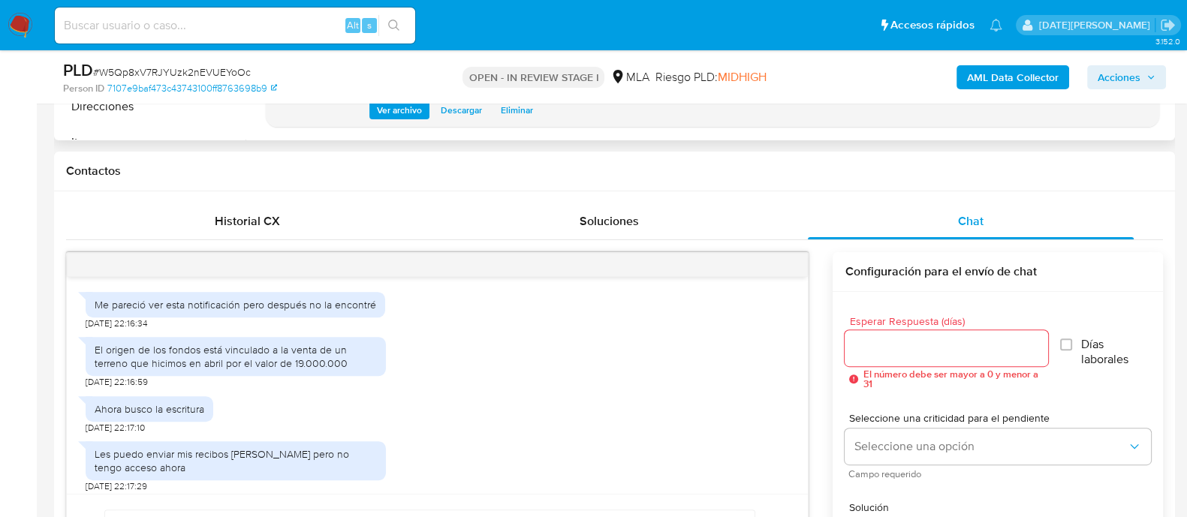
scroll to position [340, 0]
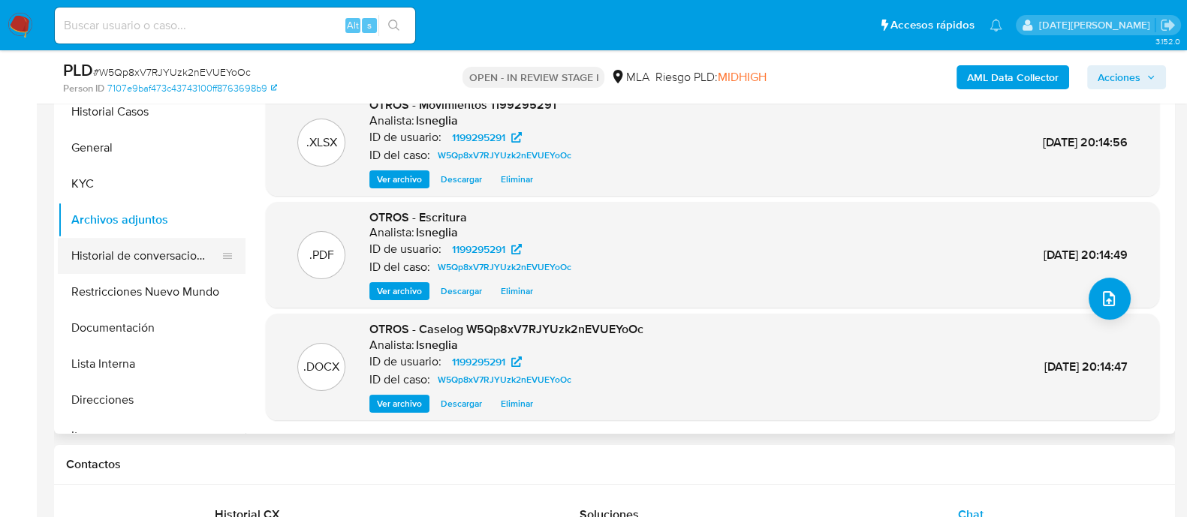
click at [145, 255] on button "Historial de conversaciones" at bounding box center [146, 256] width 176 height 36
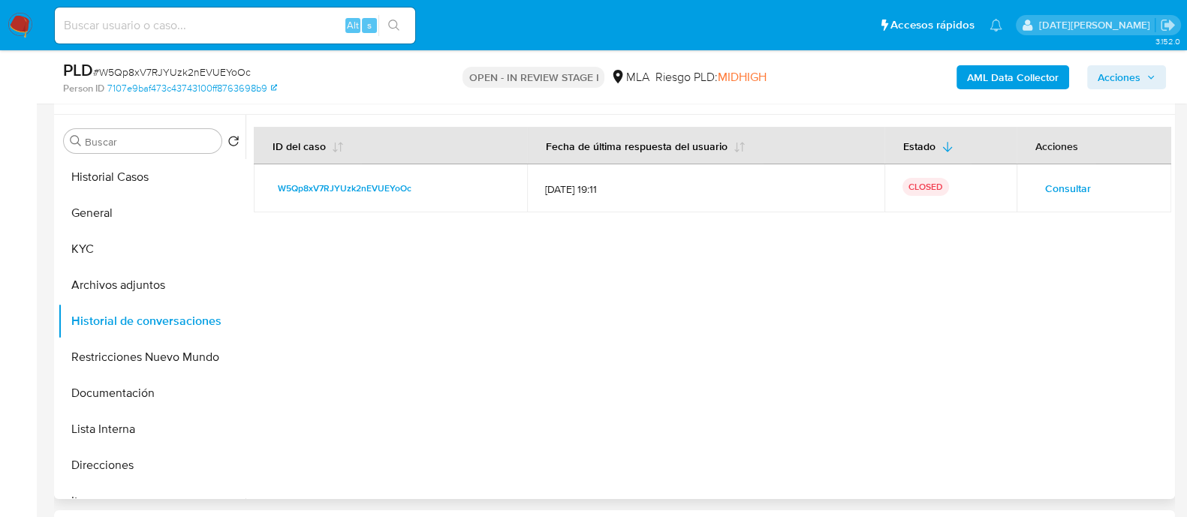
scroll to position [246, 0]
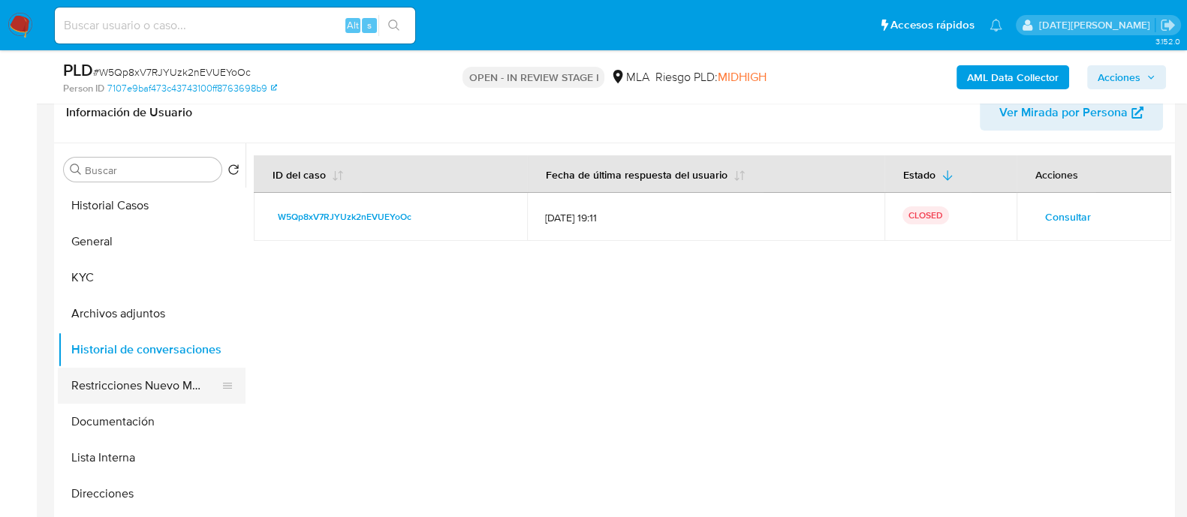
click at [142, 391] on button "Restricciones Nuevo Mundo" at bounding box center [146, 386] width 176 height 36
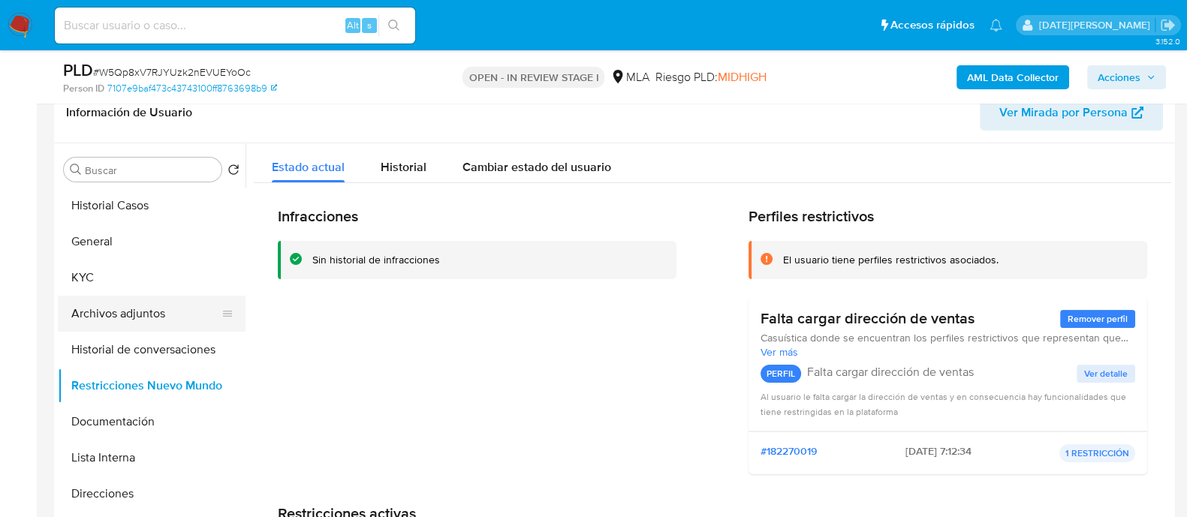
click at [148, 308] on button "Archivos adjuntos" at bounding box center [146, 314] width 176 height 36
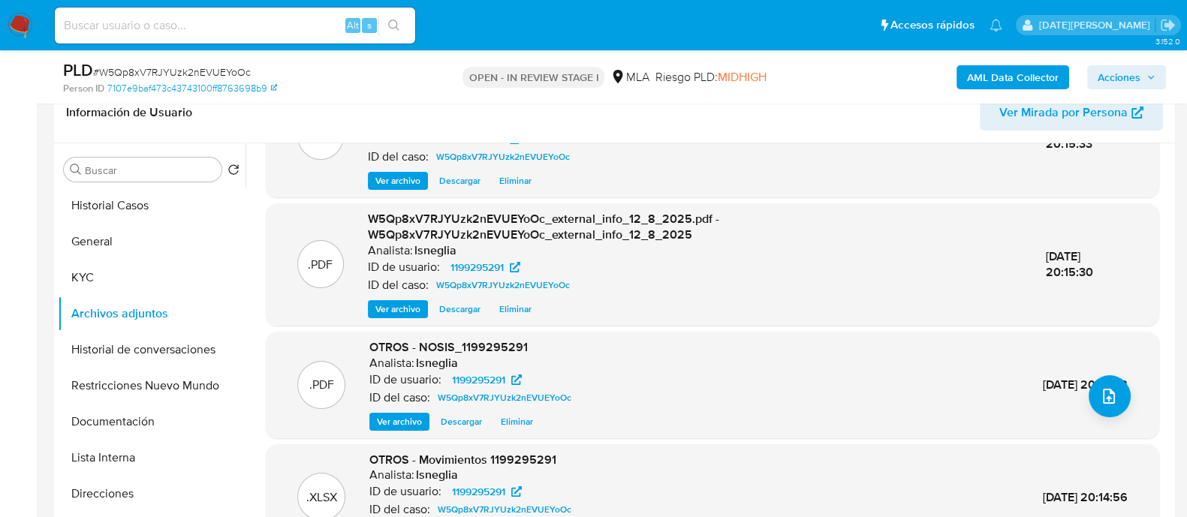
scroll to position [158, 0]
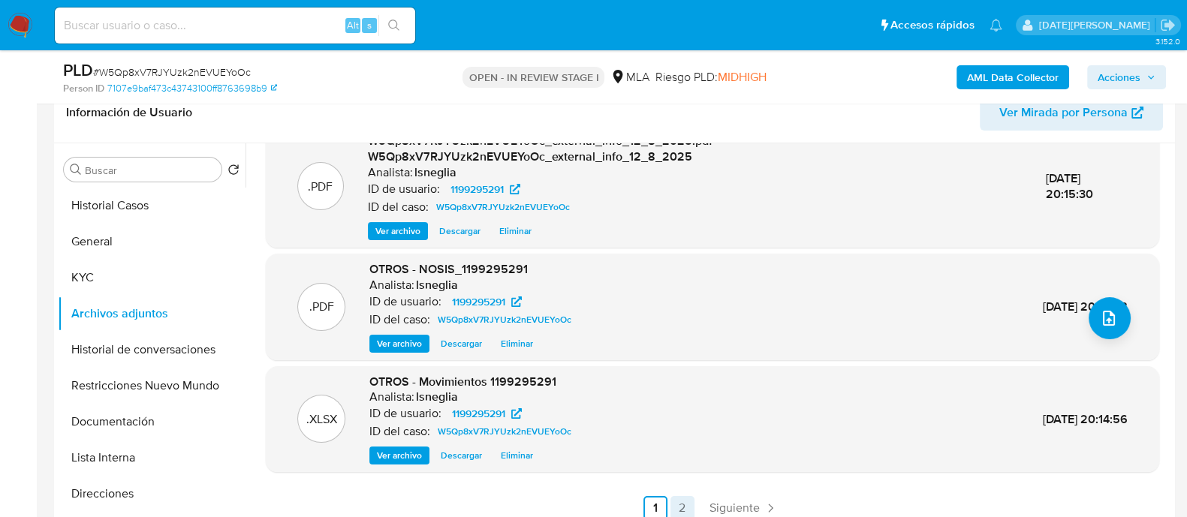
click at [680, 501] on link "2" at bounding box center [682, 508] width 24 height 24
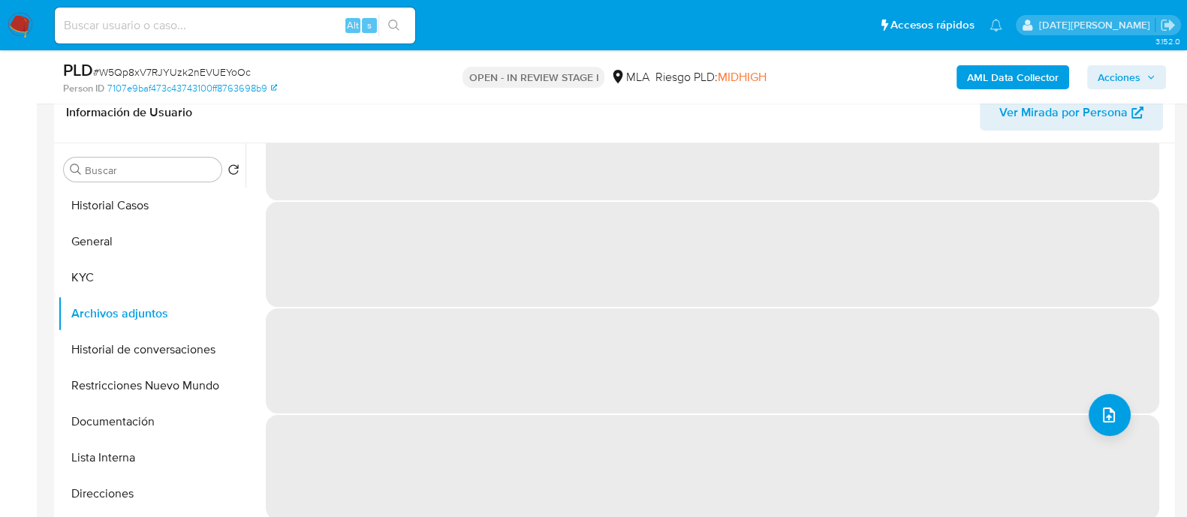
scroll to position [0, 0]
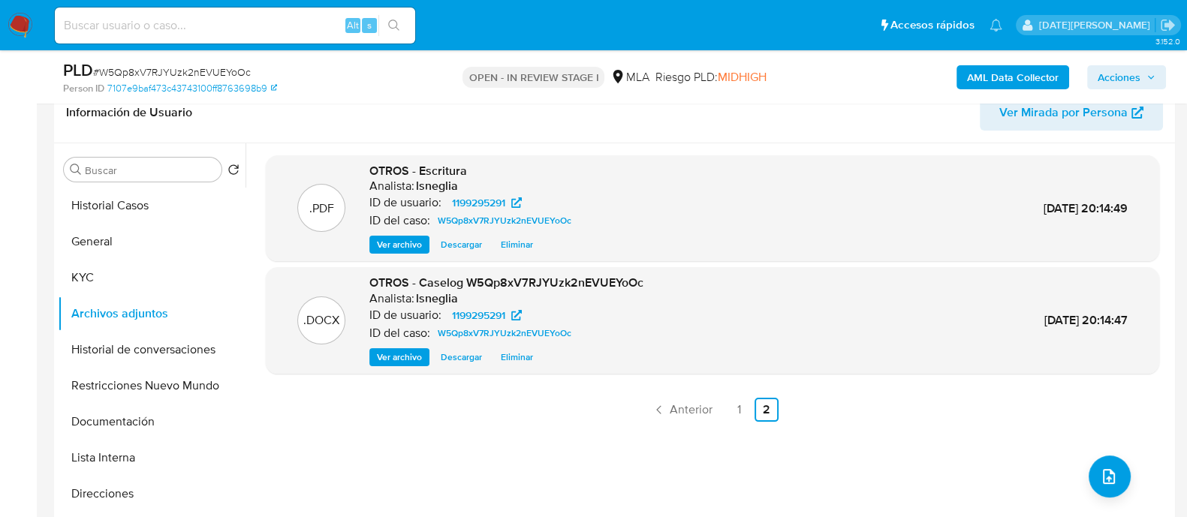
click at [1152, 76] on icon "button" at bounding box center [1150, 77] width 9 height 9
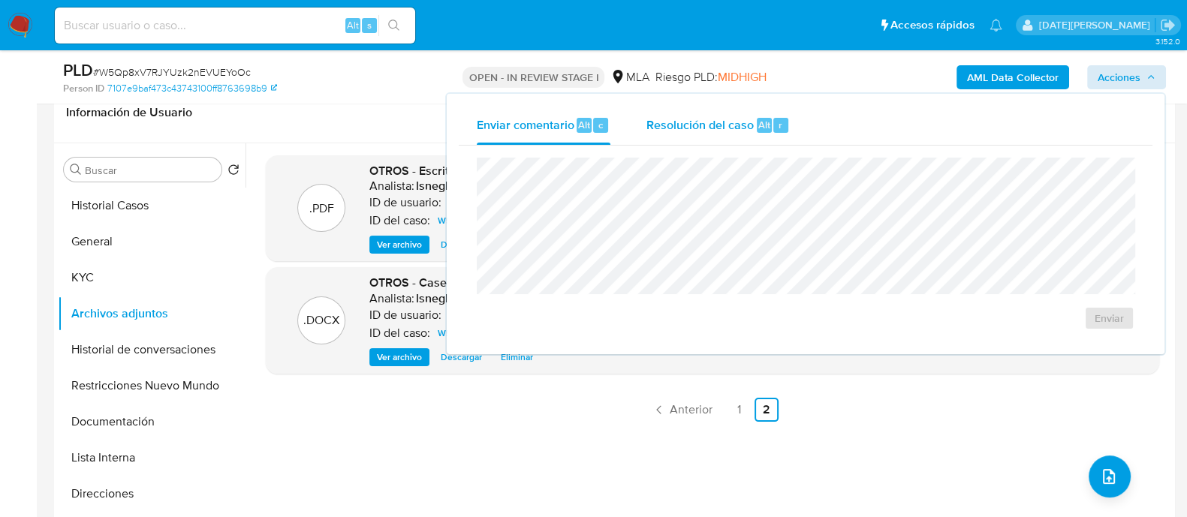
click at [750, 128] on span "Resolución del caso" at bounding box center [699, 124] width 107 height 17
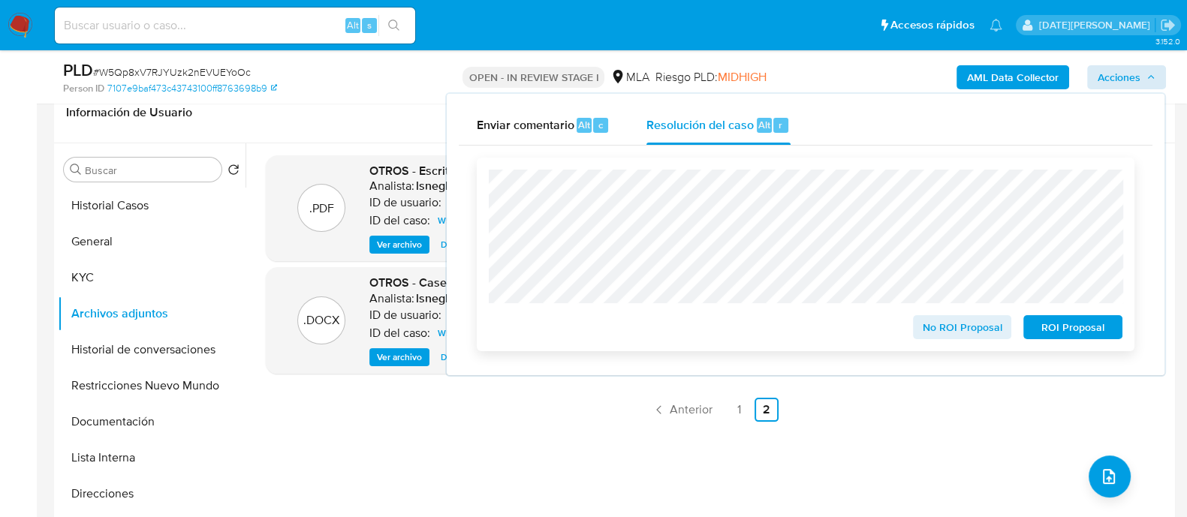
click at [964, 332] on span "No ROI Proposal" at bounding box center [962, 327] width 78 height 21
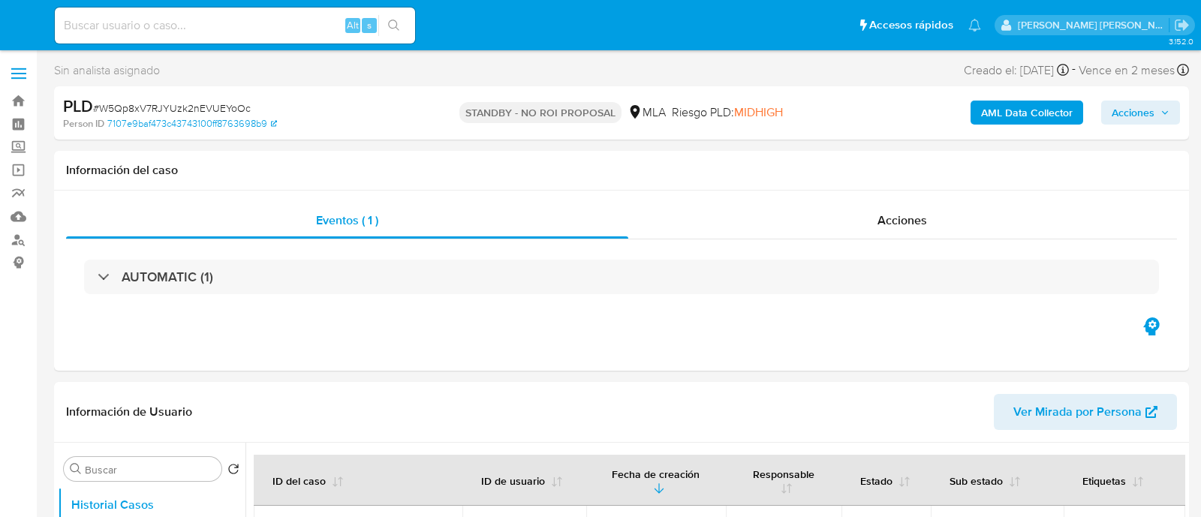
select select "10"
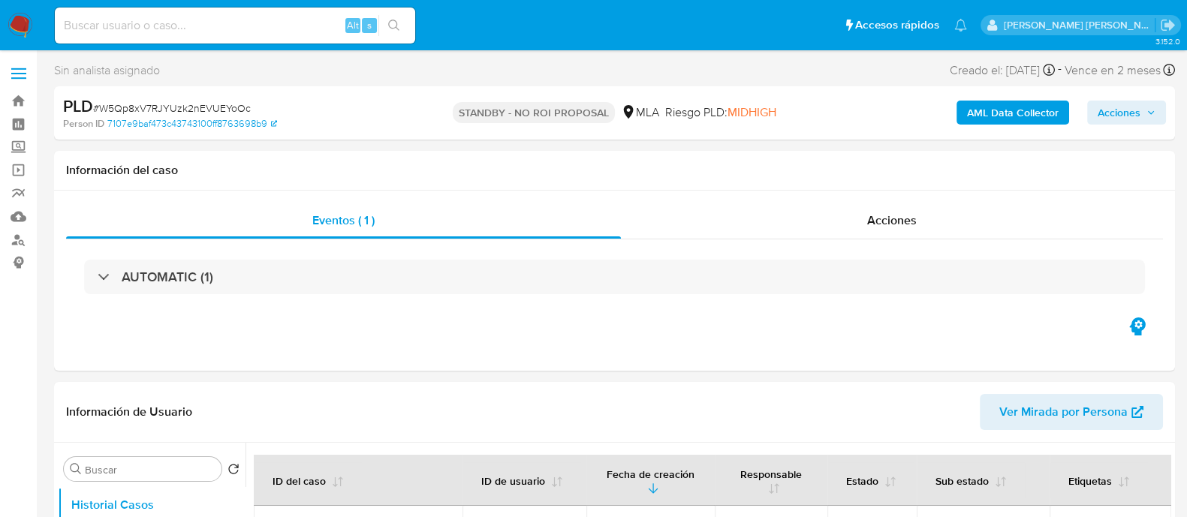
click at [110, 39] on div "Alt s" at bounding box center [235, 26] width 360 height 36
click at [112, 29] on input at bounding box center [235, 26] width 360 height 20
paste input "x9uX87vxbVKhOSodpukE7N4t"
type input "x9uX87vxbVKhOSodpukE7N4t"
click at [405, 25] on button "search-icon" at bounding box center [393, 25] width 31 height 21
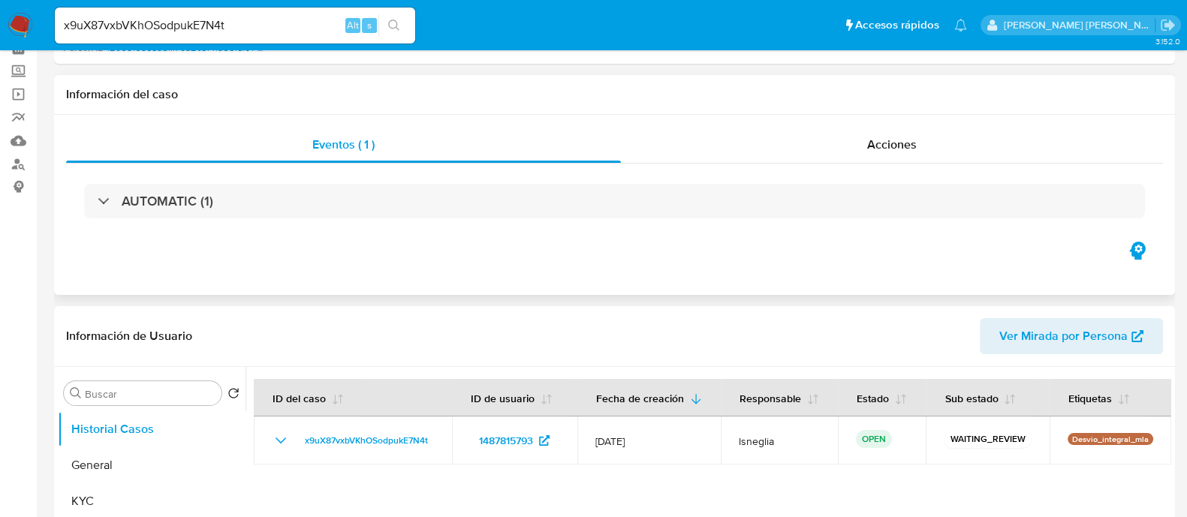
select select "10"
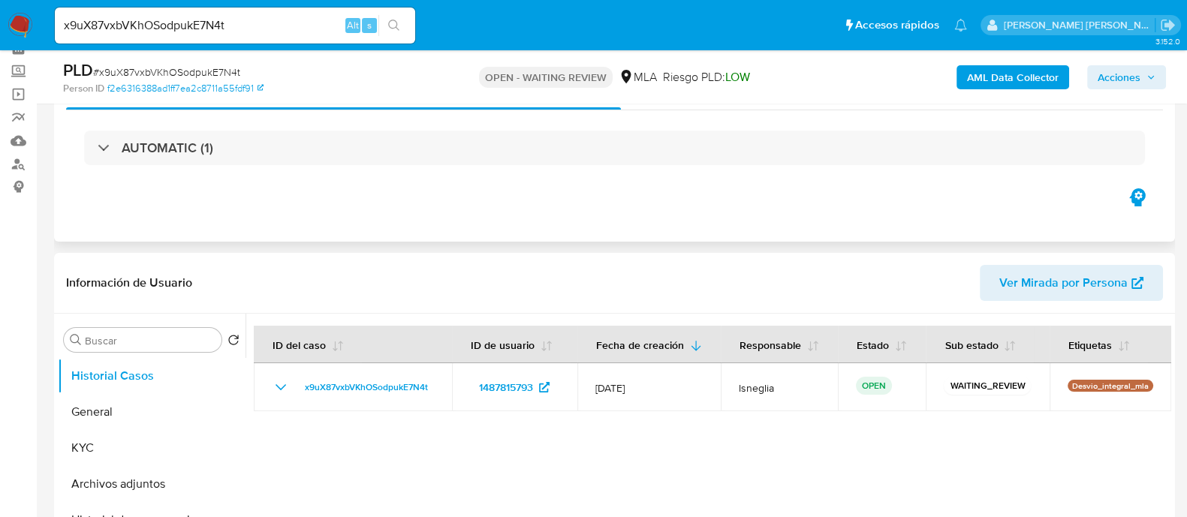
scroll to position [93, 0]
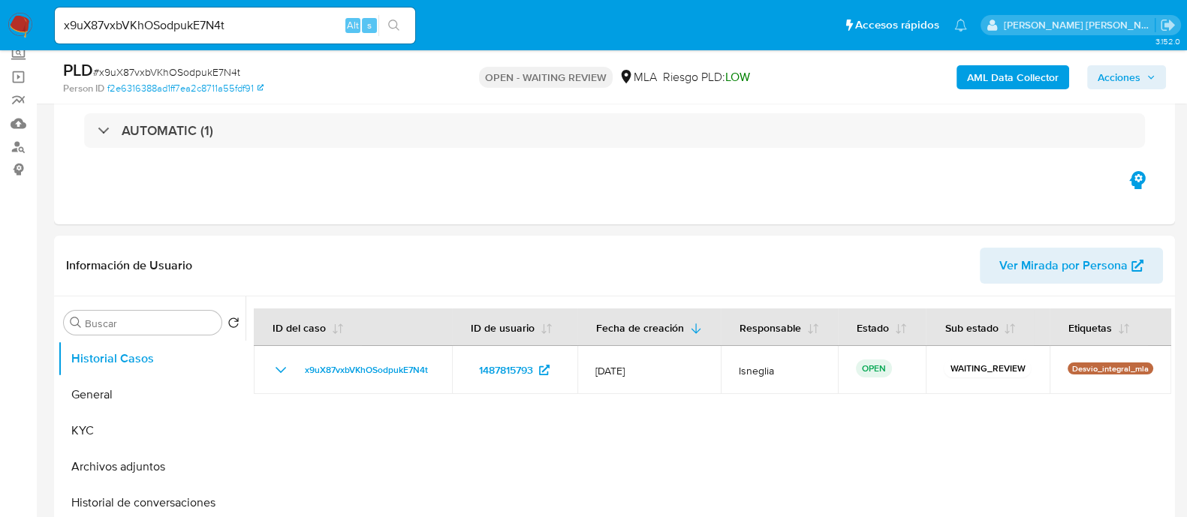
click at [23, 23] on img at bounding box center [21, 26] width 26 height 26
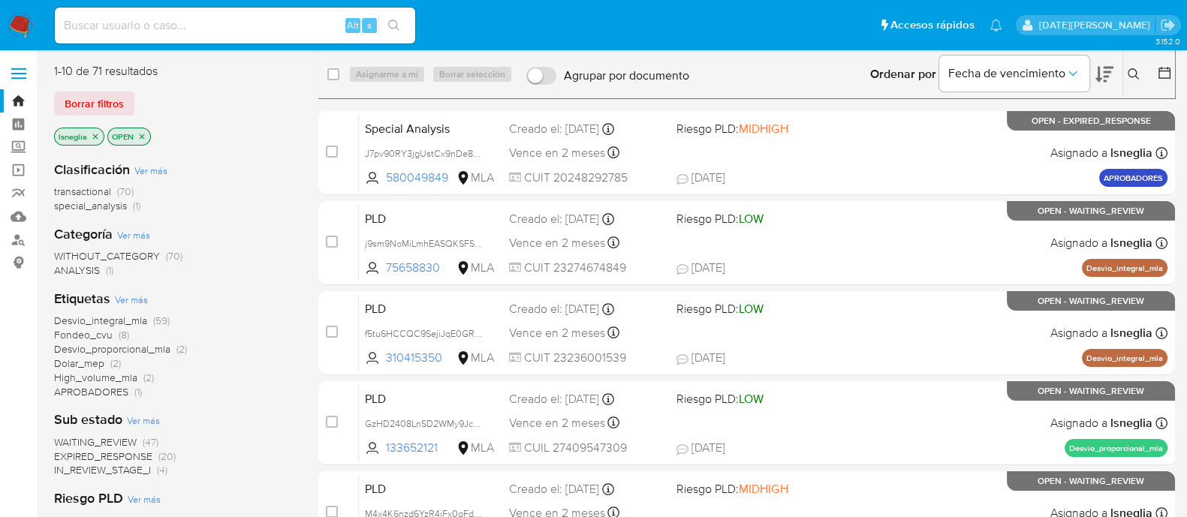
click at [1132, 77] on icon at bounding box center [1134, 74] width 12 height 12
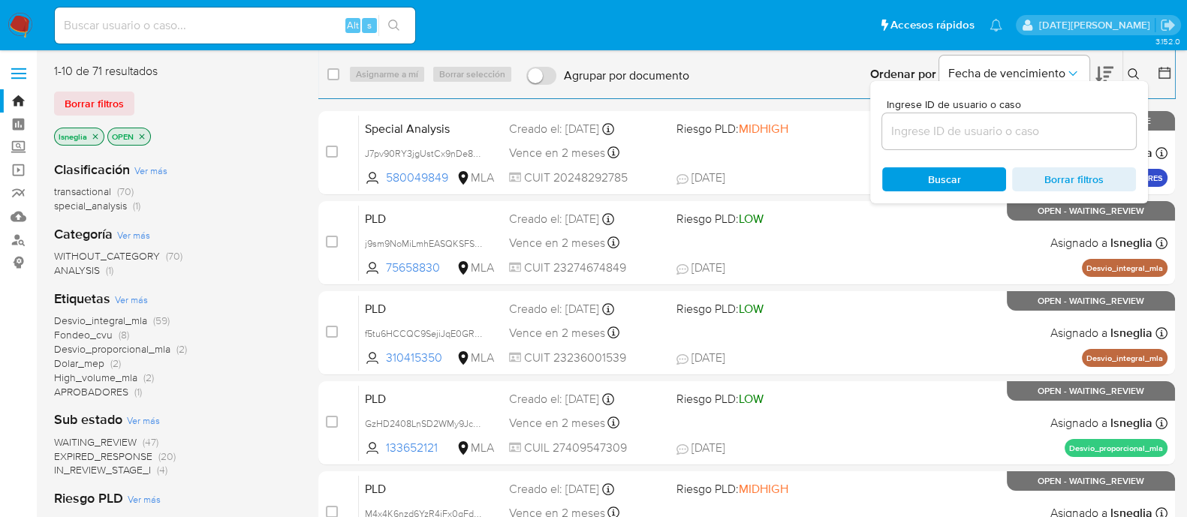
click at [1007, 137] on input at bounding box center [1009, 132] width 254 height 20
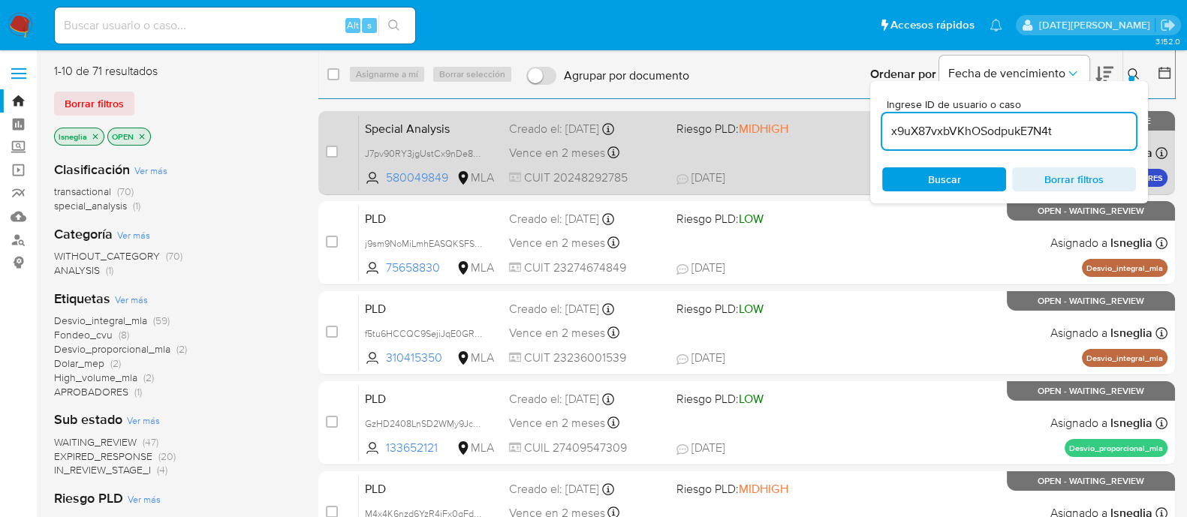
type input "x9uX87vxbVKhOSodpukE7N4t"
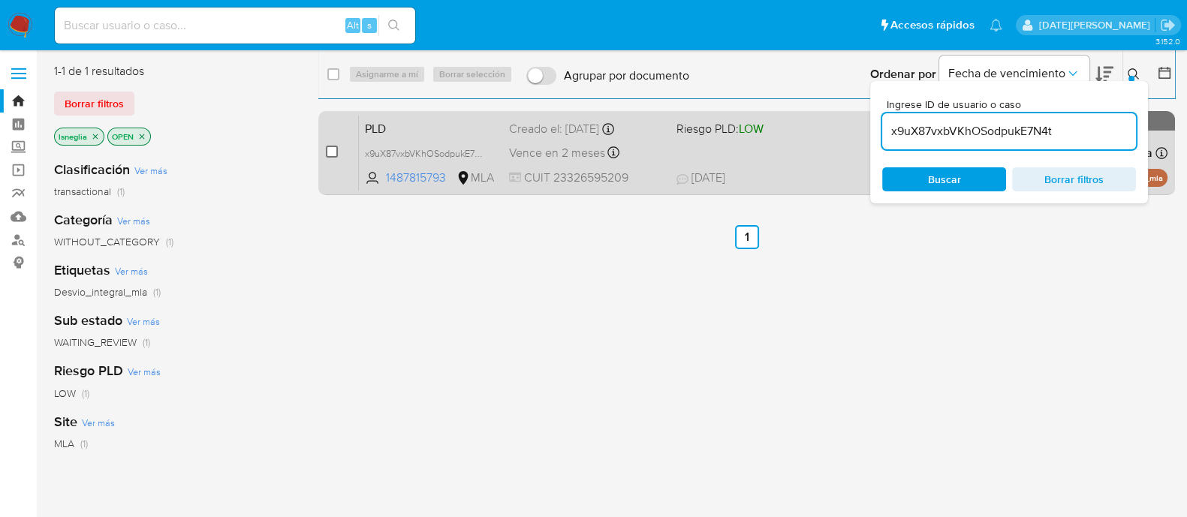
click at [332, 155] on input "checkbox" at bounding box center [332, 152] width 12 height 12
checkbox input "true"
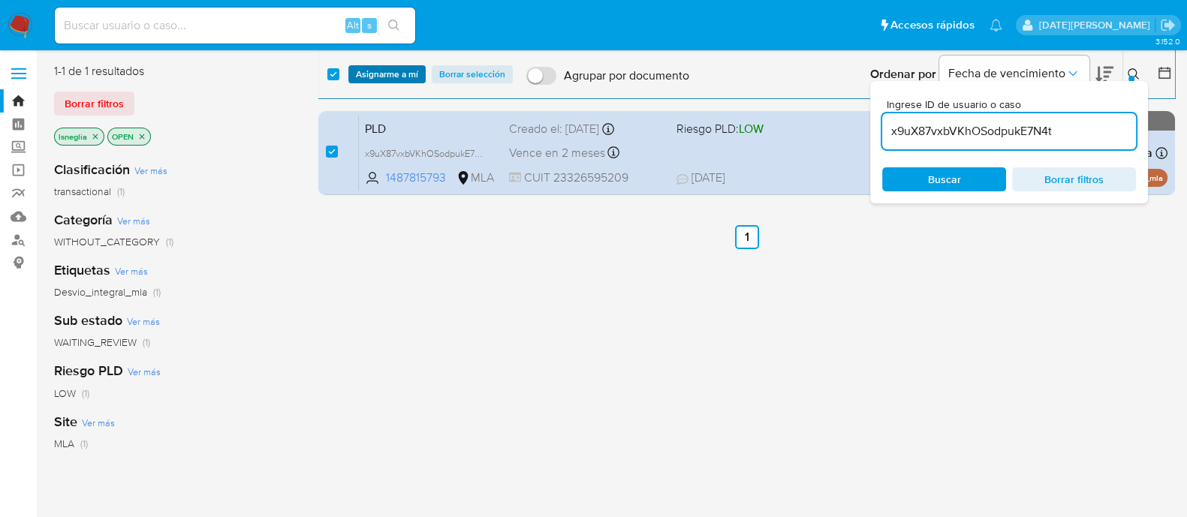
click at [384, 73] on span "Asignarme a mí" at bounding box center [387, 74] width 62 height 15
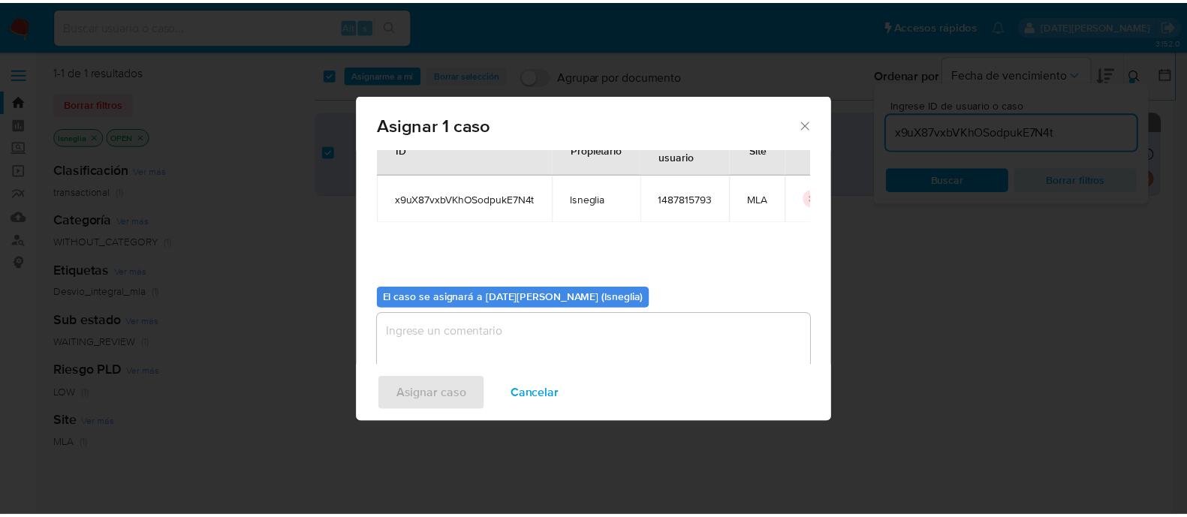
scroll to position [77, 0]
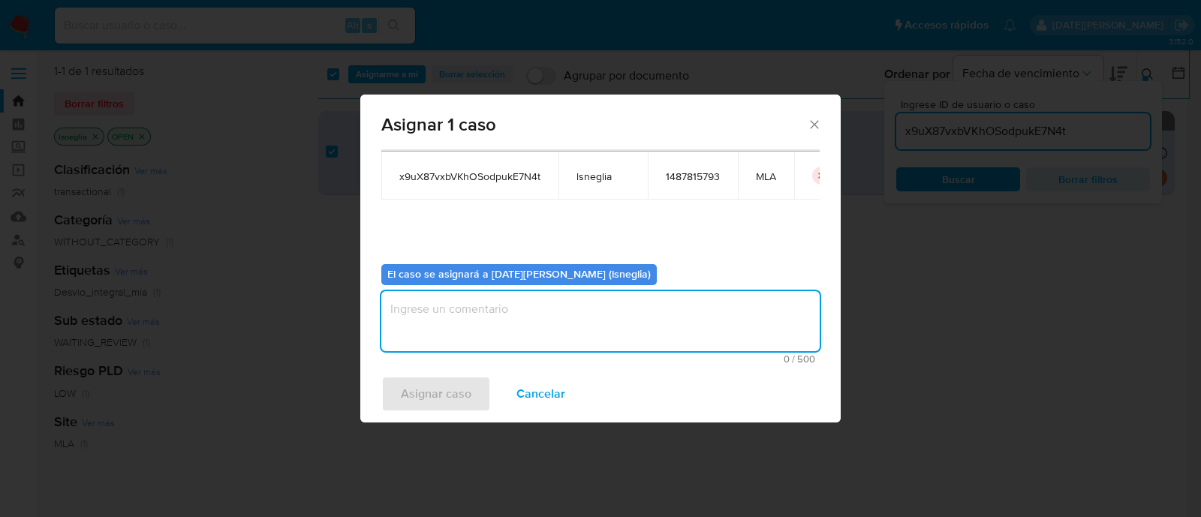
click at [546, 324] on textarea "assign-modal" at bounding box center [600, 321] width 438 height 60
type textarea "."
click at [426, 400] on span "Asignar caso" at bounding box center [436, 394] width 71 height 33
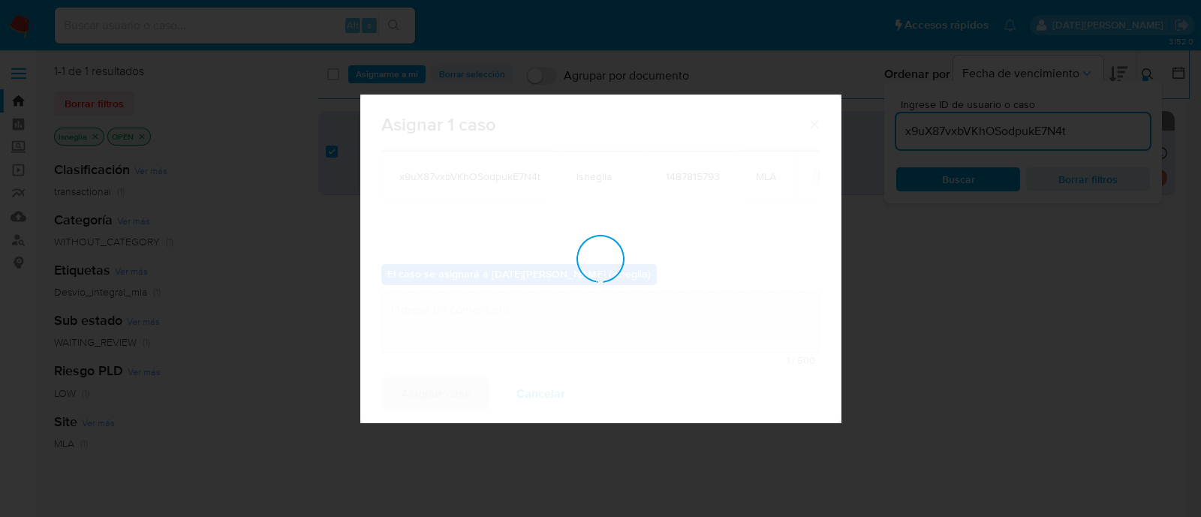
checkbox input "false"
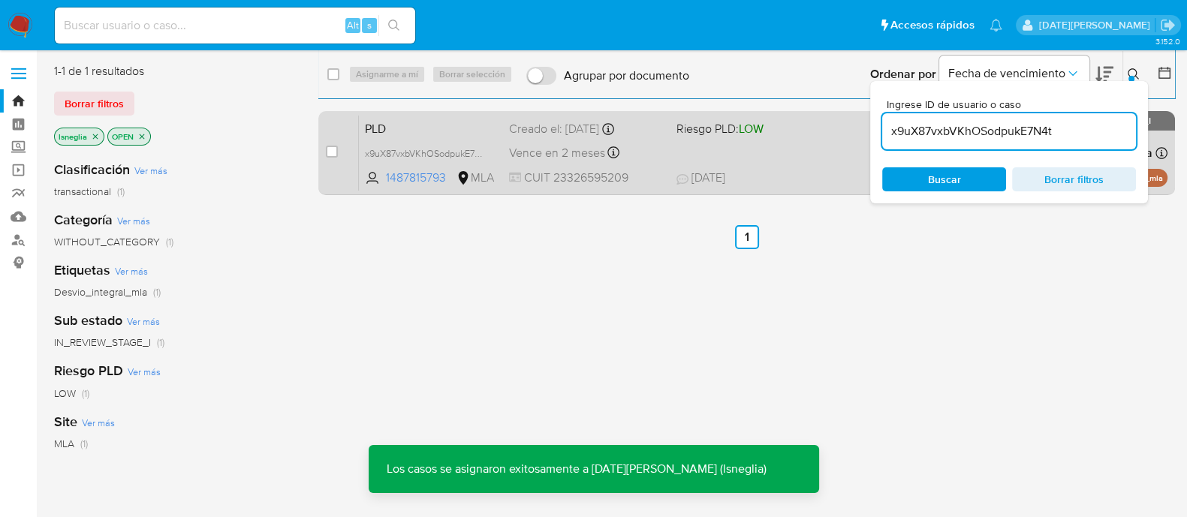
click at [410, 119] on span "PLD" at bounding box center [431, 128] width 132 height 20
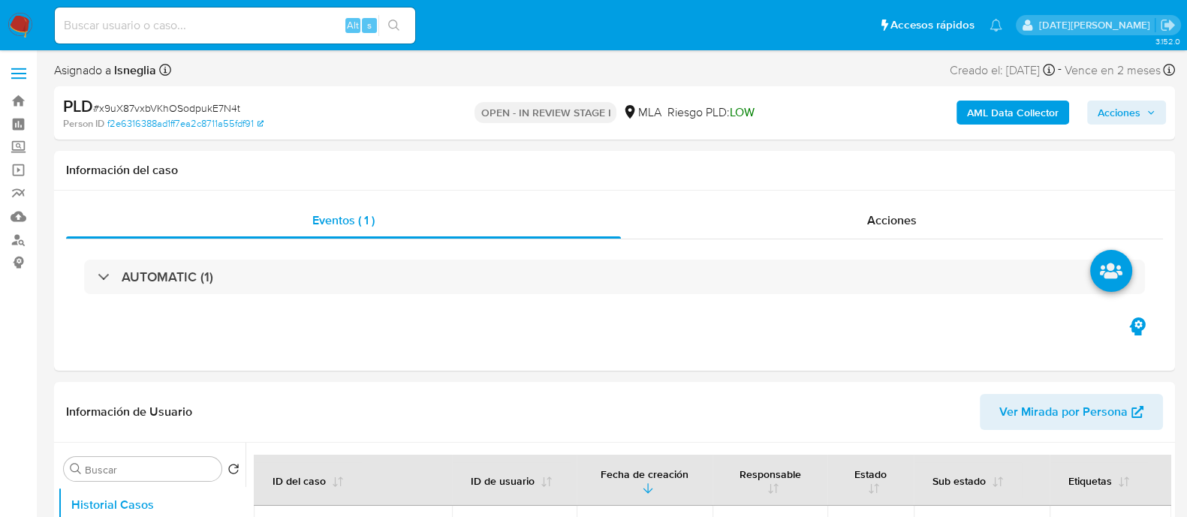
select select "10"
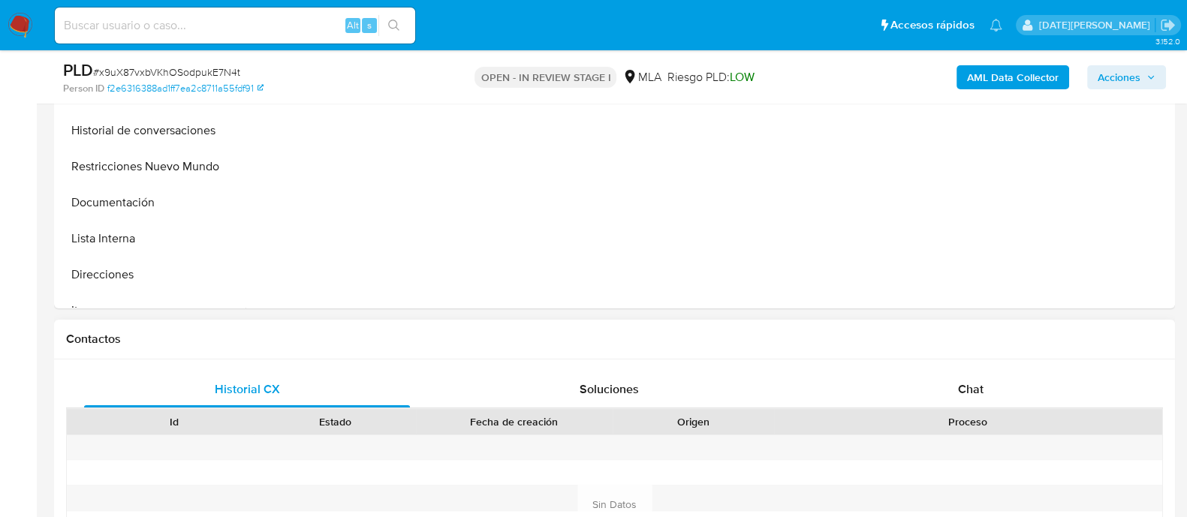
scroll to position [469, 0]
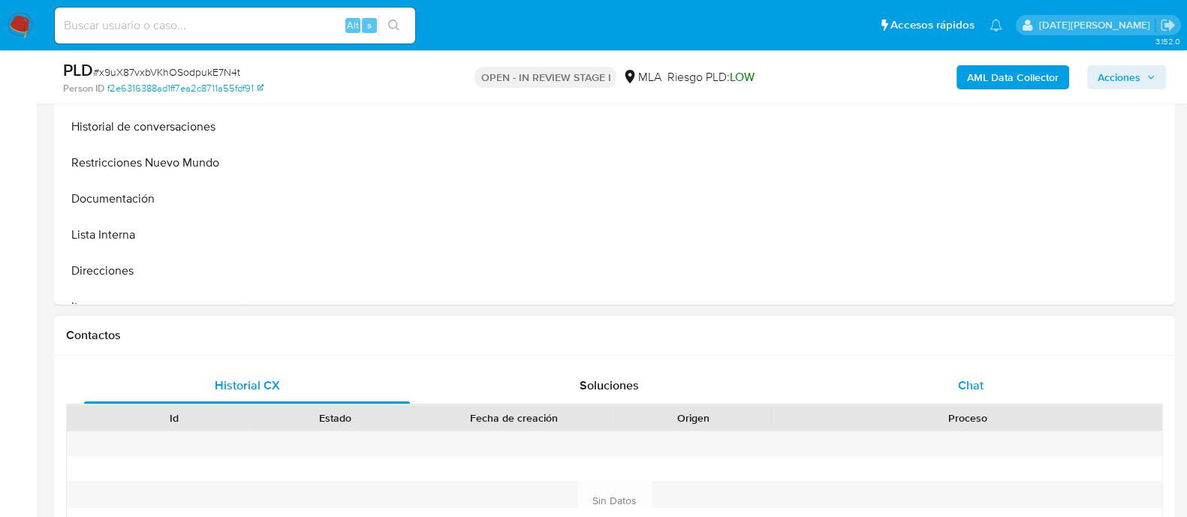
click at [946, 389] on div "Chat" at bounding box center [971, 386] width 326 height 36
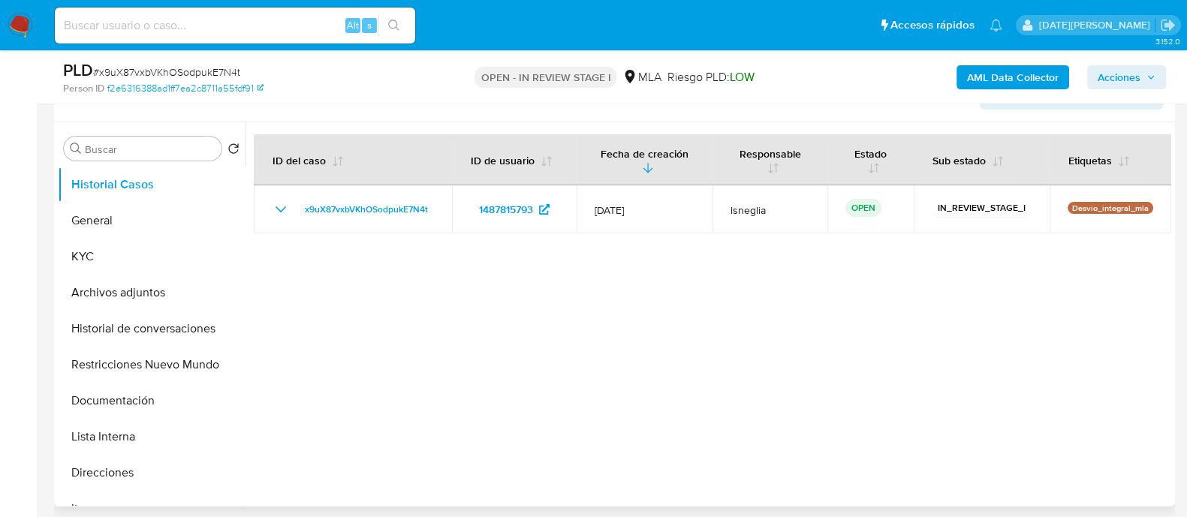
scroll to position [93, 0]
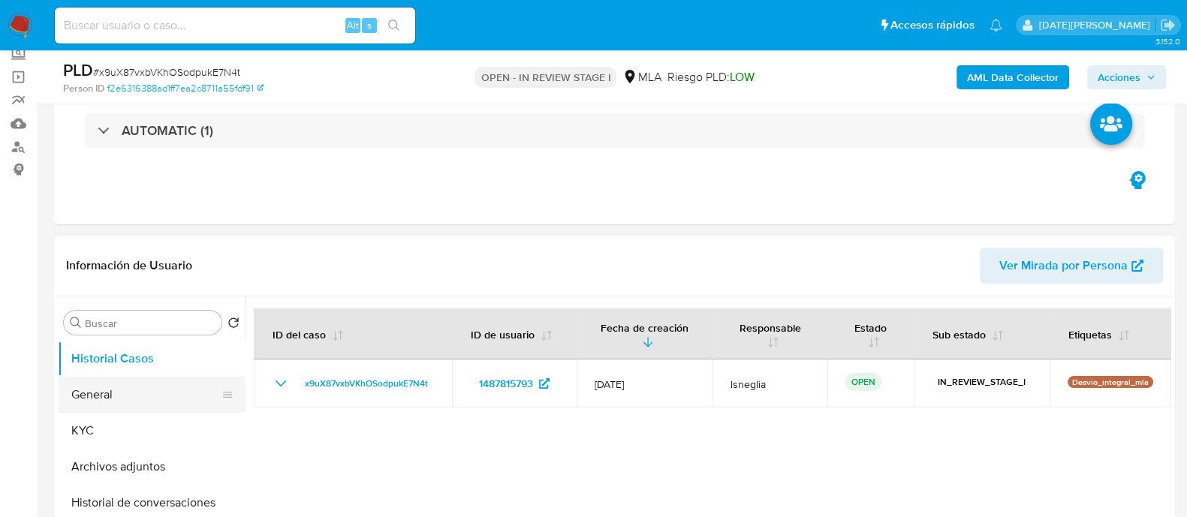
click at [109, 393] on button "General" at bounding box center [146, 395] width 176 height 36
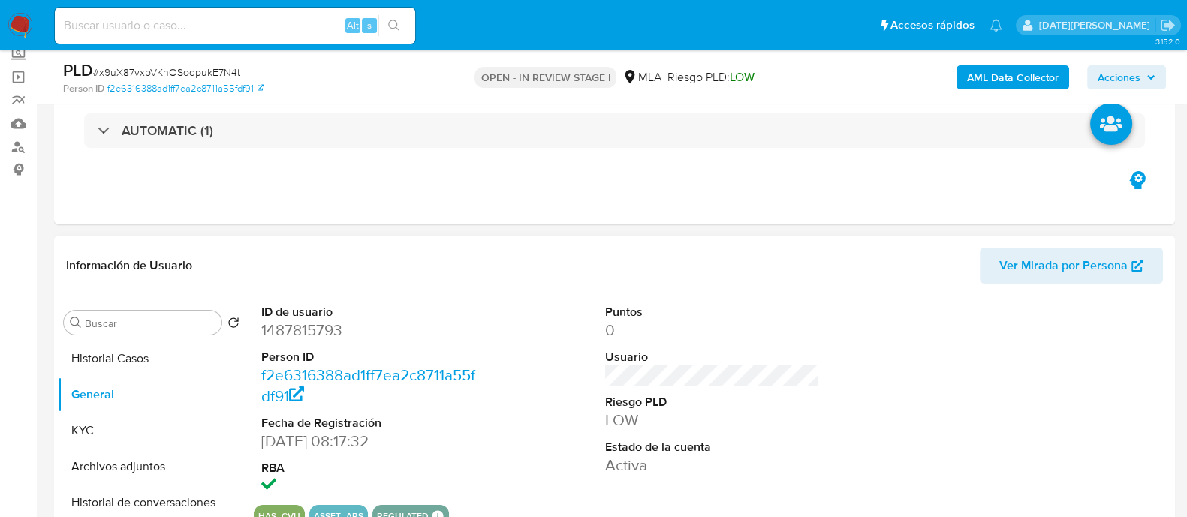
click at [306, 335] on dd "1487815793" at bounding box center [368, 330] width 215 height 21
copy dd "1487815793"
click at [304, 335] on dd "1487815793" at bounding box center [368, 330] width 215 height 21
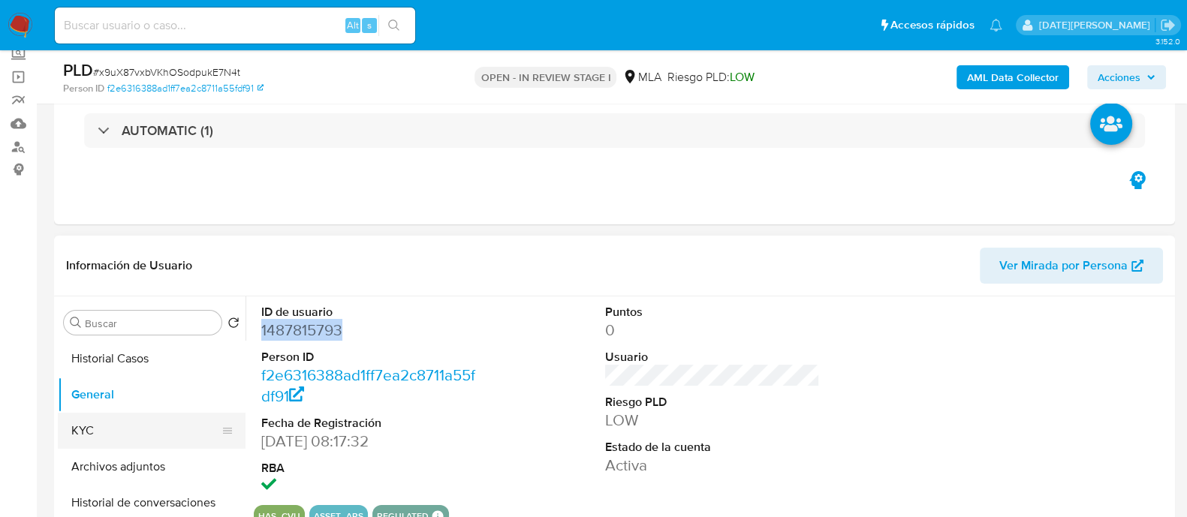
drag, startPoint x: 151, startPoint y: 433, endPoint x: 158, endPoint y: 426, distance: 10.6
click at [154, 435] on button "KYC" at bounding box center [146, 431] width 176 height 36
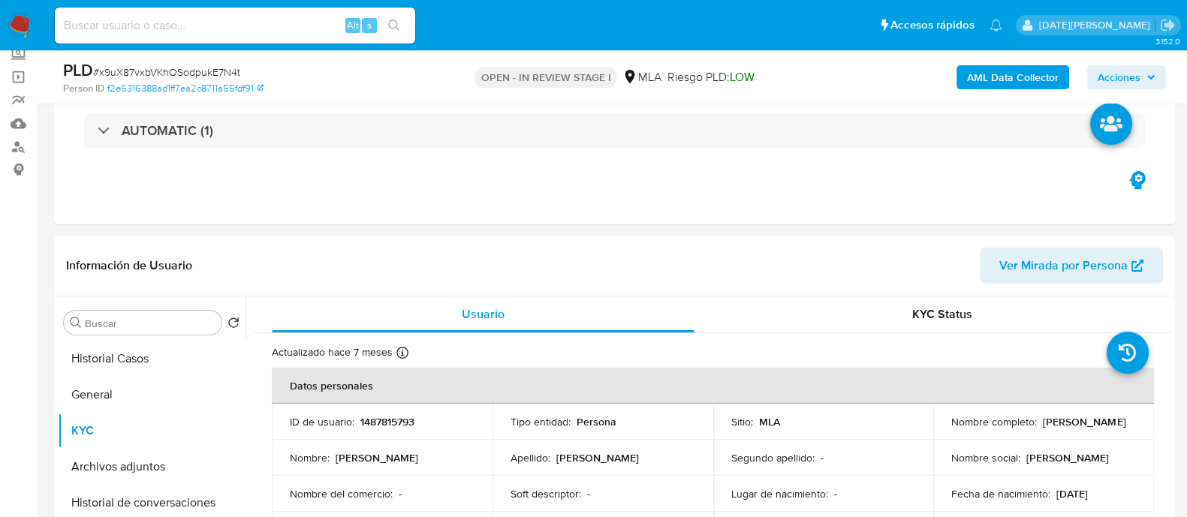
click at [541, 144] on div "AUTOMATIC (1)" at bounding box center [614, 130] width 1061 height 35
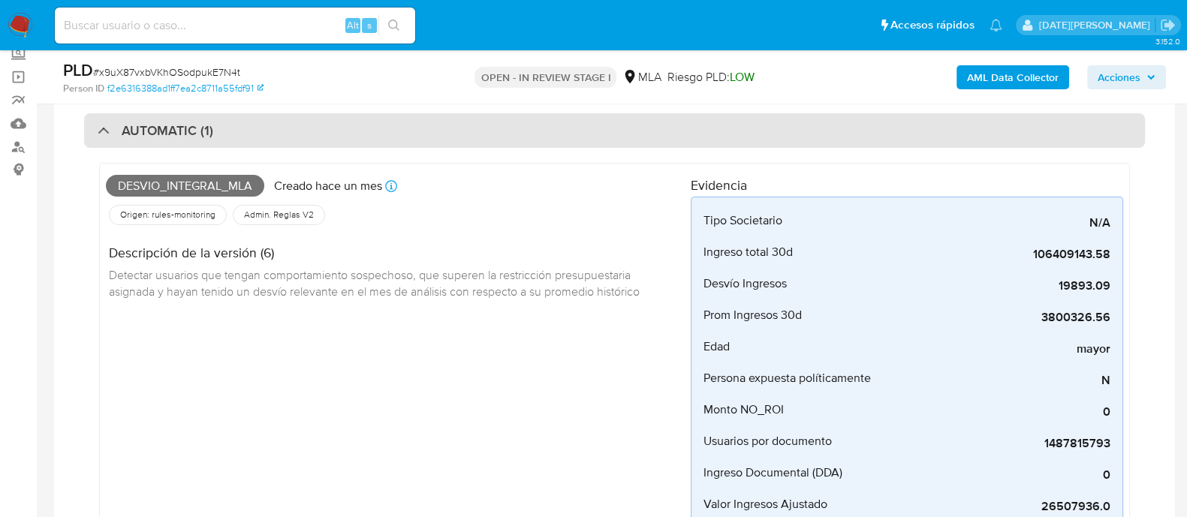
click at [96, 122] on div "AUTOMATIC (1)" at bounding box center [614, 130] width 1061 height 35
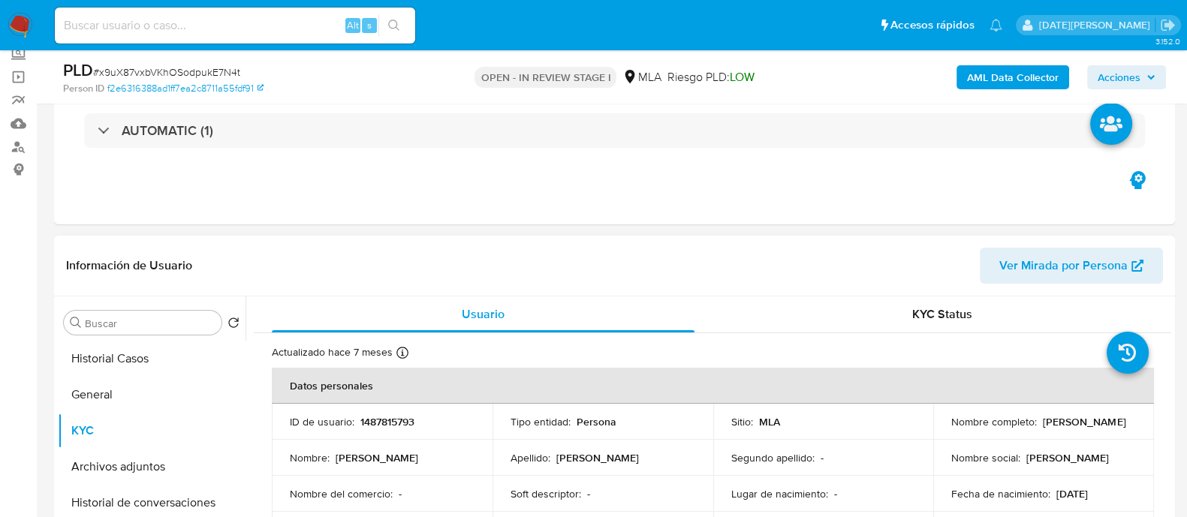
drag, startPoint x: 1039, startPoint y: 419, endPoint x: 1138, endPoint y: 414, distance: 99.2
click at [1138, 414] on td "Nombre completo : Felix Angel Casal" at bounding box center [1043, 422] width 221 height 36
copy p "Felix Angel Casal"
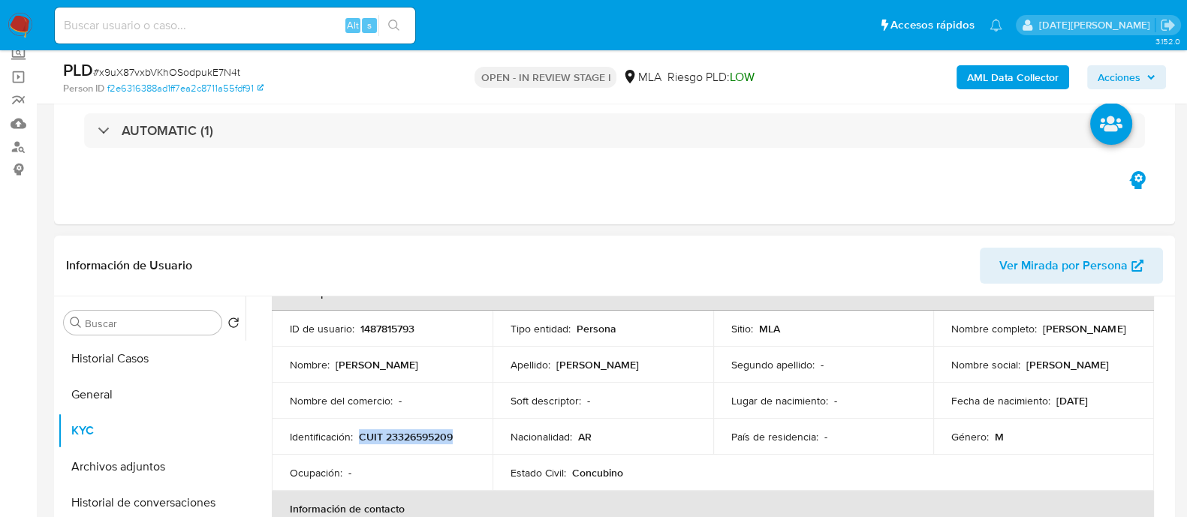
drag, startPoint x: 360, startPoint y: 432, endPoint x: 483, endPoint y: 435, distance: 122.4
click at [483, 435] on td "Identificación : CUIT 23326595209" at bounding box center [382, 437] width 221 height 36
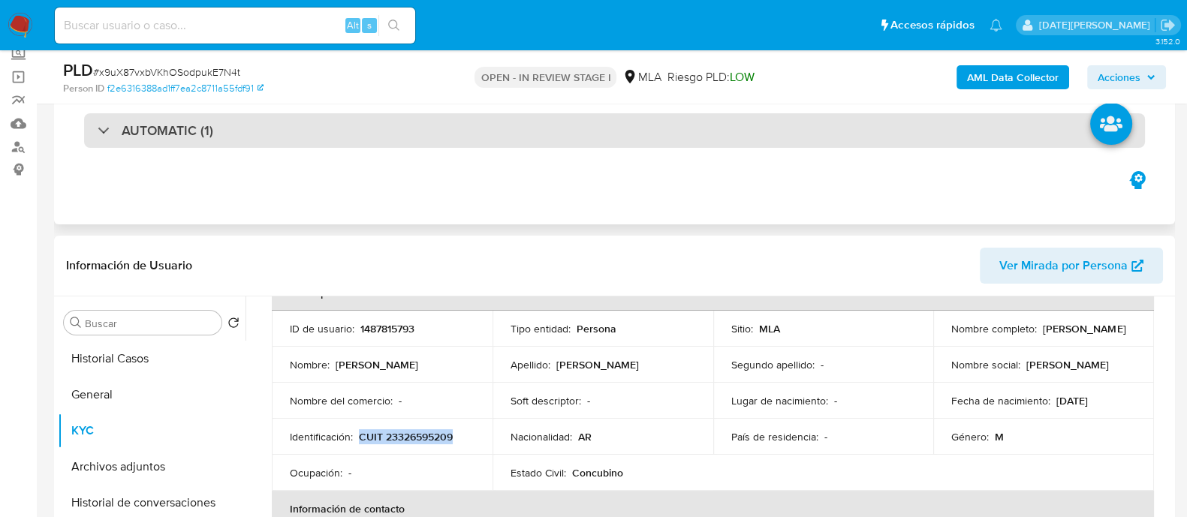
copy p "CUIT 23326595209"
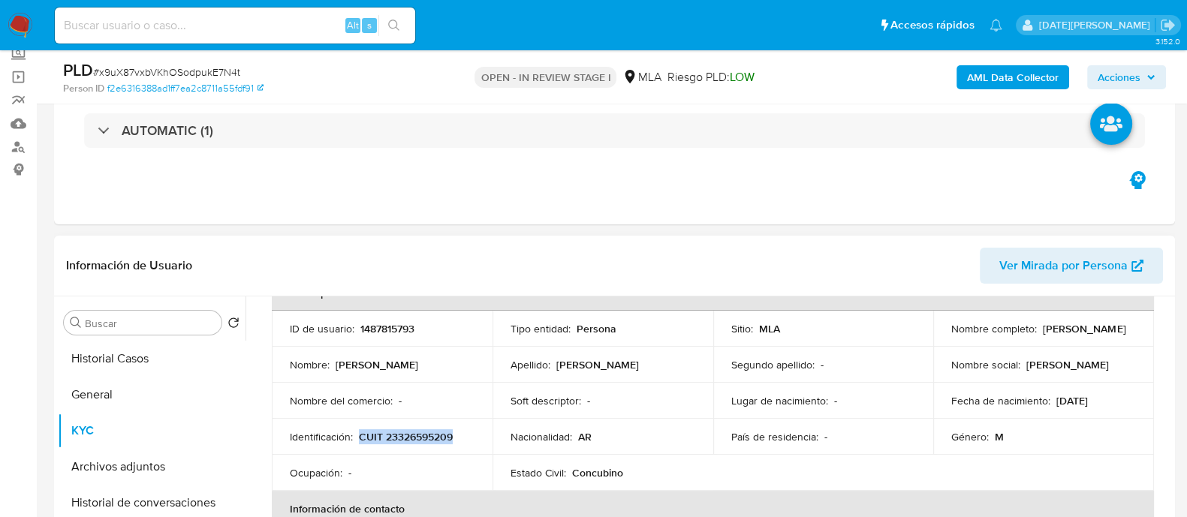
click at [397, 436] on p "CUIT 23326595209" at bounding box center [406, 437] width 94 height 14
drag, startPoint x: 397, startPoint y: 436, endPoint x: 388, endPoint y: 467, distance: 32.1
click at [388, 467] on div "Ocupación : -" at bounding box center [382, 473] width 185 height 14
click at [411, 434] on p "CUIT 23326595209" at bounding box center [406, 437] width 94 height 14
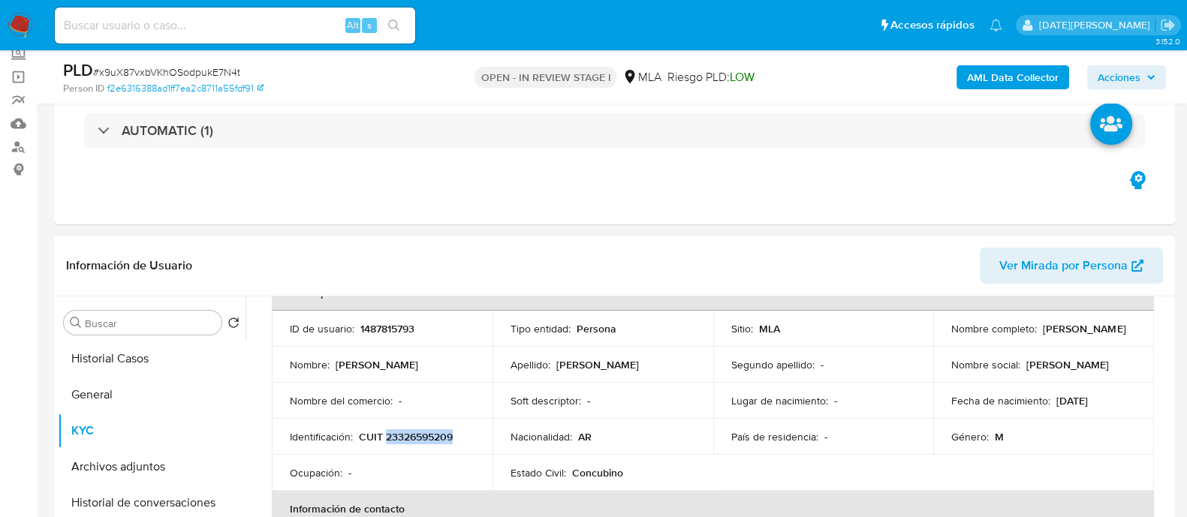
click at [411, 434] on p "CUIT 23326595209" at bounding box center [406, 437] width 94 height 14
copy p "23326595209"
drag, startPoint x: 1037, startPoint y: 329, endPoint x: 1126, endPoint y: 332, distance: 88.6
click at [1126, 332] on div "Nombre completo : Felix Angel Casal" at bounding box center [1043, 329] width 185 height 14
copy p "Felix Angel Casal"
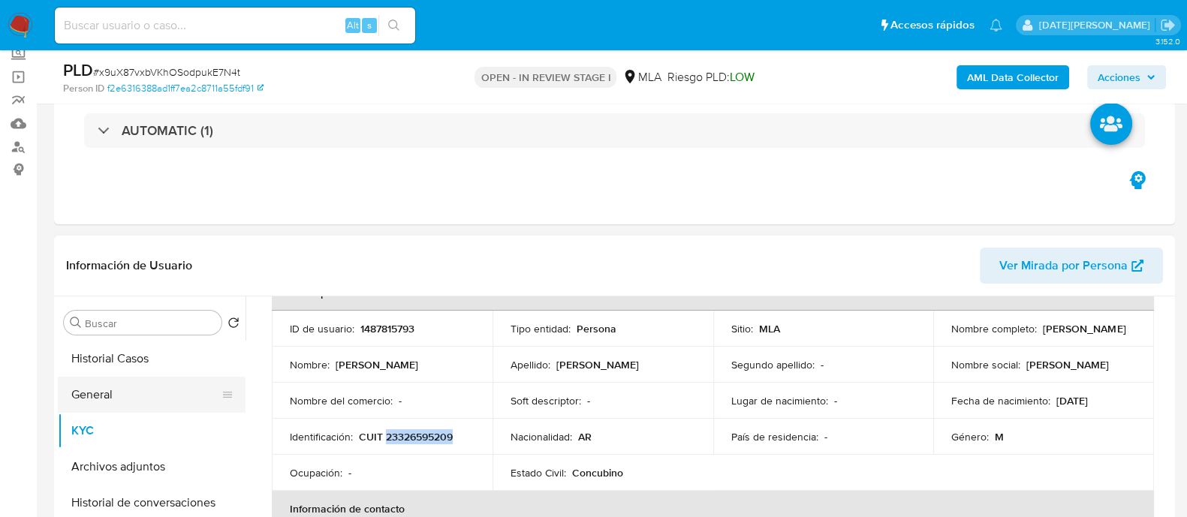
click at [135, 391] on button "General" at bounding box center [146, 395] width 176 height 36
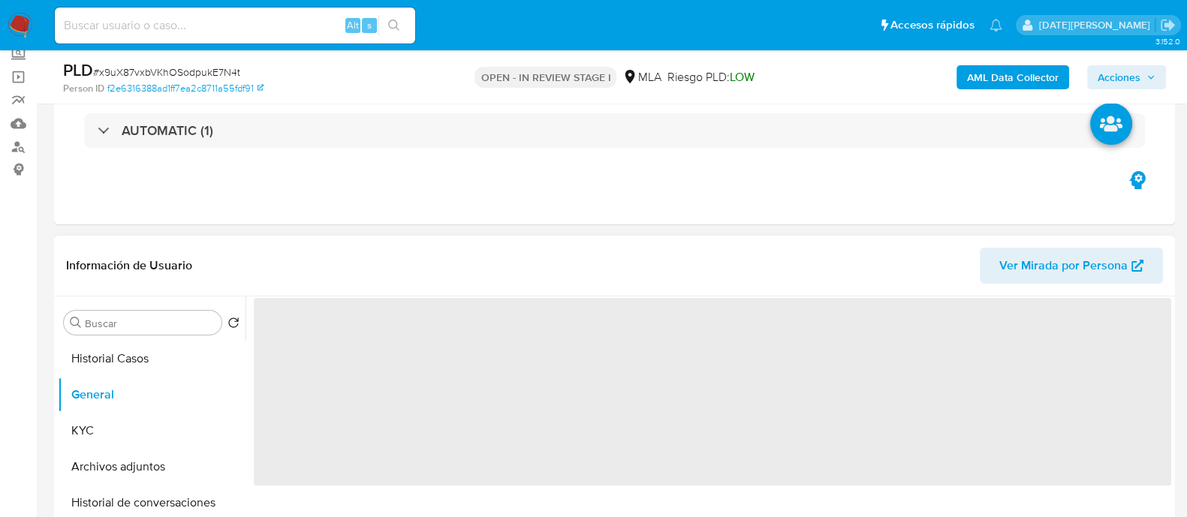
scroll to position [0, 0]
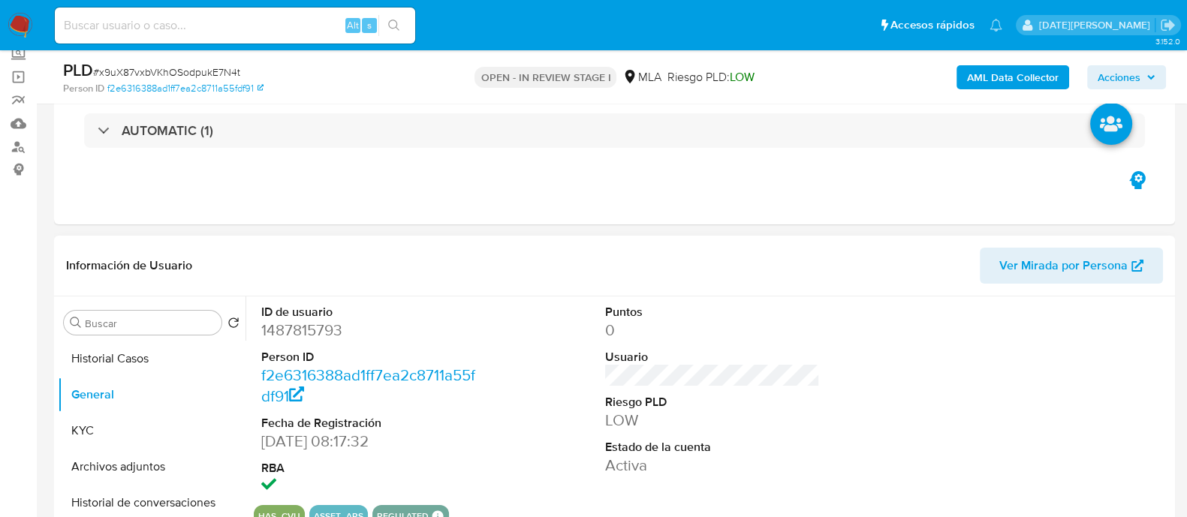
click at [315, 331] on dd "1487815793" at bounding box center [368, 330] width 215 height 21
copy dd "1487815793"
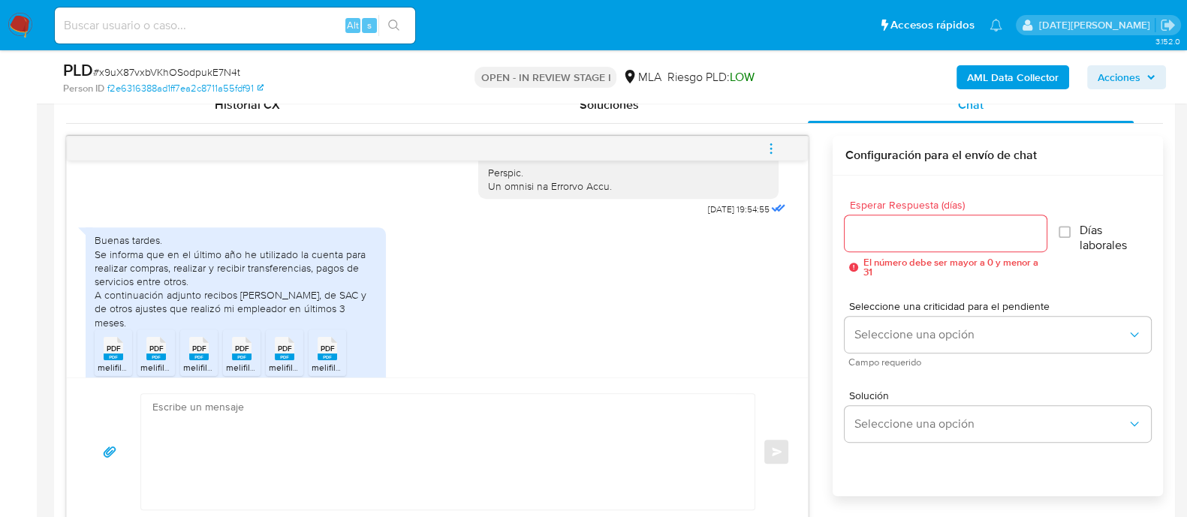
scroll to position [863, 0]
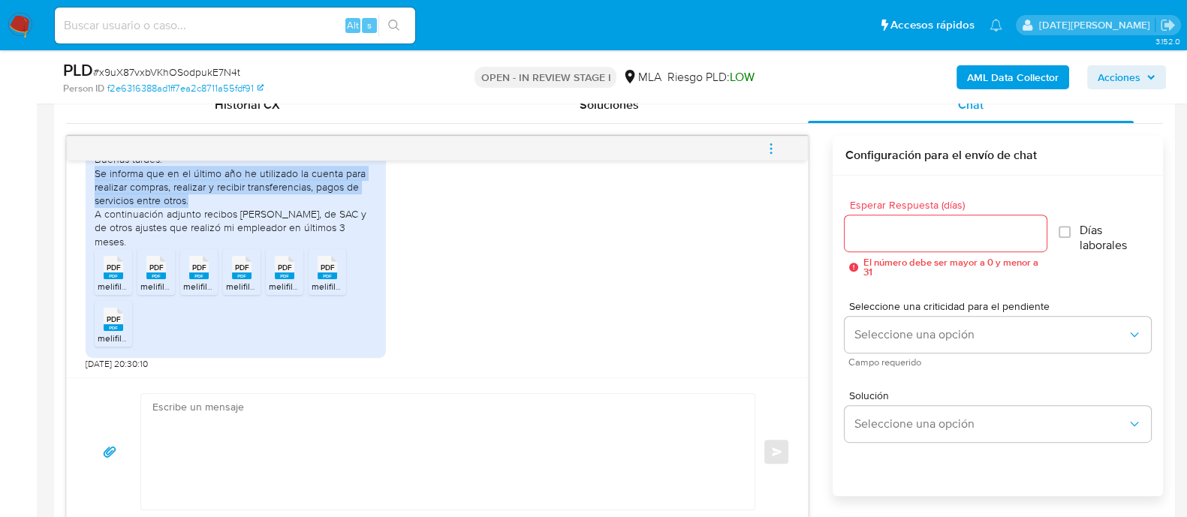
drag, startPoint x: 95, startPoint y: 182, endPoint x: 217, endPoint y: 209, distance: 125.3
click at [218, 209] on div "Buenas tardes. Se informa que en el último año he utilizado la cuenta para real…" at bounding box center [236, 199] width 282 height 95
copy div "Se informa que en el último año he utilizado la cuenta para realizar compras, r…"
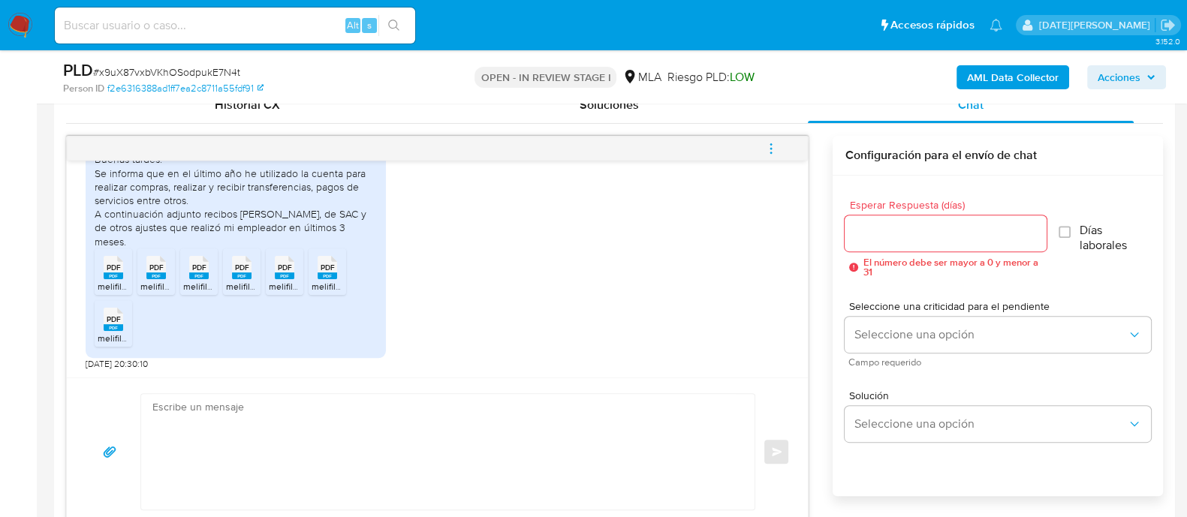
click at [119, 276] on rect at bounding box center [114, 276] width 20 height 7
click at [158, 270] on span "PDF" at bounding box center [156, 268] width 14 height 10
click at [190, 273] on icon "PDF" at bounding box center [199, 267] width 20 height 26
click at [251, 278] on div "PDF PDF" at bounding box center [242, 265] width 32 height 29
click at [284, 277] on rect at bounding box center [285, 276] width 20 height 7
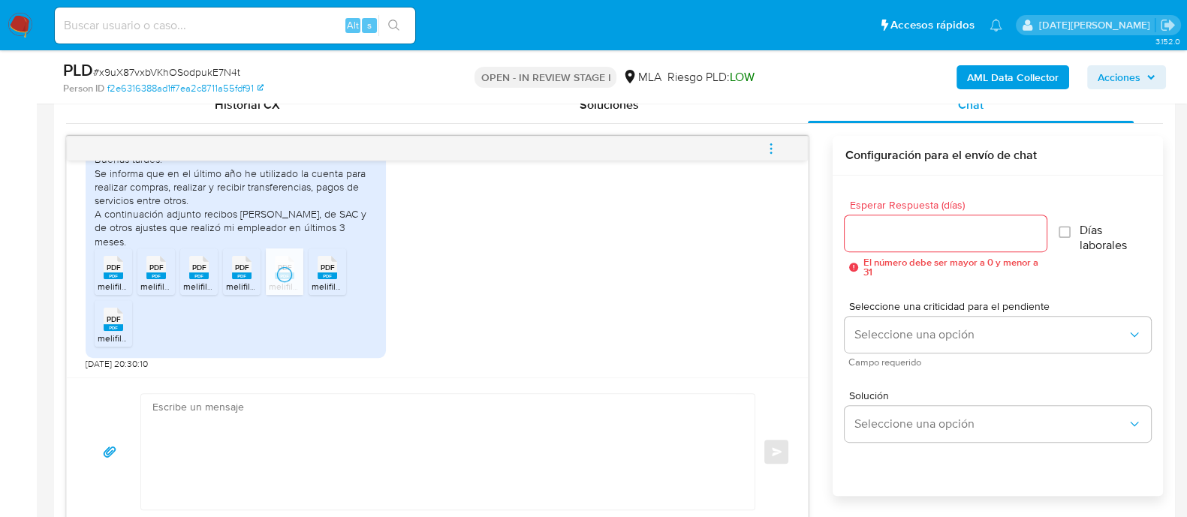
click at [339, 278] on div "PDF PDF" at bounding box center [328, 265] width 32 height 29
click at [107, 330] on icon "PDF" at bounding box center [114, 319] width 20 height 26
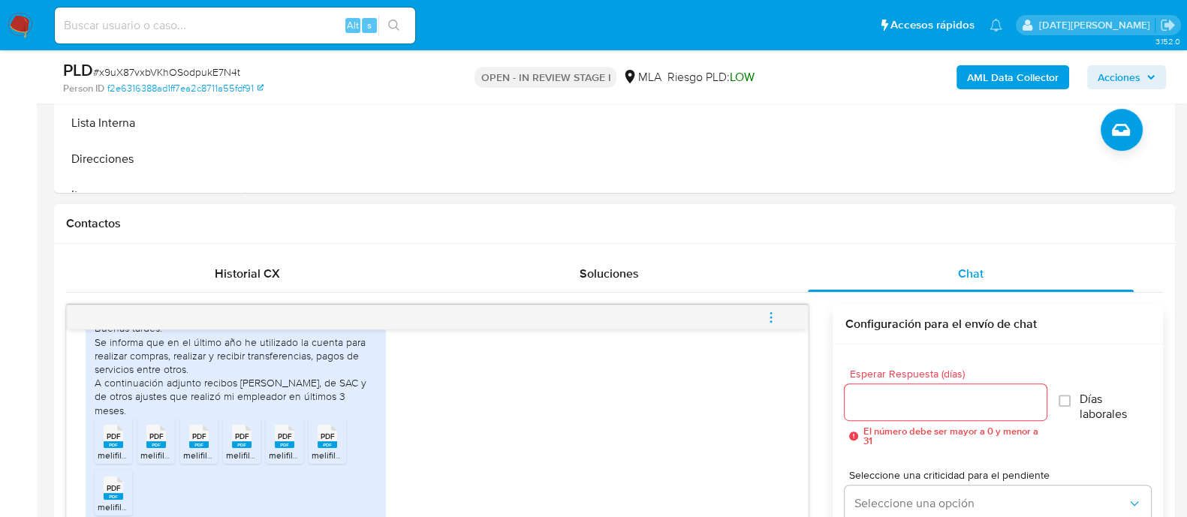
scroll to position [563, 0]
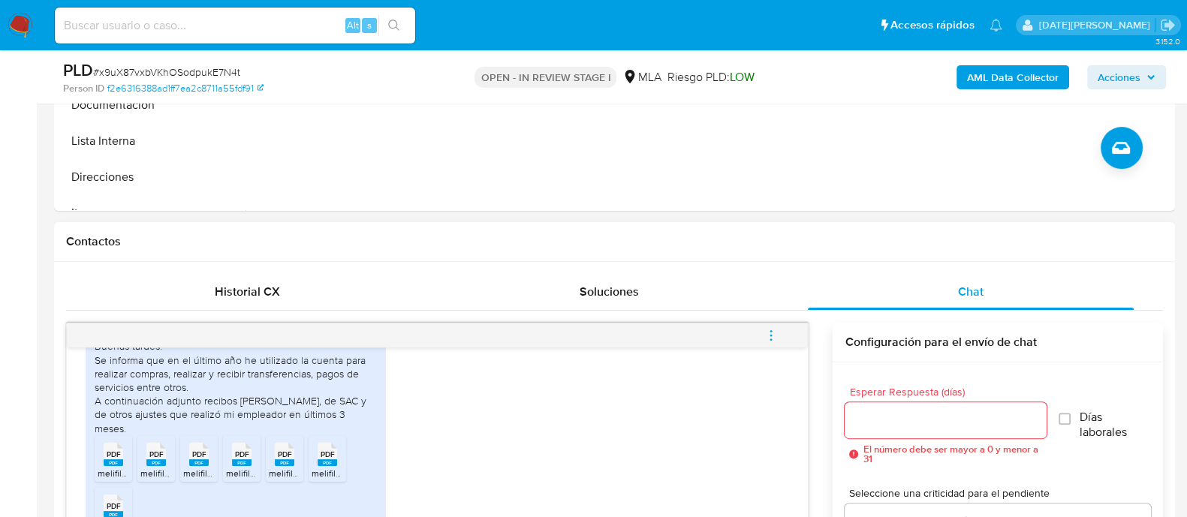
click at [773, 331] on icon "menu-action" at bounding box center [771, 336] width 14 height 14
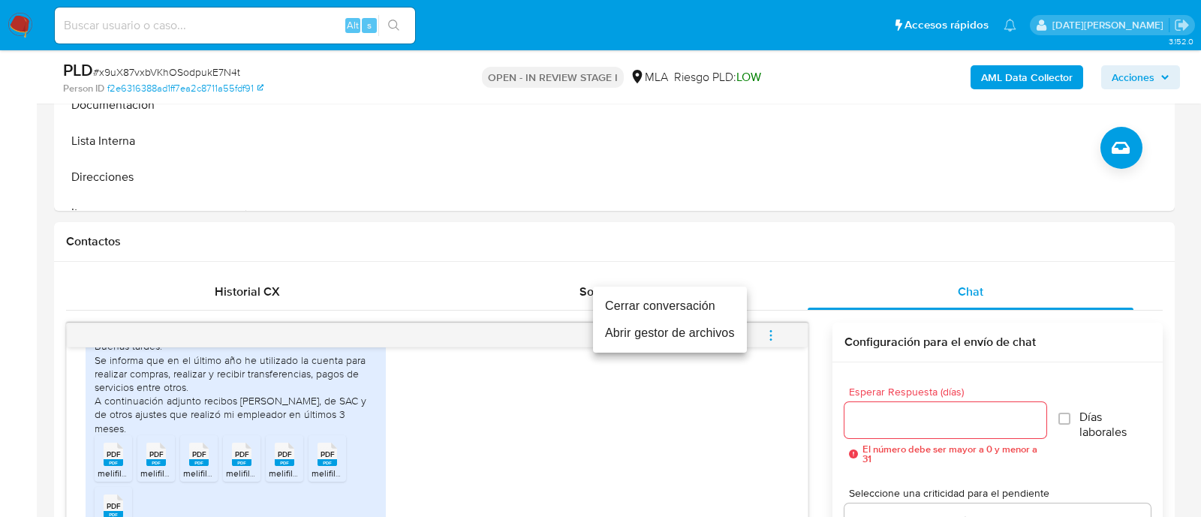
click at [679, 299] on li "Cerrar conversación" at bounding box center [670, 306] width 154 height 27
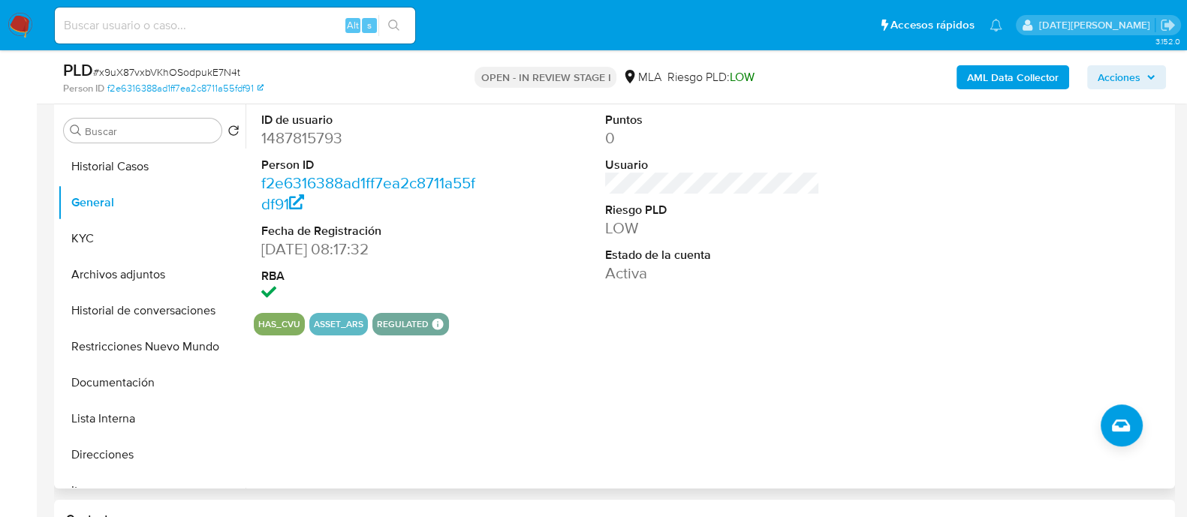
scroll to position [282, 0]
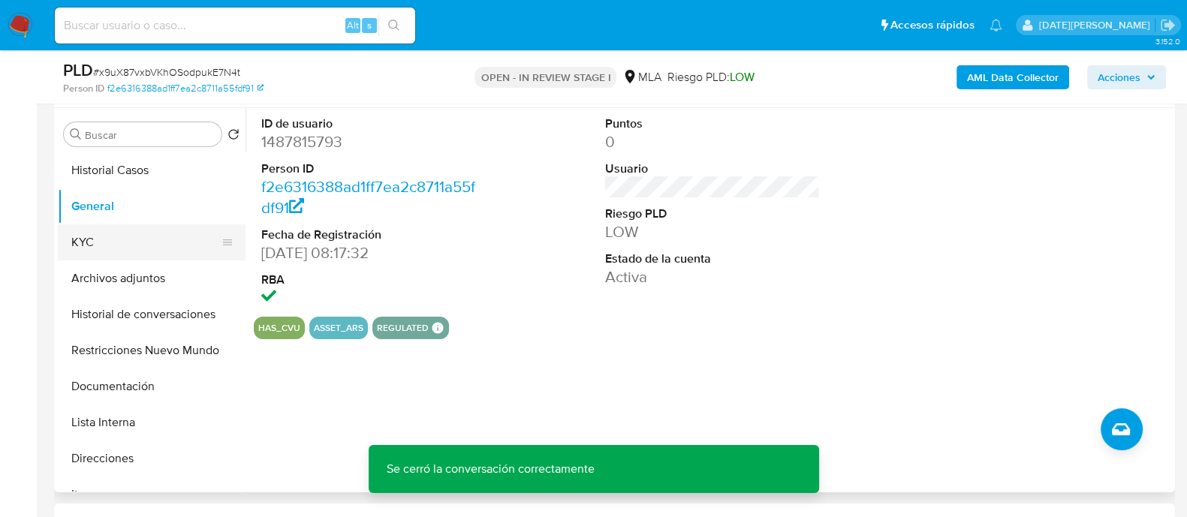
click at [107, 233] on button "KYC" at bounding box center [146, 242] width 176 height 36
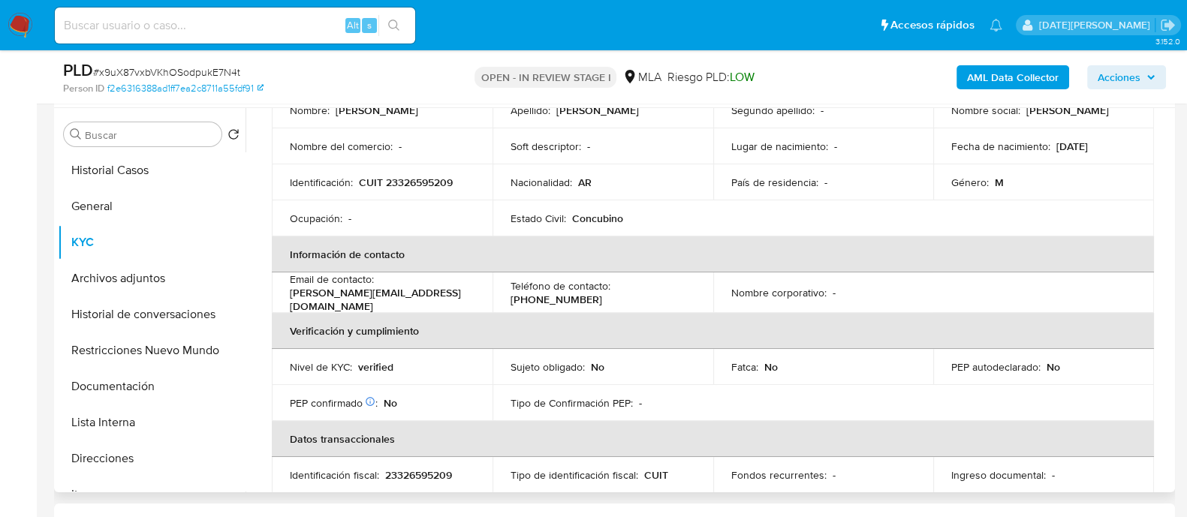
scroll to position [187, 0]
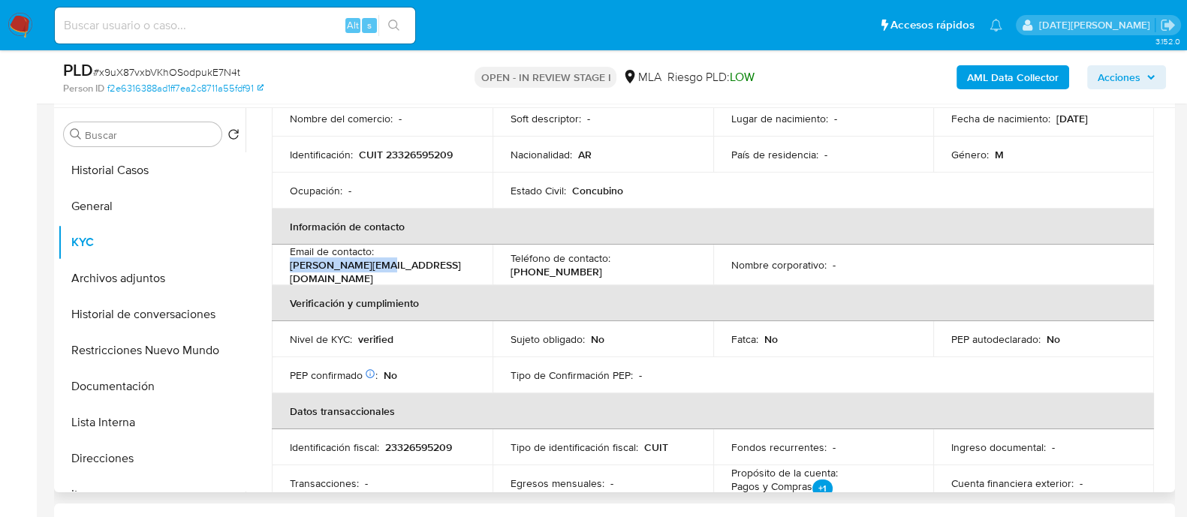
drag, startPoint x: 379, startPoint y: 262, endPoint x: 462, endPoint y: 262, distance: 83.3
click at [462, 262] on p "casal.f@gmail.com" at bounding box center [379, 271] width 179 height 27
copy p "casal.f@gmail.com"
click at [140, 286] on button "Archivos adjuntos" at bounding box center [146, 278] width 176 height 36
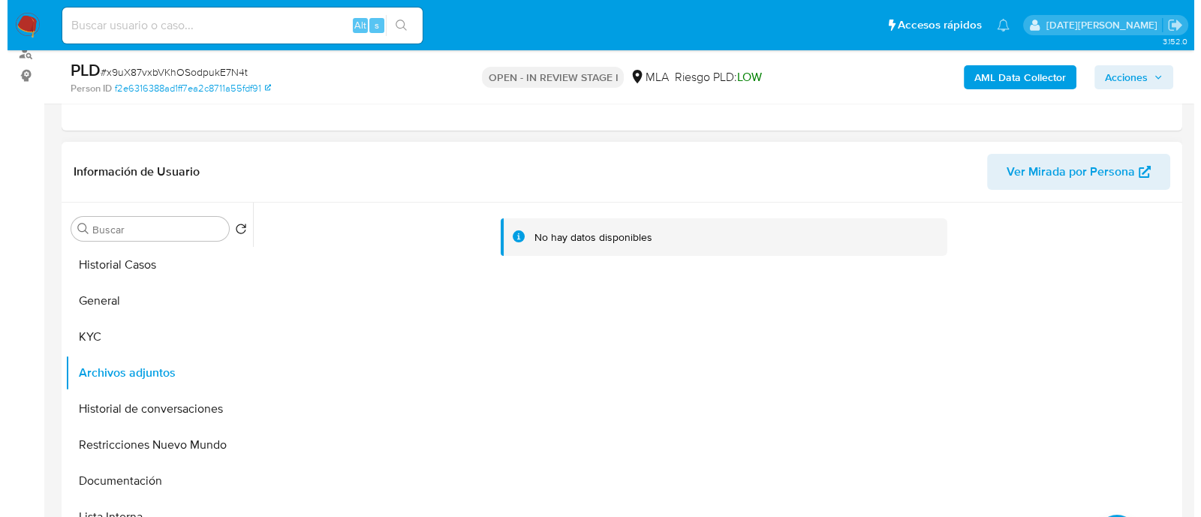
scroll to position [282, 0]
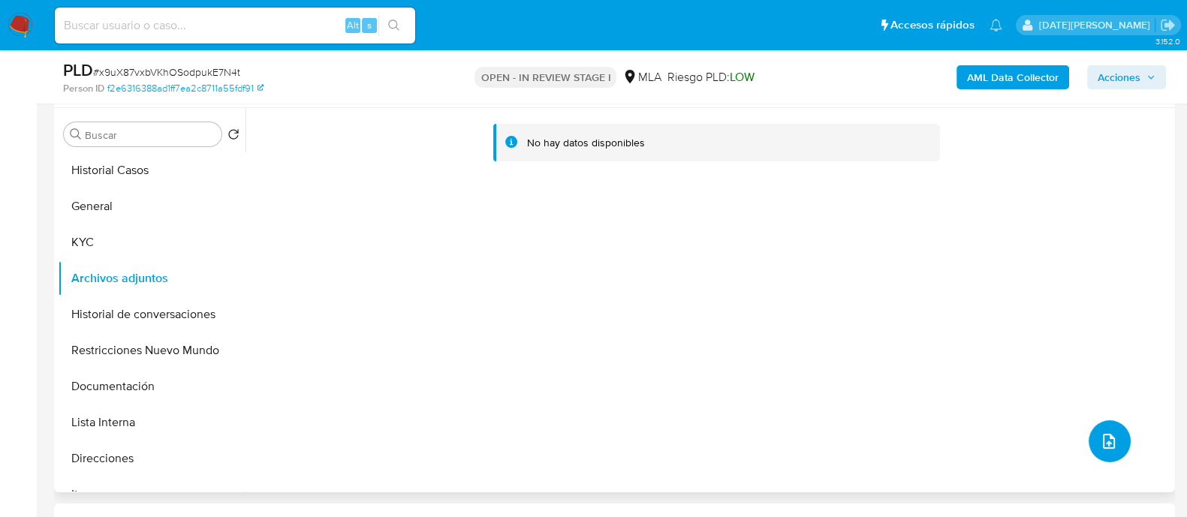
click at [1108, 448] on span "upload-file" at bounding box center [1109, 441] width 18 height 18
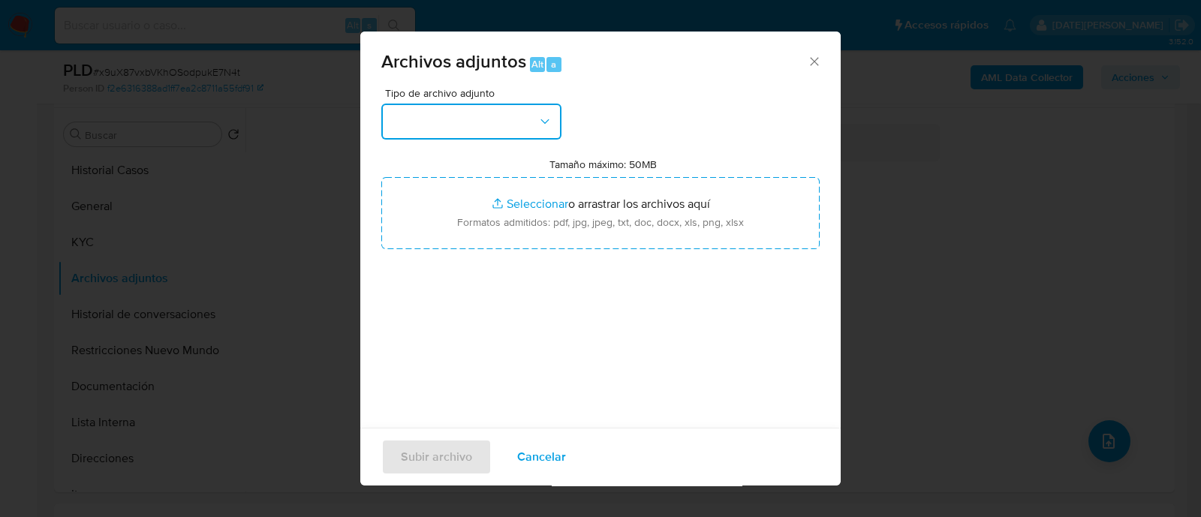
click at [440, 119] on button "button" at bounding box center [471, 122] width 180 height 36
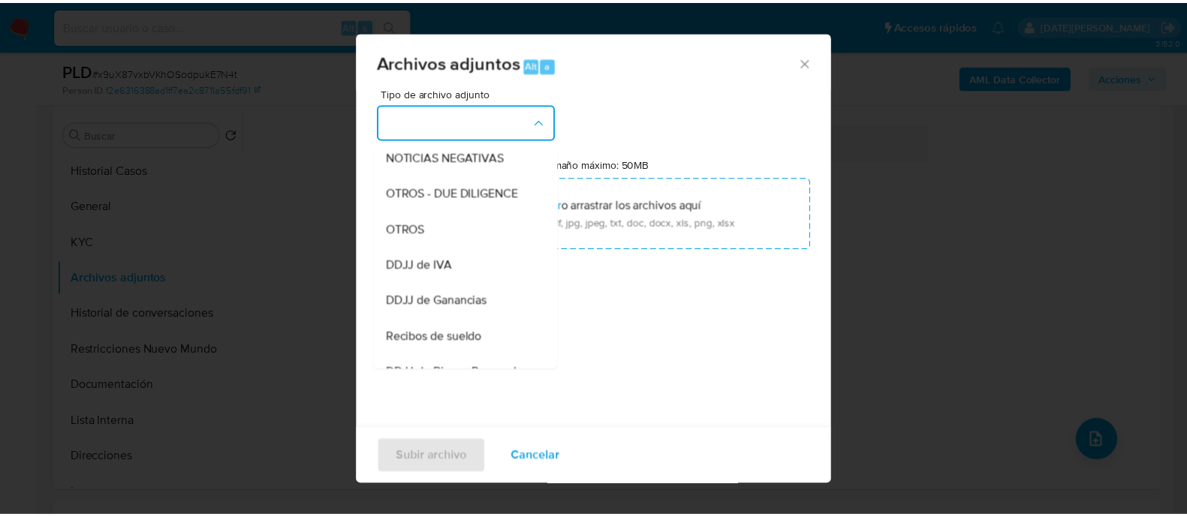
scroll to position [231, 0]
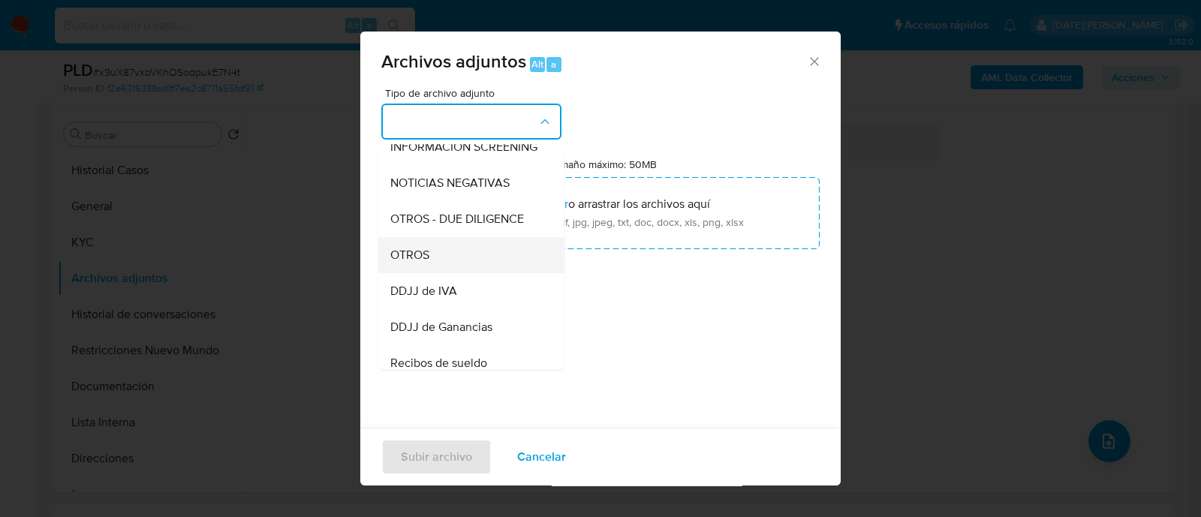
click at [441, 273] on div "OTROS" at bounding box center [466, 255] width 153 height 36
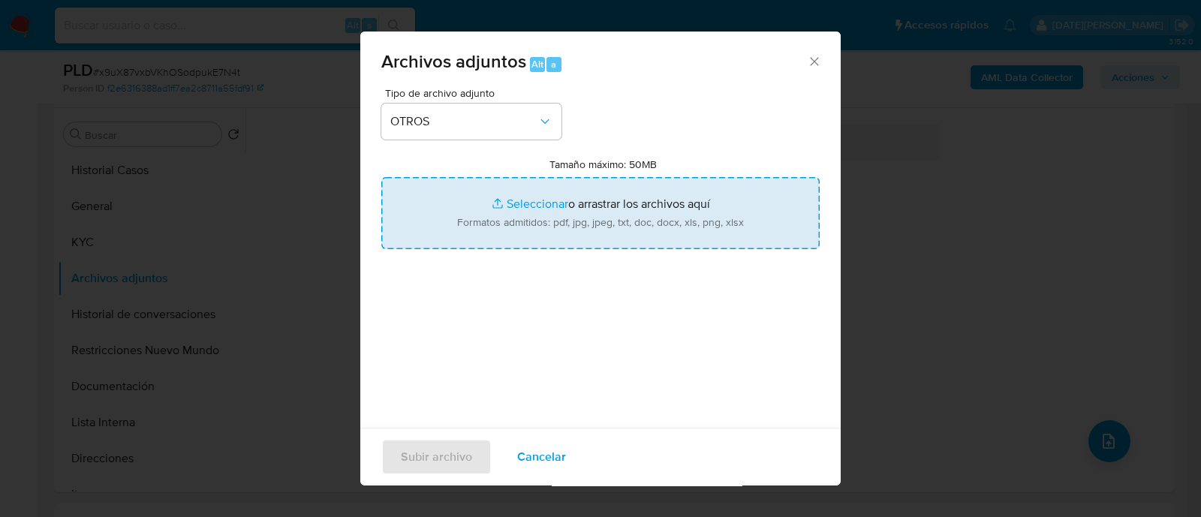
type input "C:\fakepath\Caselog x9uX87vxbVKhOSodpukE7N4t.docx"
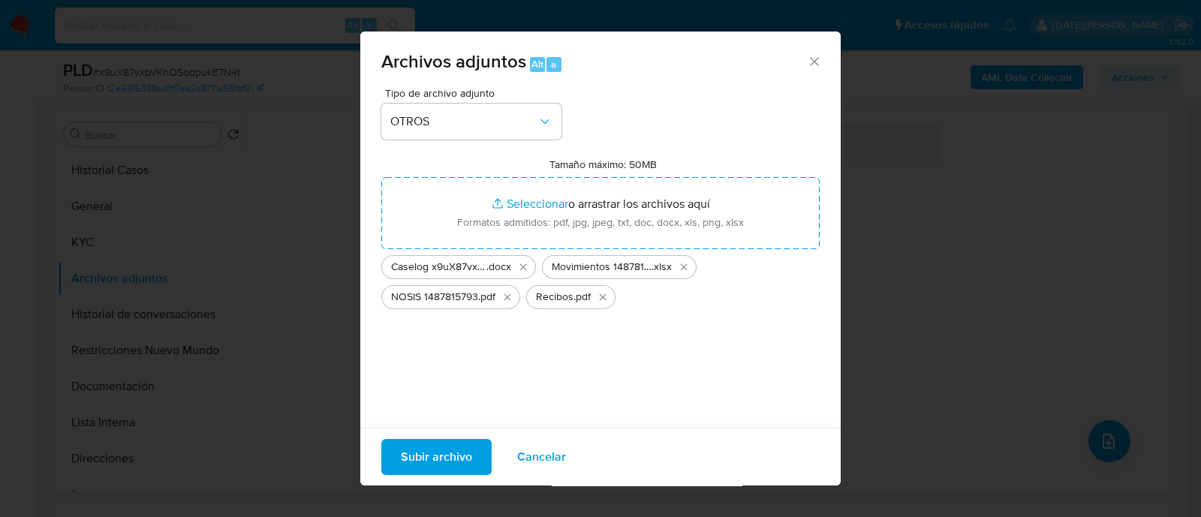
click at [438, 456] on span "Subir archivo" at bounding box center [436, 457] width 71 height 33
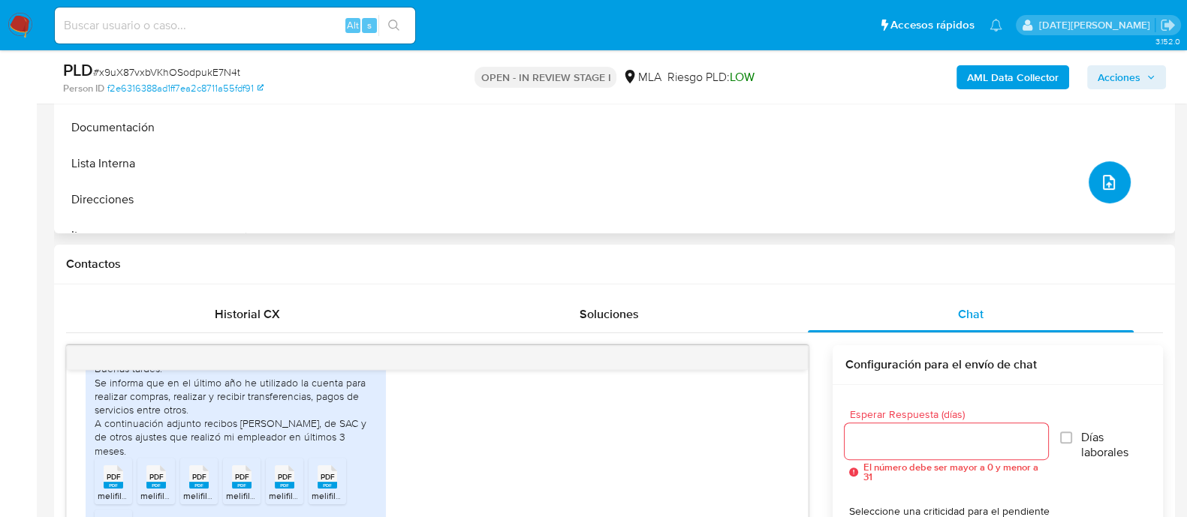
scroll to position [432, 0]
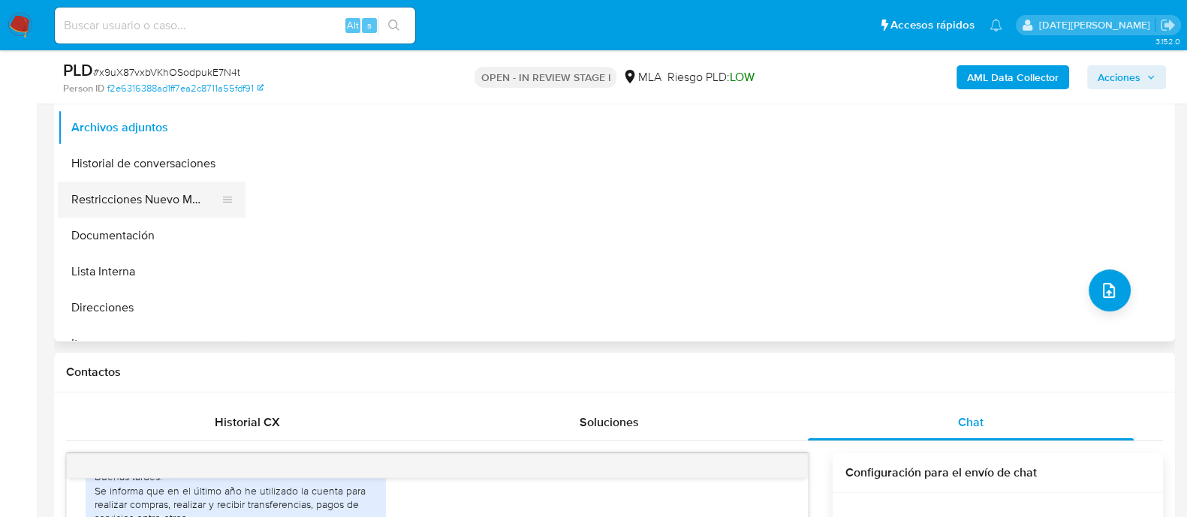
click at [90, 203] on button "Restricciones Nuevo Mundo" at bounding box center [146, 200] width 176 height 36
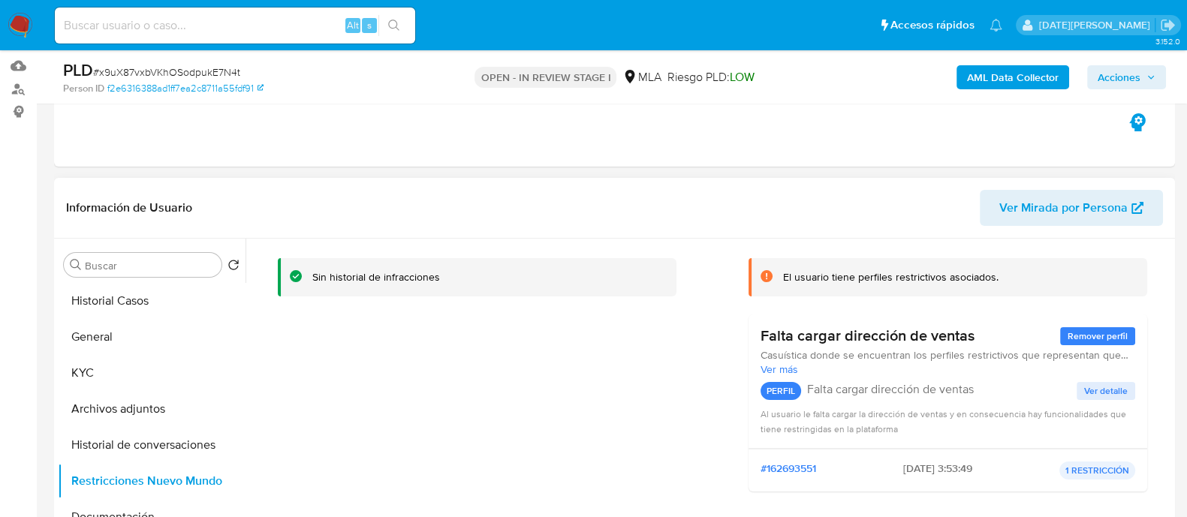
scroll to position [93, 0]
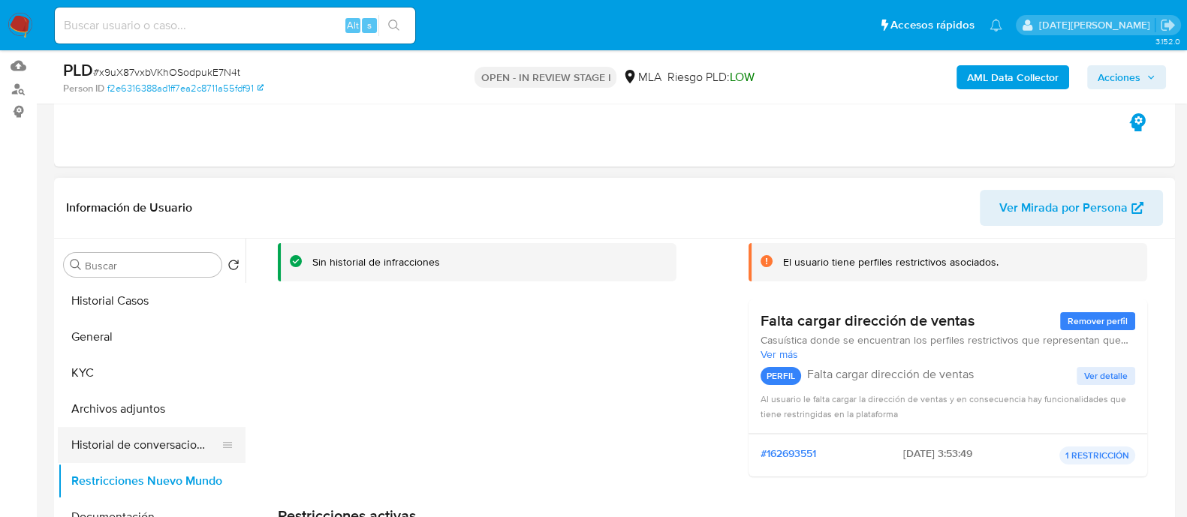
click at [149, 441] on button "Historial de conversaciones" at bounding box center [146, 445] width 176 height 36
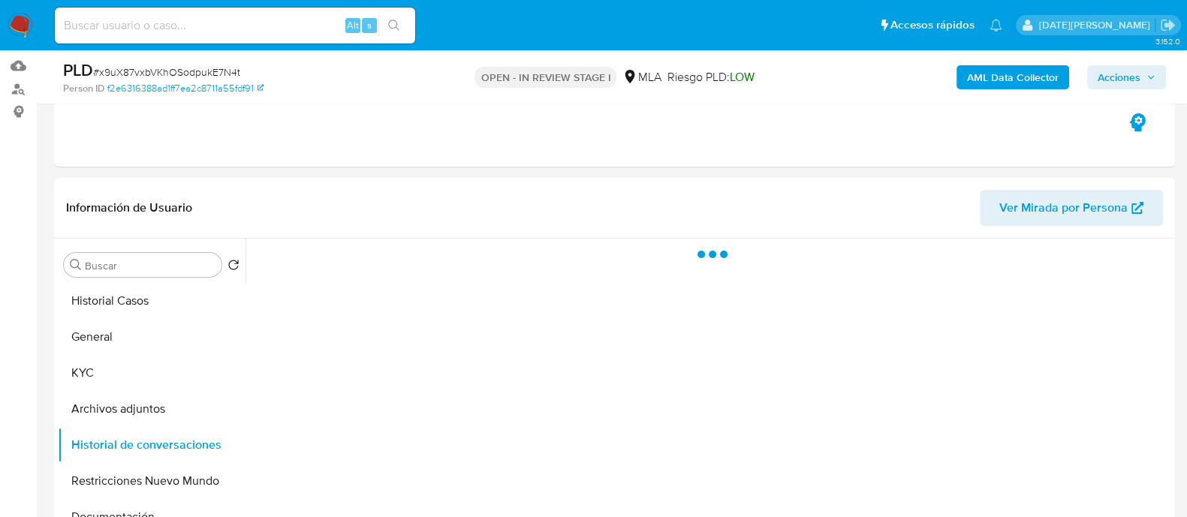
scroll to position [245, 0]
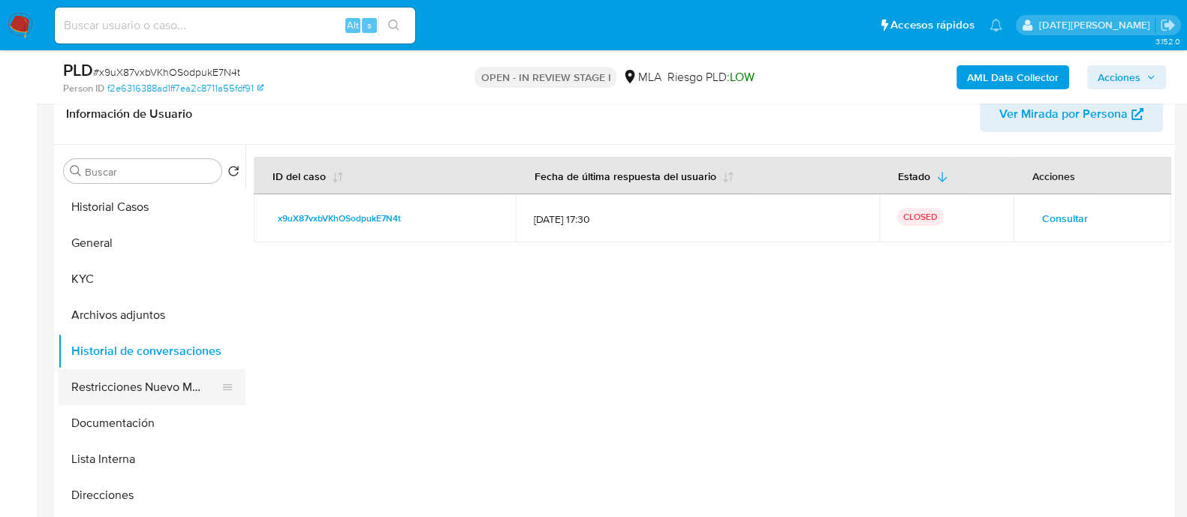
click at [113, 386] on button "Restricciones Nuevo Mundo" at bounding box center [146, 387] width 176 height 36
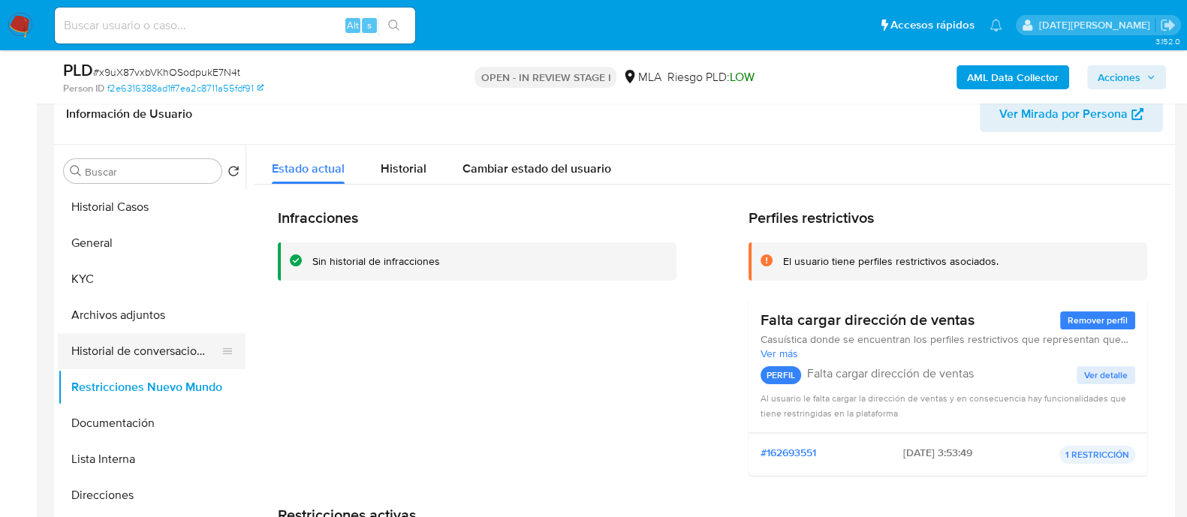
click at [113, 349] on button "Historial de conversaciones" at bounding box center [146, 351] width 176 height 36
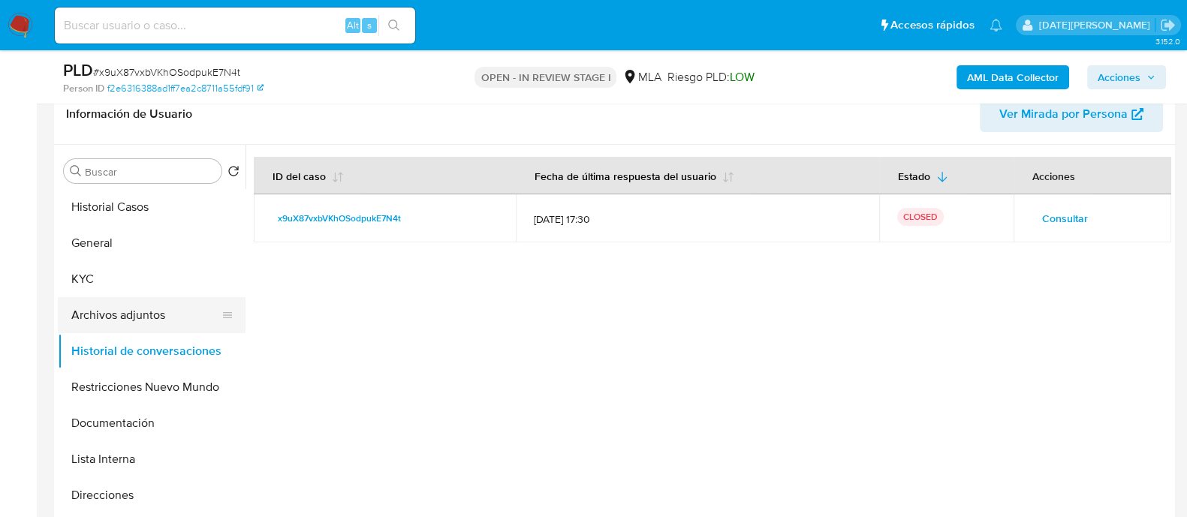
click at [150, 308] on button "Archivos adjuntos" at bounding box center [146, 315] width 176 height 36
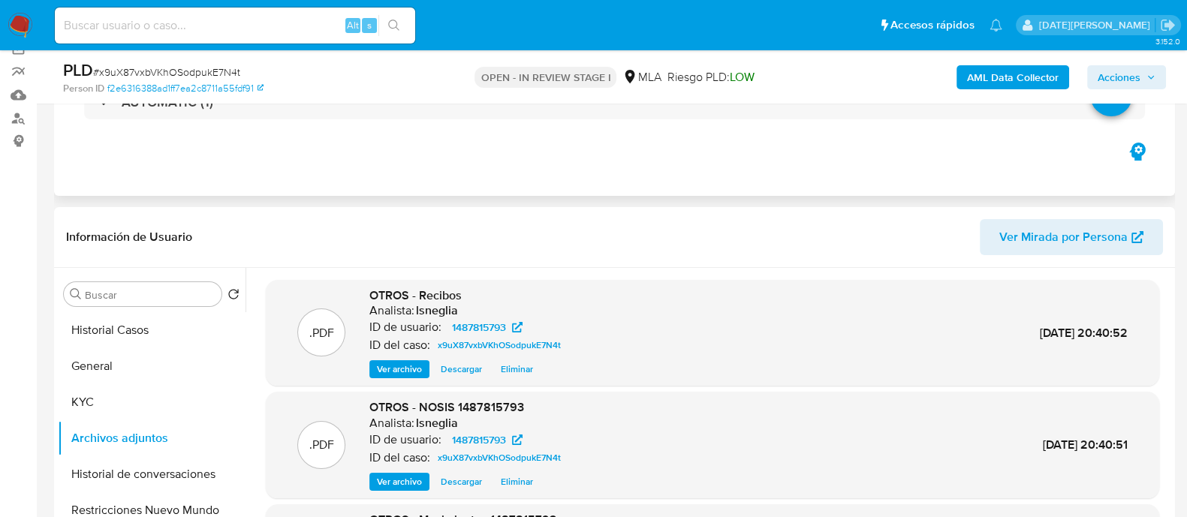
scroll to position [0, 0]
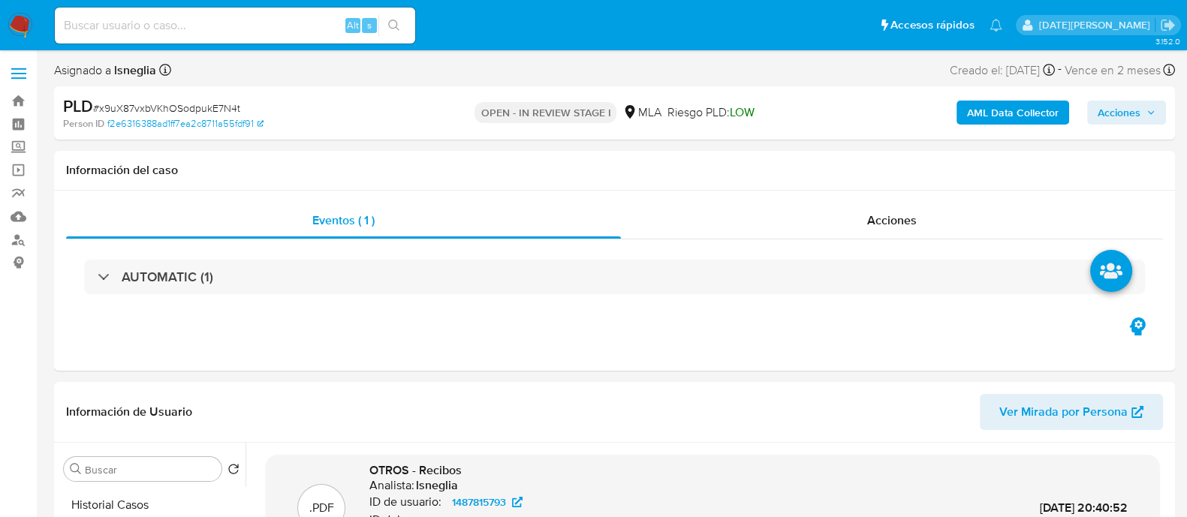
click at [987, 110] on b "AML Data Collector" at bounding box center [1013, 113] width 92 height 24
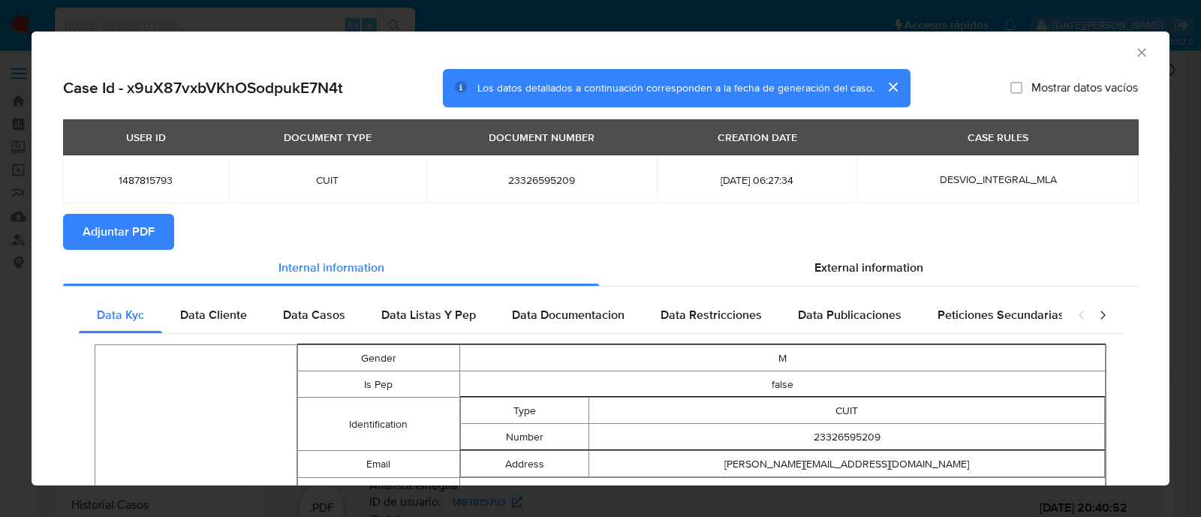
click at [104, 240] on span "Adjuntar PDF" at bounding box center [119, 231] width 72 height 33
click at [1135, 50] on div "AML Data Collector" at bounding box center [601, 51] width 1138 height 38
click at [1134, 56] on icon "Cerrar ventana" at bounding box center [1141, 52] width 15 height 15
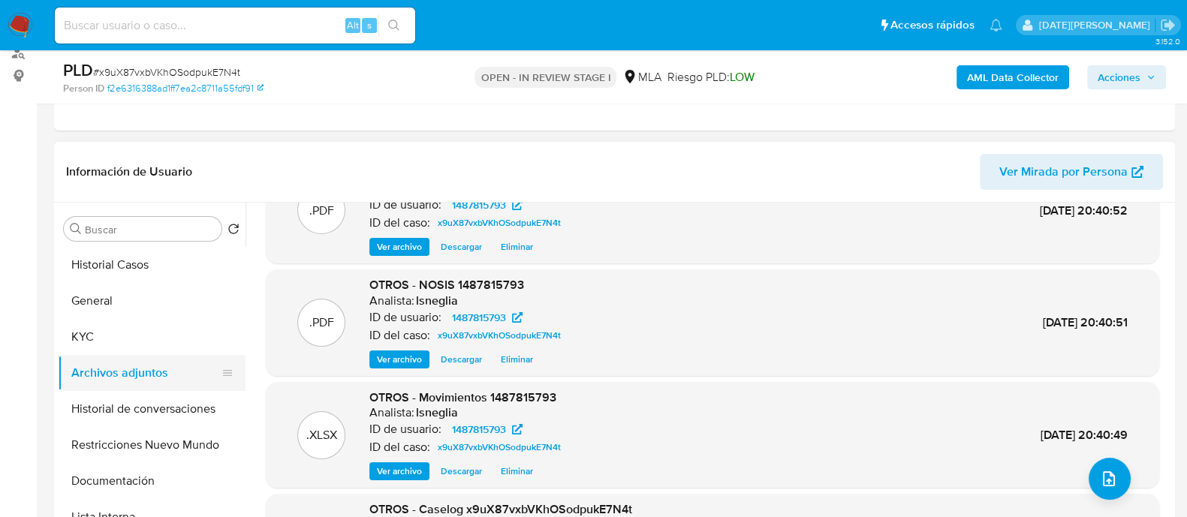
scroll to position [84, 0]
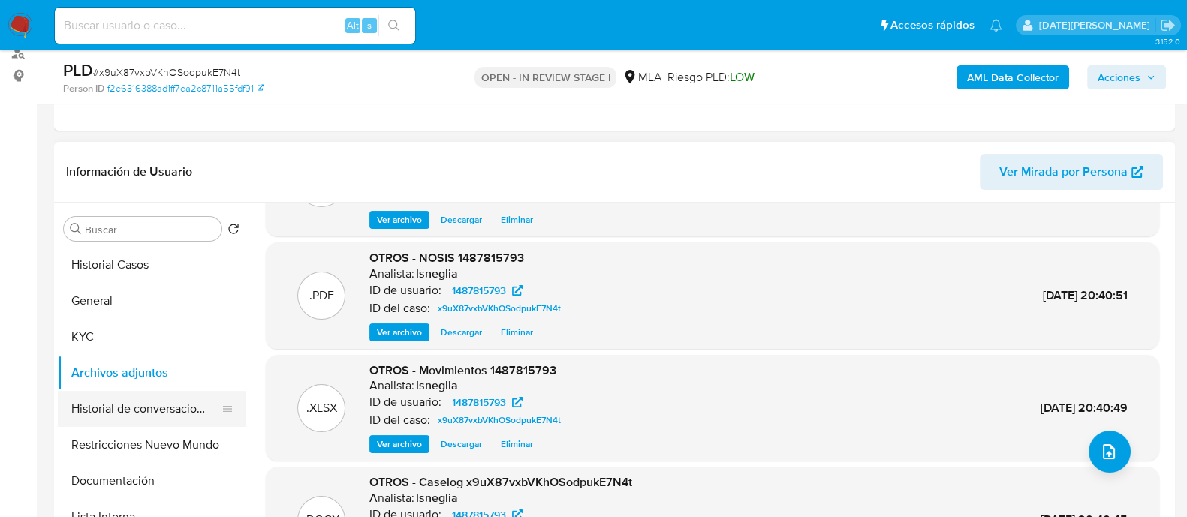
click at [139, 405] on button "Historial de conversaciones" at bounding box center [146, 409] width 176 height 36
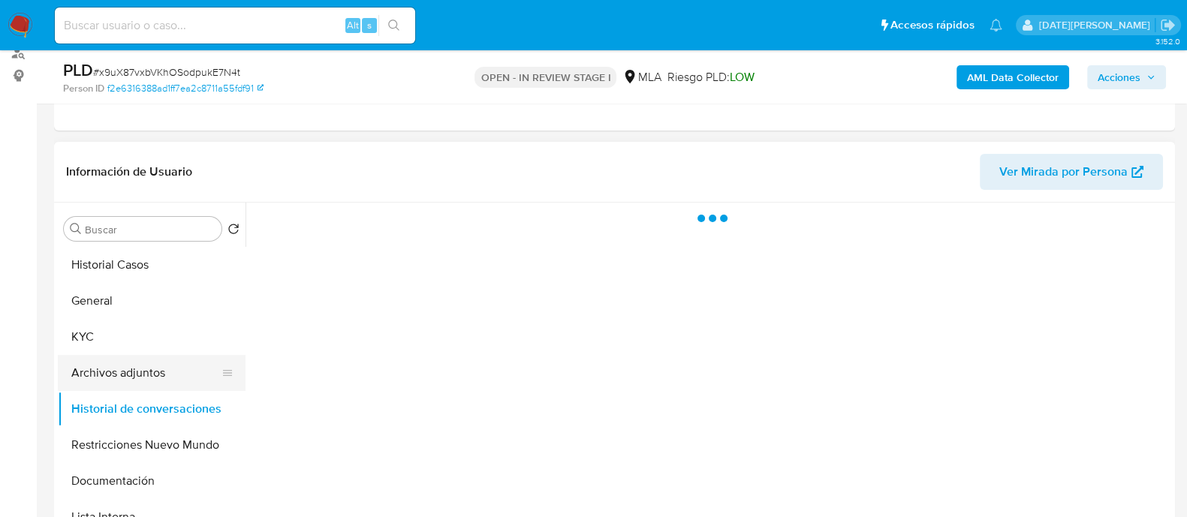
click at [150, 375] on button "Archivos adjuntos" at bounding box center [146, 373] width 176 height 36
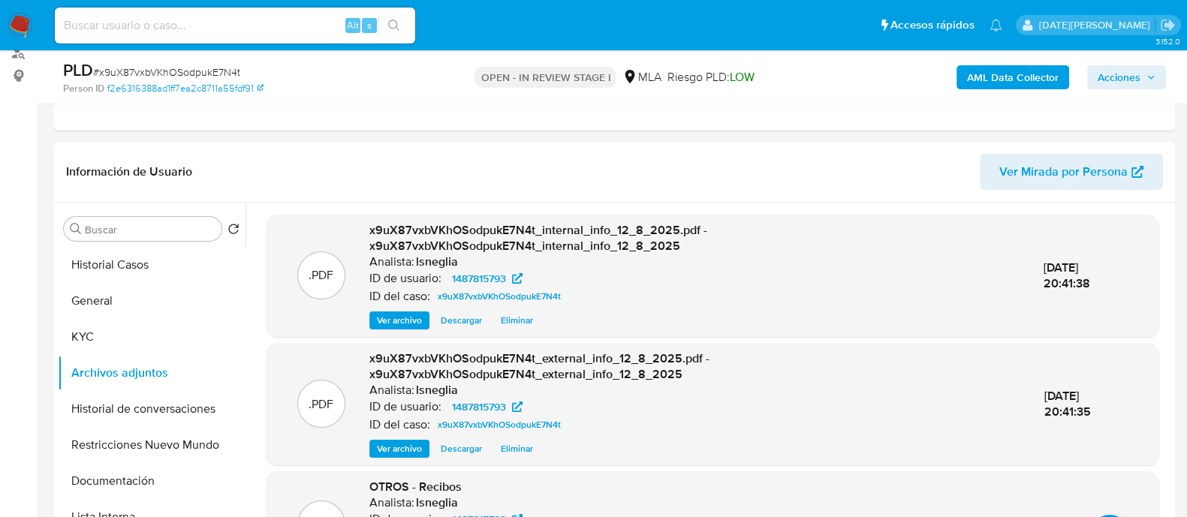
click at [1131, 86] on span "Acciones" at bounding box center [1119, 77] width 43 height 24
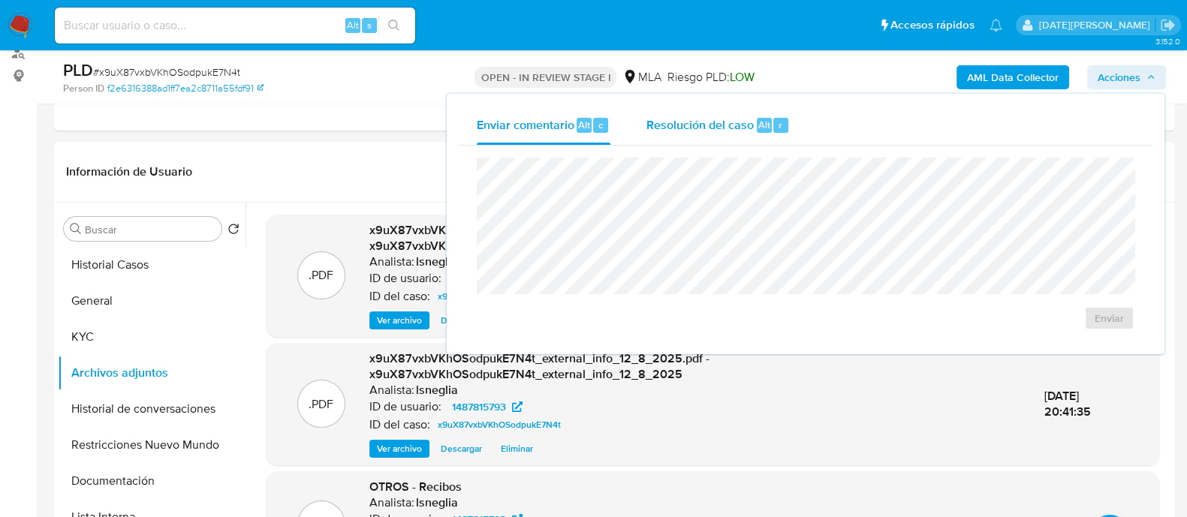
click at [669, 125] on span "Resolución del caso" at bounding box center [699, 124] width 107 height 17
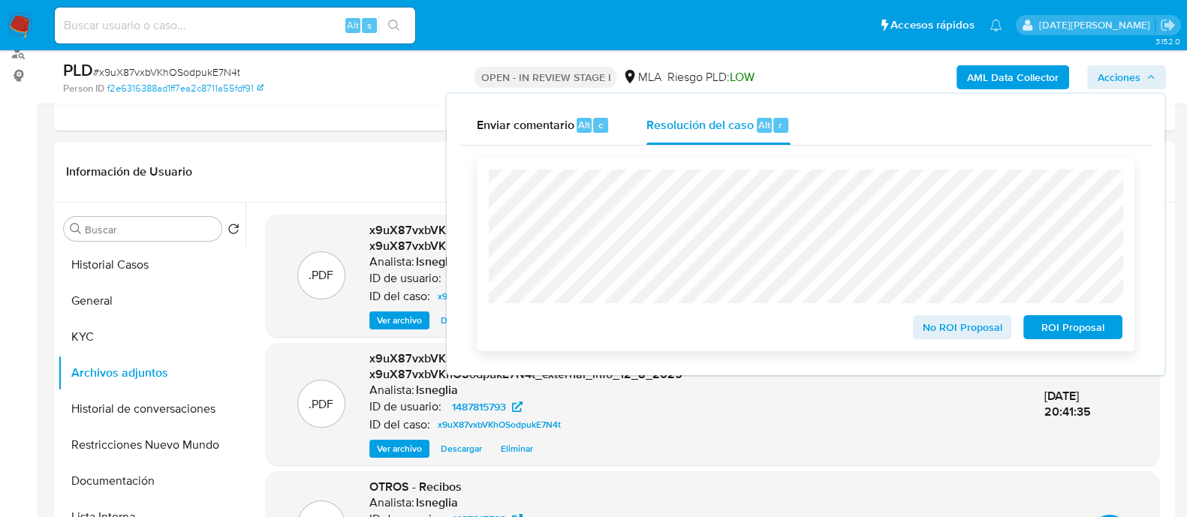
click at [965, 328] on span "No ROI Proposal" at bounding box center [962, 327] width 78 height 21
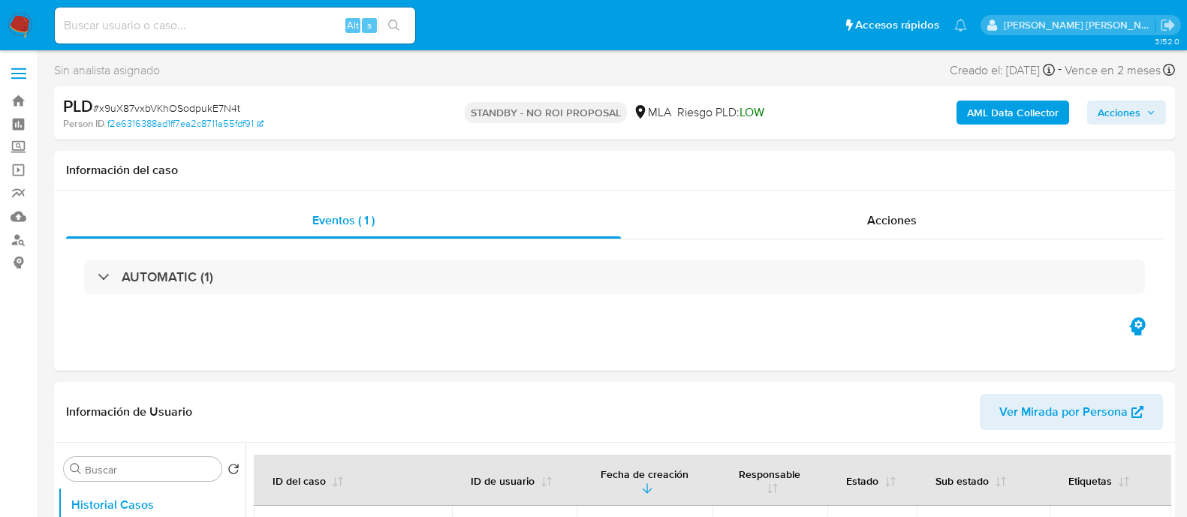
select select "10"
click at [19, 98] on link "Bandeja" at bounding box center [89, 100] width 179 height 23
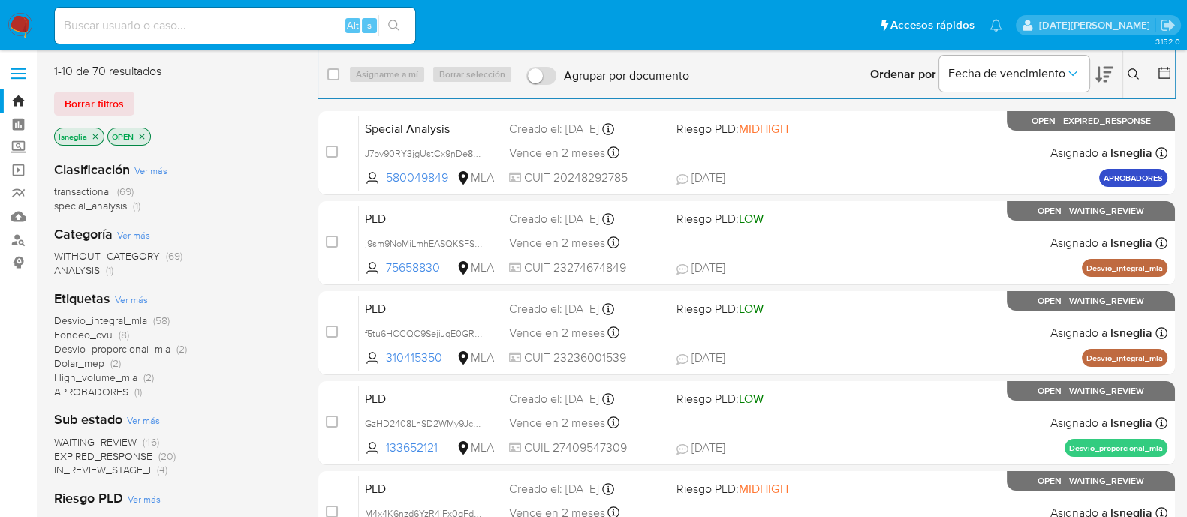
click at [95, 133] on icon "close-filter" at bounding box center [95, 136] width 9 height 9
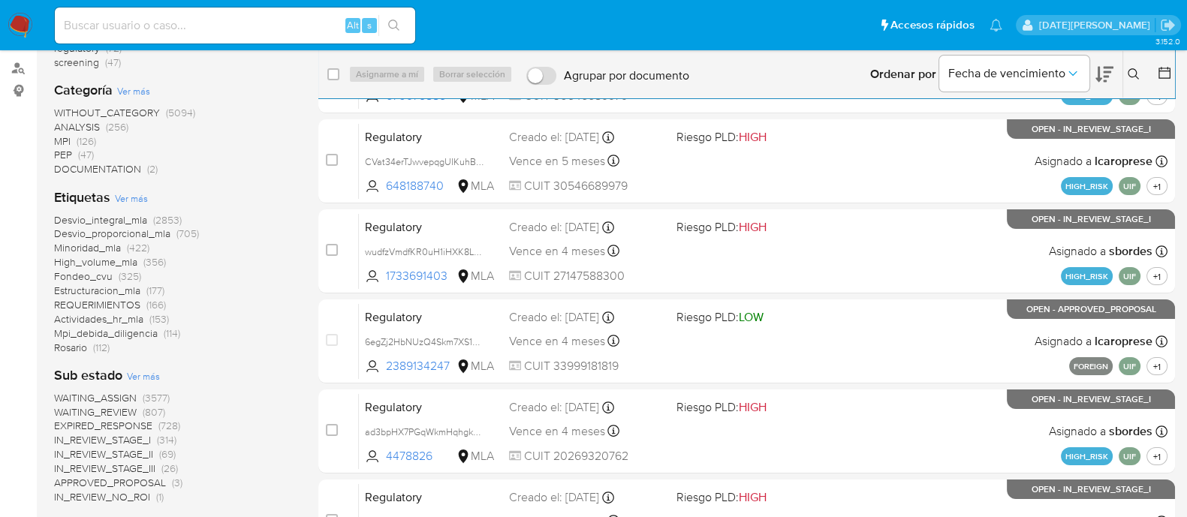
scroll to position [562, 0]
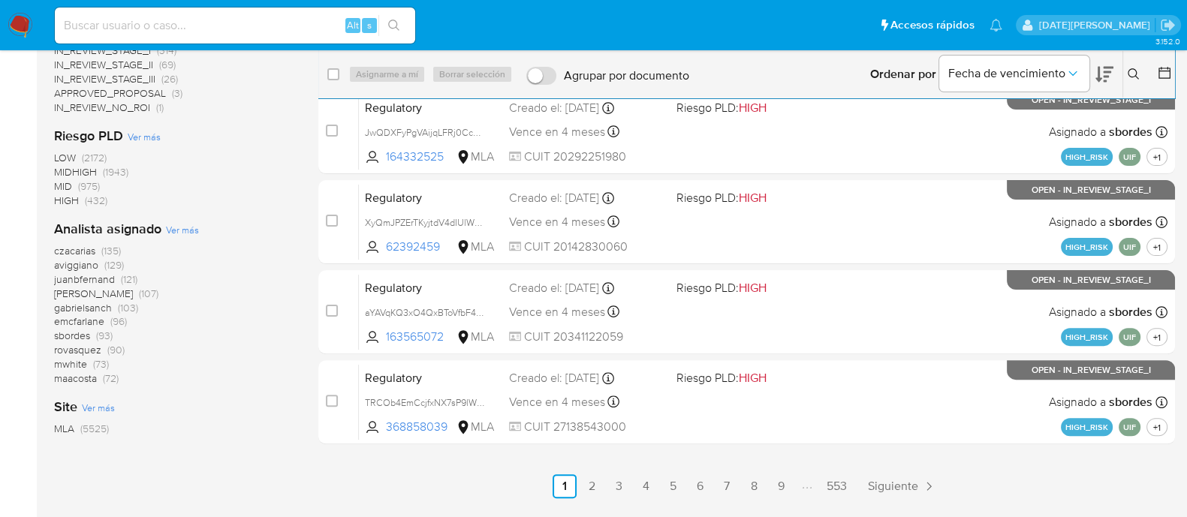
click at [1165, 74] on icon at bounding box center [1164, 72] width 15 height 15
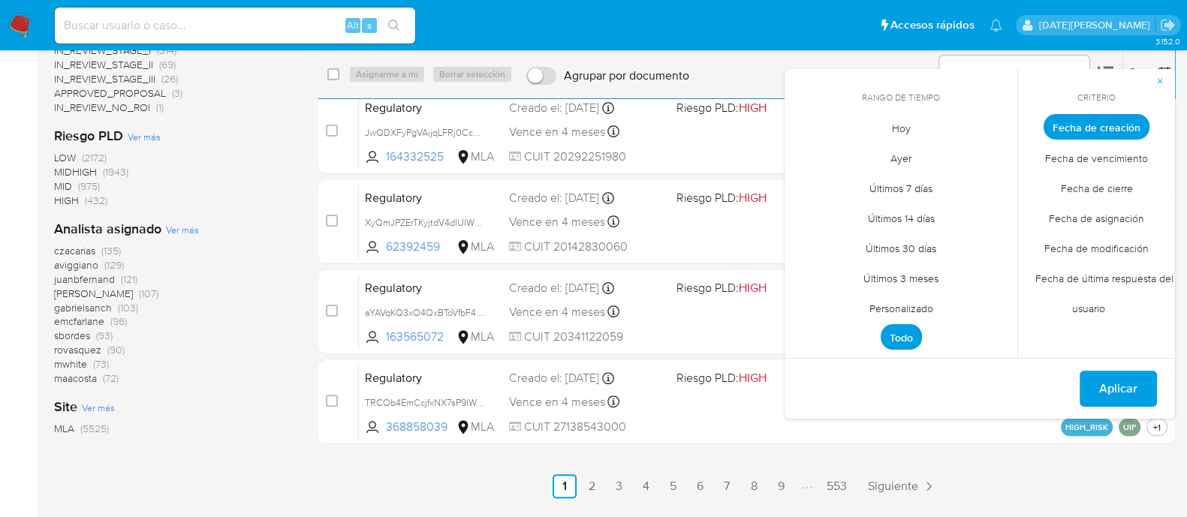
click at [899, 308] on span "Personalizado" at bounding box center [901, 308] width 95 height 31
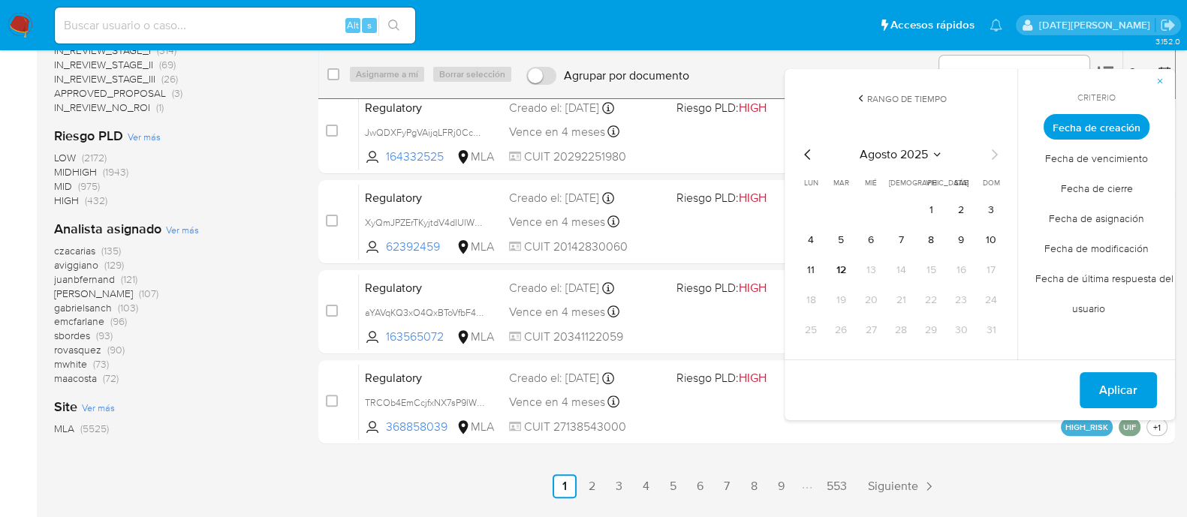
click at [815, 155] on icon "Mes anterior" at bounding box center [808, 155] width 18 height 18
click at [810, 153] on icon "Mes anterior" at bounding box center [808, 155] width 18 height 18
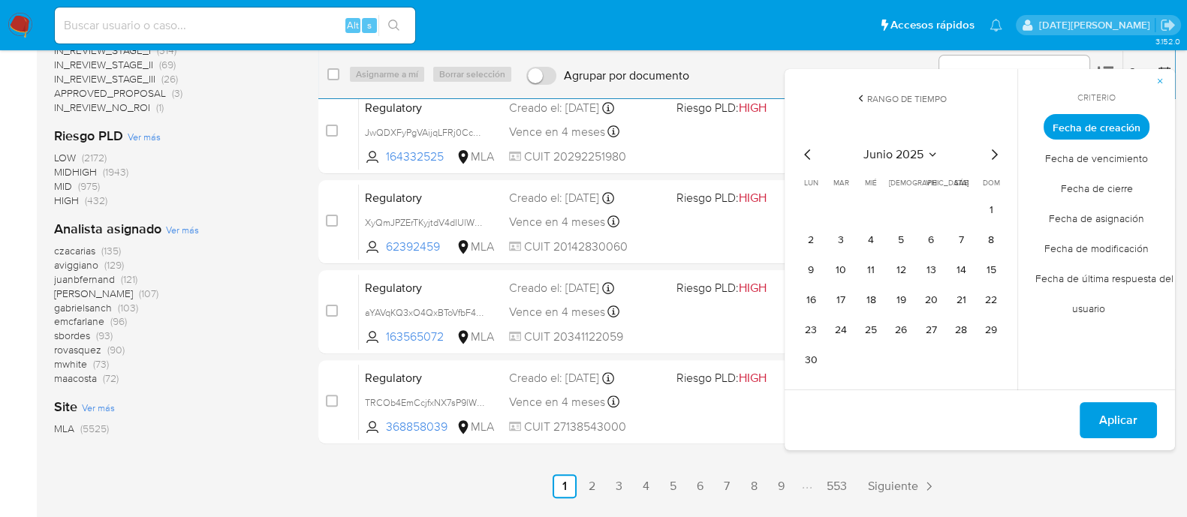
click at [991, 152] on icon "Mes siguiente" at bounding box center [994, 155] width 18 height 18
click at [841, 212] on button "1" at bounding box center [841, 210] width 24 height 24
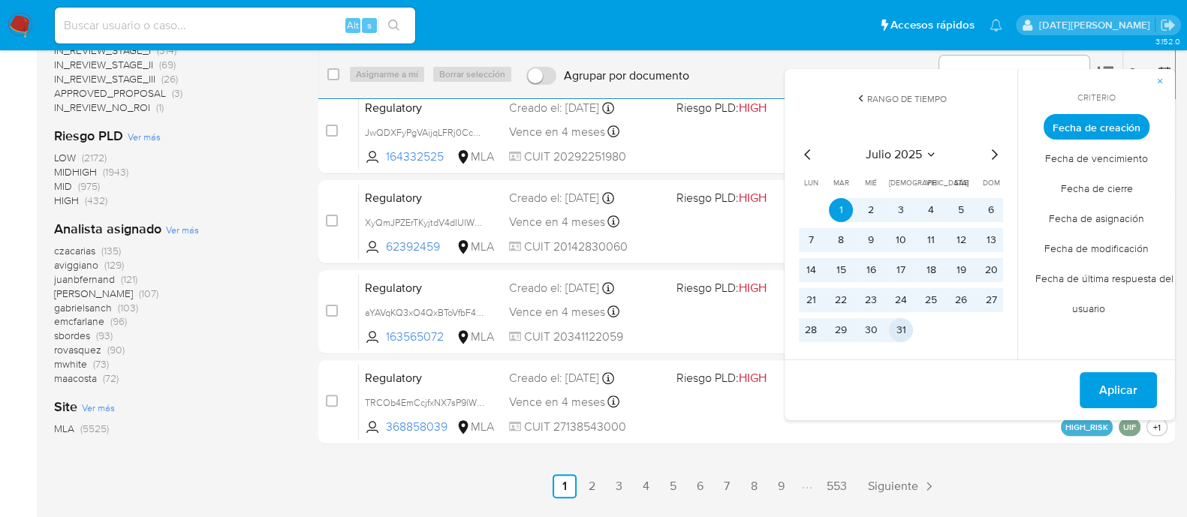
drag, startPoint x: 901, startPoint y: 330, endPoint x: 942, endPoint y: 358, distance: 50.2
click at [901, 330] on button "31" at bounding box center [901, 330] width 24 height 24
click at [1135, 389] on span "Aplicar" at bounding box center [1118, 390] width 38 height 33
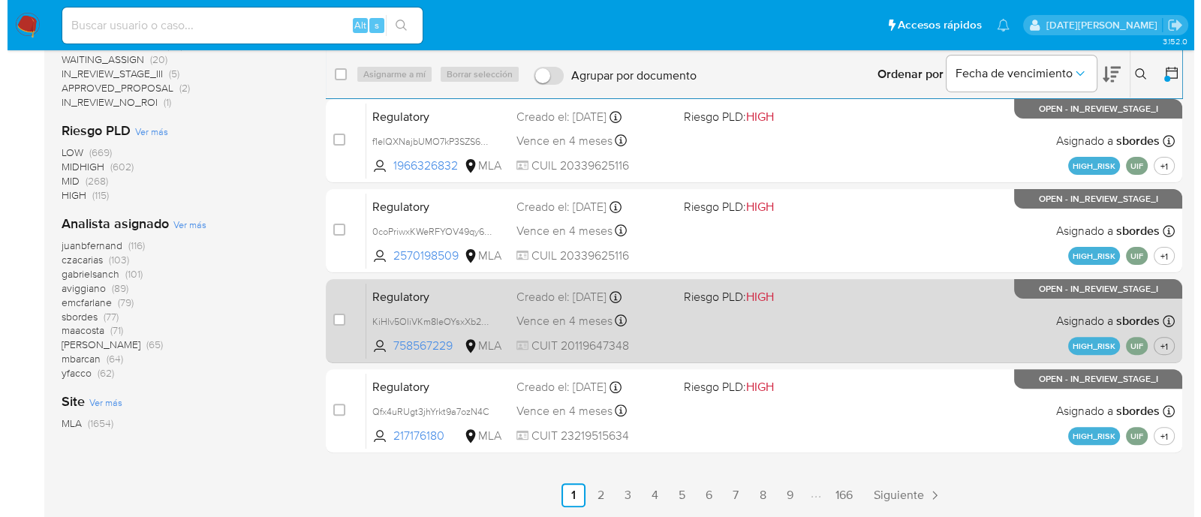
scroll to position [552, 0]
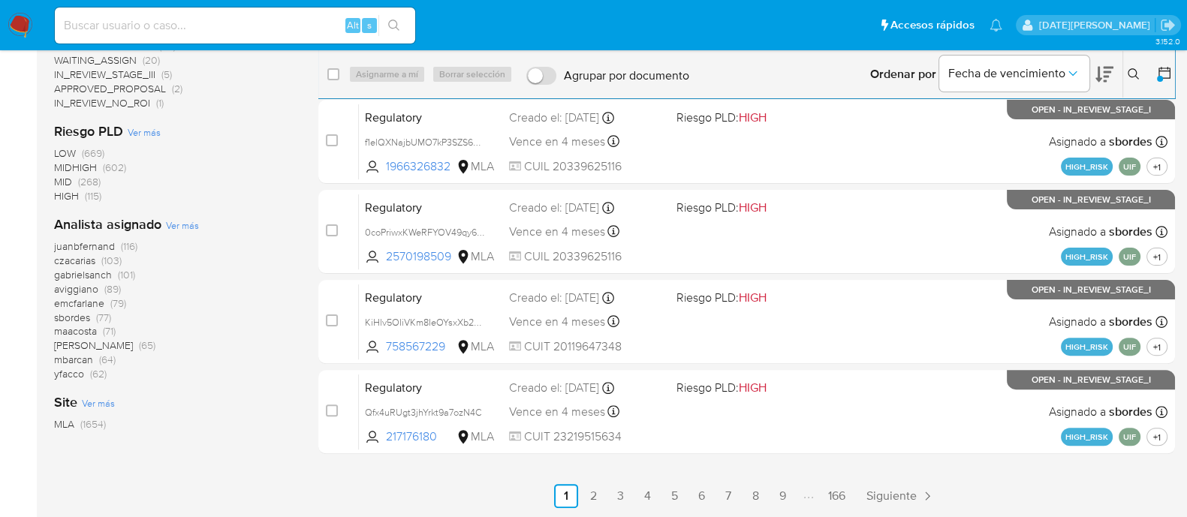
click at [180, 224] on span "Ver más" at bounding box center [182, 225] width 33 height 14
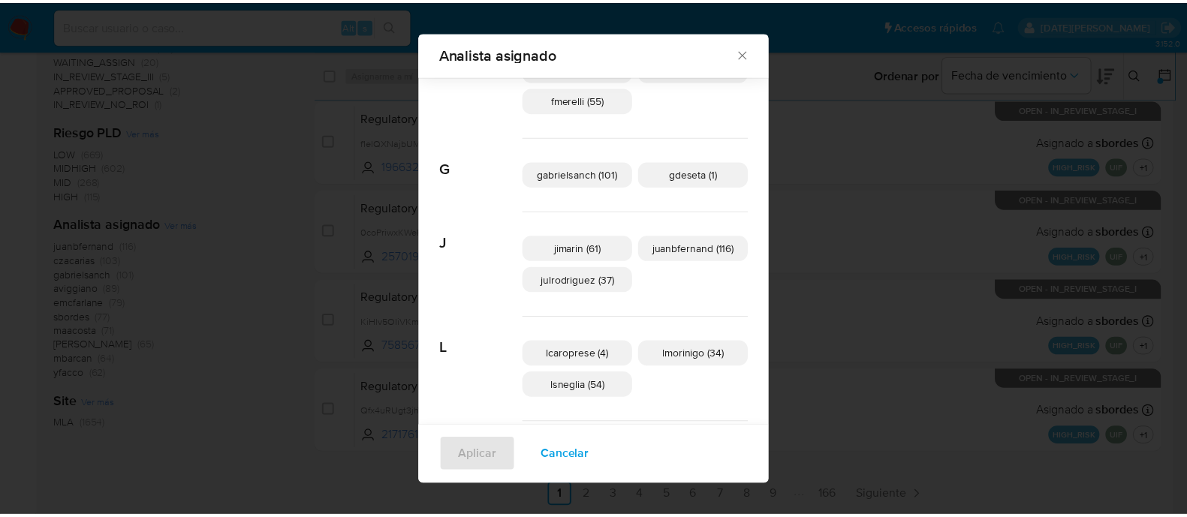
scroll to position [474, 0]
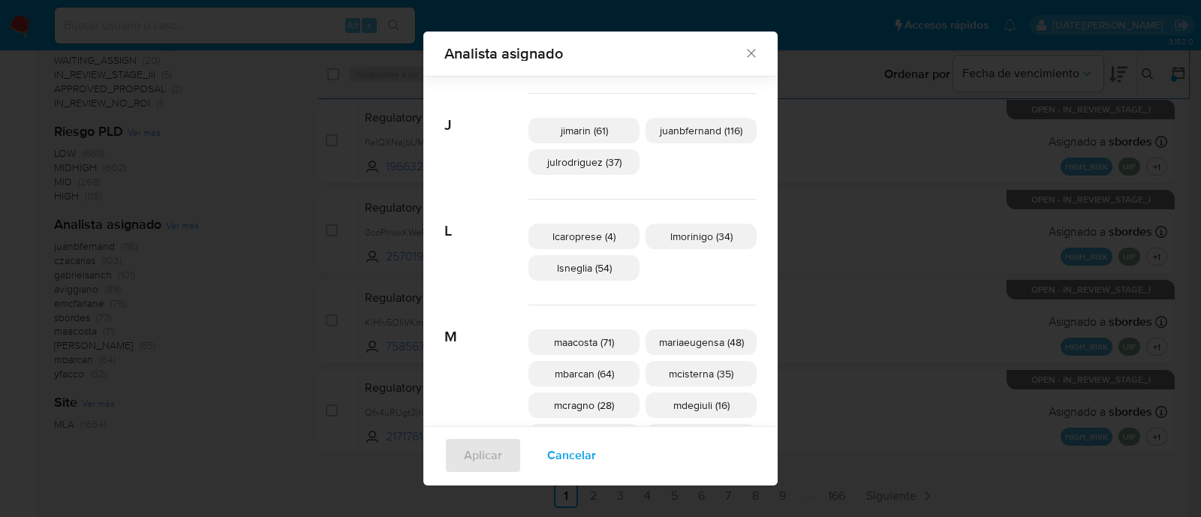
click at [744, 52] on icon "Cerrar" at bounding box center [751, 53] width 15 height 15
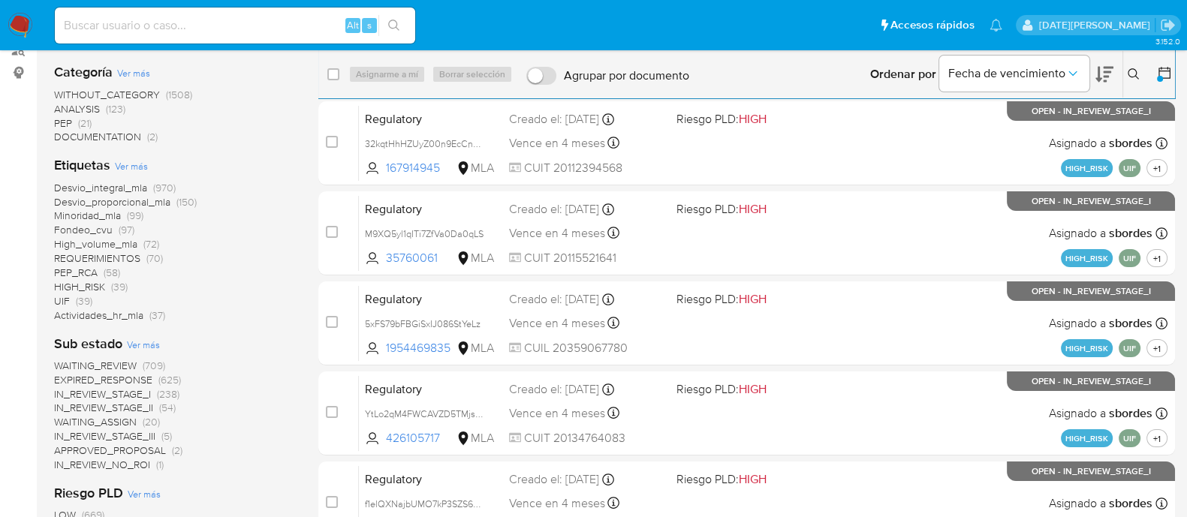
scroll to position [0, 0]
